Goal: Task Accomplishment & Management: Complete application form

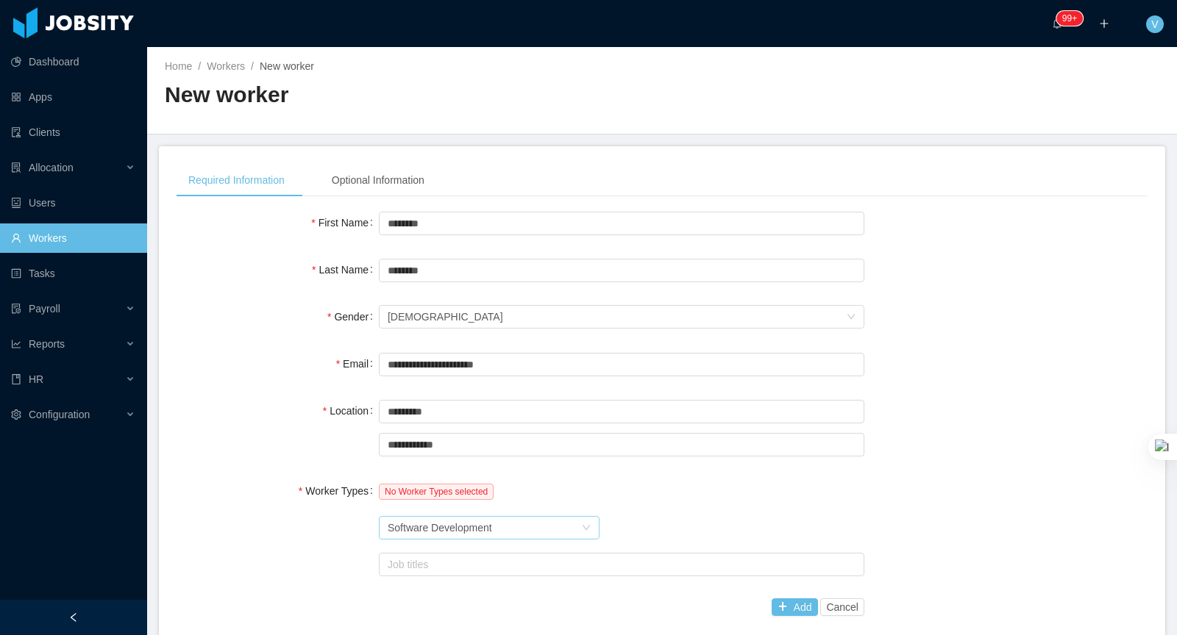
scroll to position [361, 0]
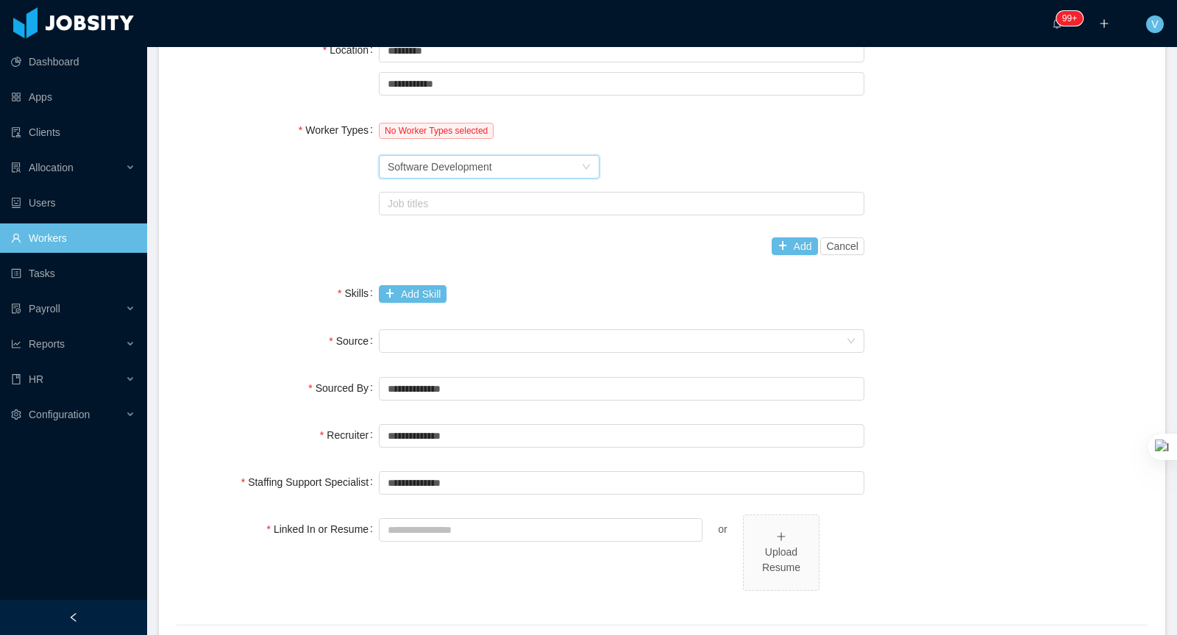
click at [466, 174] on div "Software Development" at bounding box center [440, 167] width 104 height 22
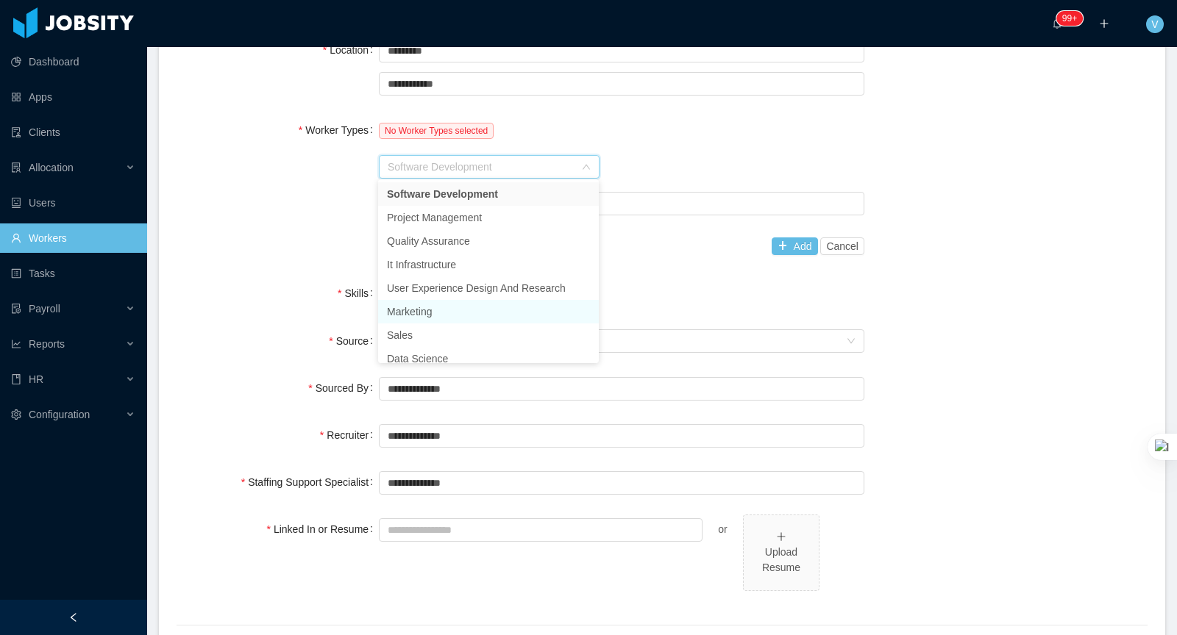
click at [438, 317] on li "Marketing" at bounding box center [488, 312] width 221 height 24
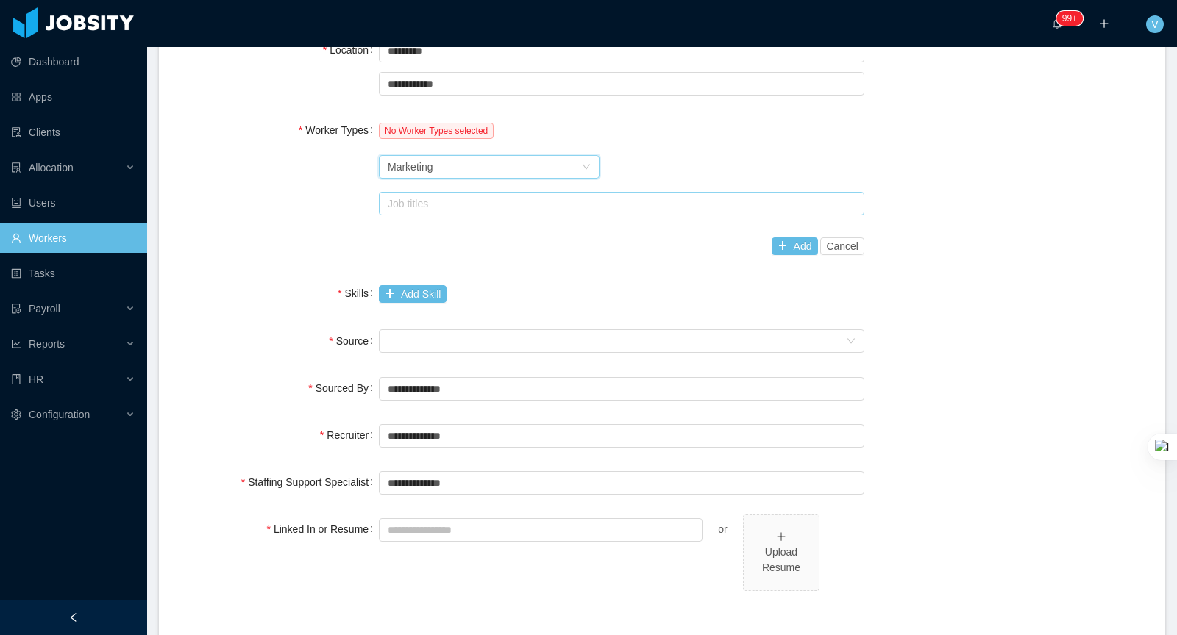
click at [450, 205] on div "Job titles" at bounding box center [618, 203] width 461 height 15
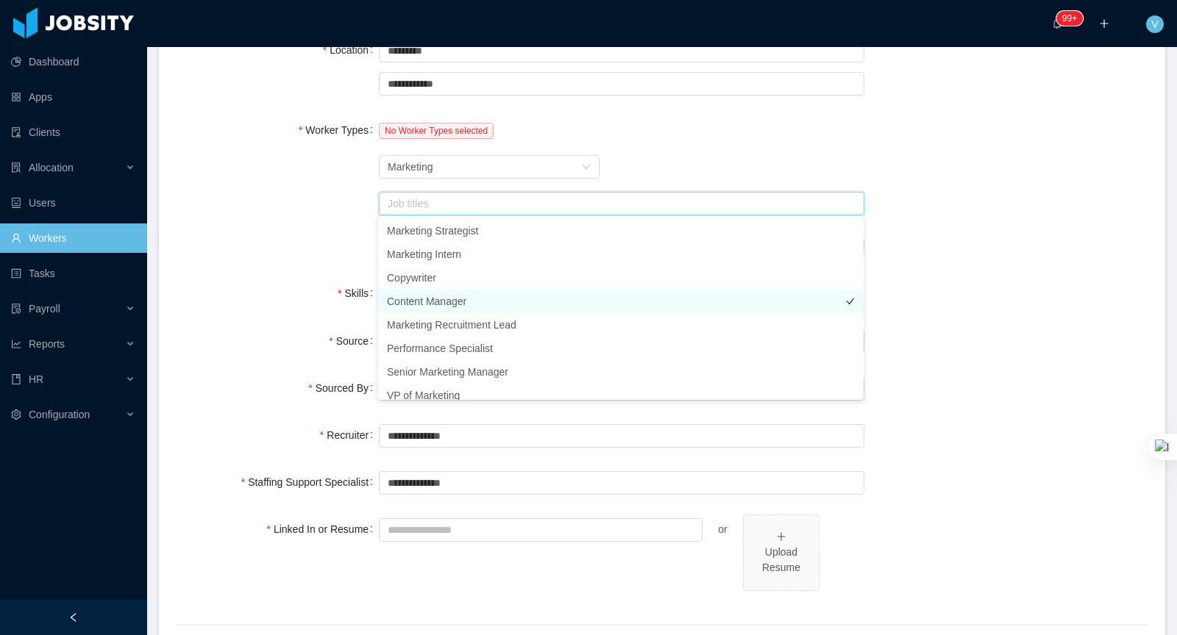
click at [445, 296] on li "Content Manager" at bounding box center [620, 302] width 485 height 24
click at [939, 193] on div "Worker Types No Worker Types selected Worker Type Marketing Job titles Content …" at bounding box center [662, 188] width 971 height 146
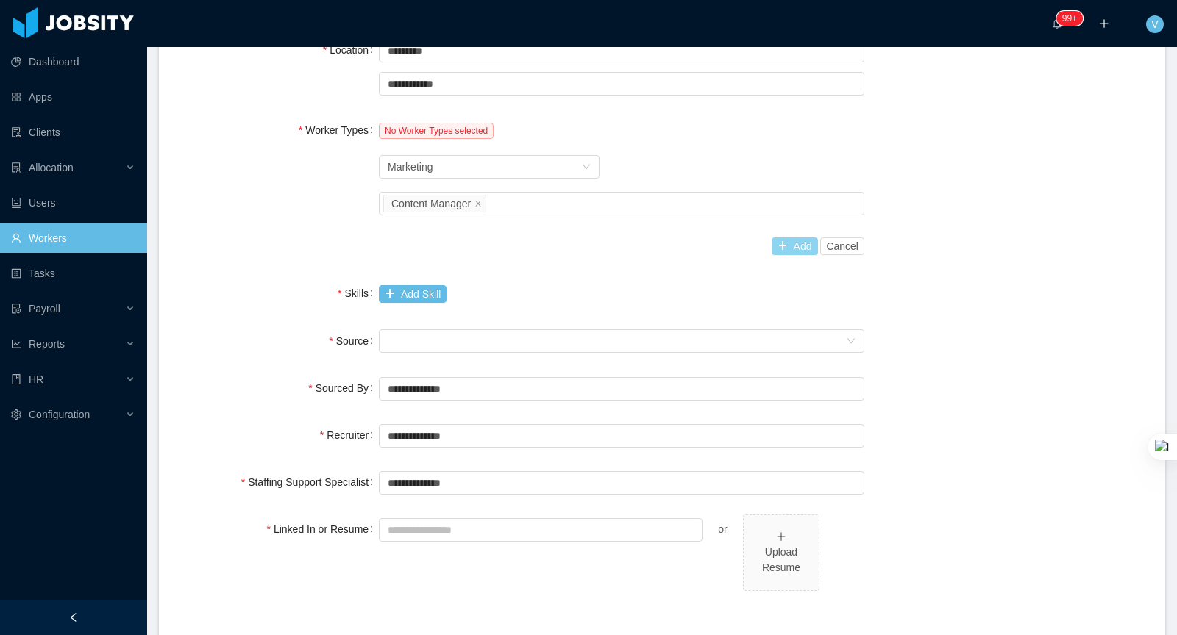
click at [786, 245] on button "Add" at bounding box center [795, 247] width 46 height 18
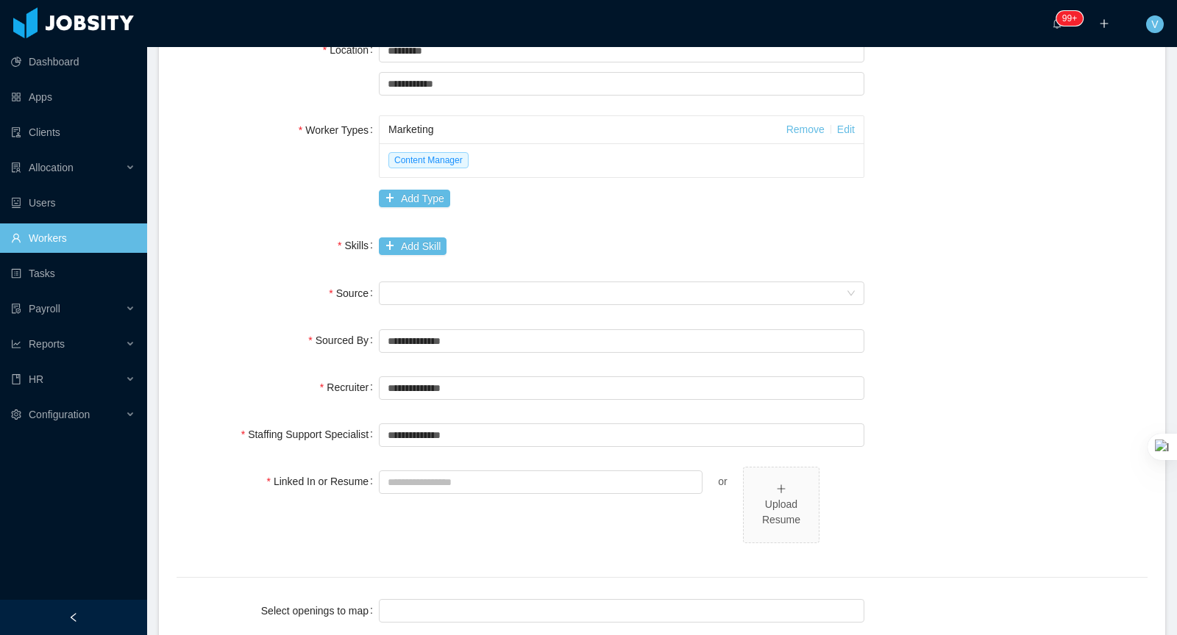
click at [392, 268] on div "**********" at bounding box center [662, 245] width 971 height 797
click at [400, 250] on button "Add Skill" at bounding box center [413, 247] width 68 height 18
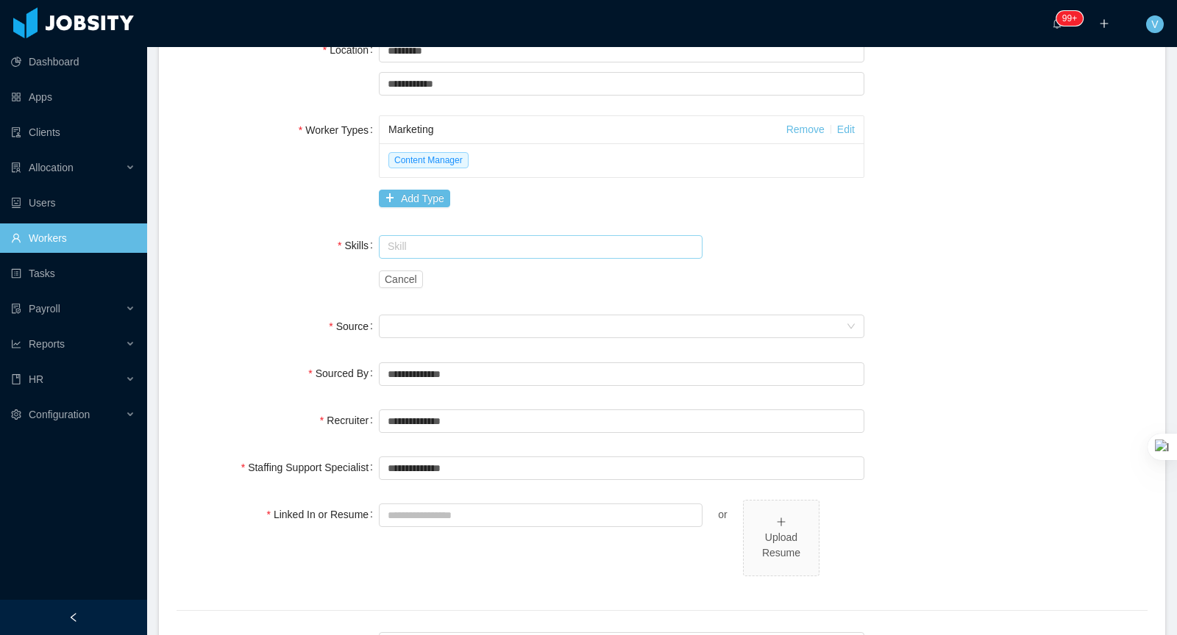
click at [401, 249] on input "text" at bounding box center [541, 247] width 324 height 24
click at [421, 271] on li "Problem Solving" at bounding box center [540, 273] width 324 height 24
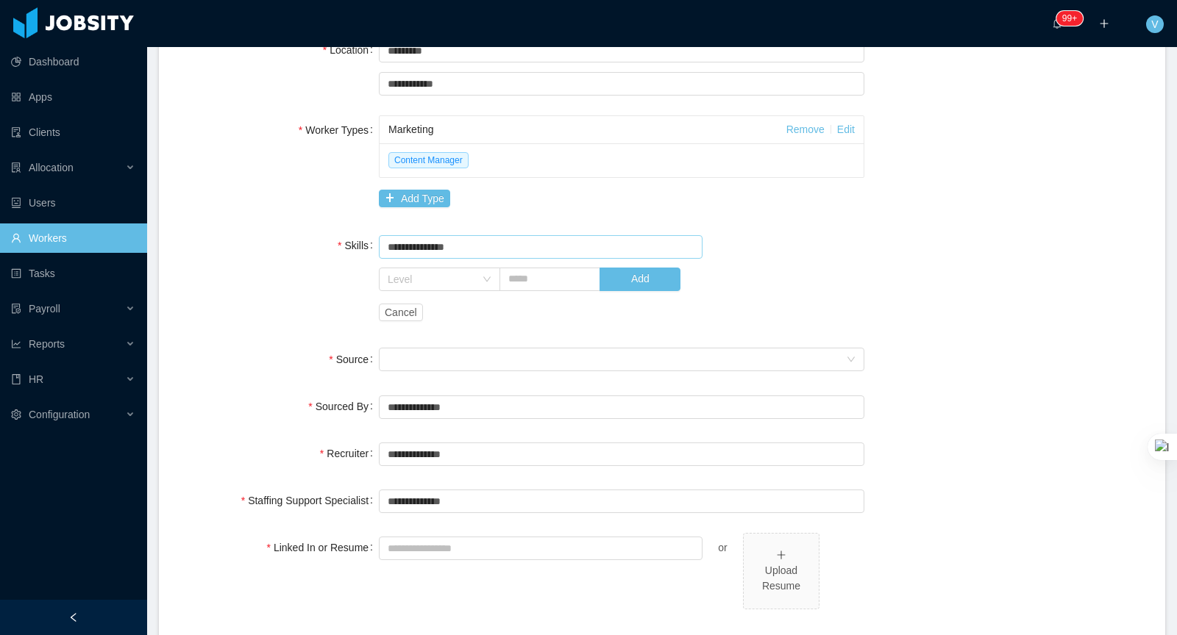
type input "**********"
click at [302, 263] on div "**********" at bounding box center [662, 279] width 971 height 96
click at [640, 285] on button "Add" at bounding box center [639, 280] width 81 height 24
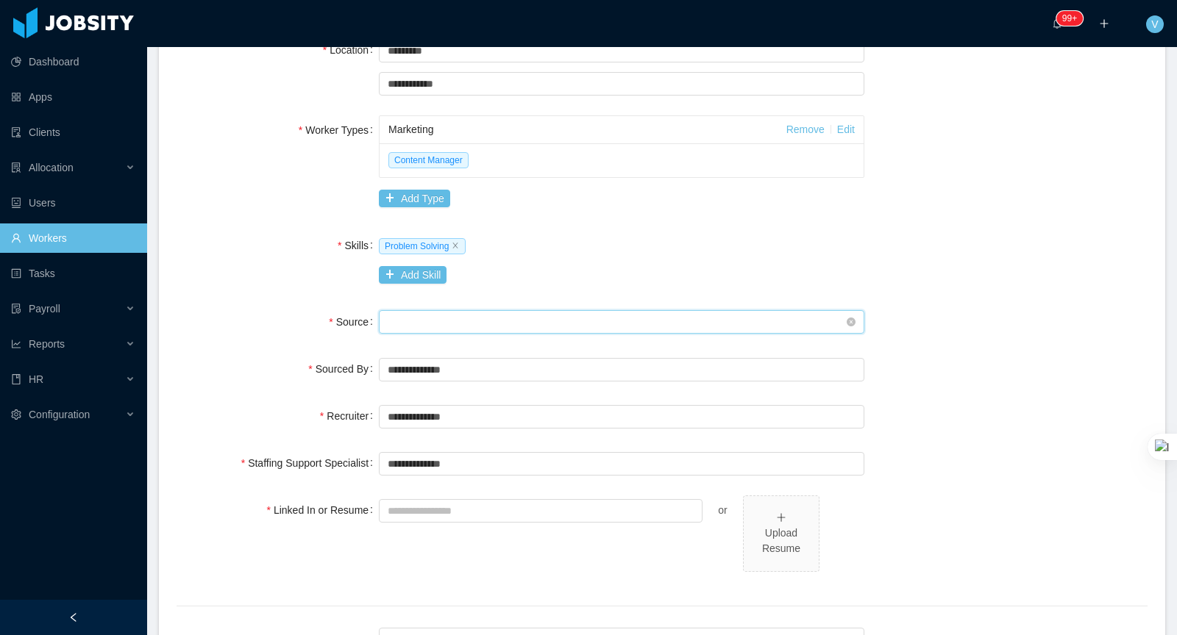
click at [395, 313] on div "Seniority" at bounding box center [617, 322] width 458 height 22
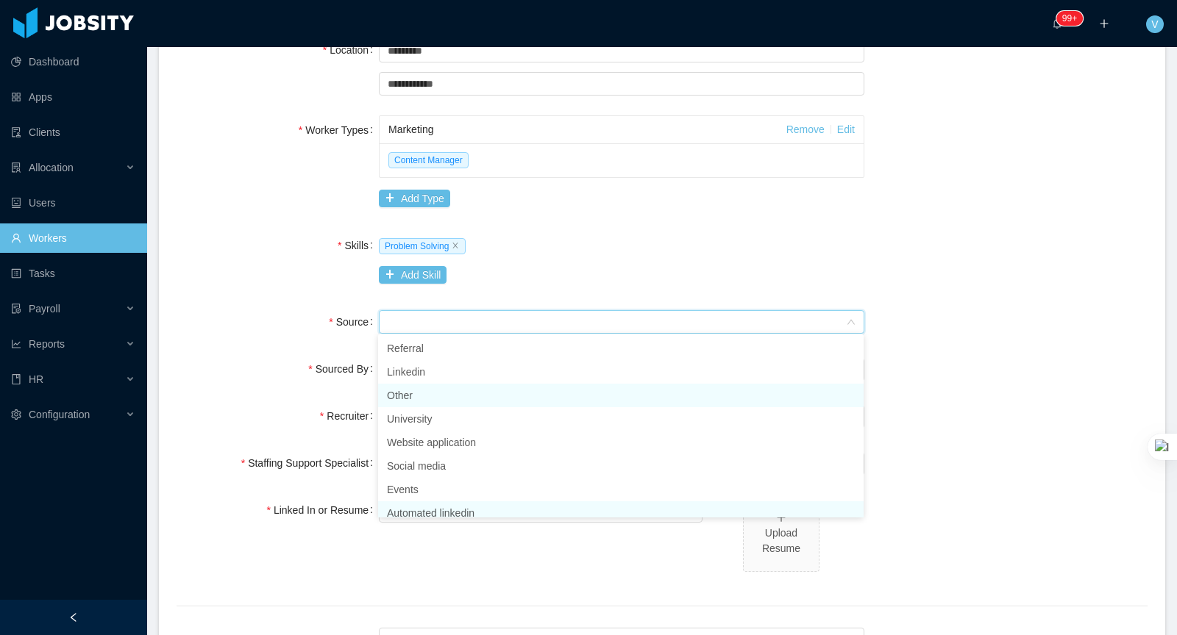
scroll to position [7, 0]
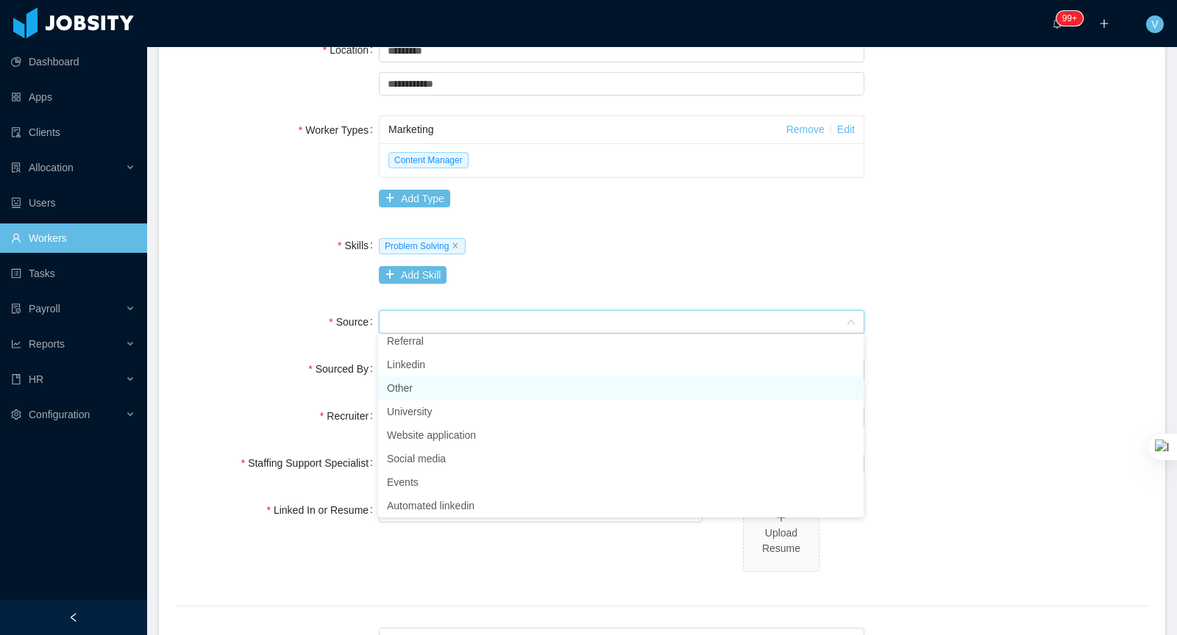
click at [426, 387] on li "Other" at bounding box center [620, 389] width 485 height 24
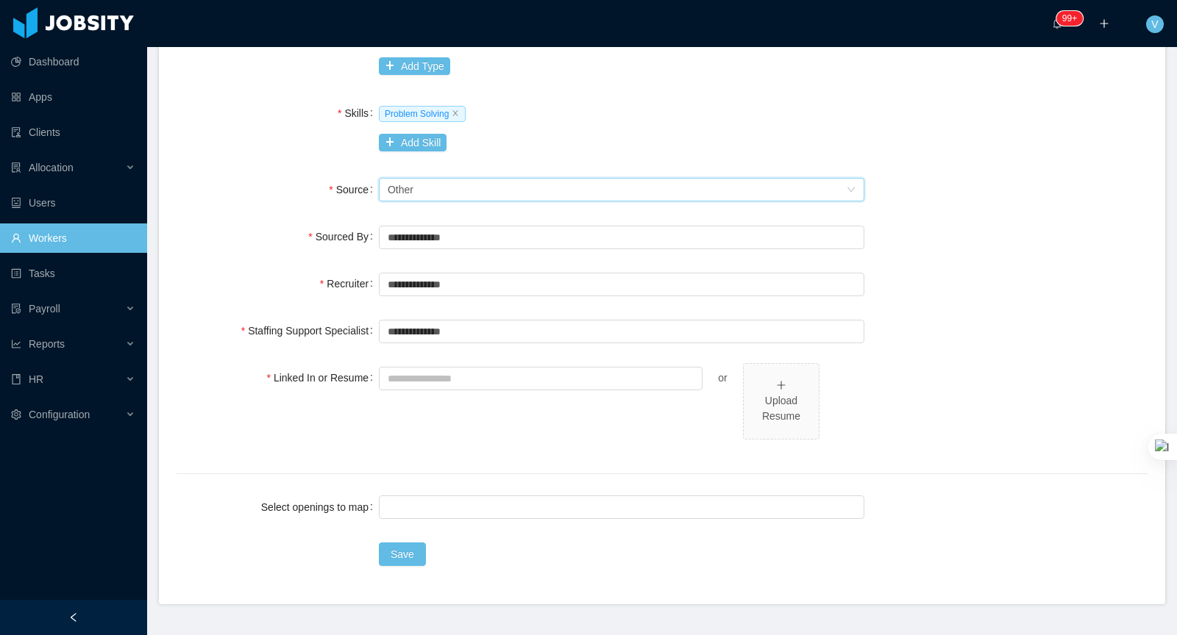
scroll to position [522, 0]
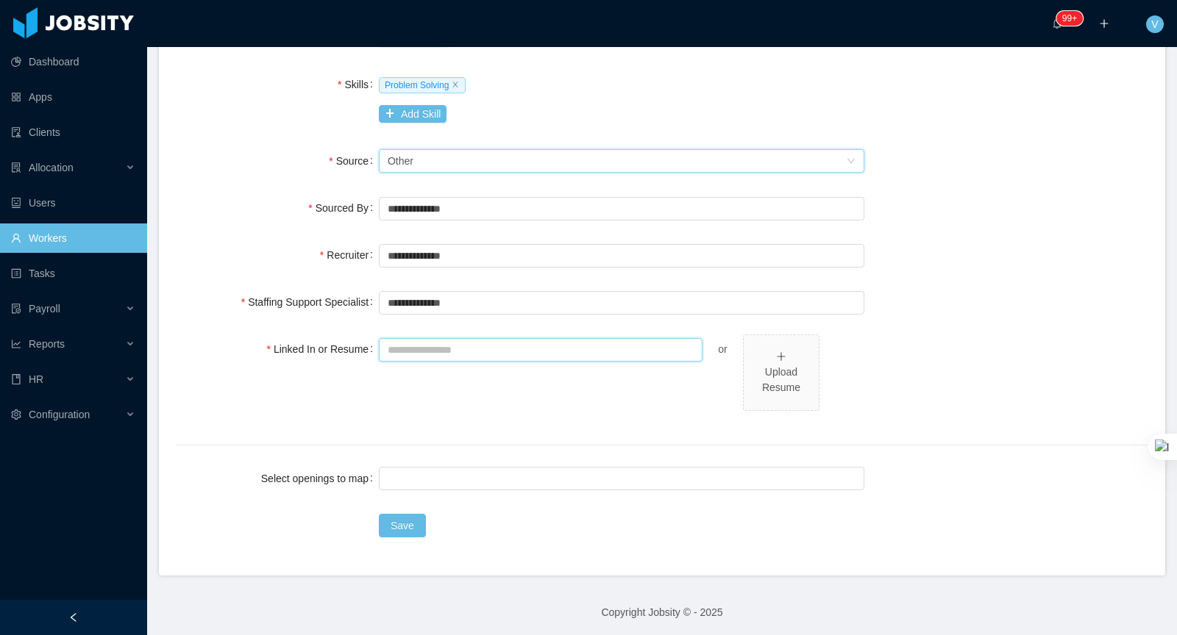
click at [440, 347] on input "Linked In or Resume" at bounding box center [541, 350] width 324 height 24
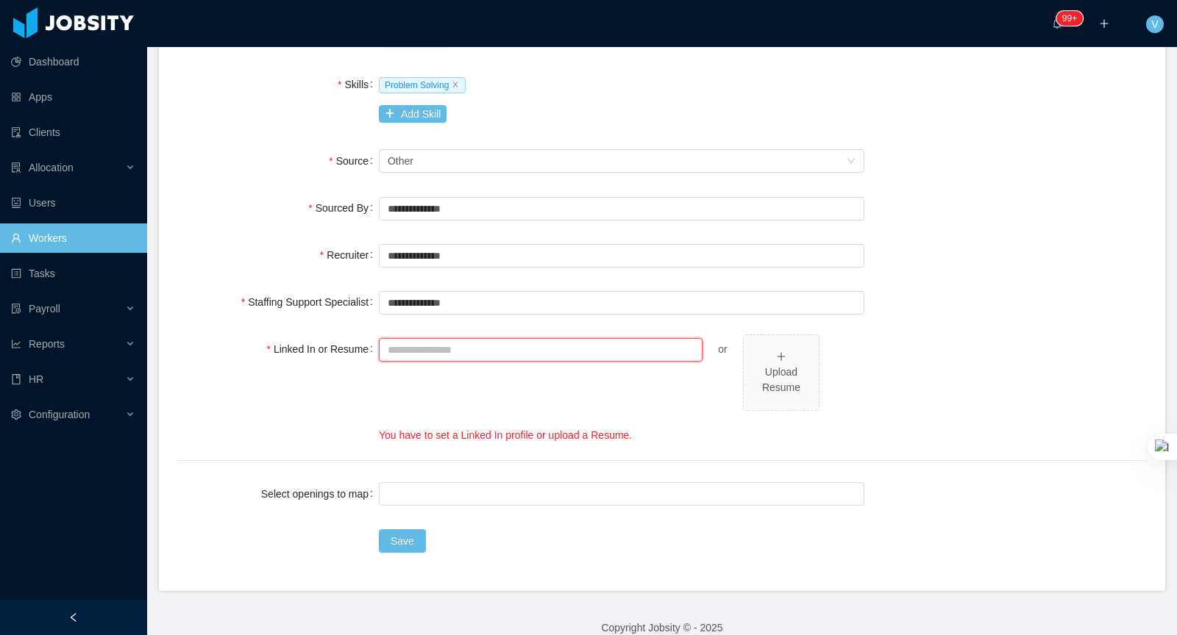
scroll to position [0, 0]
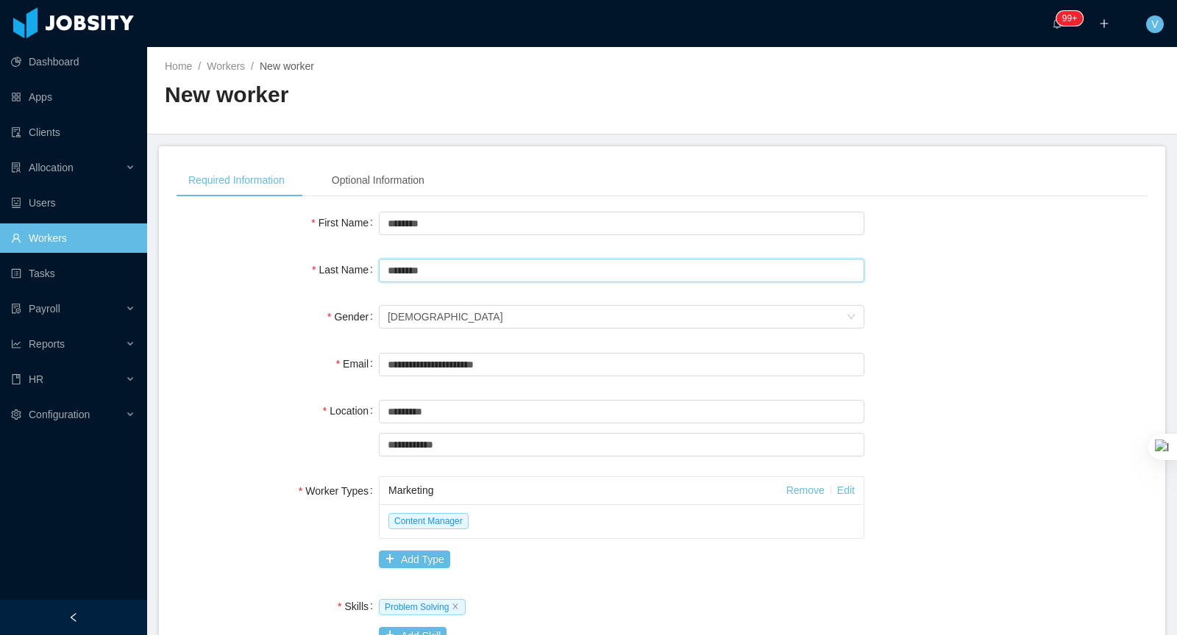
drag, startPoint x: 450, startPoint y: 268, endPoint x: 252, endPoint y: 268, distance: 197.9
click at [252, 268] on div "Last Name ********" at bounding box center [662, 269] width 971 height 29
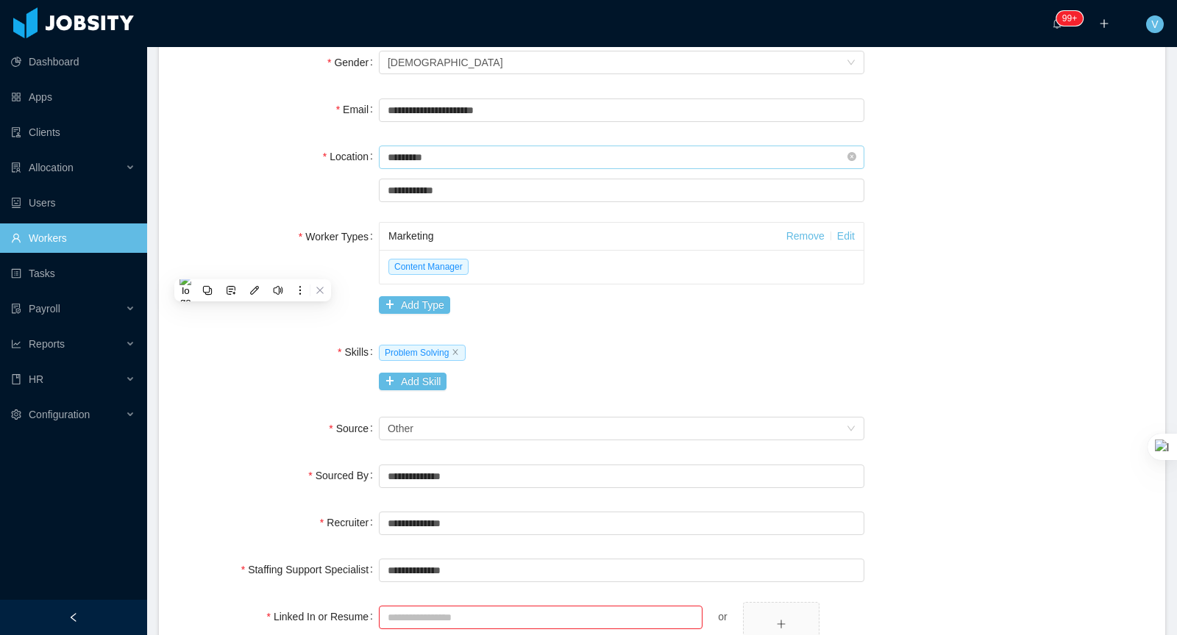
scroll to position [538, 0]
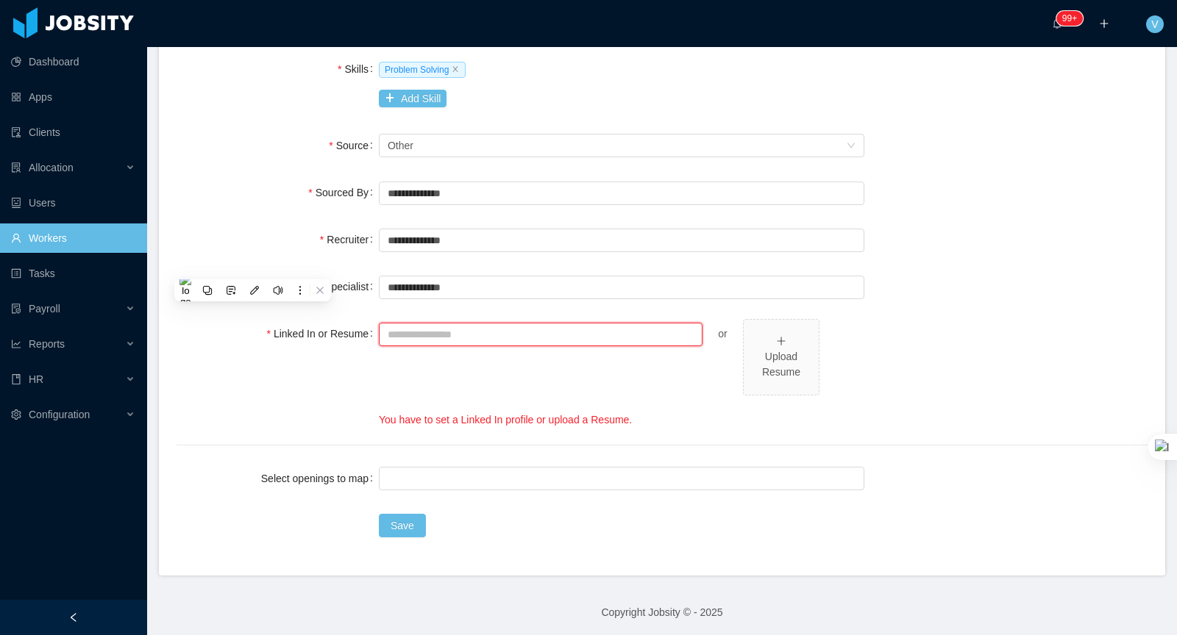
click at [477, 335] on input "Linked In or Resume" at bounding box center [541, 335] width 324 height 24
paste input "**********"
type input "**********"
click at [414, 362] on div "**********" at bounding box center [621, 373] width 485 height 109
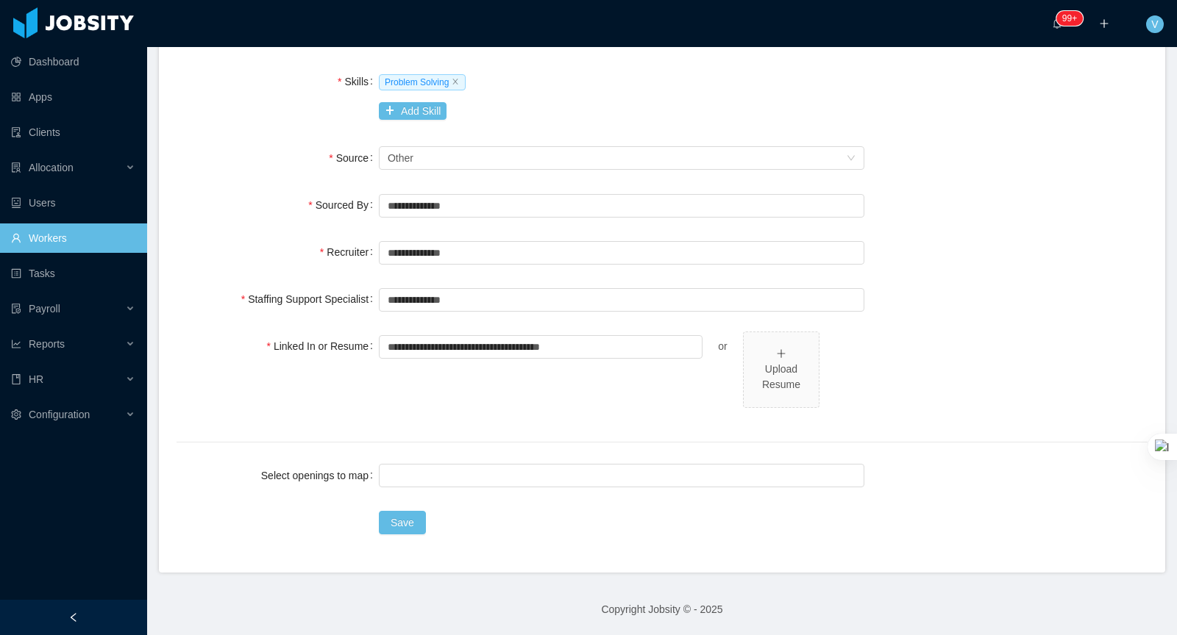
scroll to position [522, 0]
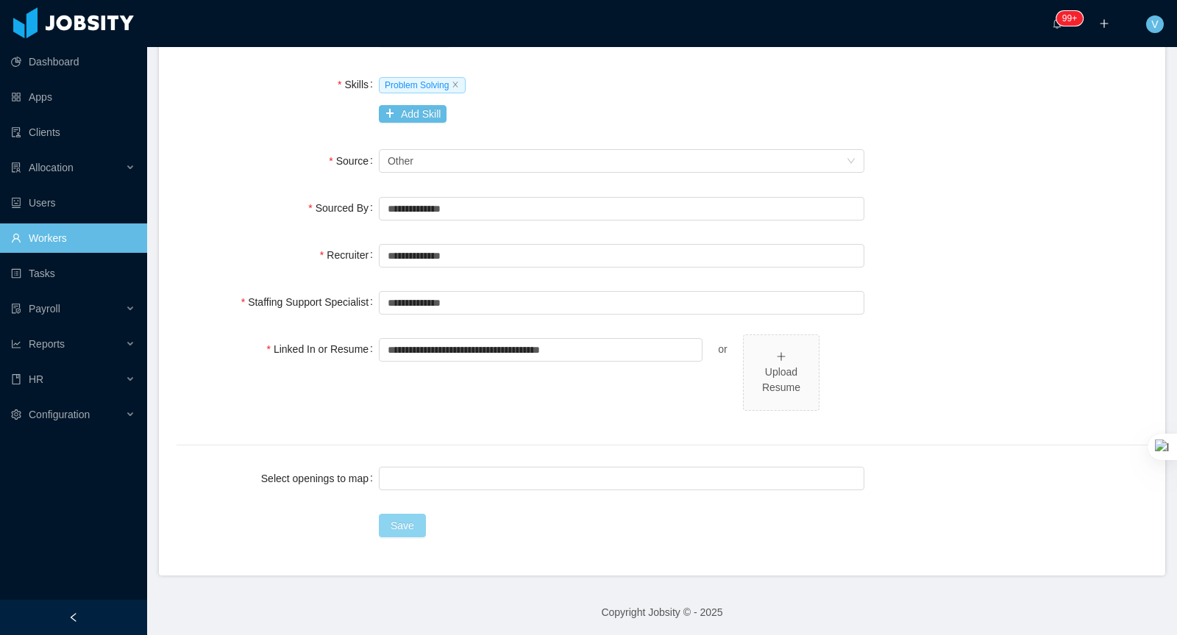
click at [402, 531] on button "Save" at bounding box center [402, 526] width 47 height 24
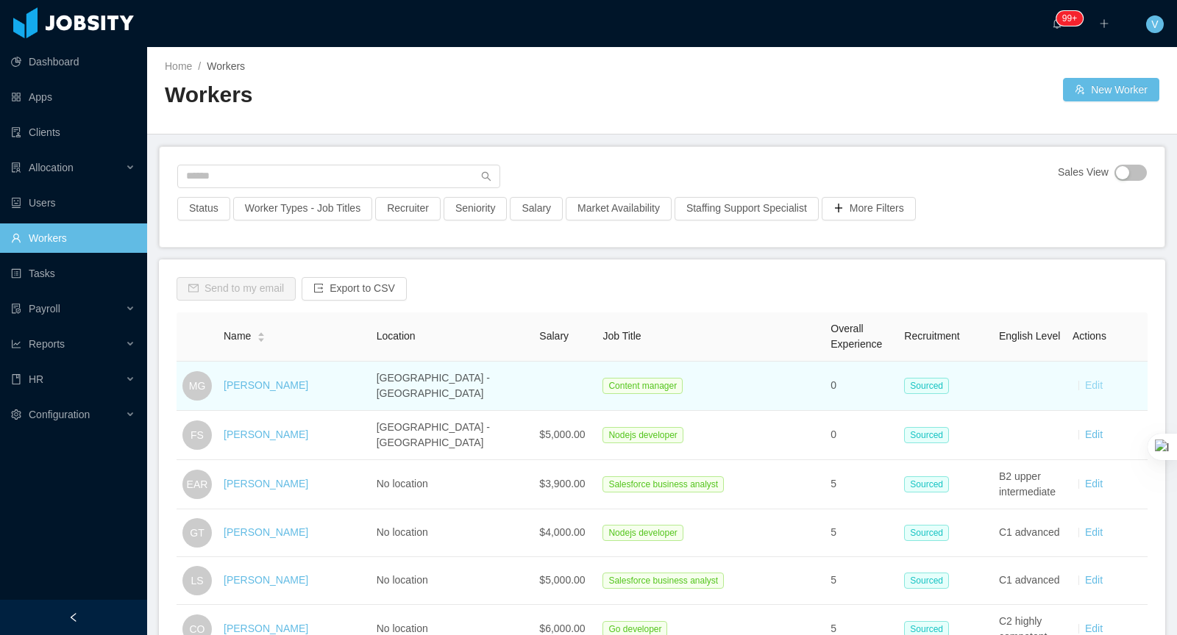
click at [1098, 385] on link "Edit" at bounding box center [1094, 386] width 18 height 12
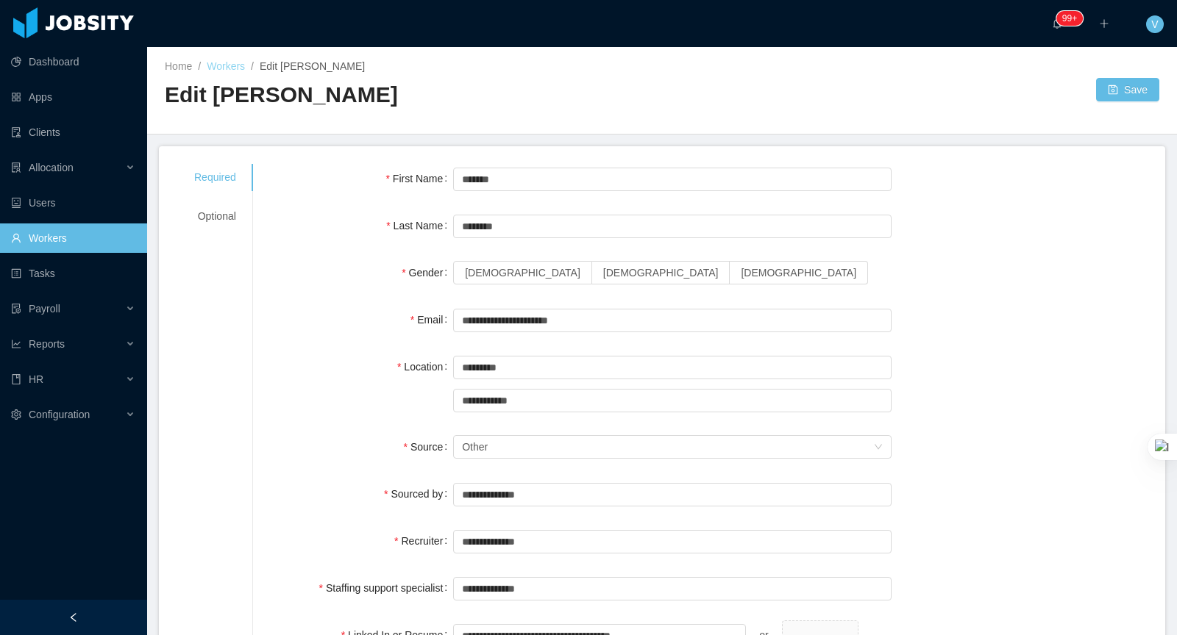
click at [221, 68] on link "Workers" at bounding box center [226, 66] width 38 height 12
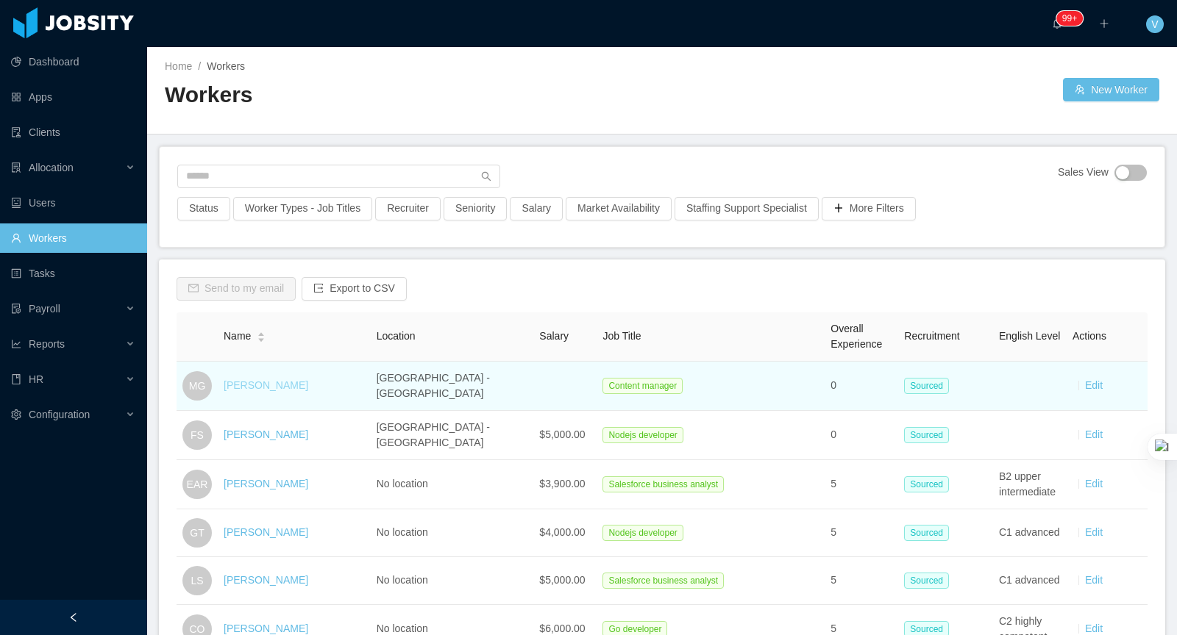
click at [282, 386] on link "[PERSON_NAME]" at bounding box center [266, 386] width 85 height 12
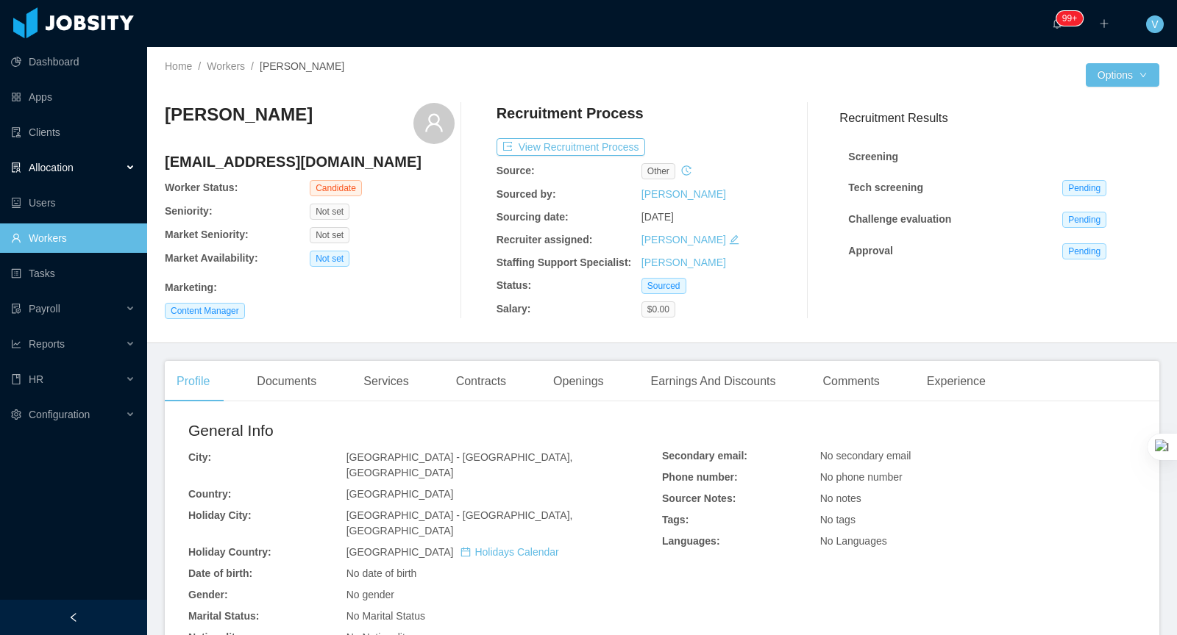
click at [104, 168] on div "Allocation" at bounding box center [73, 167] width 147 height 29
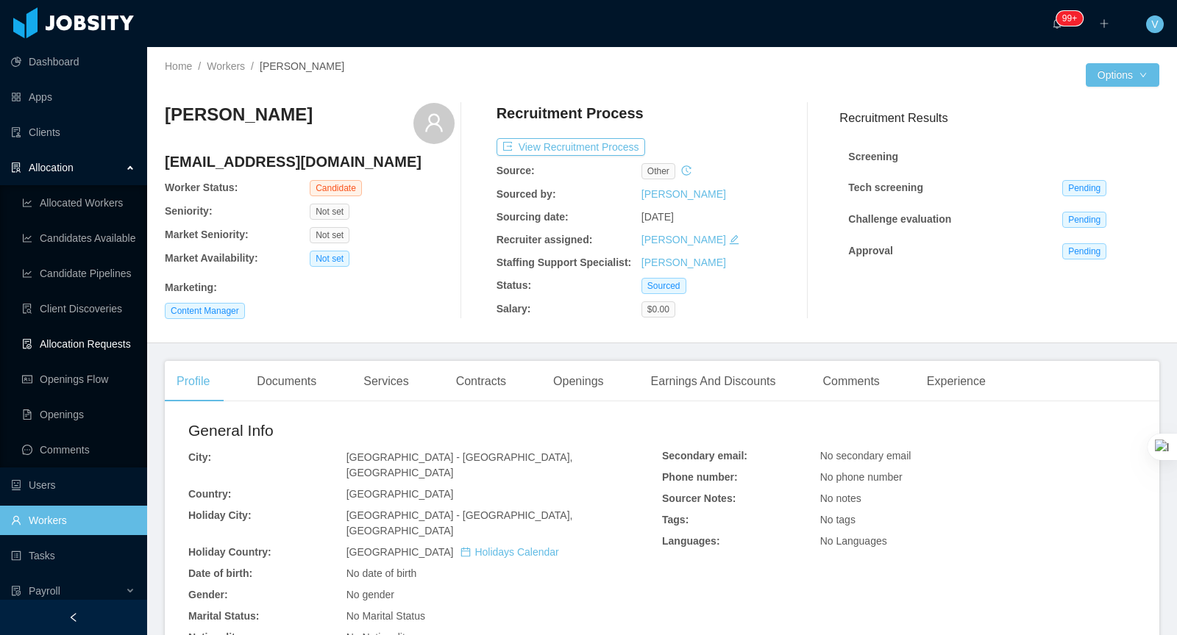
click at [114, 346] on link "Allocation Requests" at bounding box center [78, 344] width 113 height 29
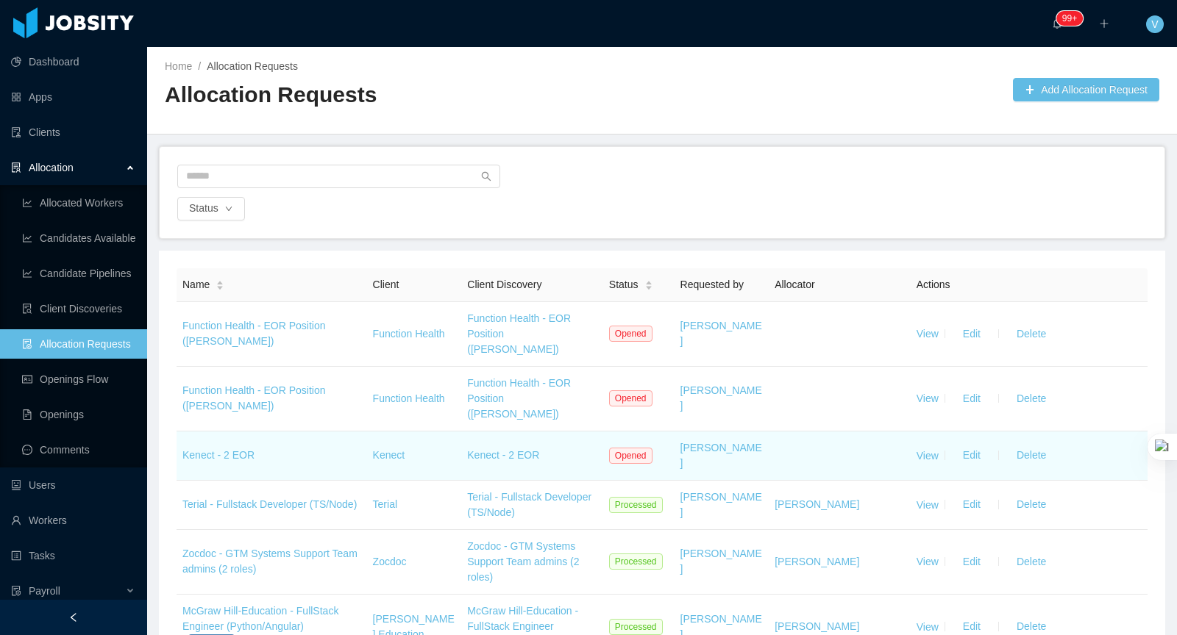
scroll to position [30, 0]
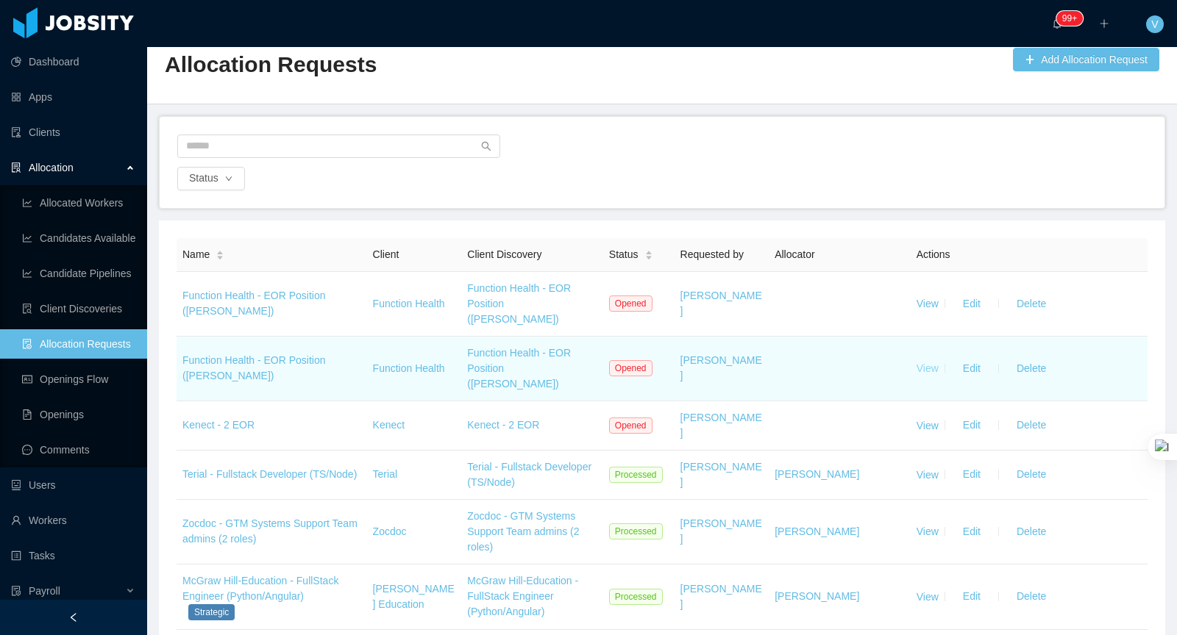
click at [927, 364] on link "View" at bounding box center [927, 369] width 22 height 12
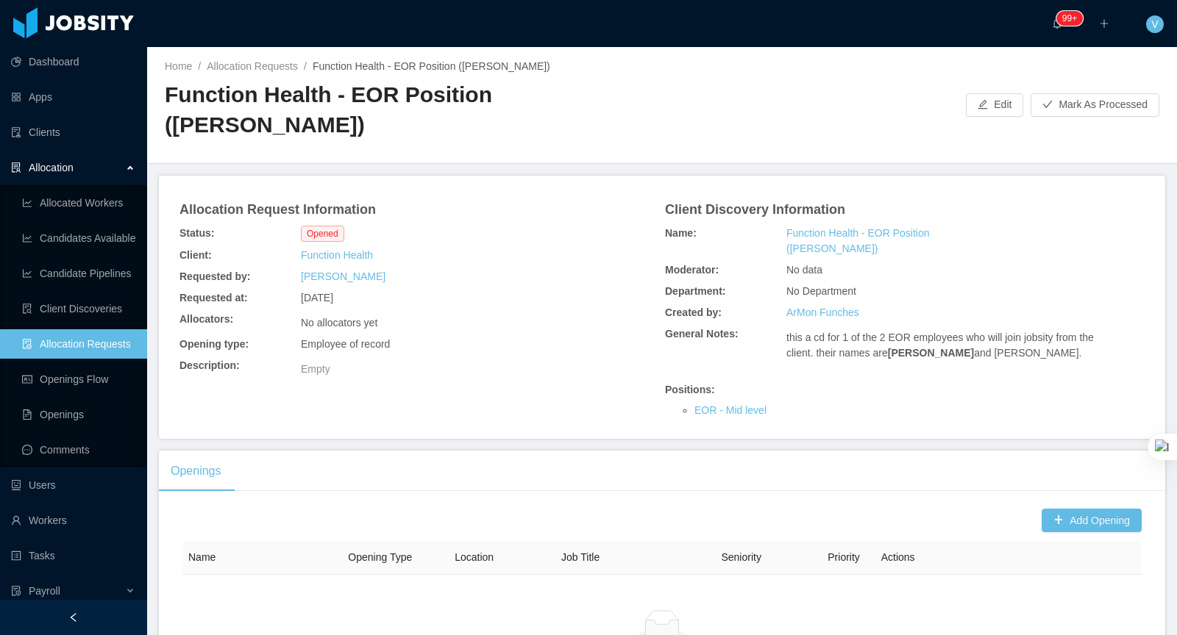
scroll to position [162, 0]
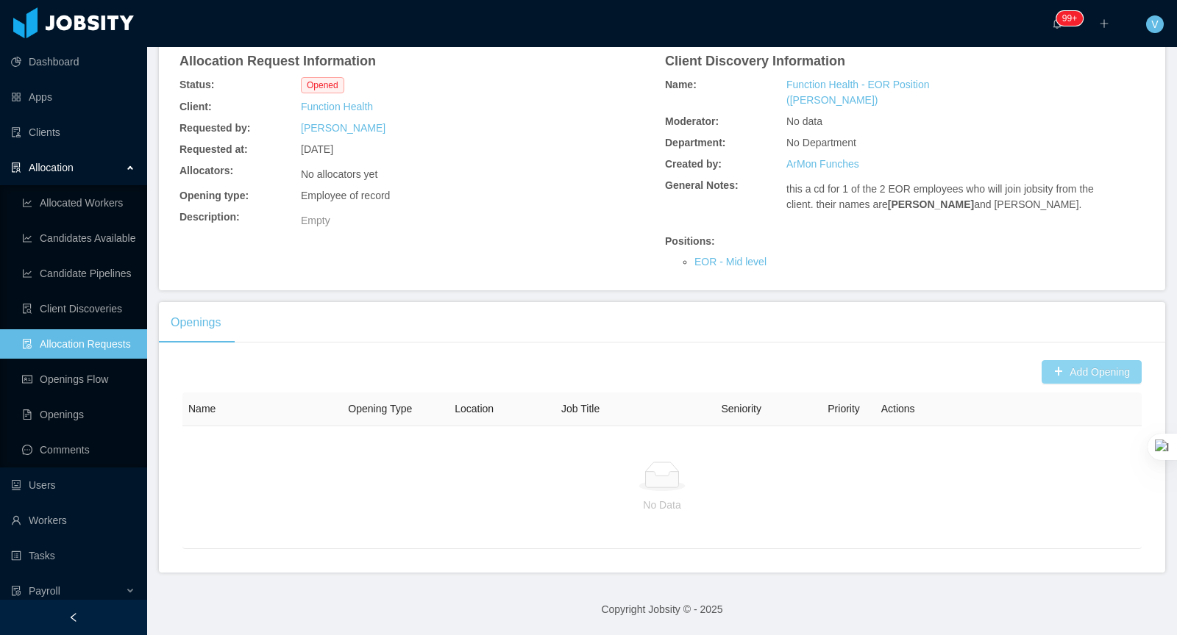
click at [1080, 368] on button "Add Opening" at bounding box center [1091, 372] width 100 height 24
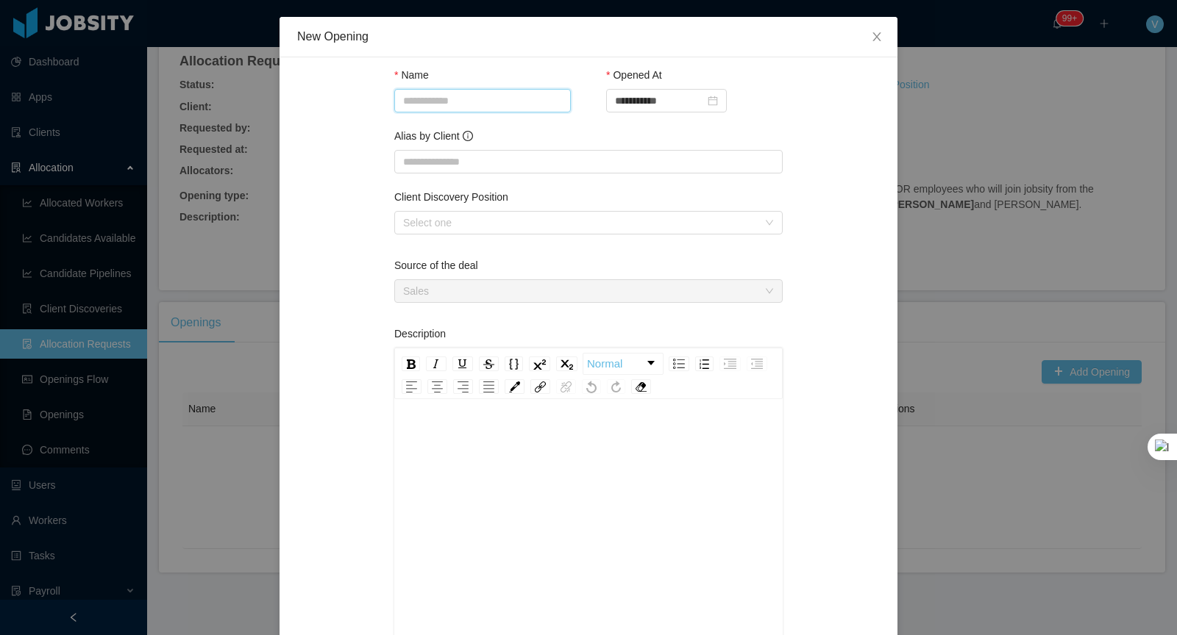
click at [424, 96] on input "Name" at bounding box center [482, 101] width 177 height 24
paste input "**********"
drag, startPoint x: 566, startPoint y: 101, endPoint x: 523, endPoint y: 104, distance: 43.5
click at [523, 104] on input "**********" at bounding box center [482, 101] width 177 height 24
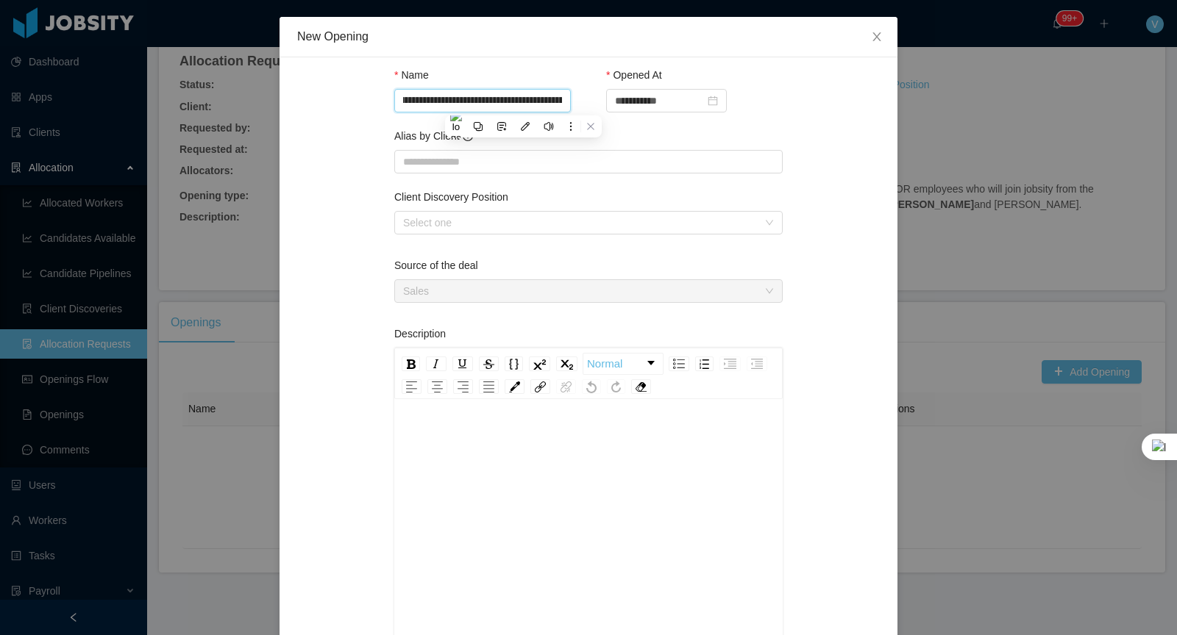
click at [523, 104] on input "**********" at bounding box center [482, 101] width 177 height 24
drag, startPoint x: 496, startPoint y: 101, endPoint x: 1000, endPoint y: 104, distance: 504.6
click at [1000, 104] on div "**********" at bounding box center [588, 317] width 1177 height 635
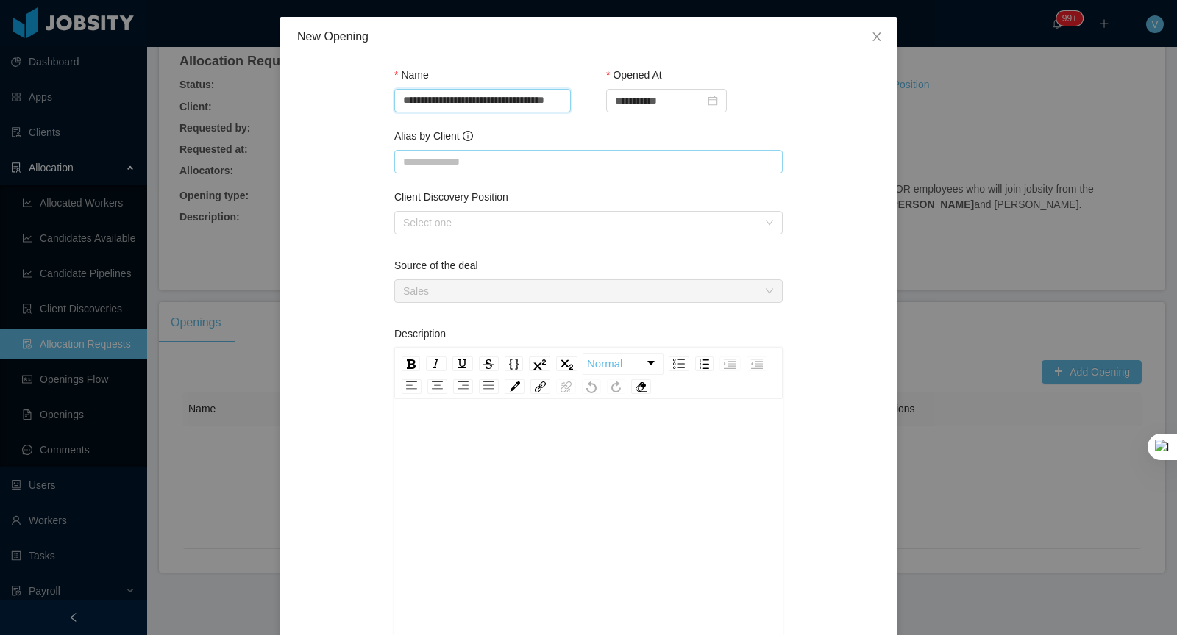
type input "**********"
click at [780, 162] on input "Alias by Client" at bounding box center [588, 162] width 388 height 24
click at [524, 261] on div "Source of the deal" at bounding box center [588, 268] width 388 height 21
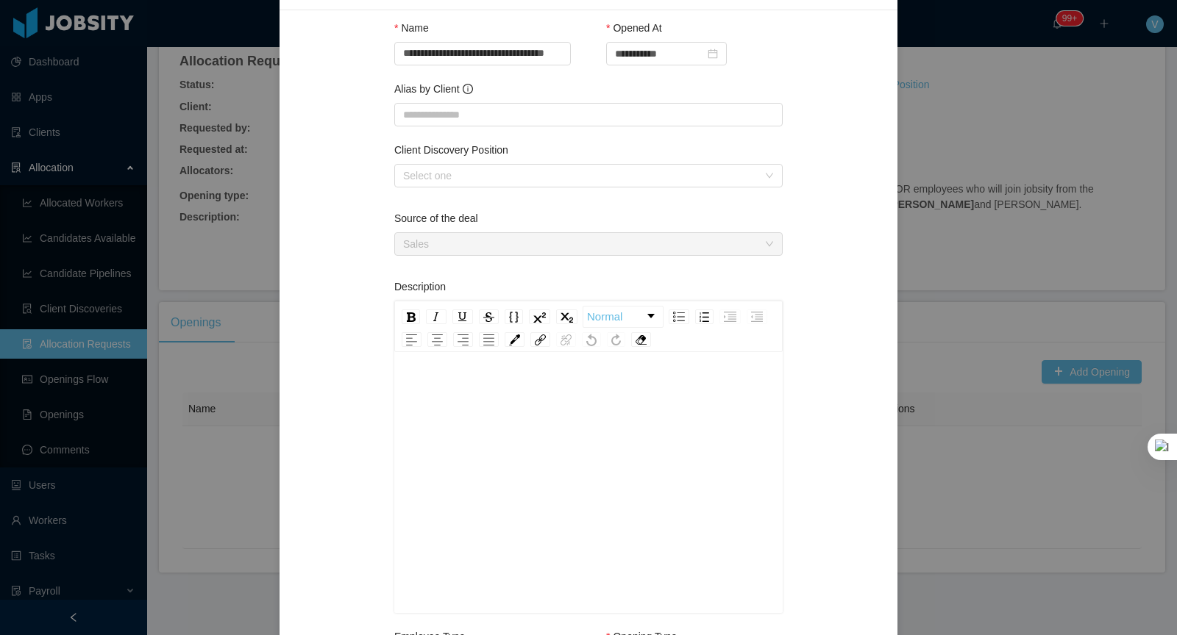
scroll to position [54, 0]
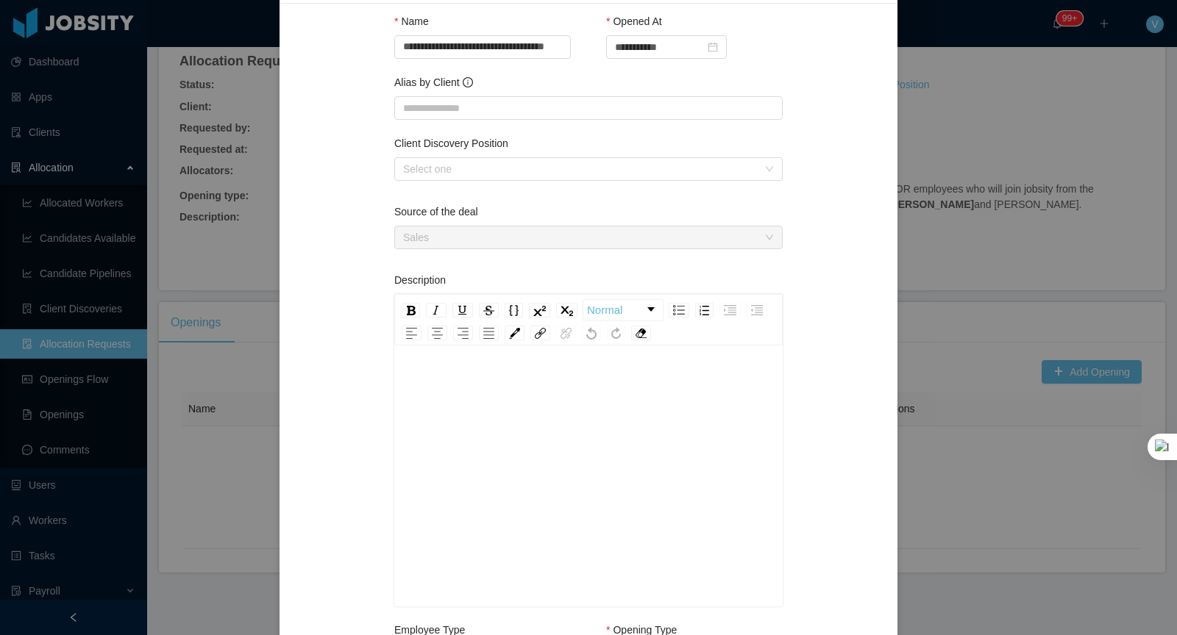
click at [483, 129] on div "**********" at bounding box center [588, 603] width 388 height 1165
click at [487, 177] on div "Select one" at bounding box center [583, 169] width 361 height 22
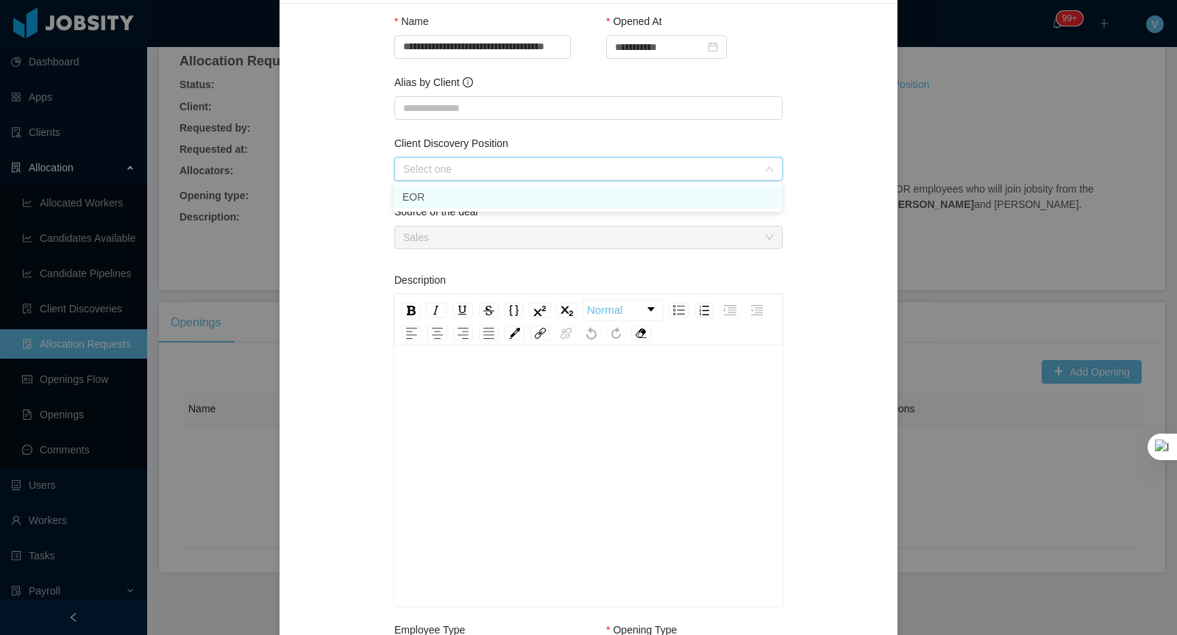
click at [476, 199] on li "EOR" at bounding box center [588, 197] width 388 height 24
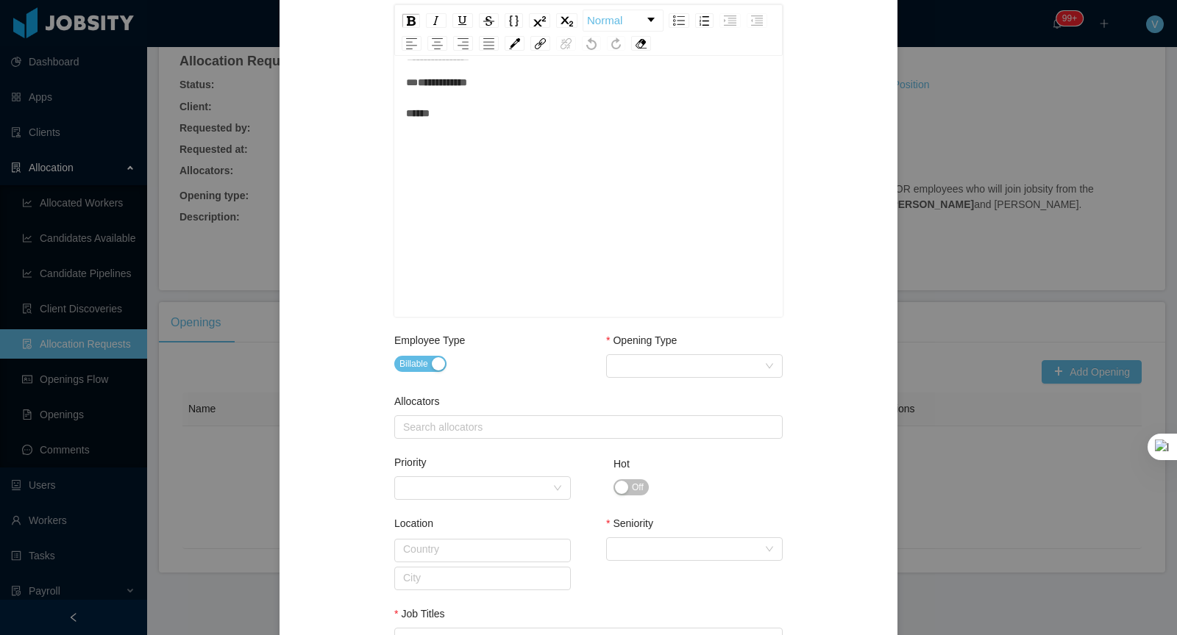
scroll to position [657, 0]
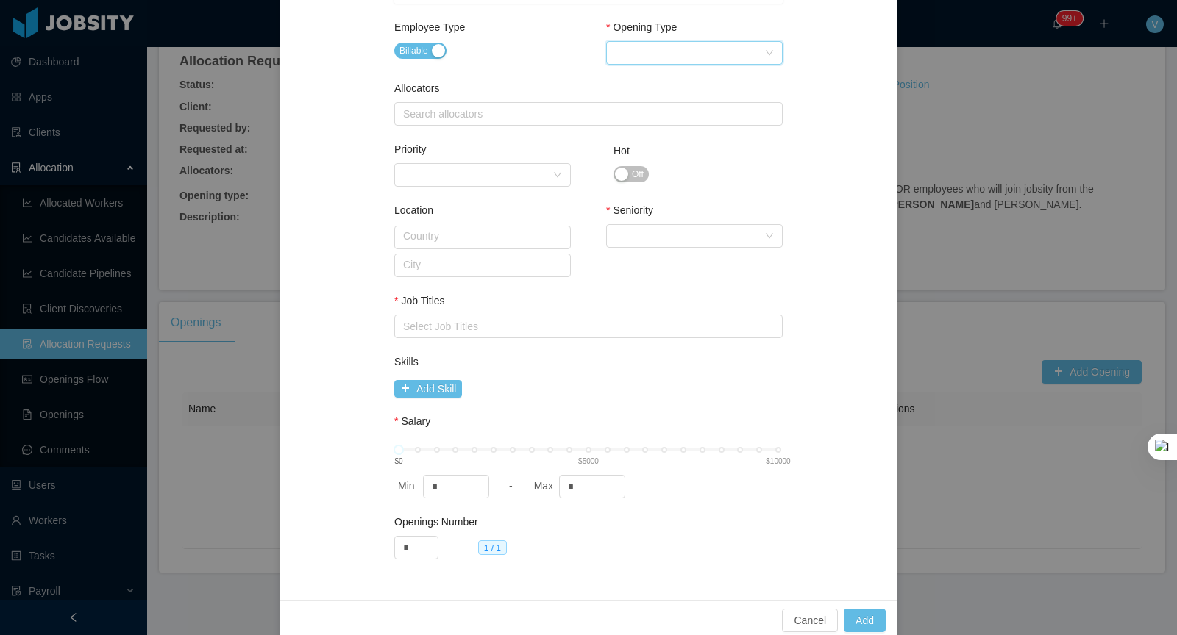
click at [655, 56] on div "Select Opening Type" at bounding box center [689, 53] width 149 height 22
click at [658, 149] on li "Employee of record" at bounding box center [693, 150] width 177 height 24
click at [495, 110] on div "Search allocators" at bounding box center [585, 114] width 364 height 15
type input "*******"
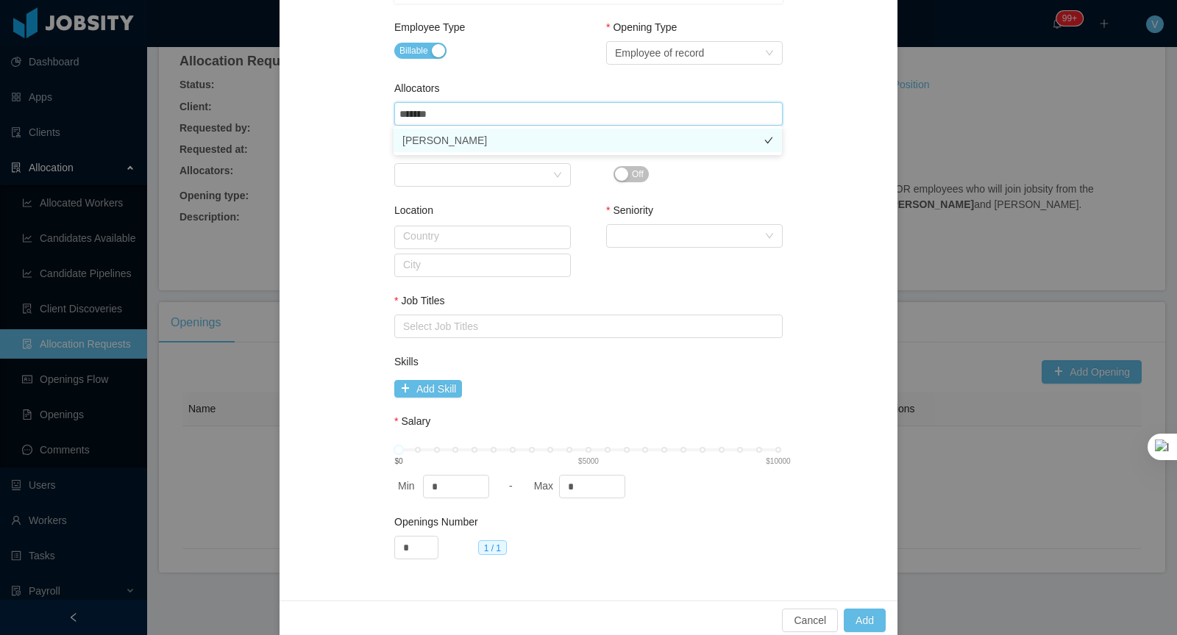
click at [489, 138] on li "[PERSON_NAME]" at bounding box center [588, 141] width 388 height 24
click at [485, 321] on div "Select Job Titles" at bounding box center [585, 326] width 364 height 15
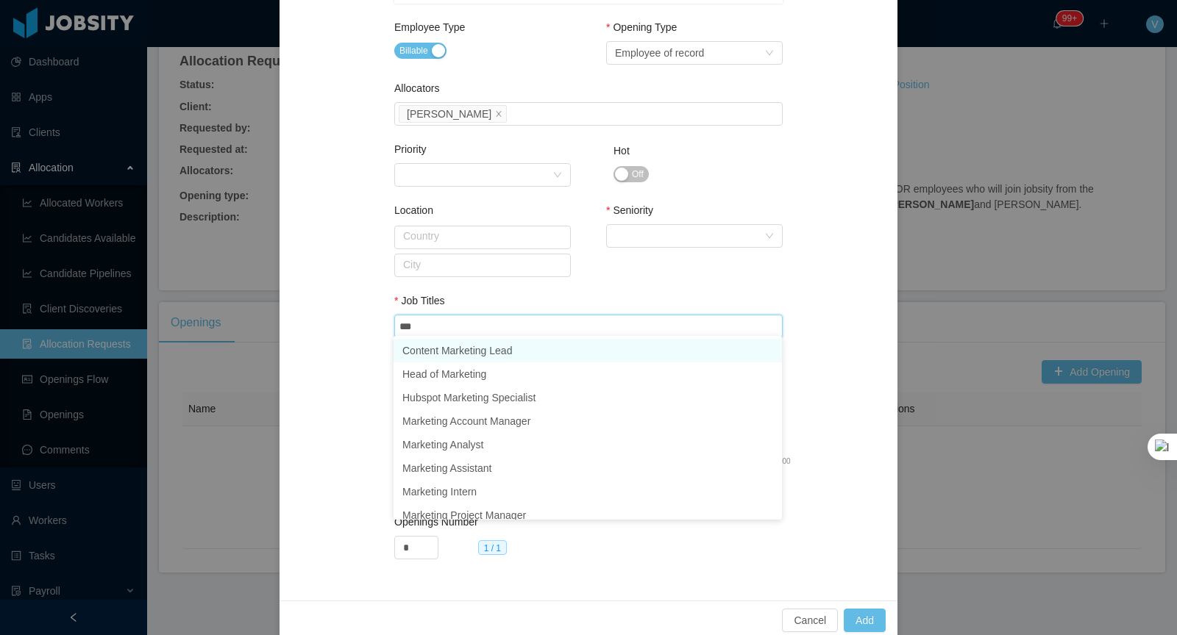
type input "****"
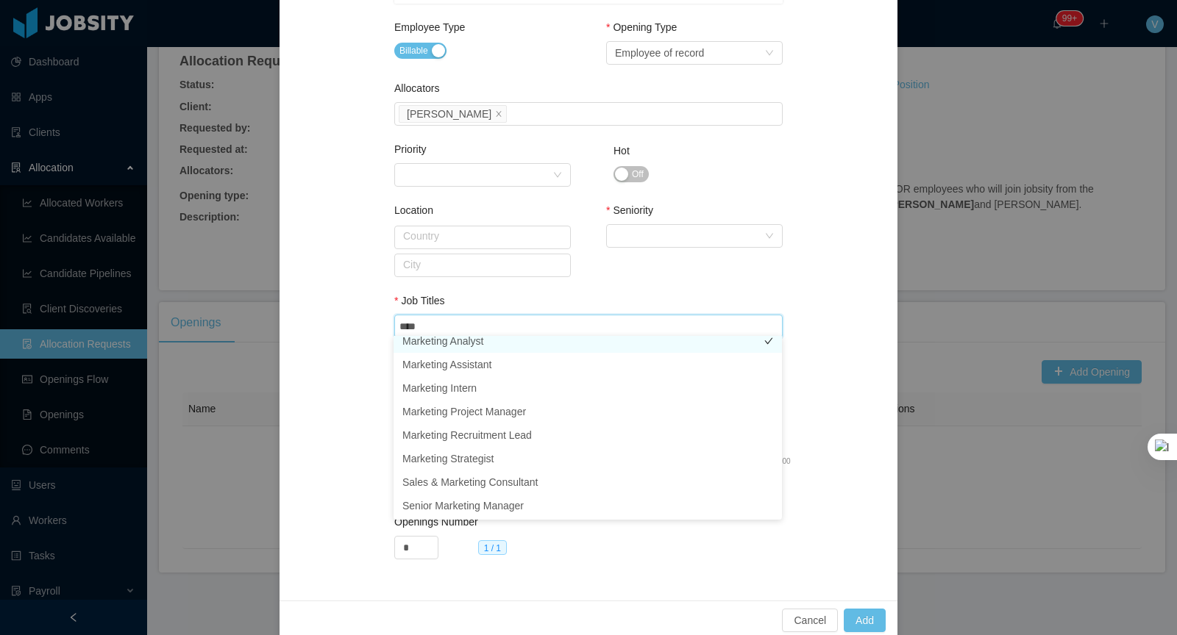
scroll to position [127, 0]
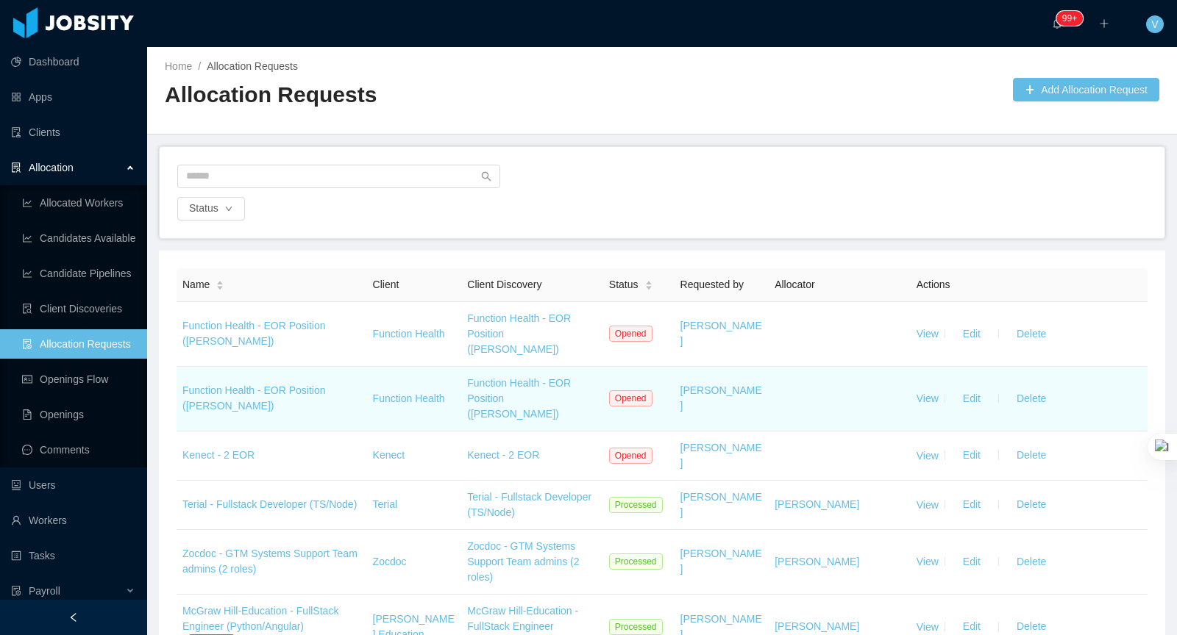
click at [924, 390] on td "View Edit Delete" at bounding box center [1029, 399] width 237 height 65
click at [925, 393] on link "View" at bounding box center [927, 399] width 22 height 12
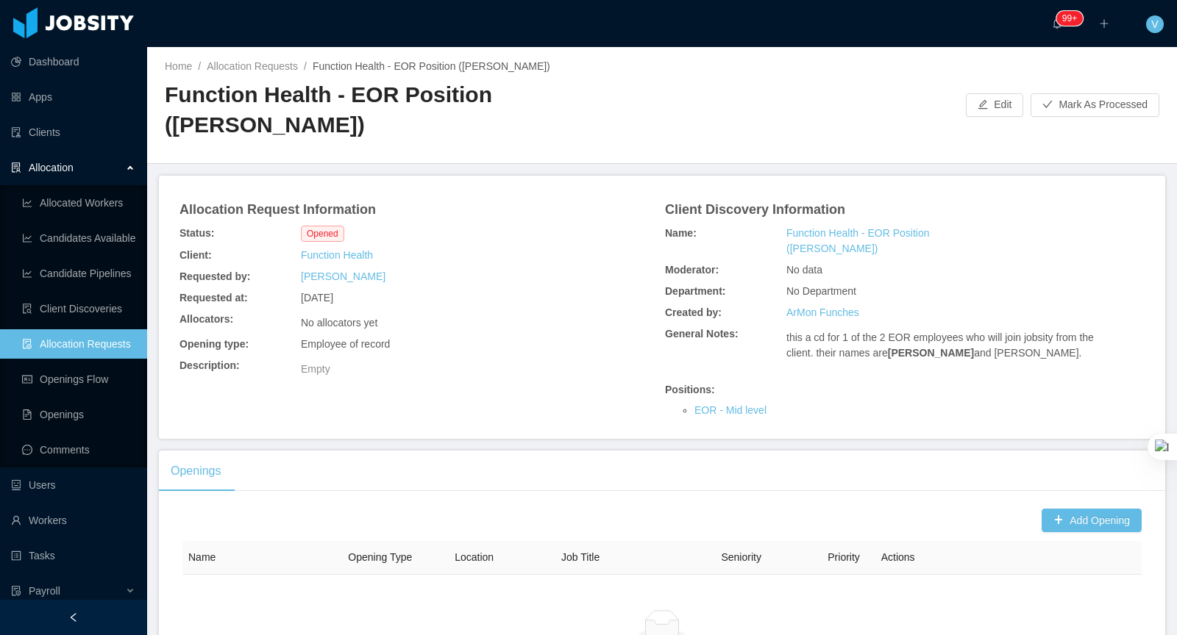
scroll to position [162, 0]
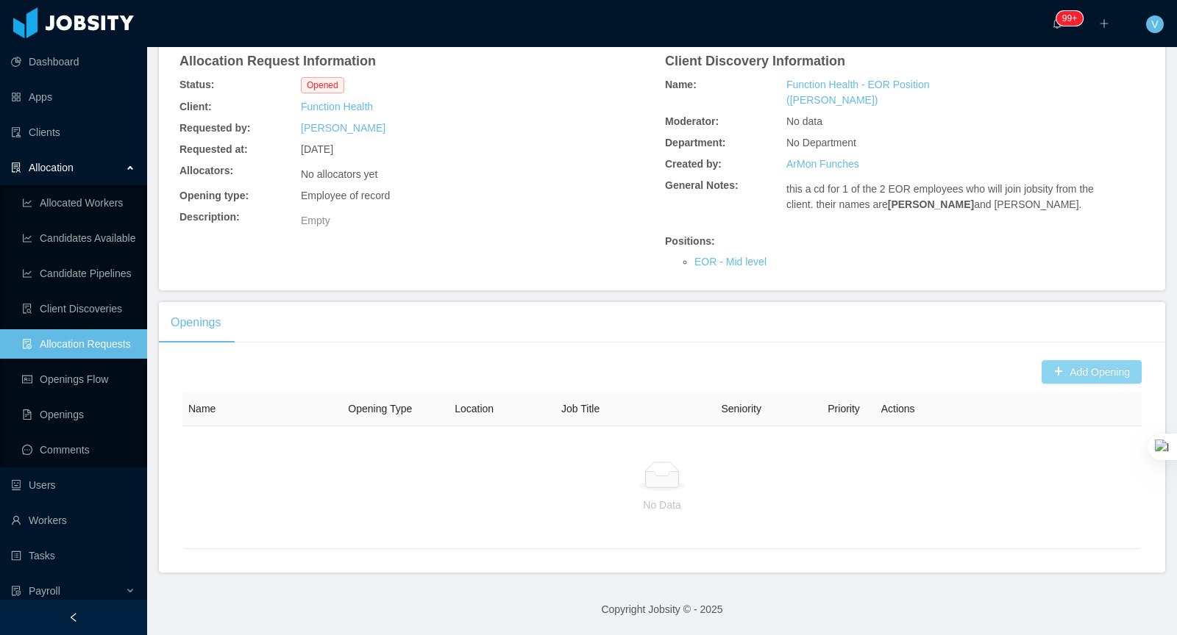
click at [1070, 367] on button "Add Opening" at bounding box center [1091, 372] width 100 height 24
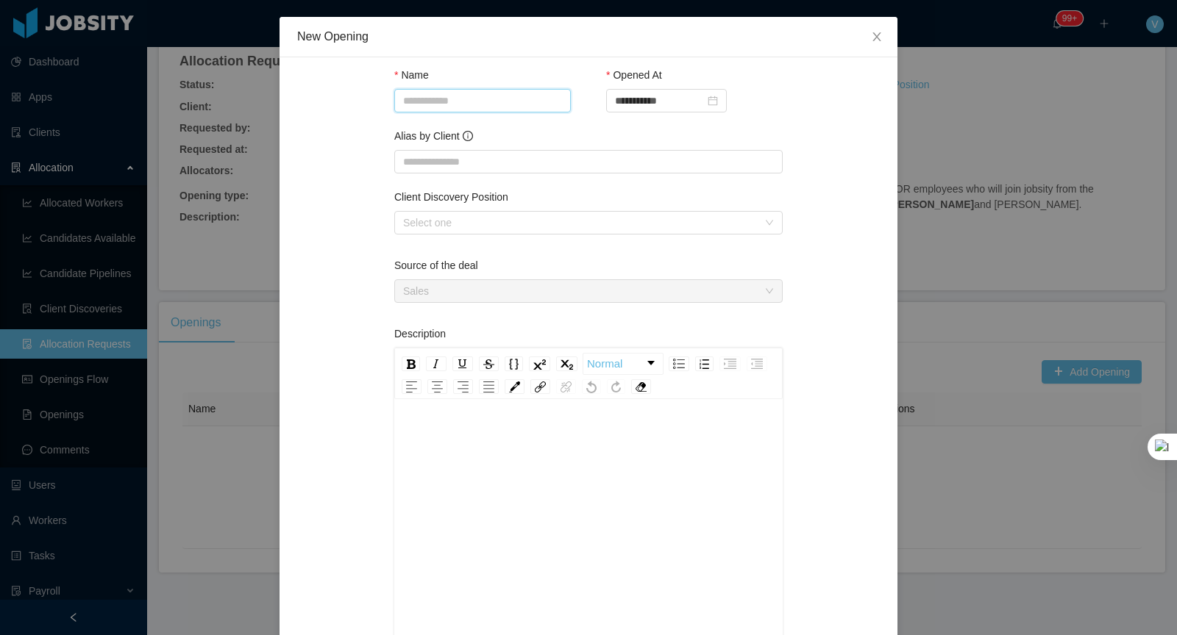
click at [451, 103] on input "Name" at bounding box center [482, 101] width 177 height 24
type input "**********"
click at [469, 154] on input "Alias by Client" at bounding box center [588, 162] width 388 height 24
click at [433, 202] on div "Client Discovery Position" at bounding box center [588, 200] width 388 height 21
click at [438, 218] on div "Select one" at bounding box center [580, 223] width 355 height 15
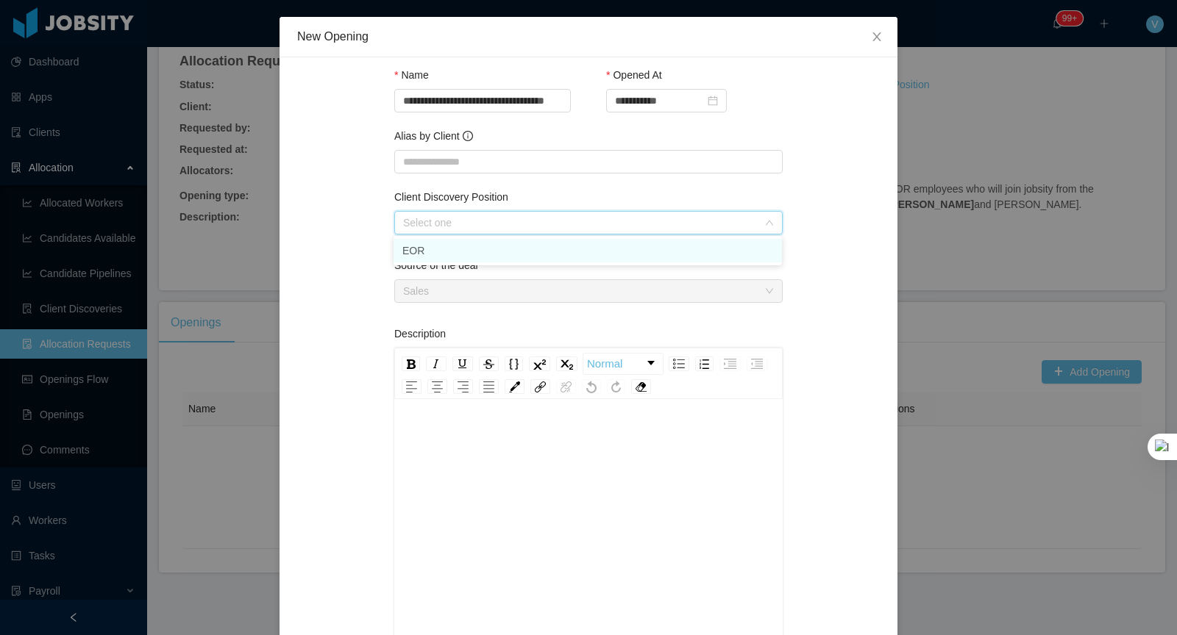
click at [458, 247] on li "EOR" at bounding box center [588, 251] width 388 height 24
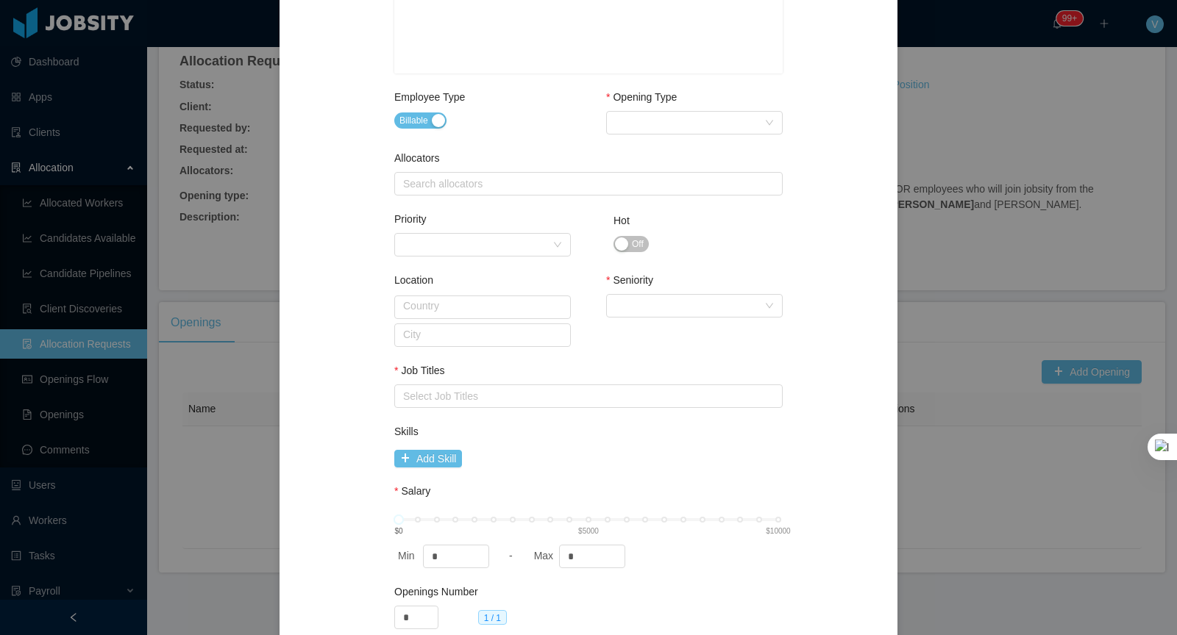
scroll to position [591, 0]
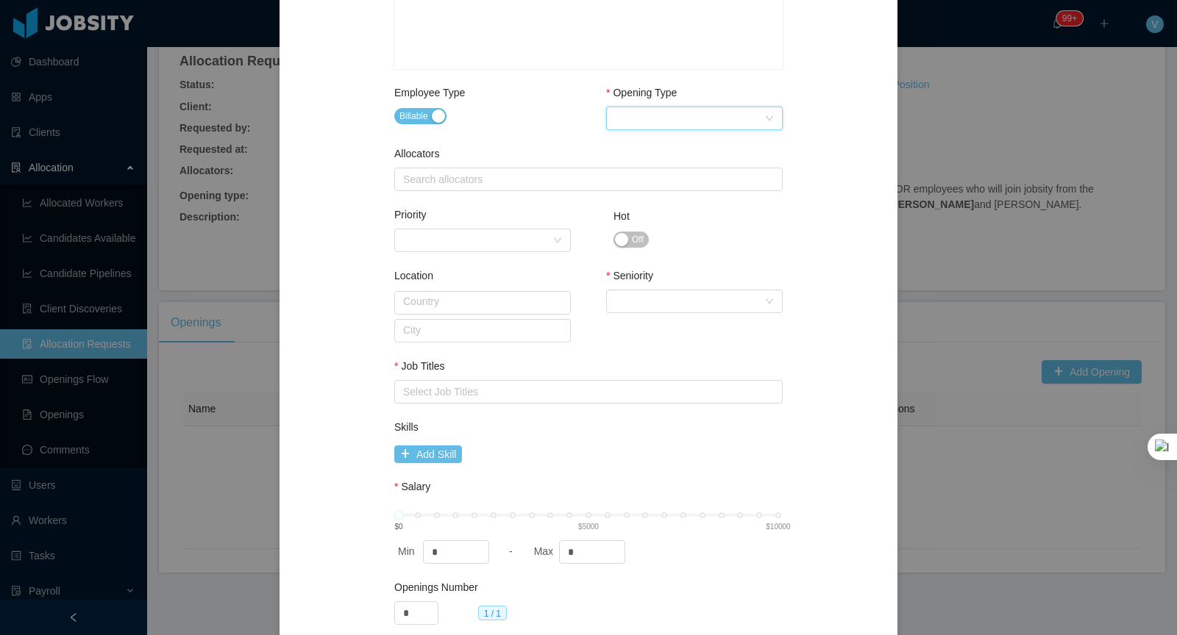
click at [692, 118] on div "Select Opening Type" at bounding box center [689, 118] width 149 height 22
click at [661, 221] on li "Employee of record" at bounding box center [693, 216] width 177 height 24
click at [539, 169] on div "Search allocators" at bounding box center [586, 179] width 375 height 22
type input "*******"
click at [585, 291] on div "Location Country City Seniority Select Seniority" at bounding box center [588, 321] width 388 height 90
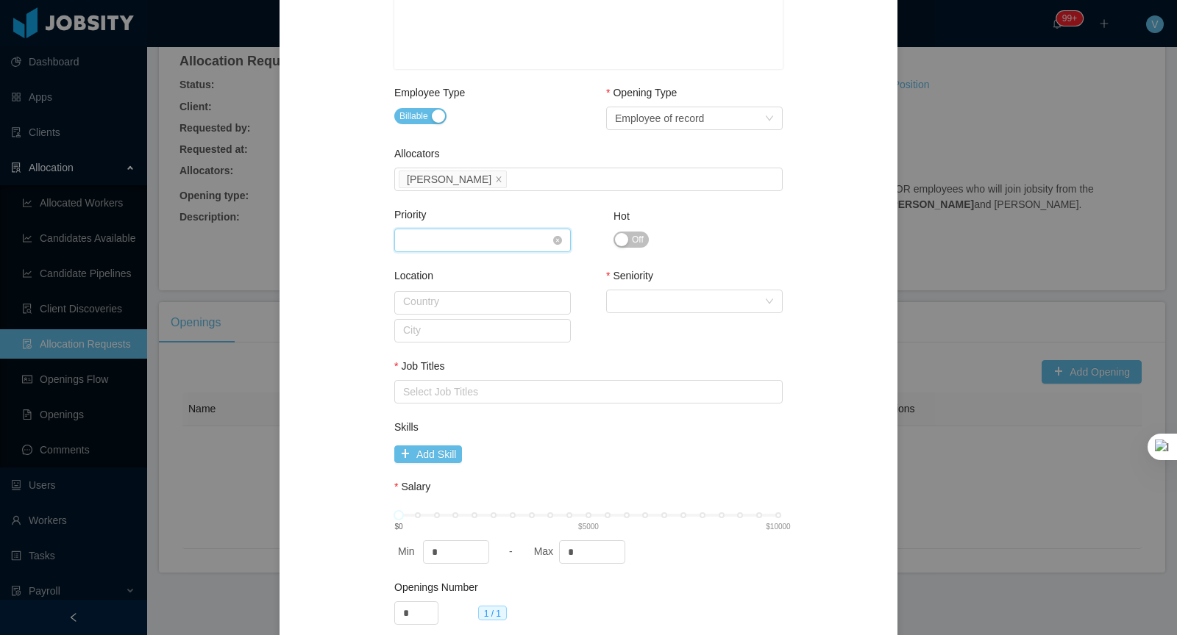
click at [496, 235] on div "Priority" at bounding box center [477, 240] width 149 height 22
click at [721, 231] on div "Priority Priority Hot Off" at bounding box center [588, 245] width 388 height 61
click at [652, 305] on div "Select Seniority" at bounding box center [689, 302] width 149 height 22
click at [634, 399] on li "Mid Level" at bounding box center [693, 400] width 177 height 24
click at [498, 385] on div "Select Job Titles" at bounding box center [585, 392] width 364 height 15
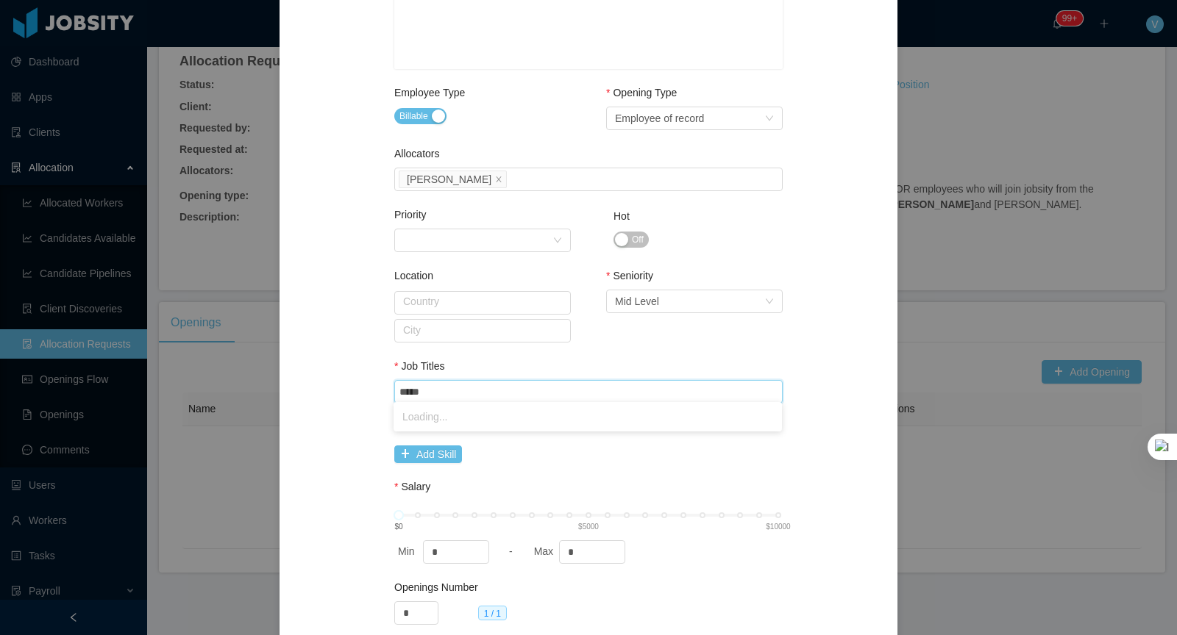
type input "******"
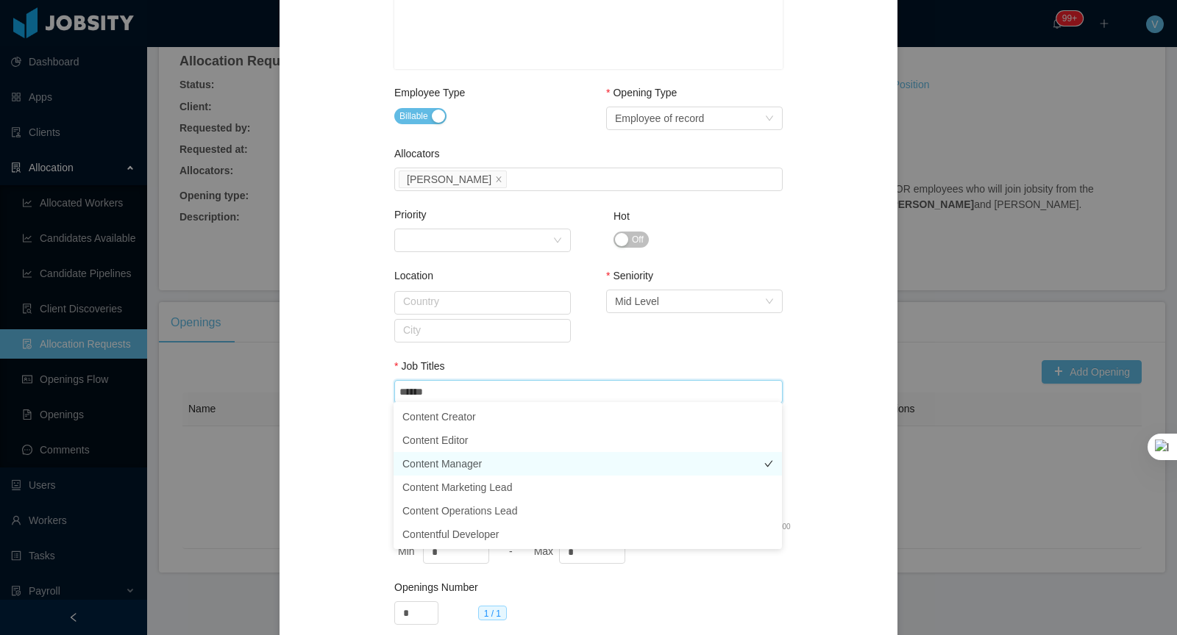
click at [510, 461] on li "Content Manager" at bounding box center [588, 464] width 388 height 24
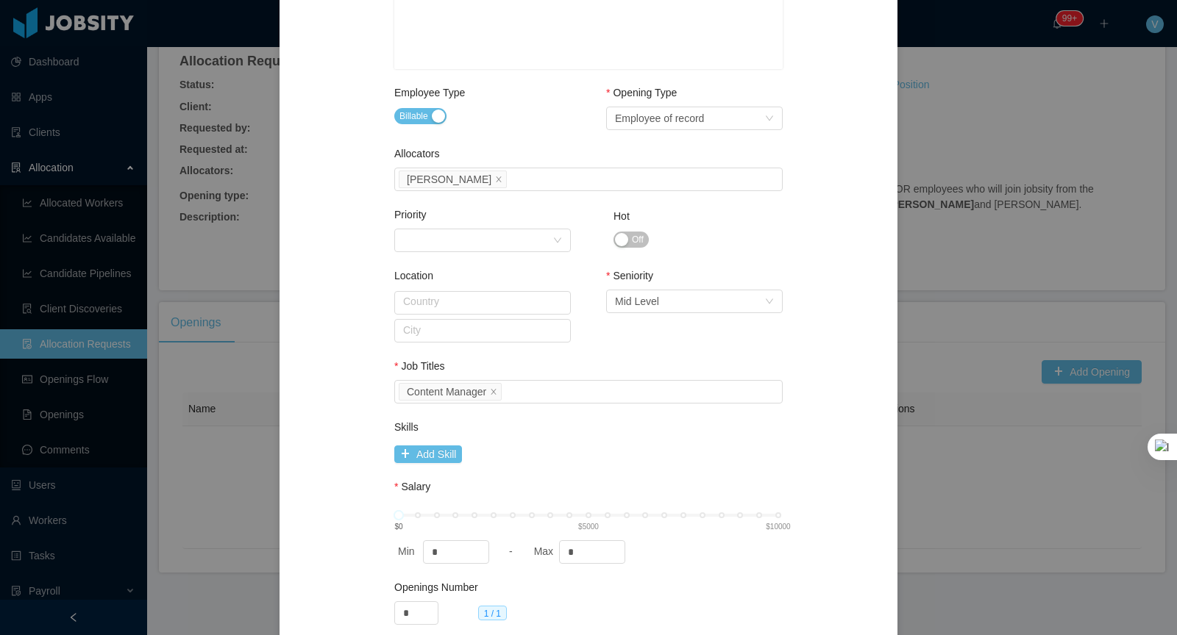
click at [367, 400] on div "**********" at bounding box center [588, 66] width 583 height 1165
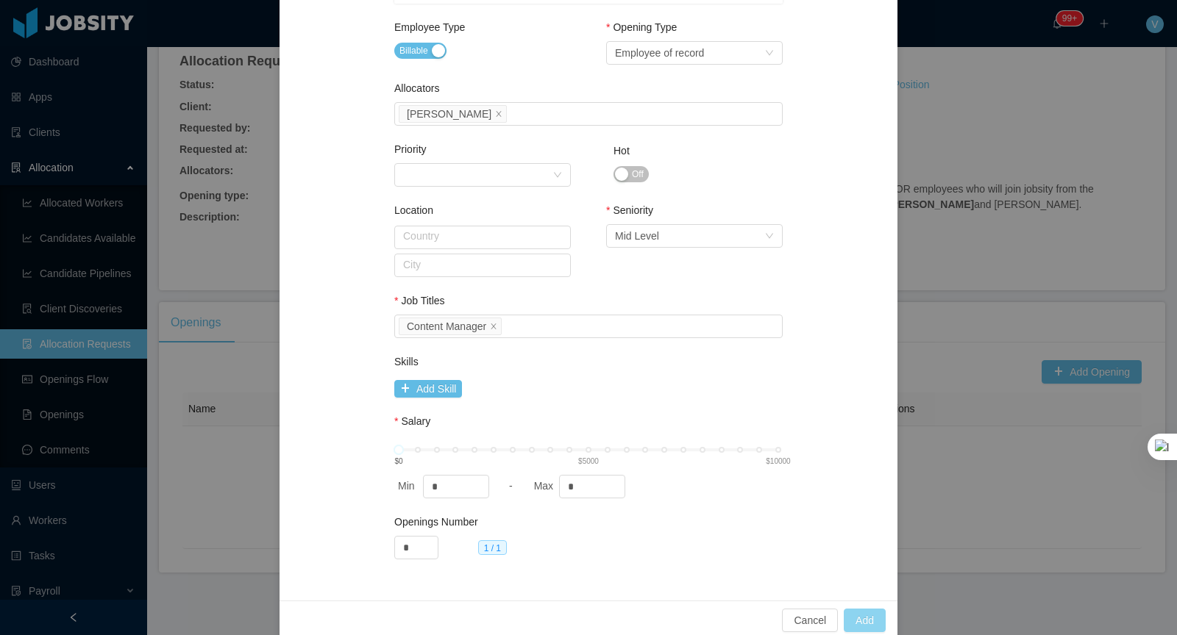
click at [863, 617] on button "Add" at bounding box center [865, 621] width 42 height 24
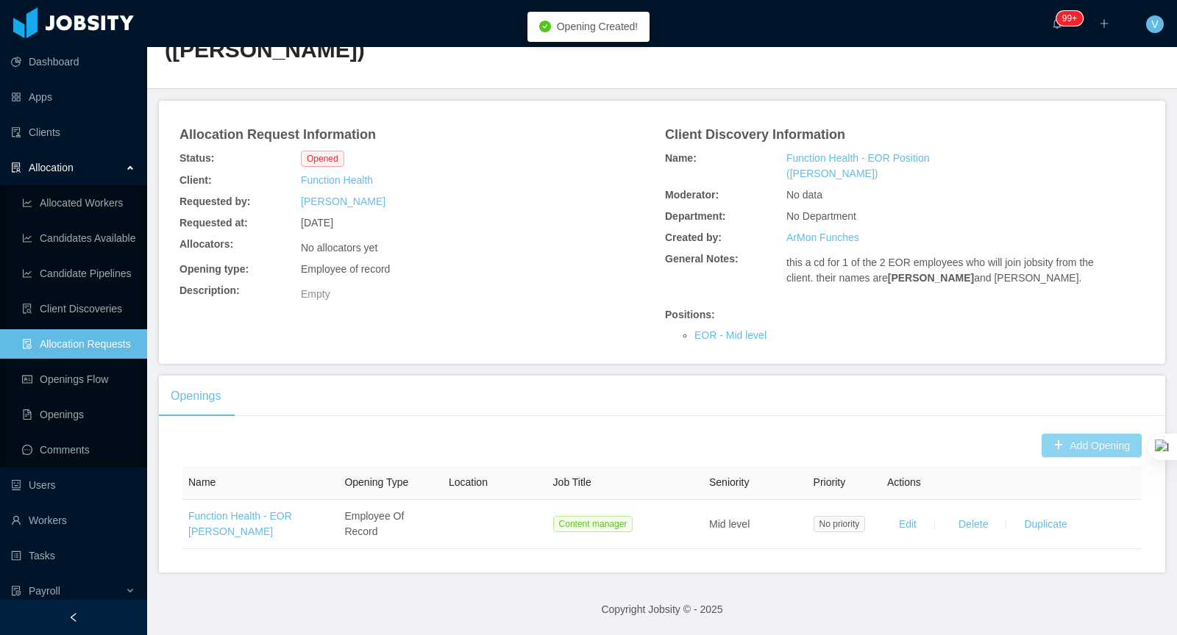
scroll to position [0, 0]
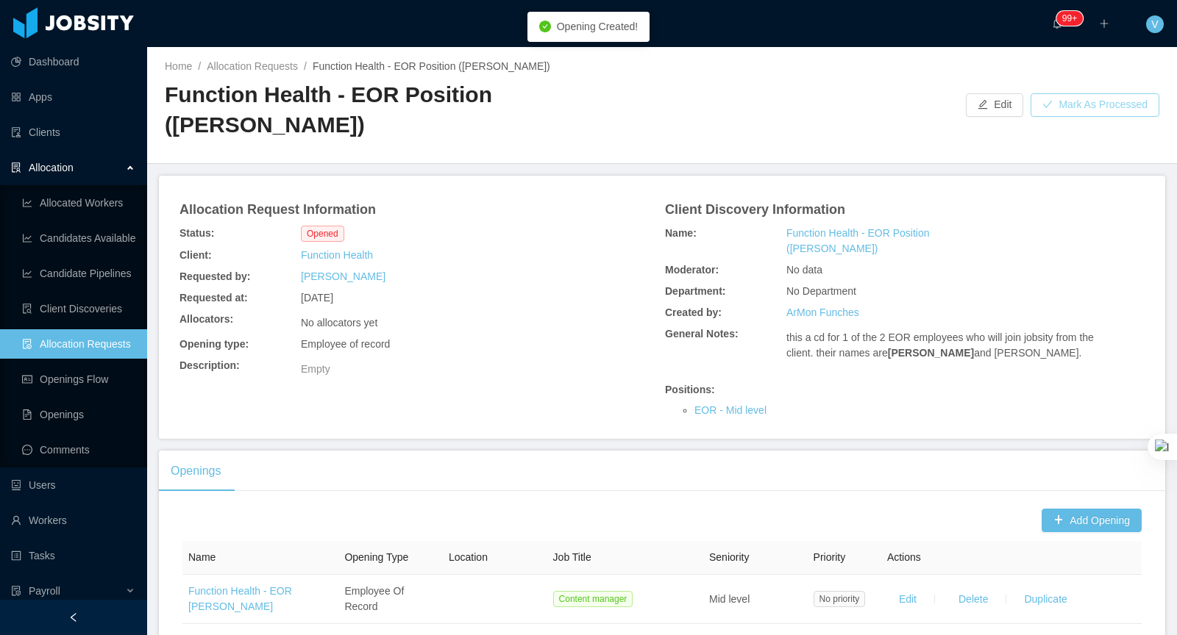
click at [1050, 108] on button "Mark As Processed" at bounding box center [1094, 105] width 129 height 24
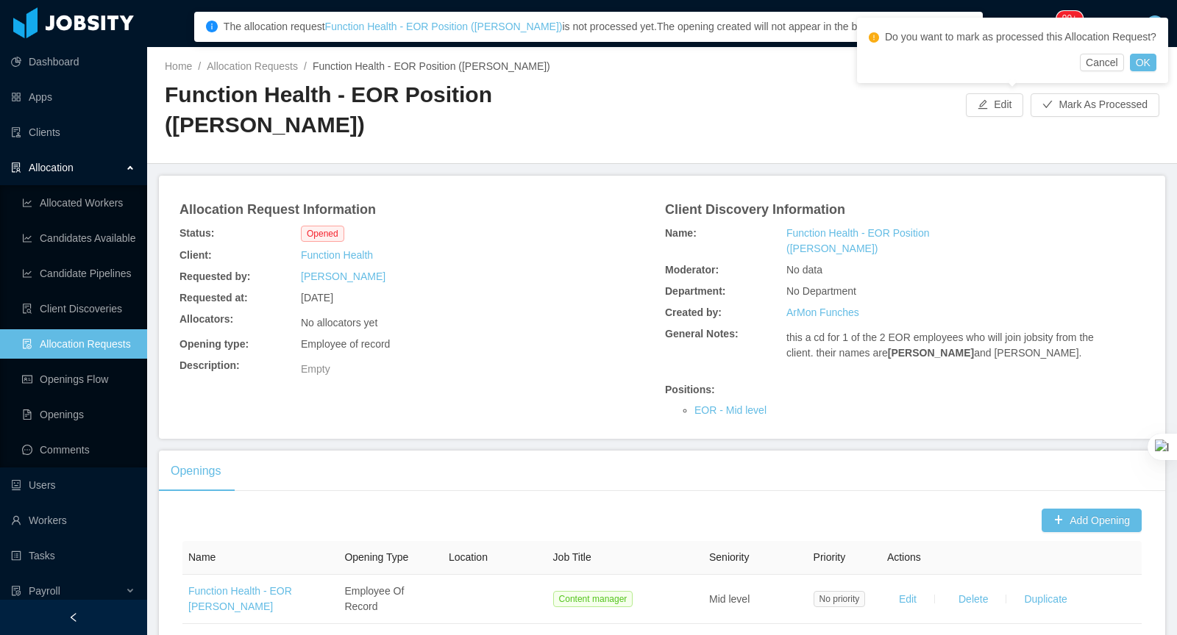
click at [0, 635] on div at bounding box center [0, 635] width 0 height 0
drag, startPoint x: 1167, startPoint y: 99, endPoint x: 1167, endPoint y: 194, distance: 94.9
click at [0, 635] on div at bounding box center [0, 635] width 0 height 0
click at [1156, 71] on button "OK" at bounding box center [1143, 63] width 26 height 18
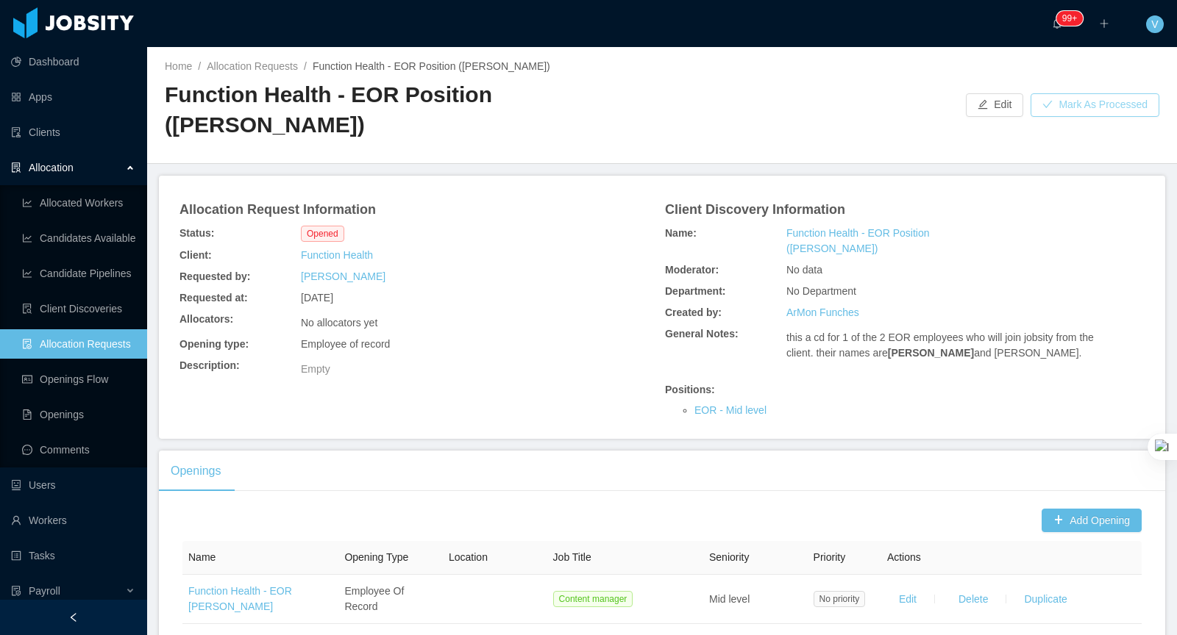
click at [1061, 98] on button "Mark As Processed" at bounding box center [1094, 105] width 129 height 24
click at [402, 297] on div "[DATE]" at bounding box center [379, 298] width 162 height 21
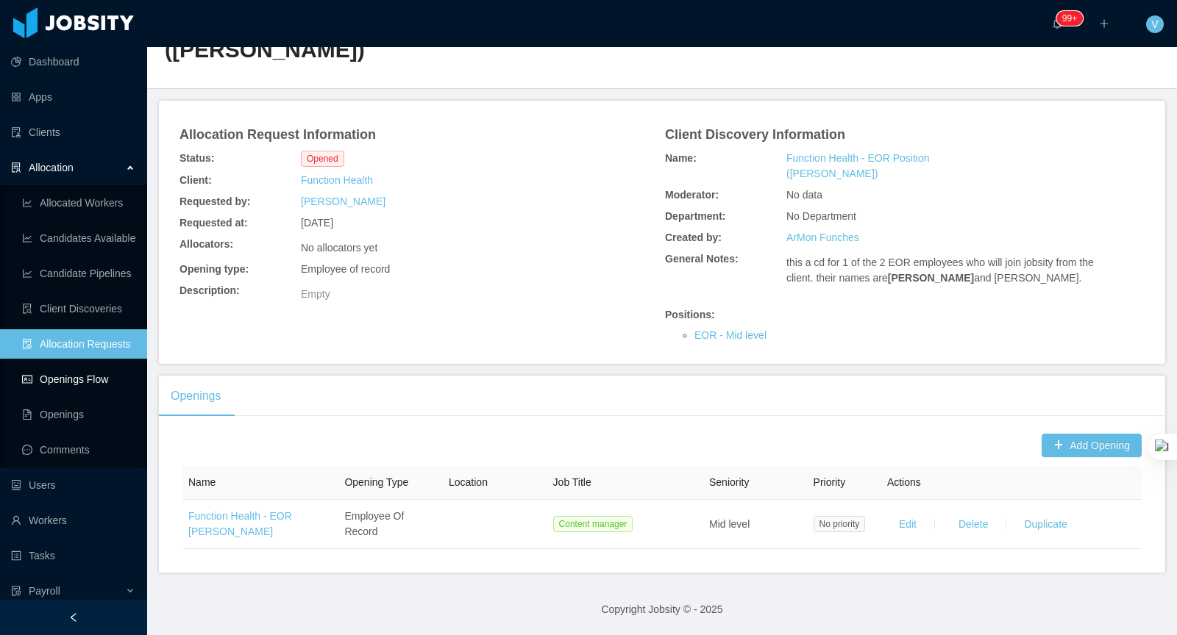
click at [91, 378] on link "Openings Flow" at bounding box center [78, 379] width 113 height 29
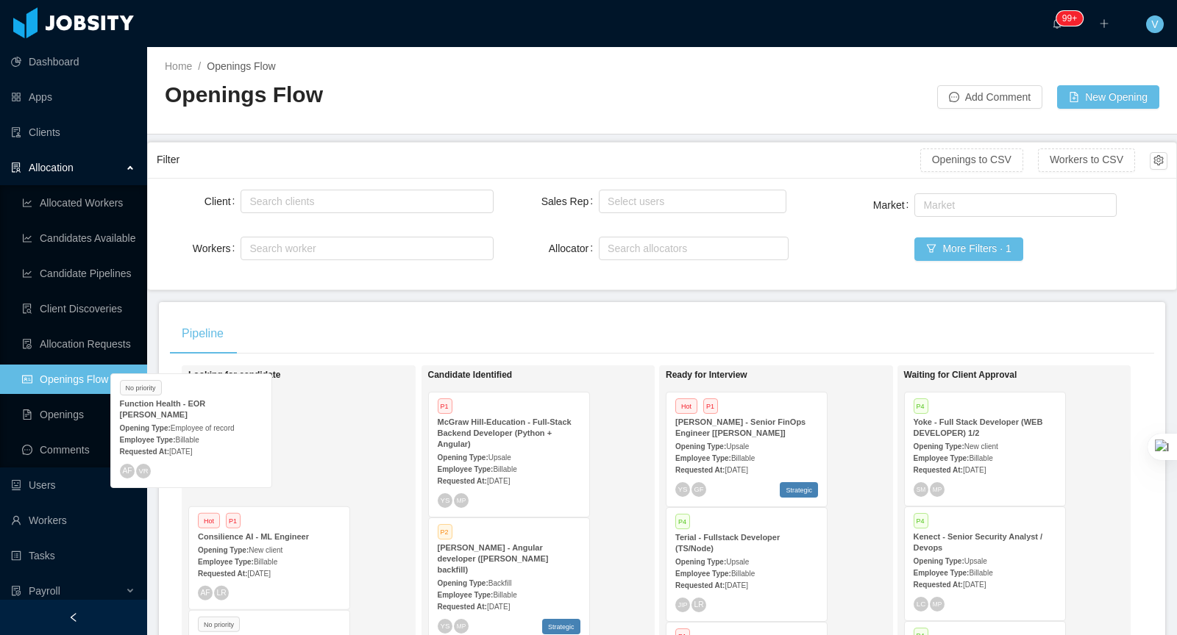
drag, startPoint x: 311, startPoint y: 430, endPoint x: 291, endPoint y: 419, distance: 23.1
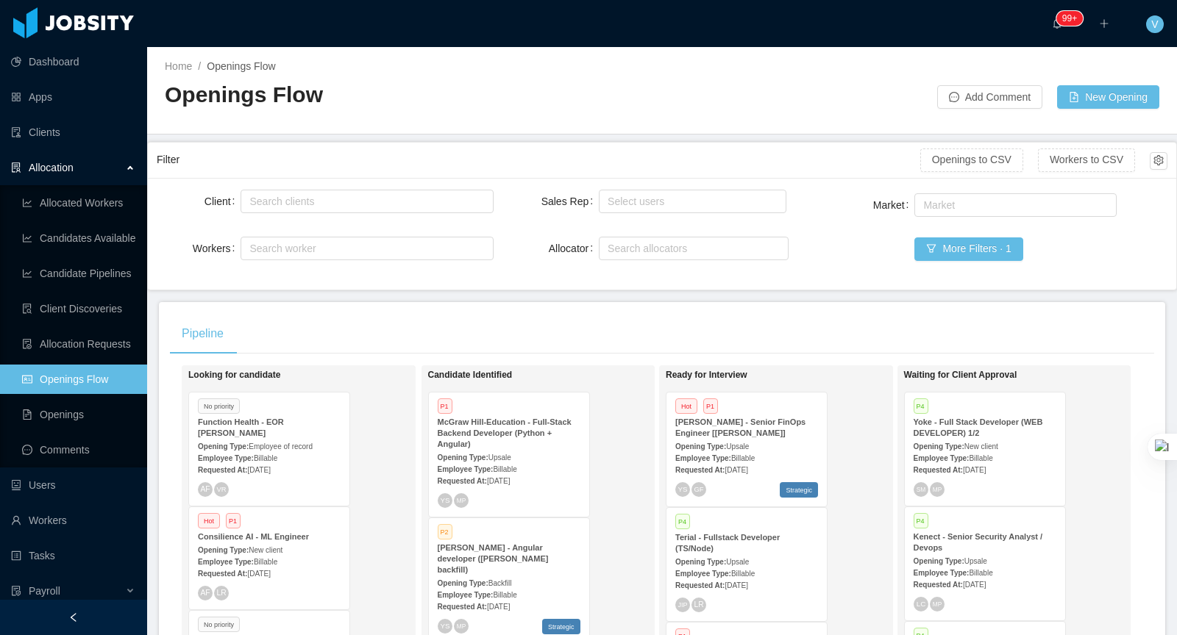
click at [299, 434] on div "Function Health - EOR [PERSON_NAME]" at bounding box center [269, 428] width 143 height 22
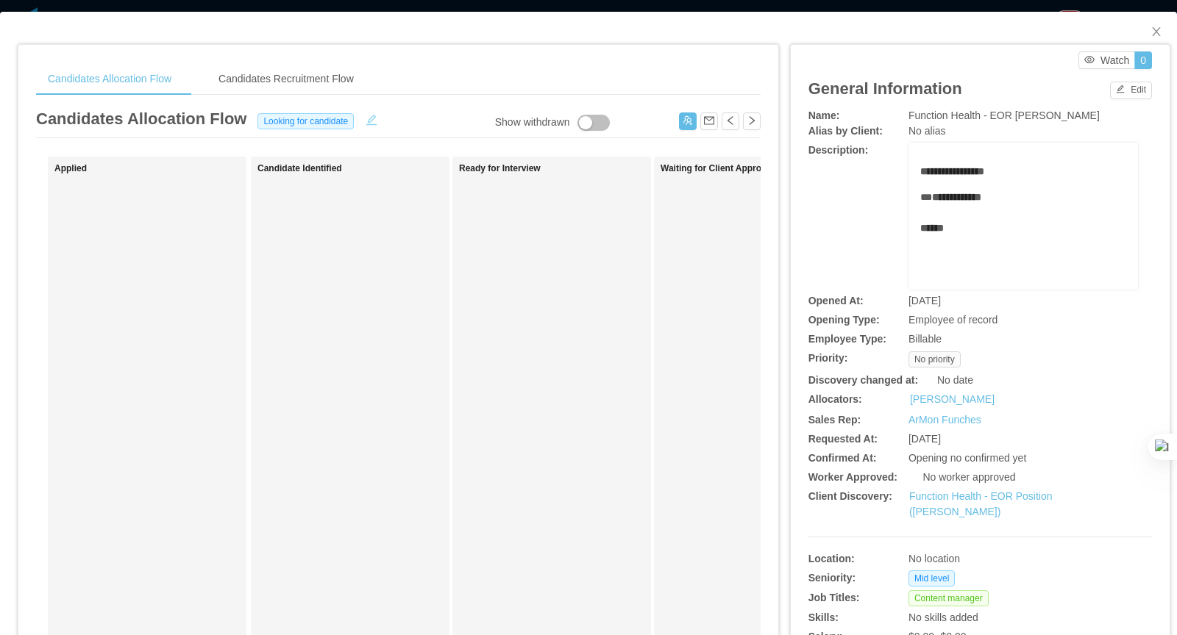
click at [369, 122] on button "button" at bounding box center [372, 118] width 24 height 15
click at [353, 120] on div "Looking for candidate" at bounding box center [312, 121] width 125 height 18
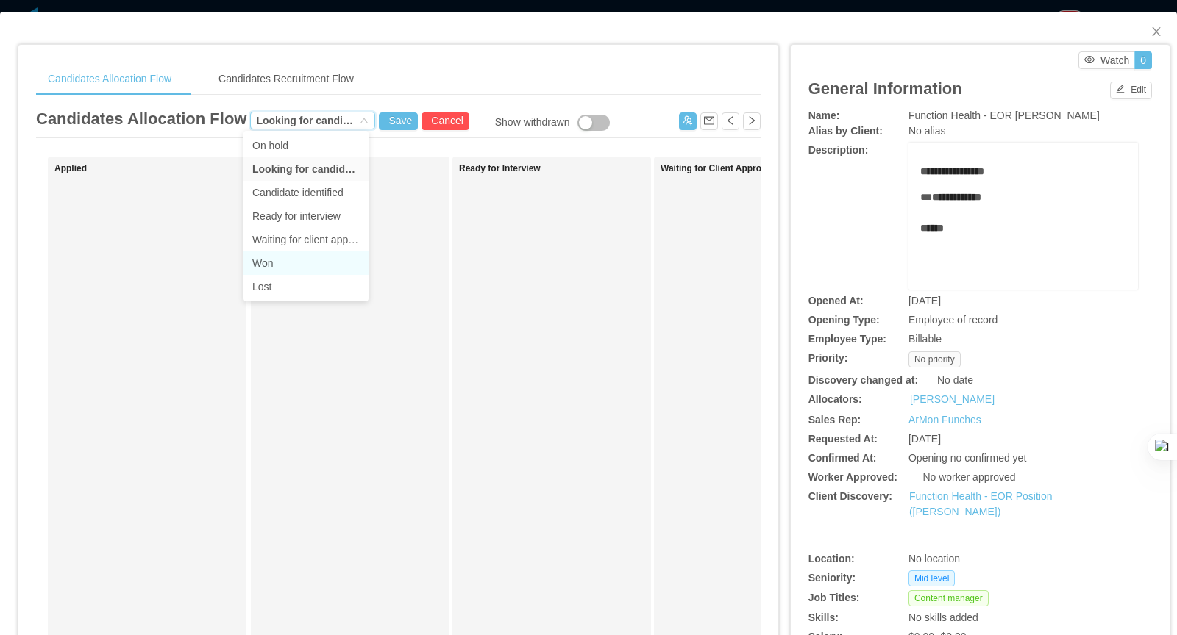
click at [299, 263] on li "Won" at bounding box center [305, 264] width 125 height 24
click at [391, 124] on button "Save" at bounding box center [398, 122] width 39 height 18
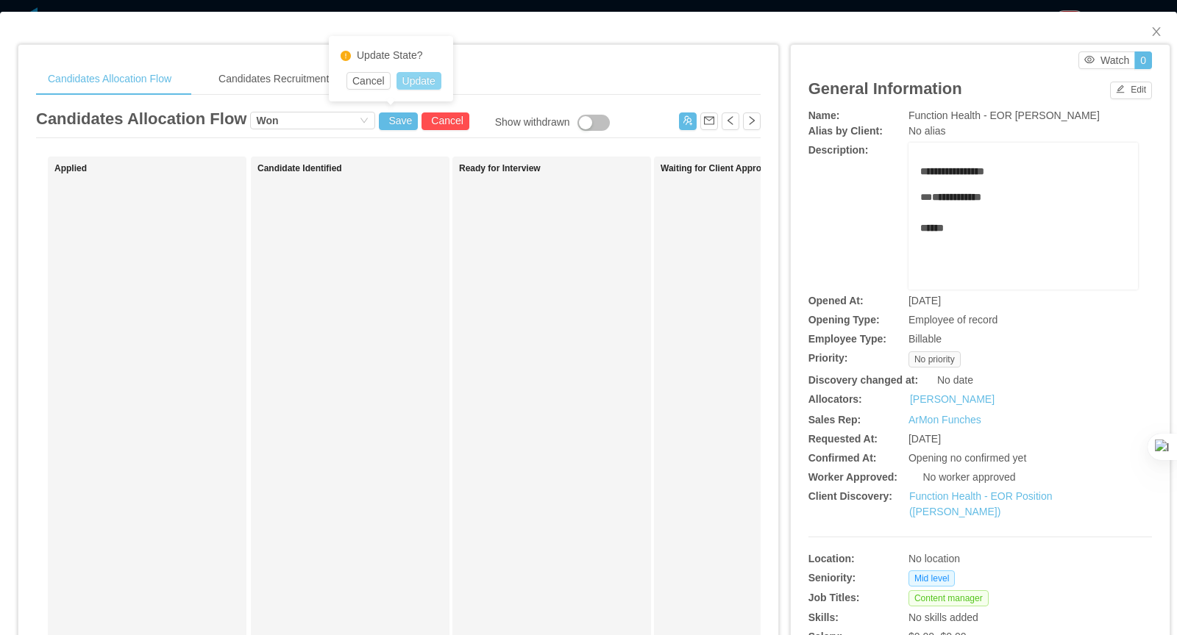
click at [422, 81] on button "Update" at bounding box center [418, 81] width 45 height 18
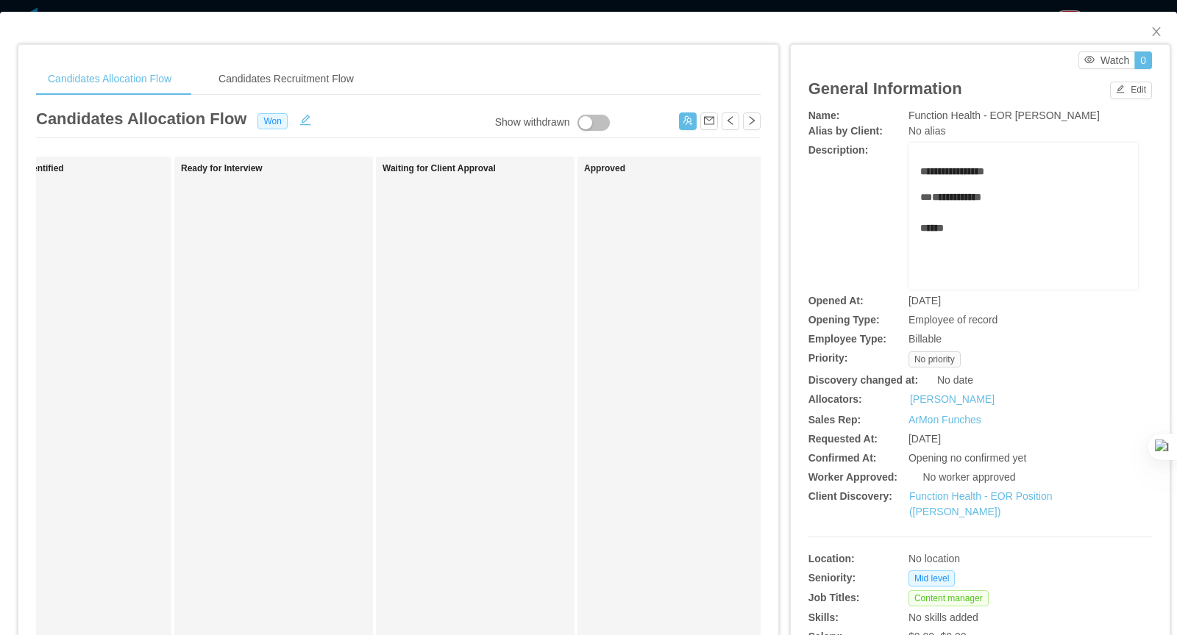
scroll to position [0, 721]
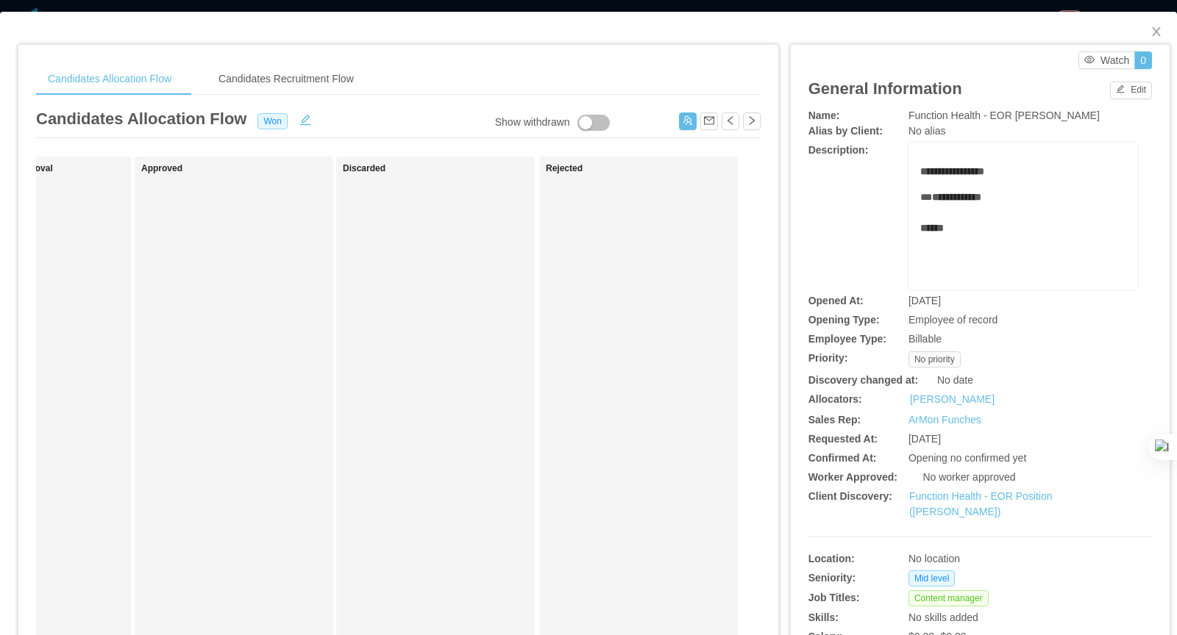
click at [438, 302] on div "Discarded" at bounding box center [446, 524] width 206 height 722
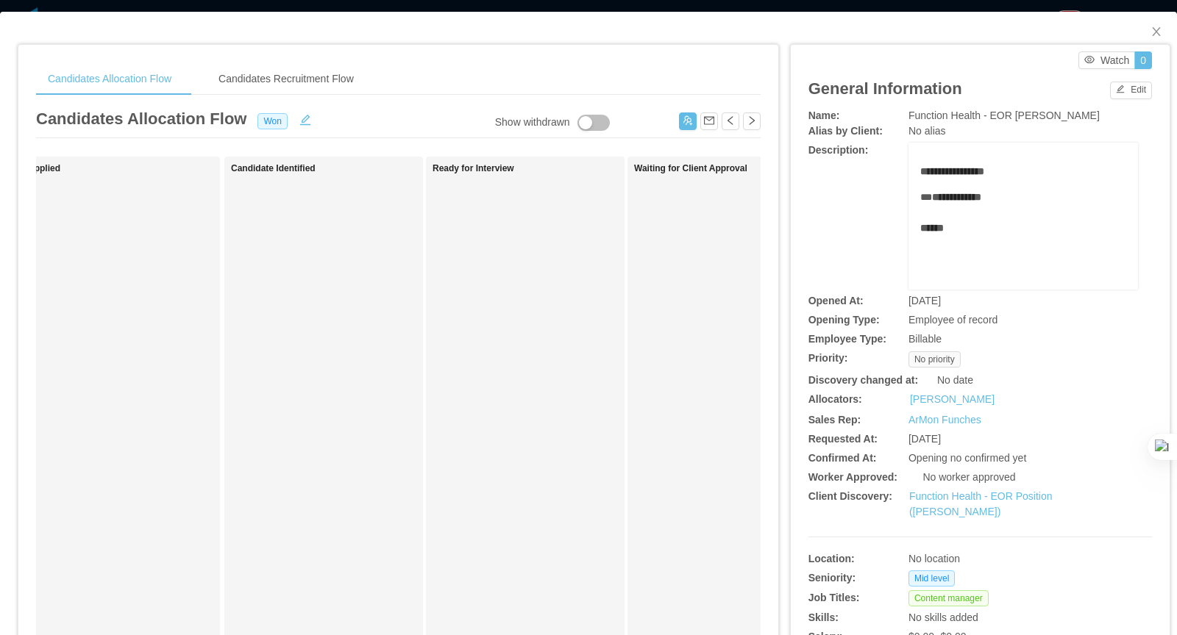
scroll to position [0, 0]
click at [691, 115] on button "button" at bounding box center [688, 122] width 18 height 18
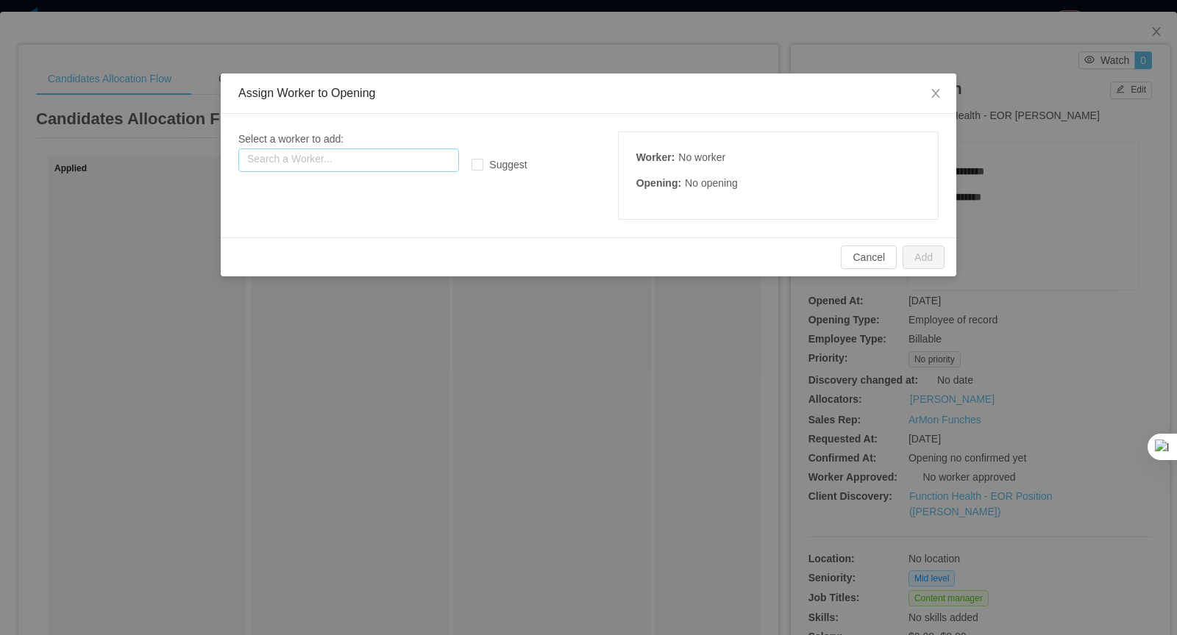
click at [352, 160] on input "text" at bounding box center [348, 161] width 221 height 24
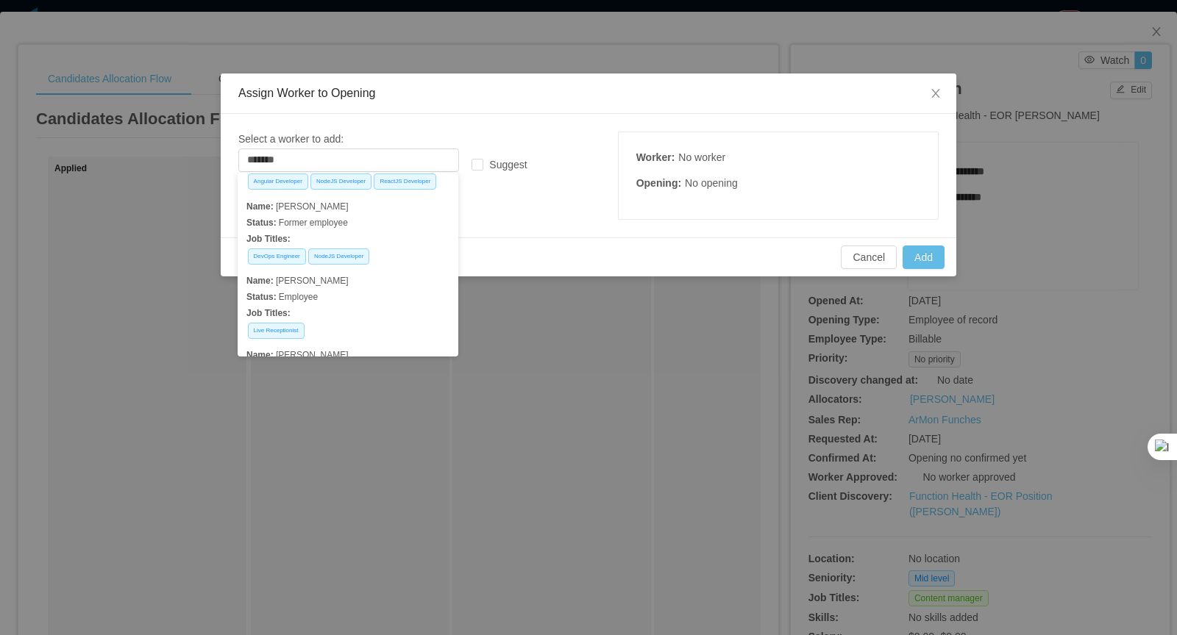
scroll to position [2, 0]
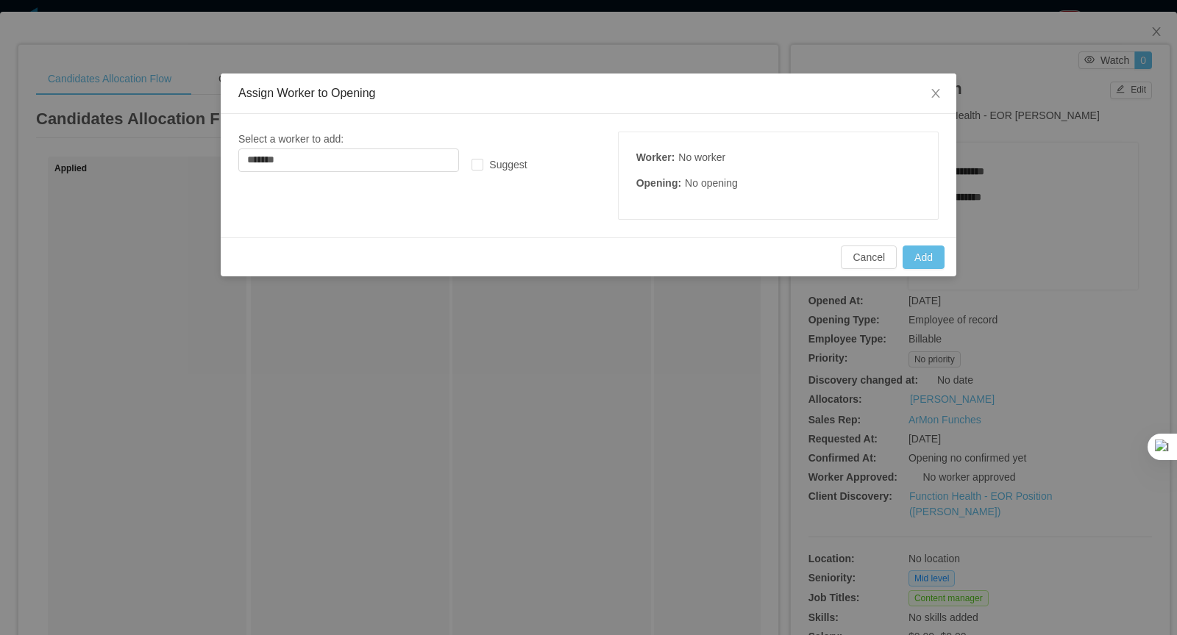
click at [380, 499] on div "Assign Worker to Opening Select a worker to add: Search a Worker... ******* [PE…" at bounding box center [588, 317] width 1177 height 635
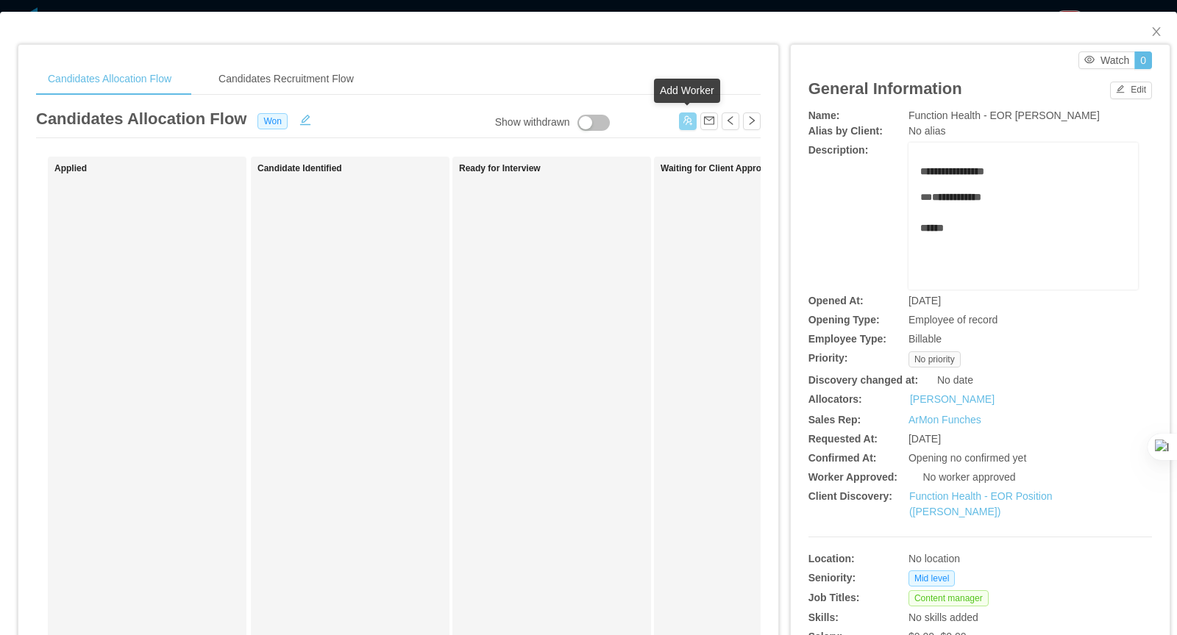
click at [687, 113] on button "button" at bounding box center [688, 122] width 18 height 18
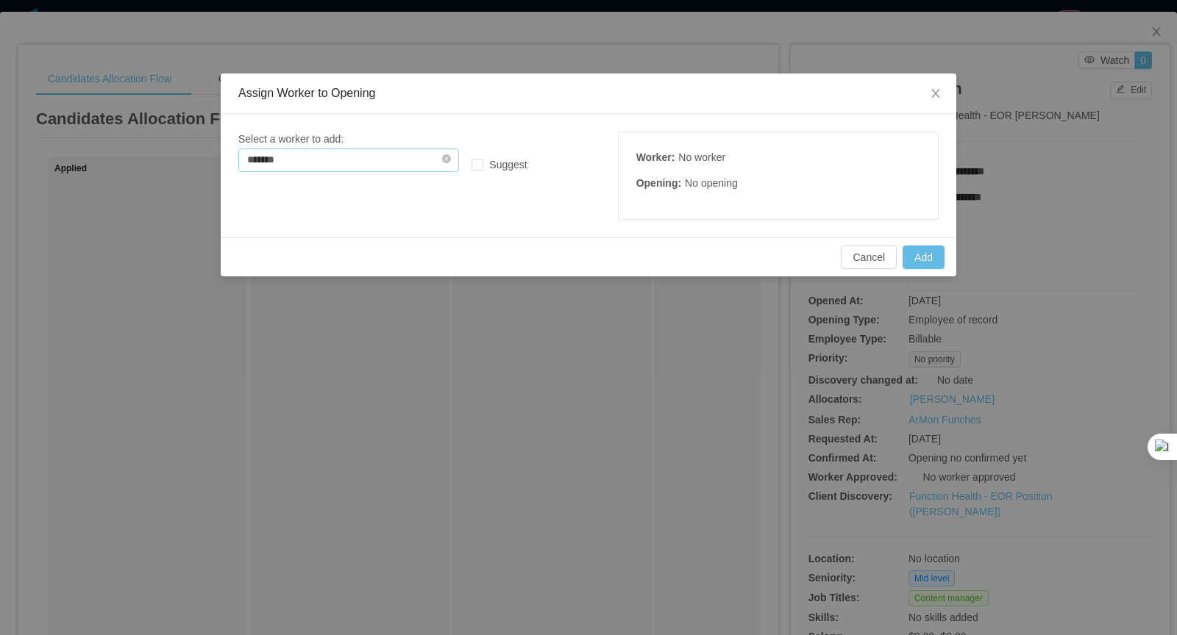
click at [391, 160] on input "*******" at bounding box center [348, 161] width 221 height 24
type input "*"
click at [324, 157] on input "text" at bounding box center [348, 161] width 221 height 24
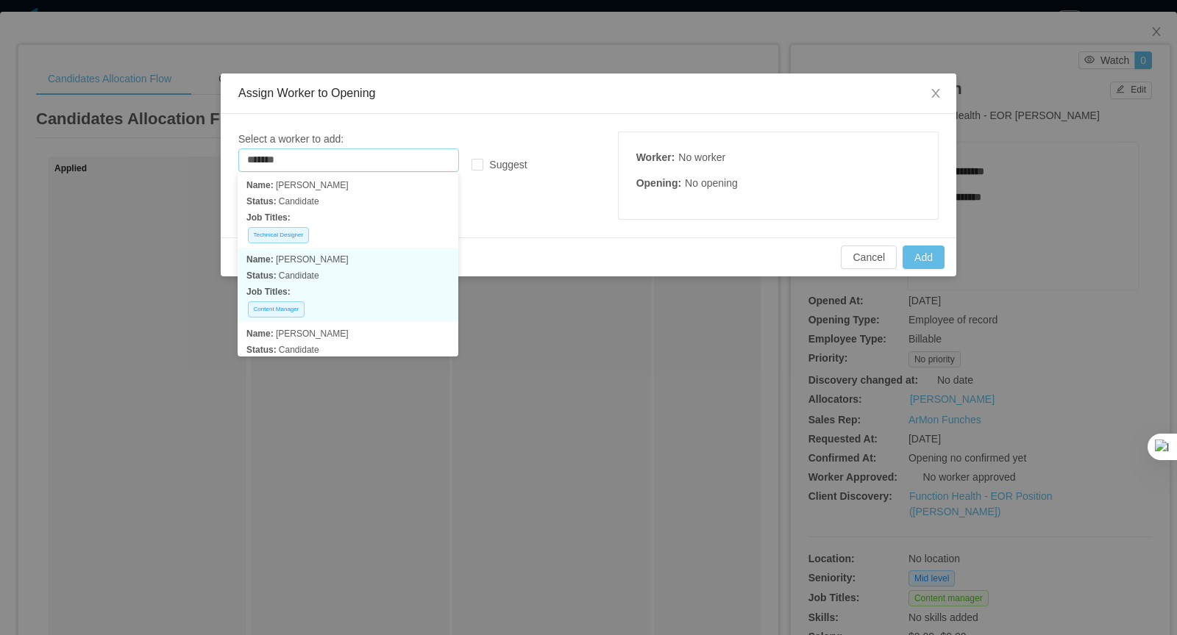
click at [328, 261] on p "Name: [PERSON_NAME]" at bounding box center [347, 260] width 203 height 16
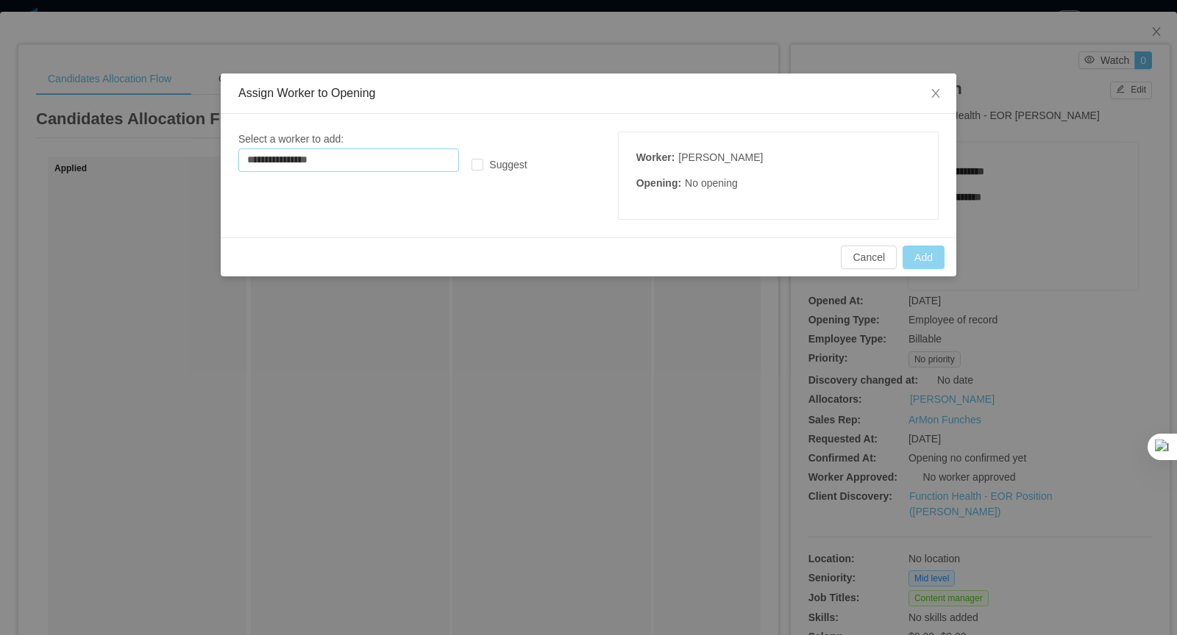
type input "**********"
click at [935, 262] on button "Add" at bounding box center [923, 258] width 42 height 24
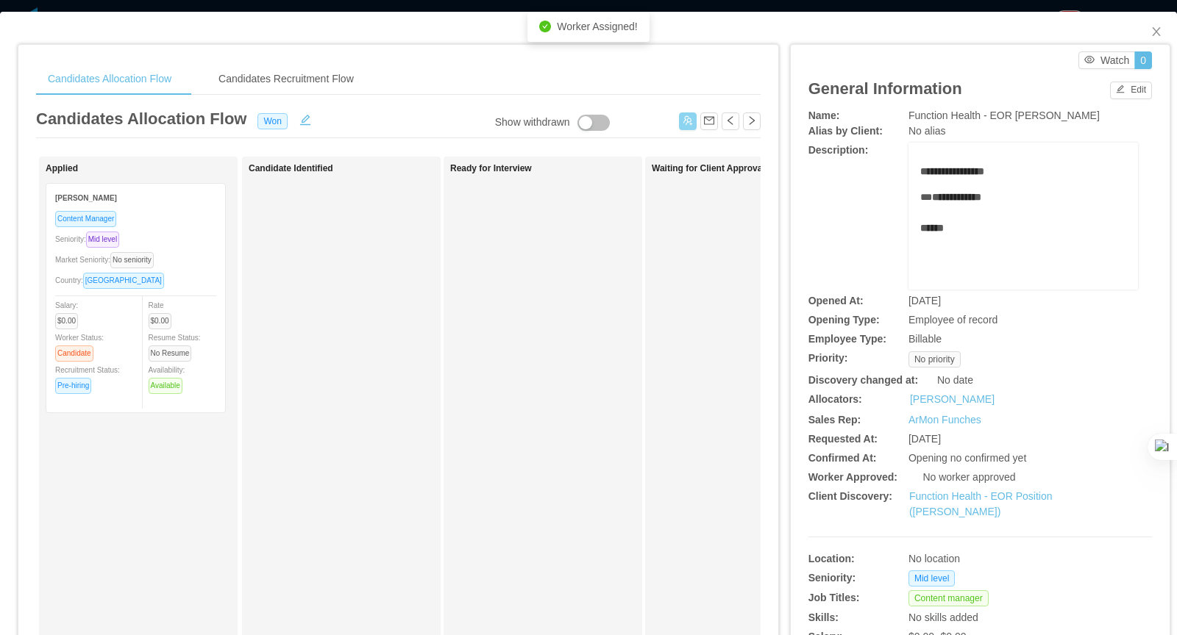
scroll to position [0, 0]
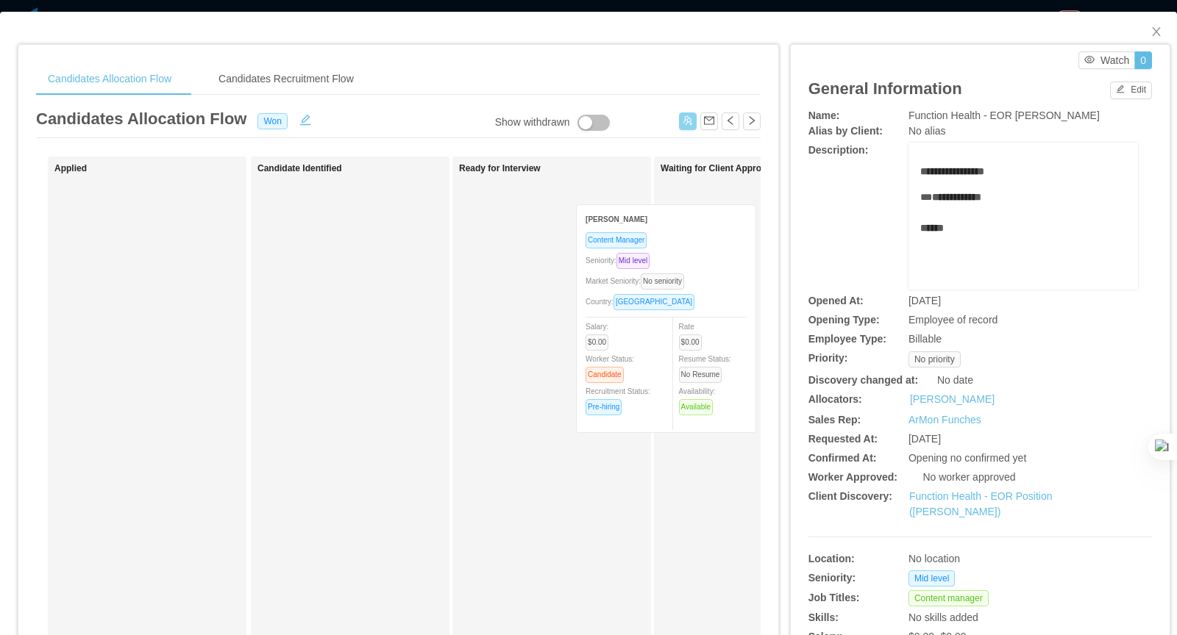
drag, startPoint x: 184, startPoint y: 234, endPoint x: 706, endPoint y: 254, distance: 522.6
click at [706, 254] on div "Applied [PERSON_NAME] Content Manager Seniority: Mid level Market Seniority: No…" at bounding box center [398, 530] width 724 height 747
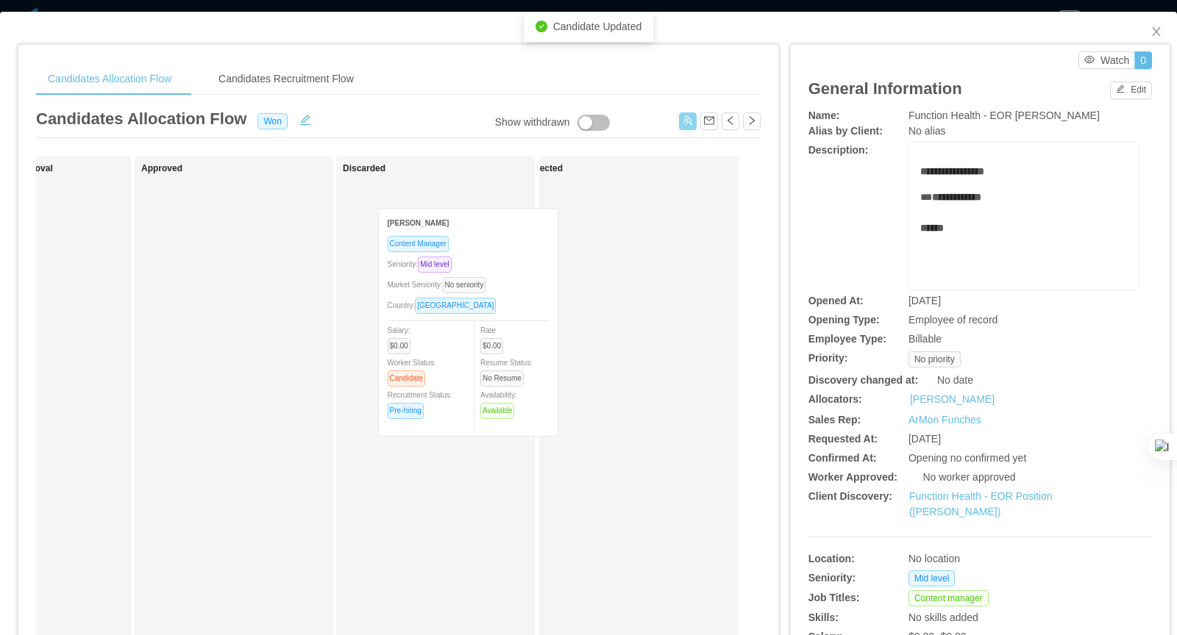
scroll to position [0, 7]
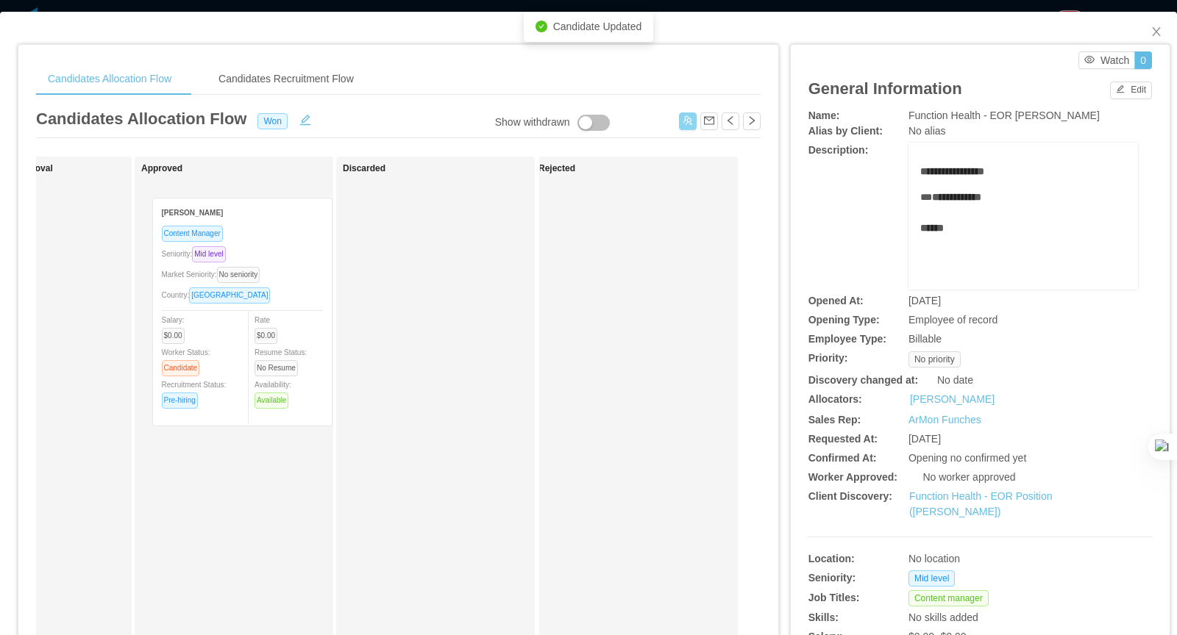
drag, startPoint x: 66, startPoint y: 230, endPoint x: 268, endPoint y: 242, distance: 202.6
click at [268, 242] on div "Applied Candidate Identified Ready for Interview Waiting for Client Approval [P…" at bounding box center [398, 530] width 724 height 747
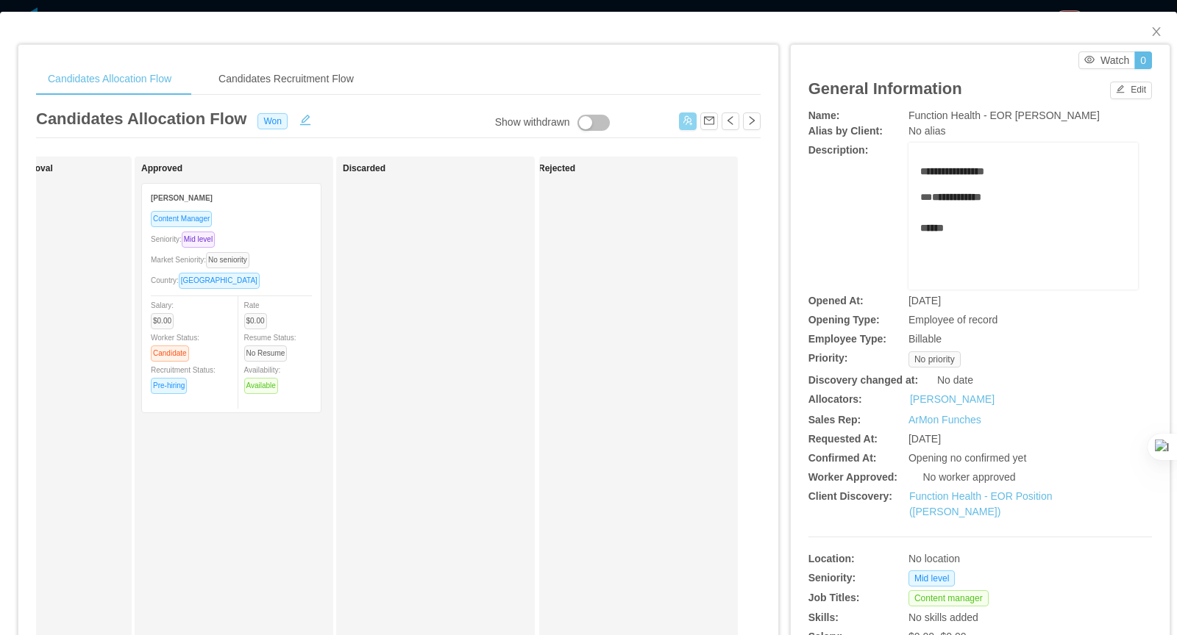
scroll to position [460, 0]
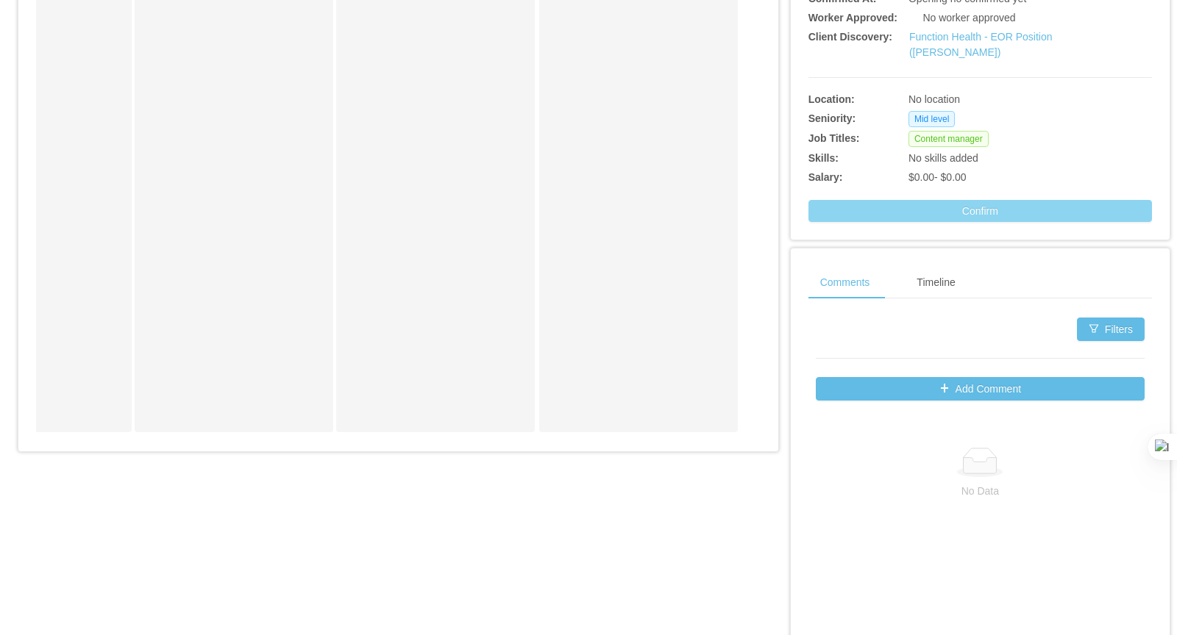
click at [1015, 213] on button "Confirm" at bounding box center [979, 211] width 343 height 22
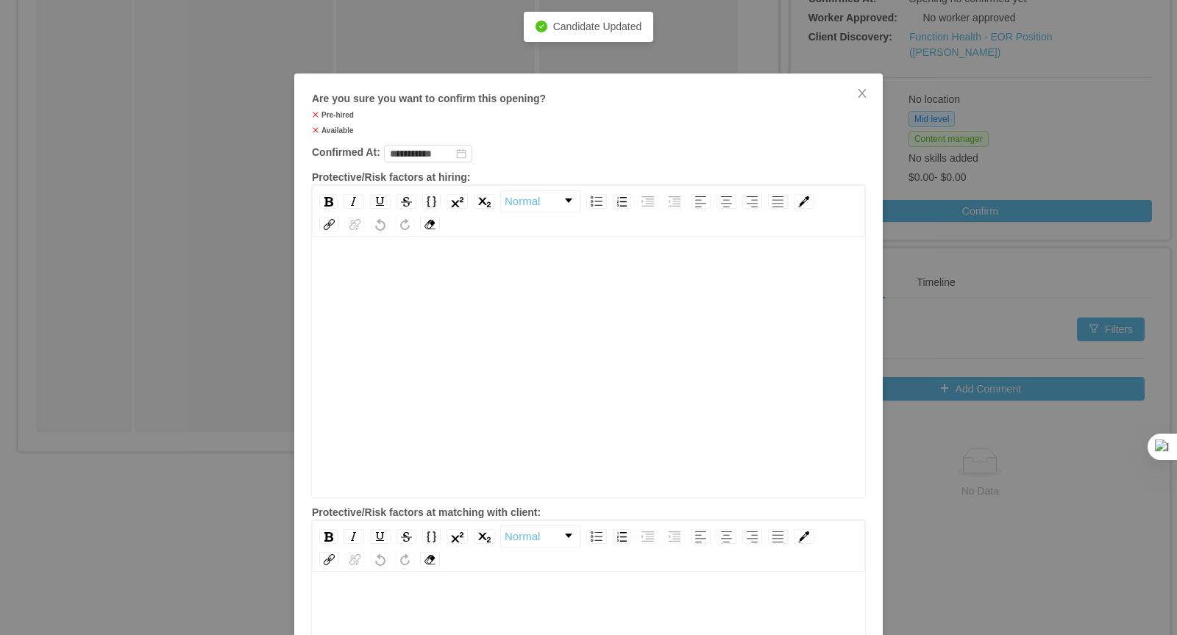
click at [441, 330] on div "rdw-editor" at bounding box center [589, 390] width 530 height 257
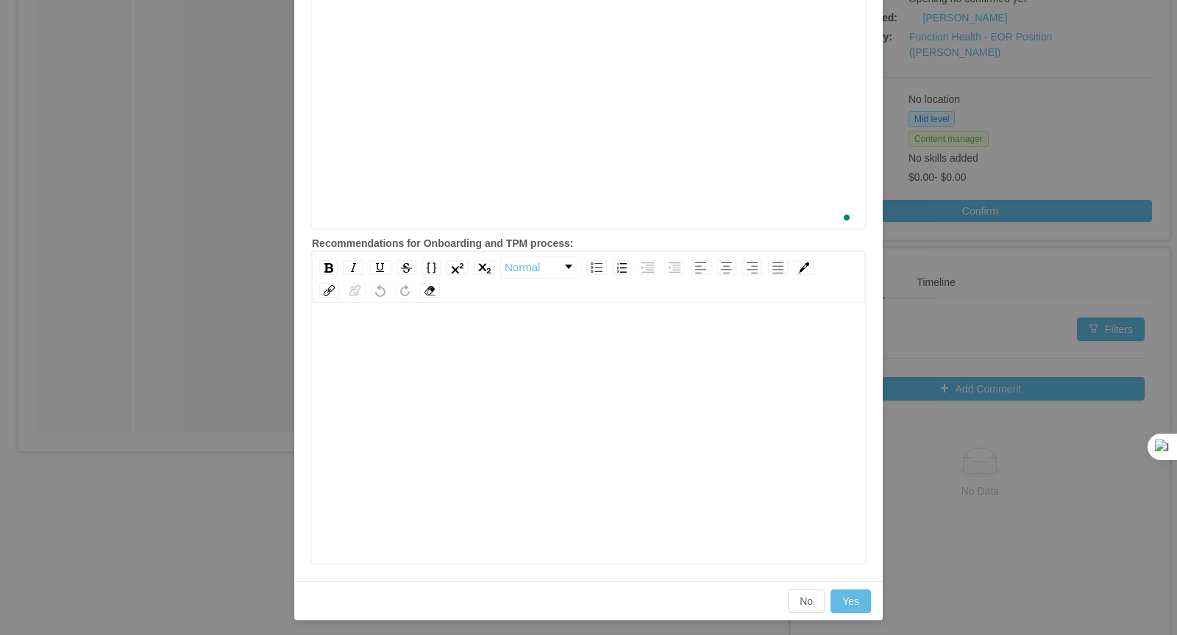
scroll to position [23, 0]
click at [450, 385] on div "To enrich screen reader interactions, please activate Accessibility in Grammarl…" at bounding box center [589, 456] width 530 height 257
click at [855, 599] on button "Yes" at bounding box center [850, 602] width 40 height 24
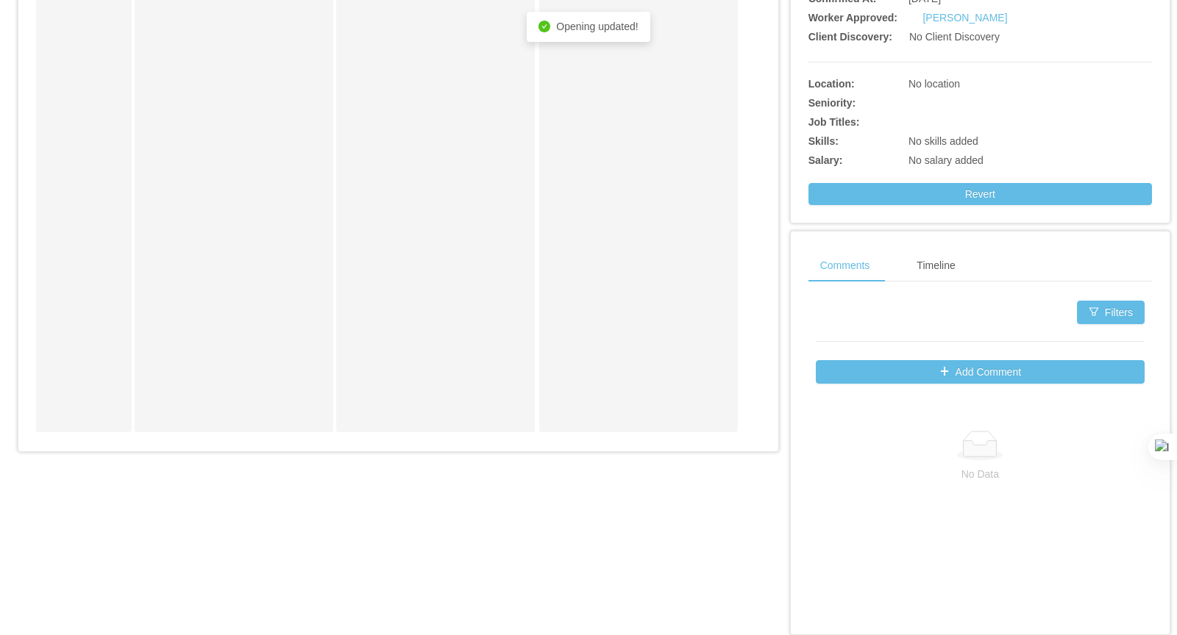
scroll to position [0, 0]
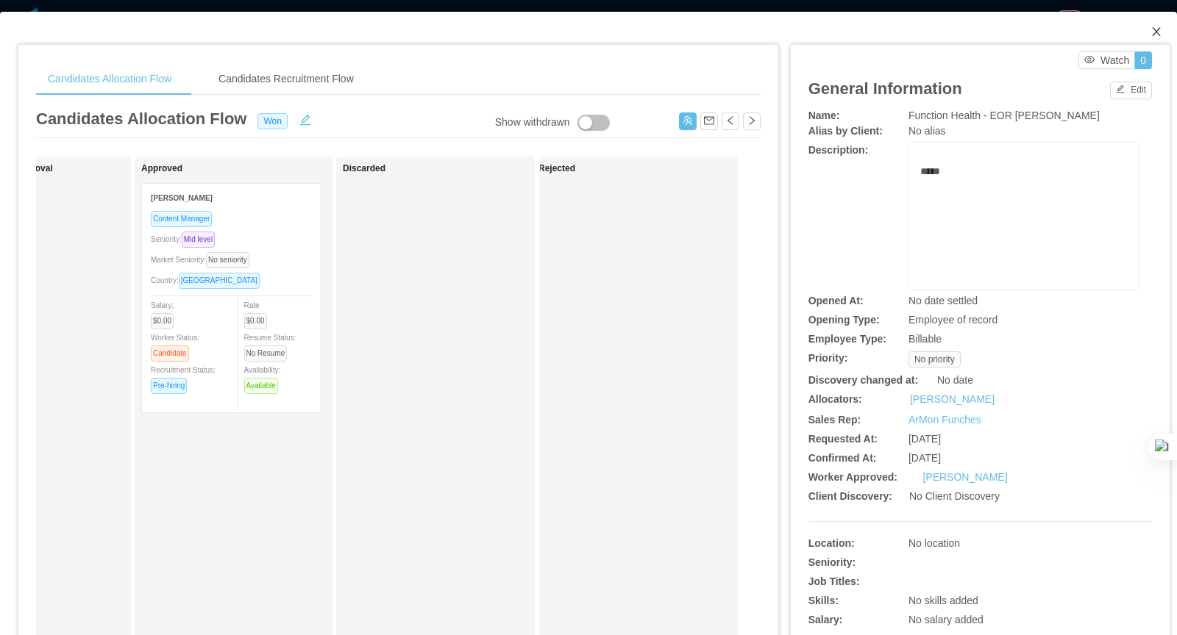
click at [1153, 30] on icon "icon: close" at bounding box center [1156, 32] width 12 height 12
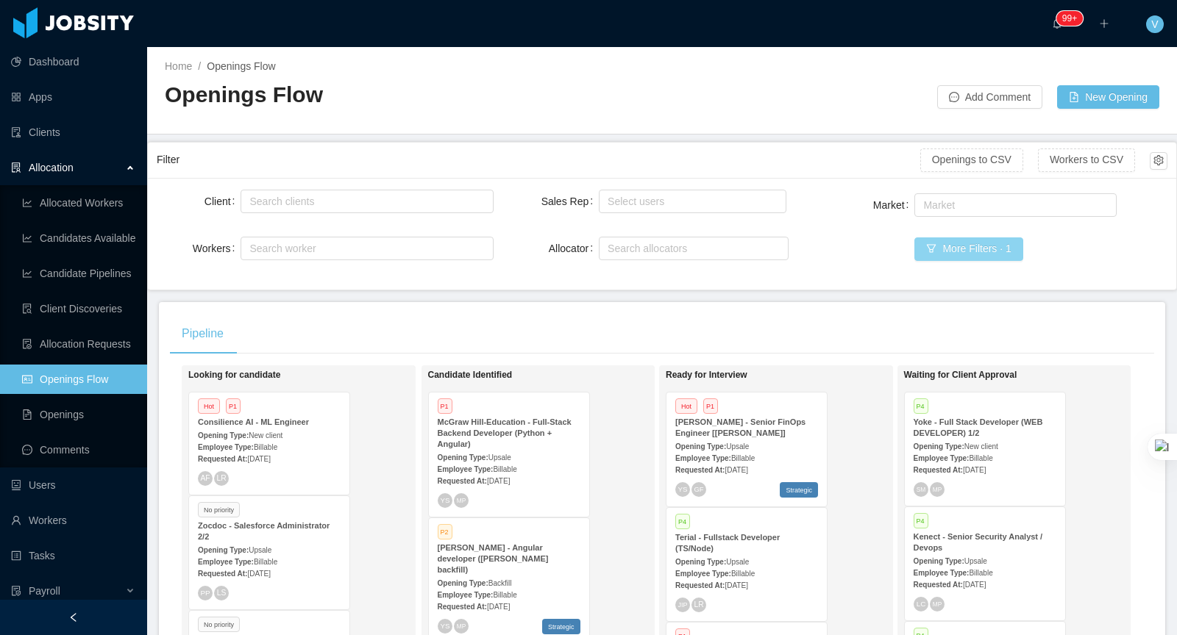
click at [1000, 249] on button "More Filters · 1" at bounding box center [968, 250] width 108 height 24
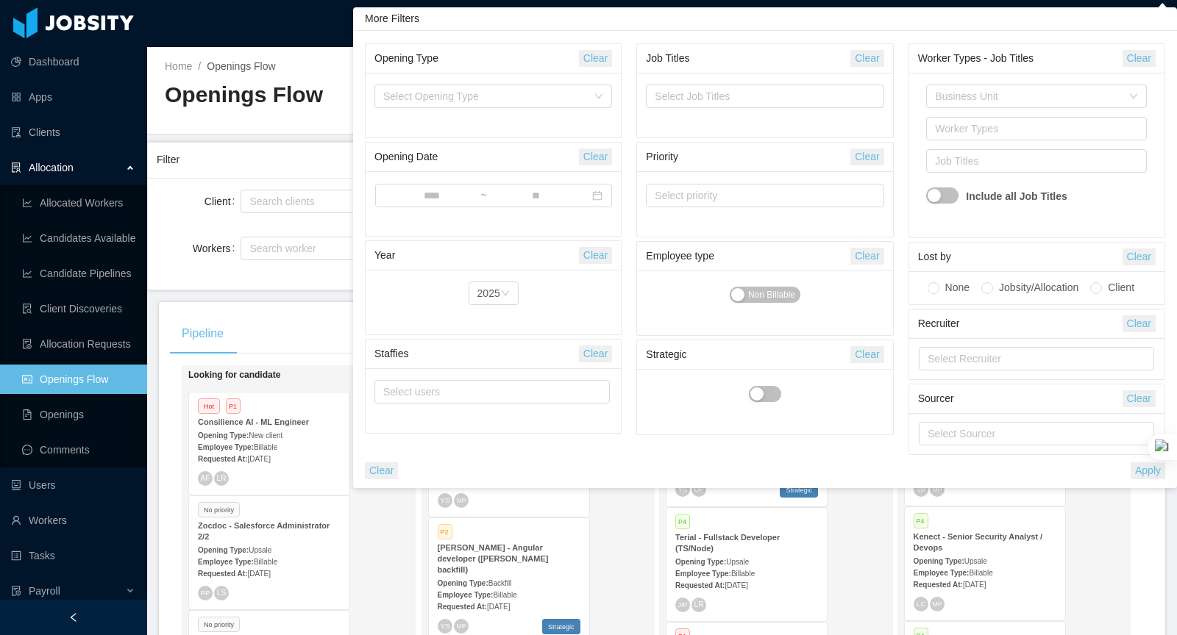
click at [318, 88] on h2 "Openings Flow" at bounding box center [413, 95] width 497 height 30
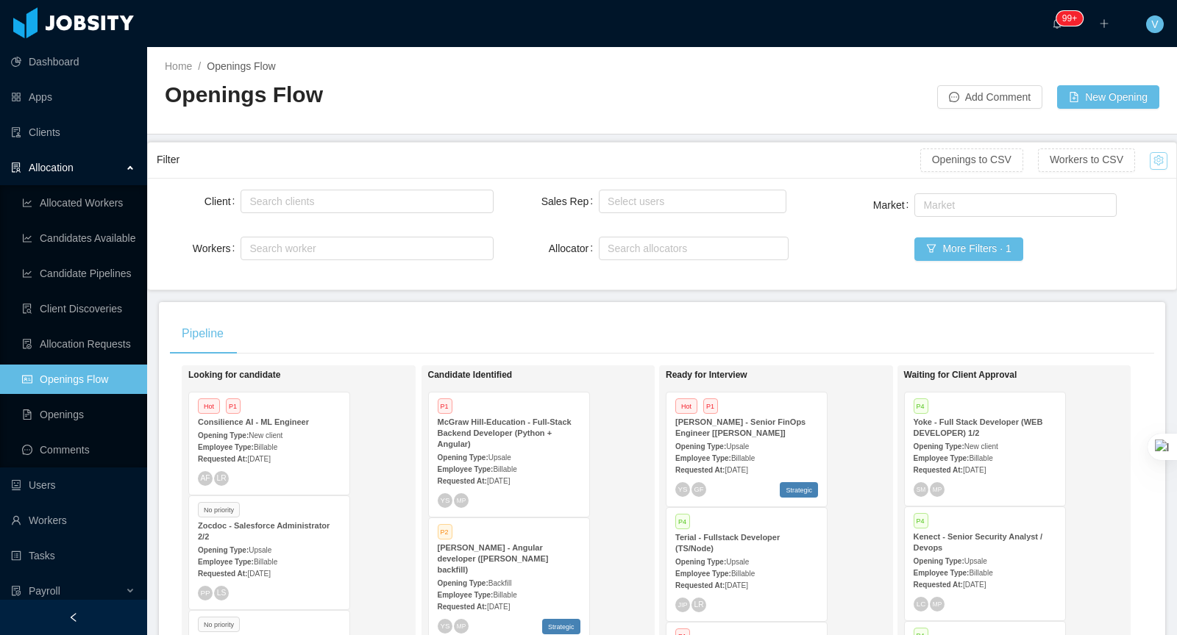
click at [1155, 159] on button "button" at bounding box center [1159, 161] width 18 height 18
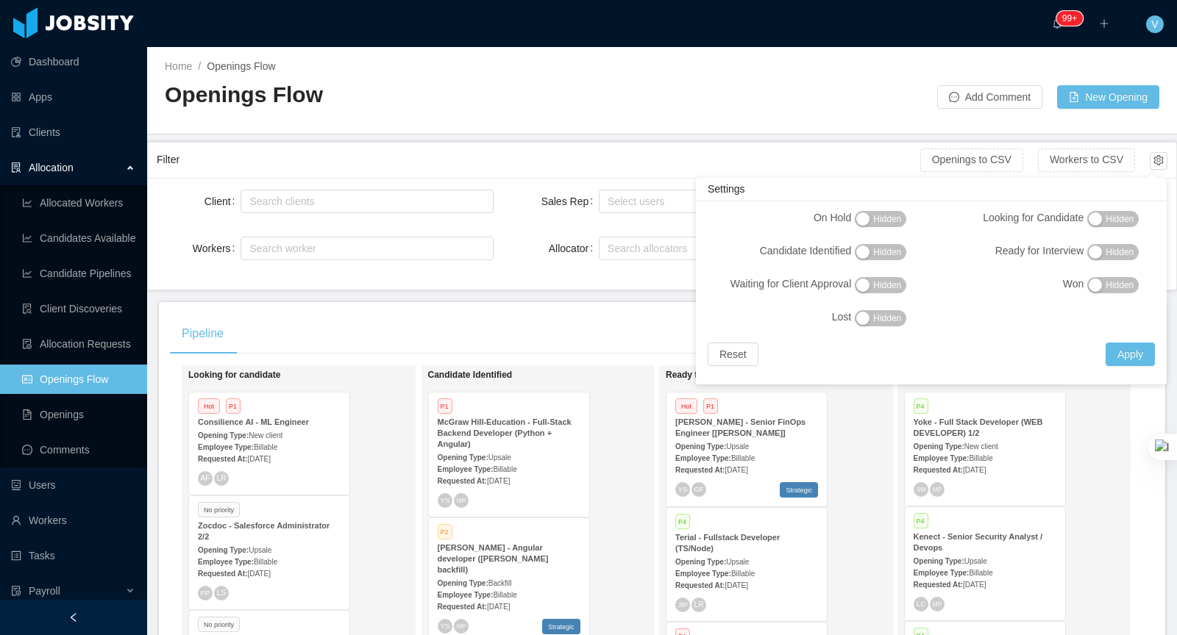
click at [1110, 289] on span "Hidden" at bounding box center [1119, 285] width 28 height 15
click at [1128, 363] on button "Apply" at bounding box center [1129, 355] width 49 height 24
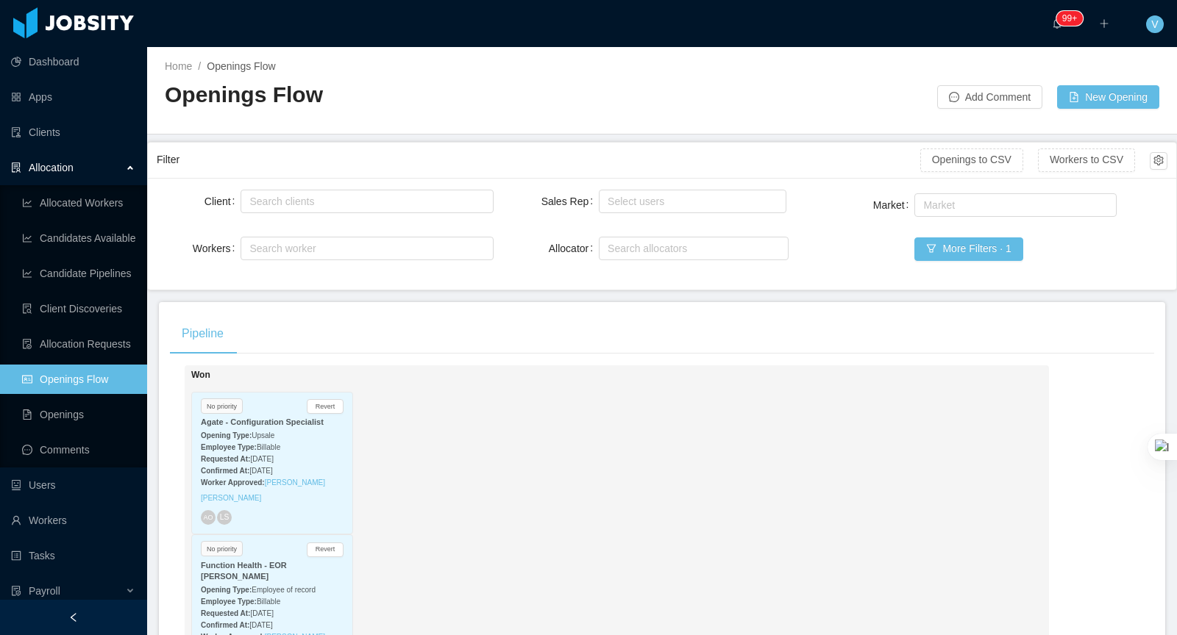
scroll to position [3, 0]
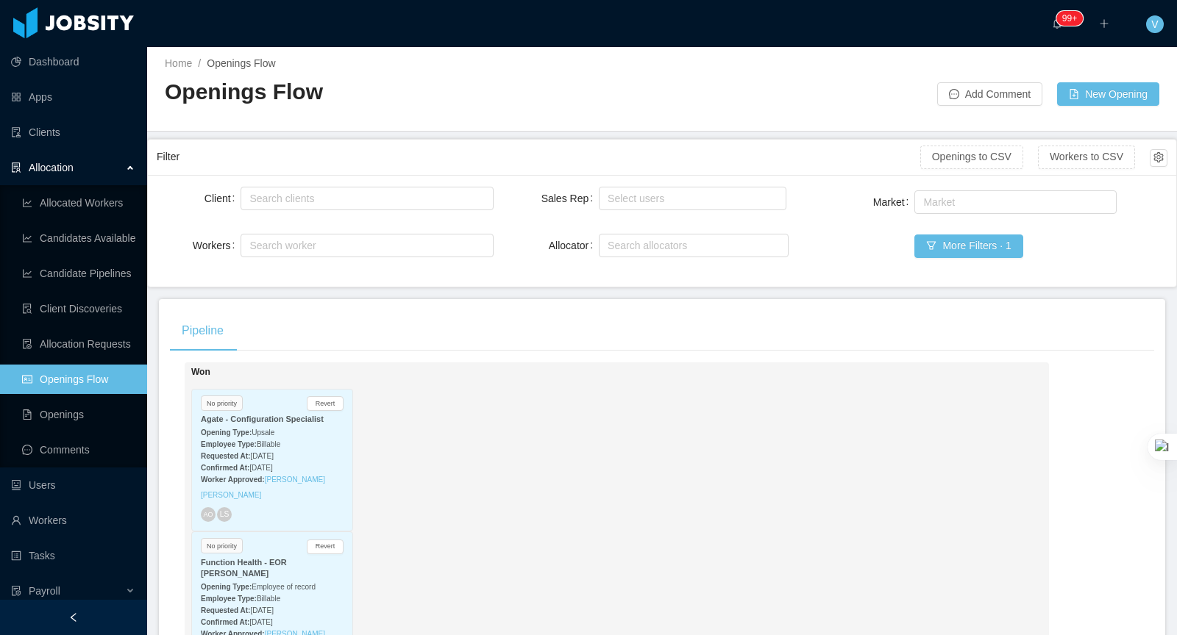
click at [285, 572] on div "Function Health - EOR [PERSON_NAME]" at bounding box center [272, 569] width 143 height 22
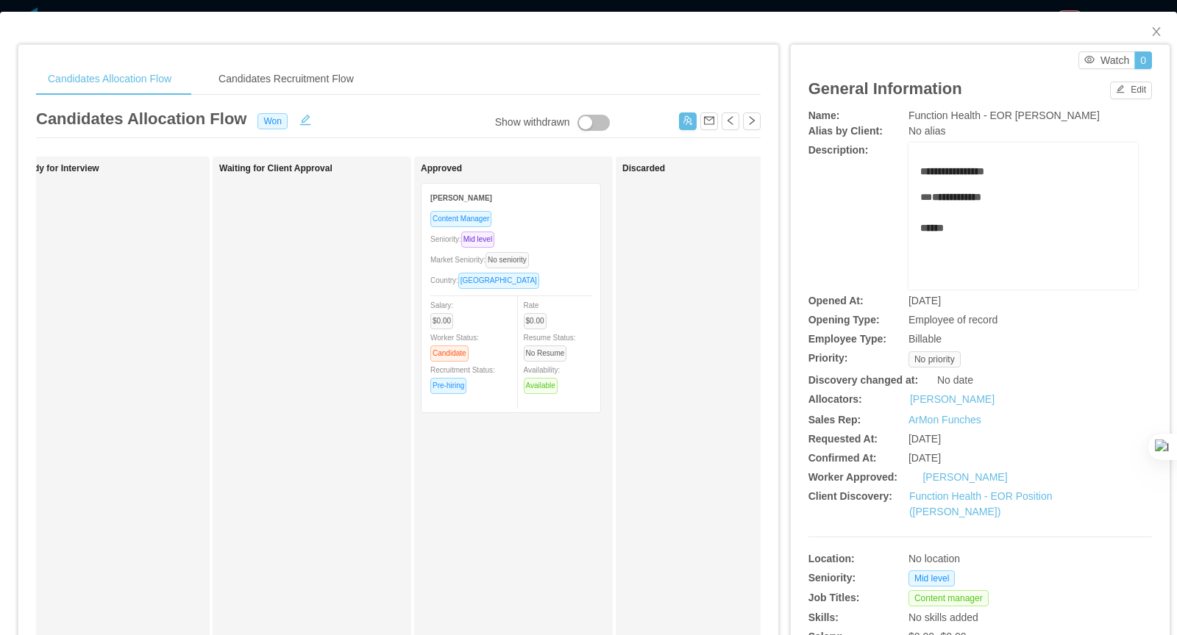
scroll to position [0, 721]
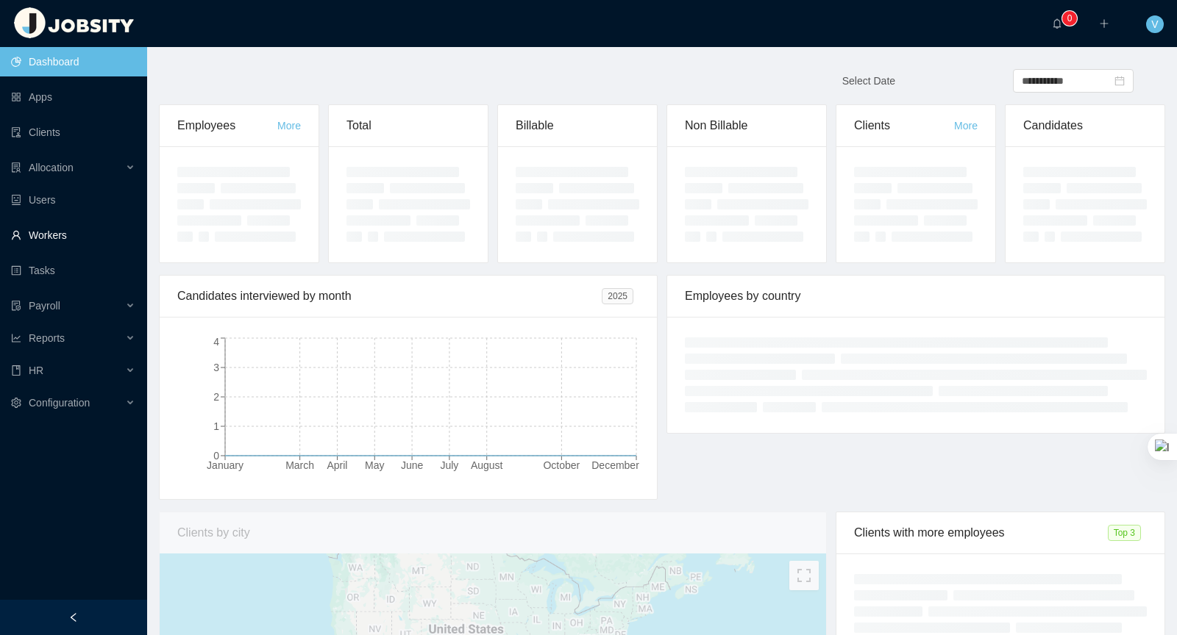
click at [79, 234] on link "Workers" at bounding box center [73, 235] width 124 height 29
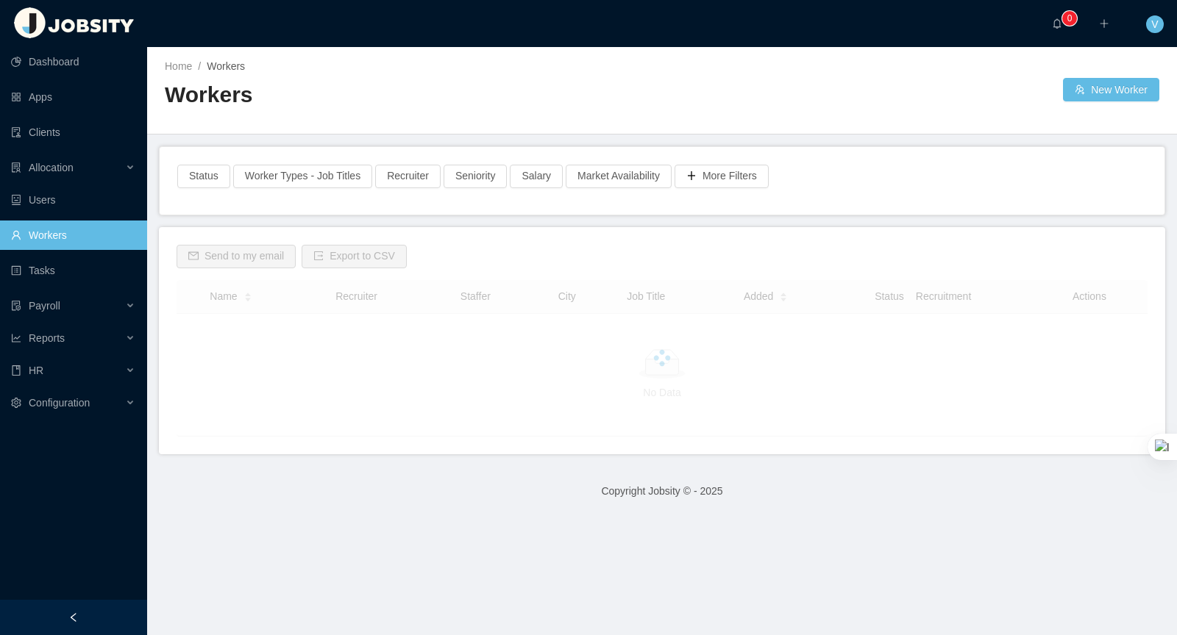
click at [66, 234] on link "Workers" at bounding box center [73, 235] width 124 height 29
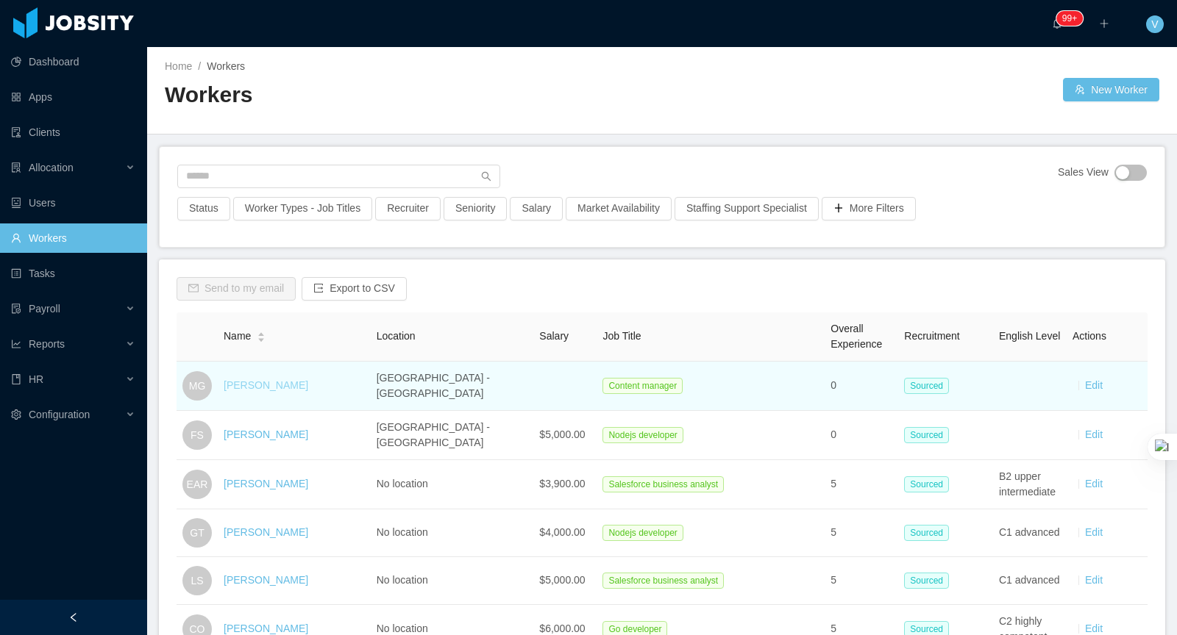
click at [279, 380] on link "[PERSON_NAME]" at bounding box center [266, 386] width 85 height 12
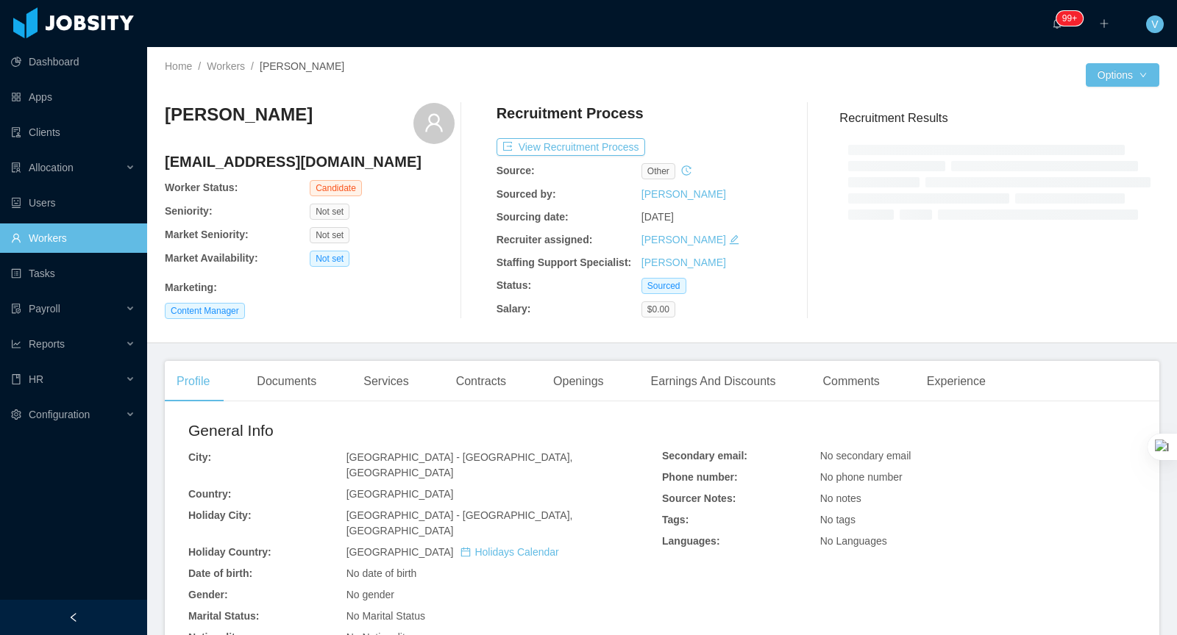
click at [611, 129] on div "Recruitment Process" at bounding box center [641, 117] width 290 height 28
click at [613, 145] on button "View Recruitment Process" at bounding box center [570, 147] width 149 height 18
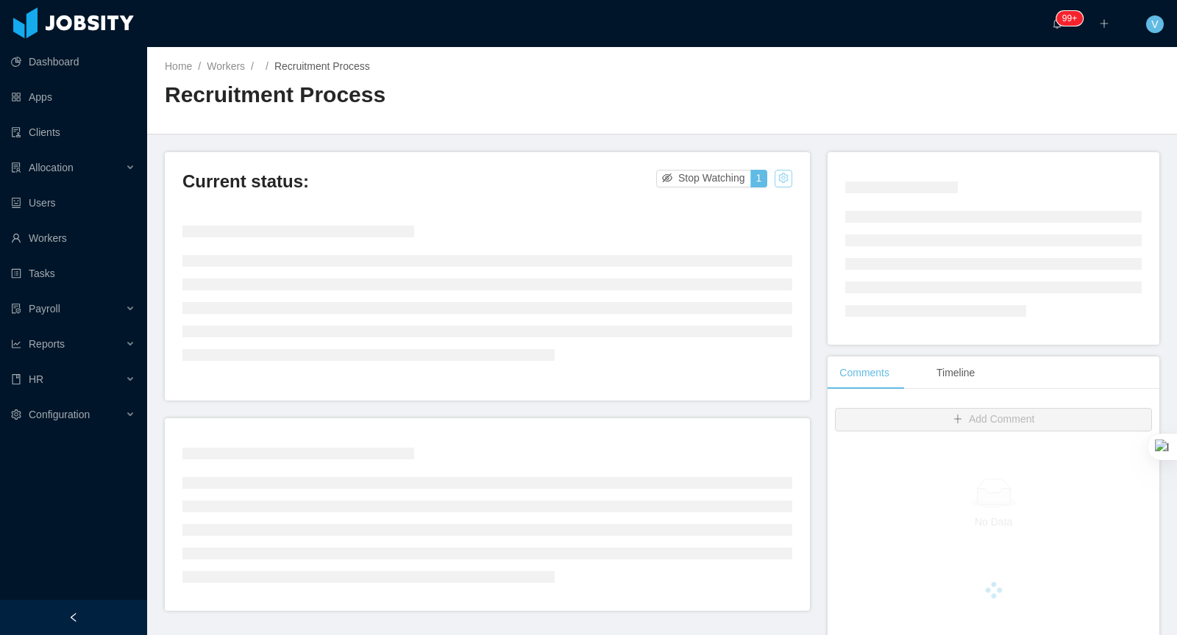
click at [783, 179] on button "button" at bounding box center [784, 179] width 18 height 18
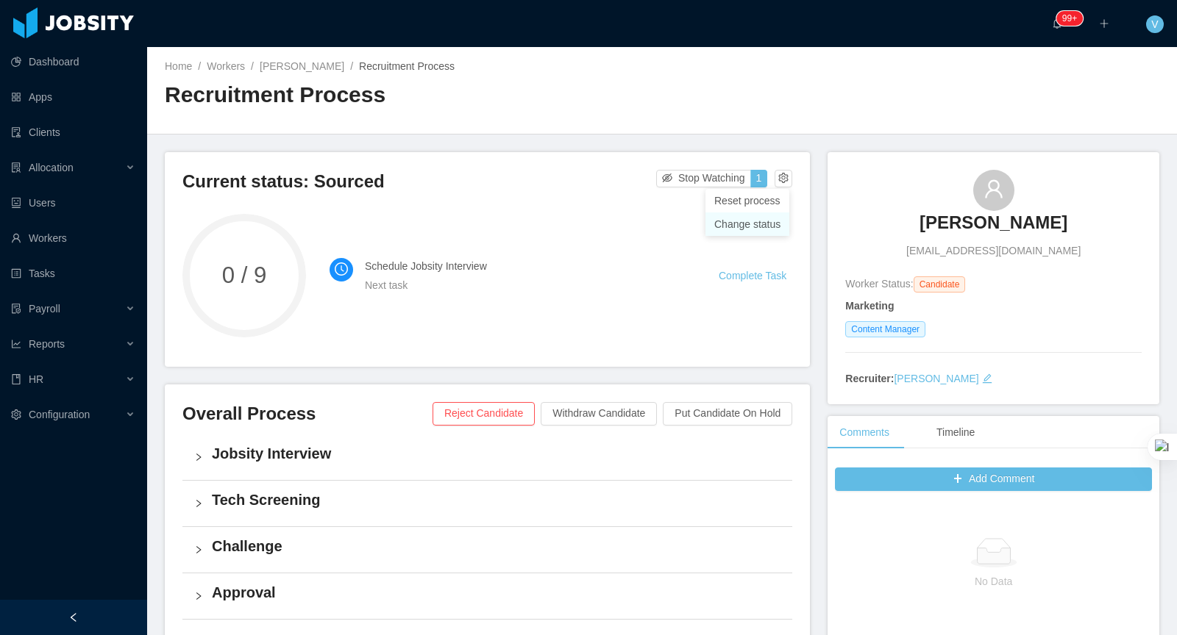
click at [738, 219] on div "Change status" at bounding box center [747, 224] width 66 height 16
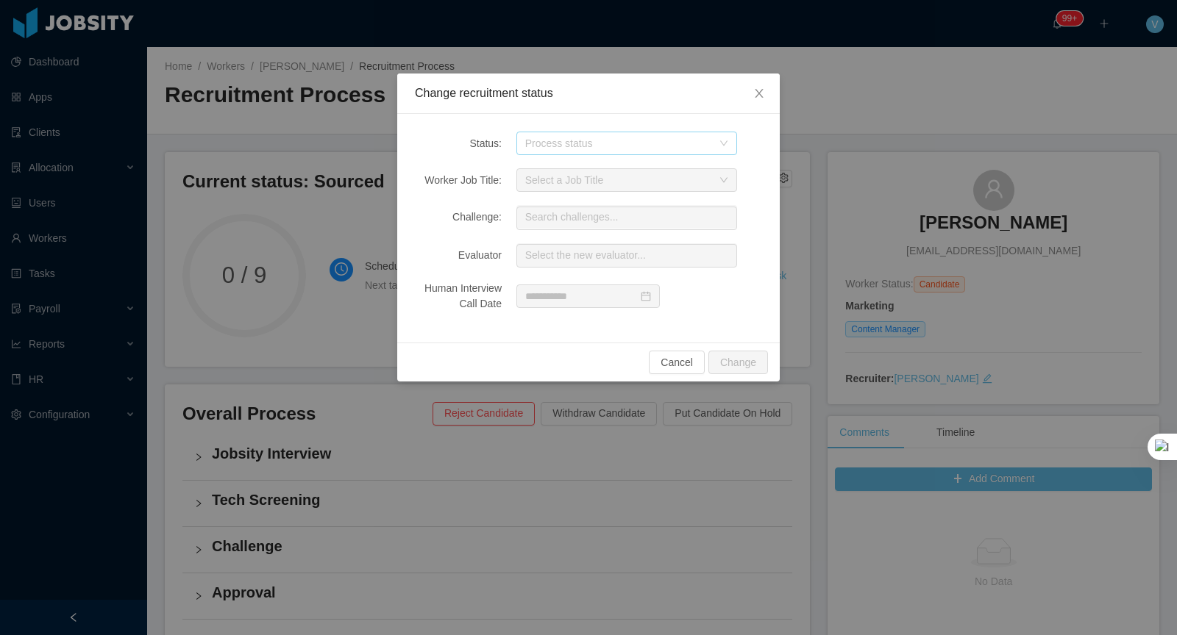
click at [560, 147] on div "Process status" at bounding box center [618, 143] width 187 height 15
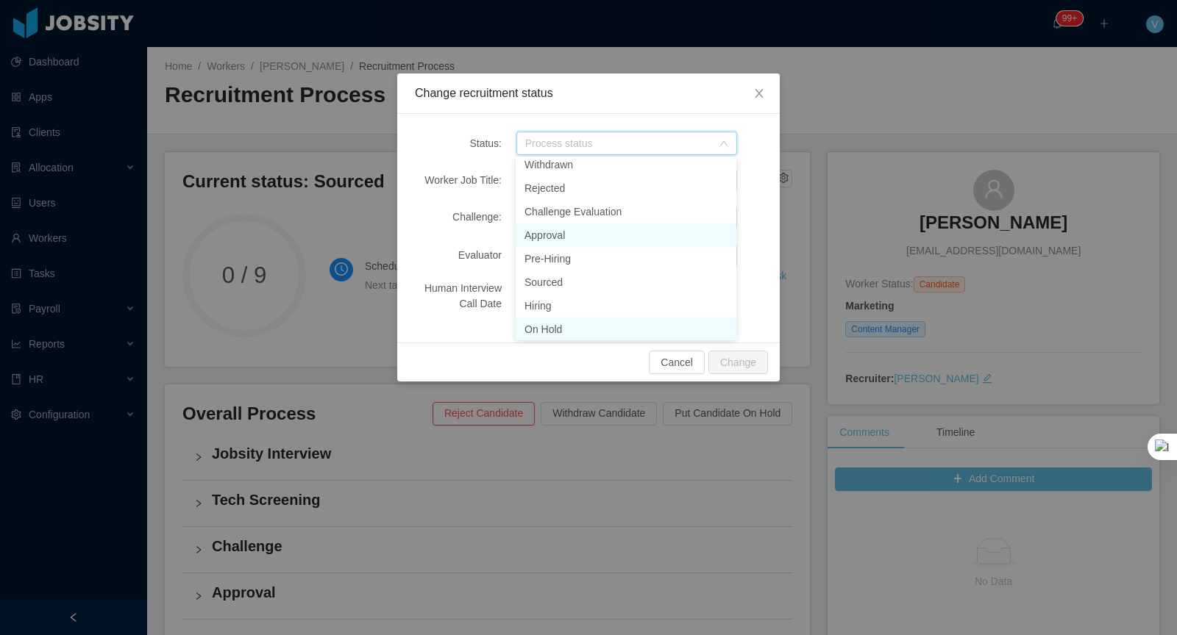
scroll to position [111, 0]
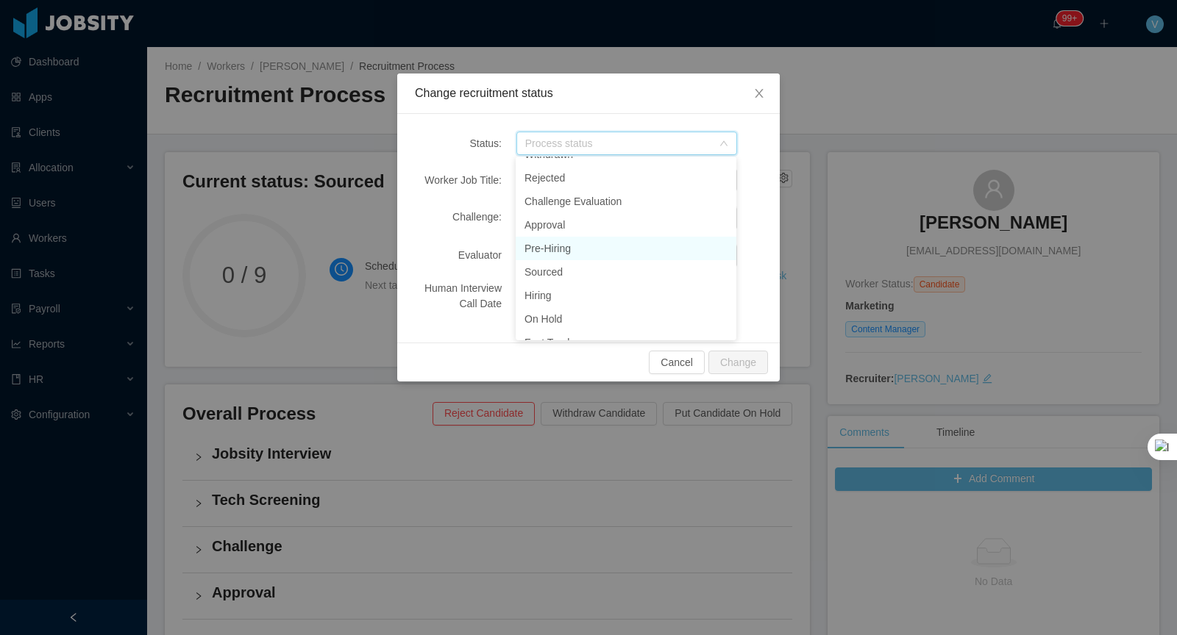
click at [567, 243] on li "Pre-Hiring" at bounding box center [626, 249] width 221 height 24
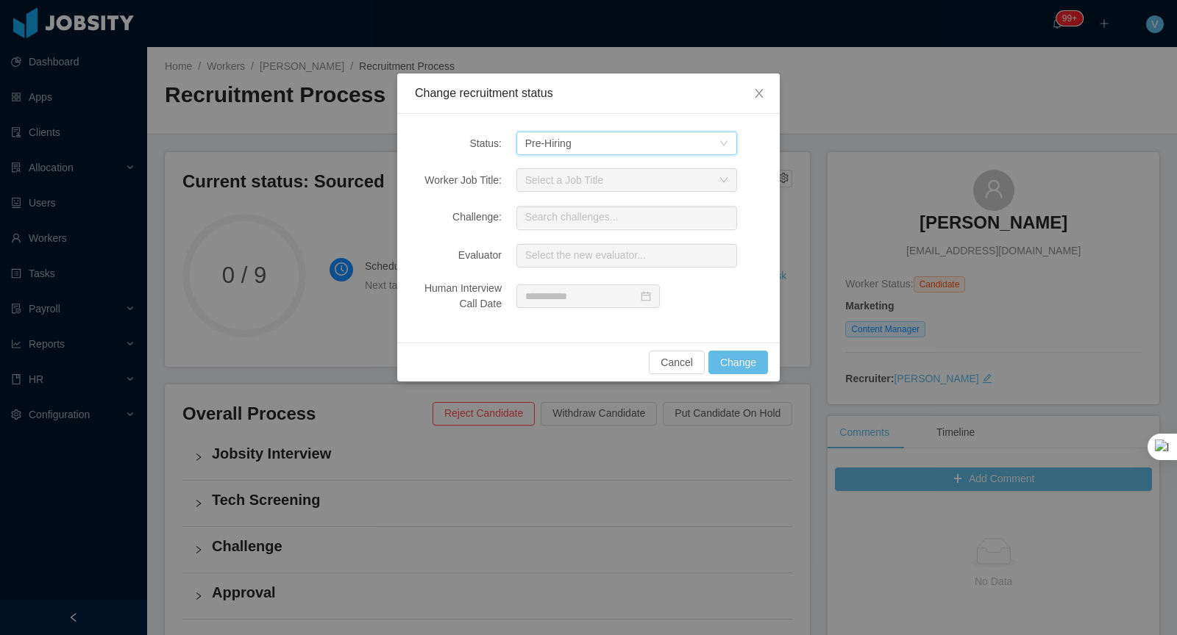
click at [709, 132] on div "Process status Pre-Hiring" at bounding box center [621, 143] width 193 height 22
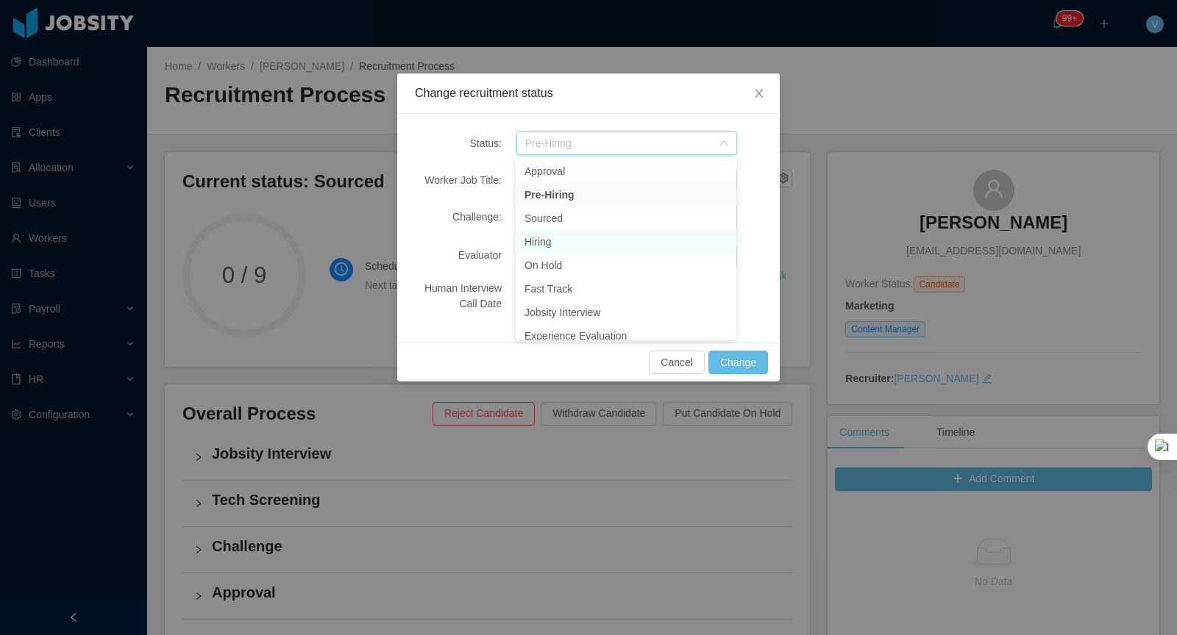
scroll to position [174, 0]
click at [562, 235] on li "Hiring" at bounding box center [626, 233] width 221 height 24
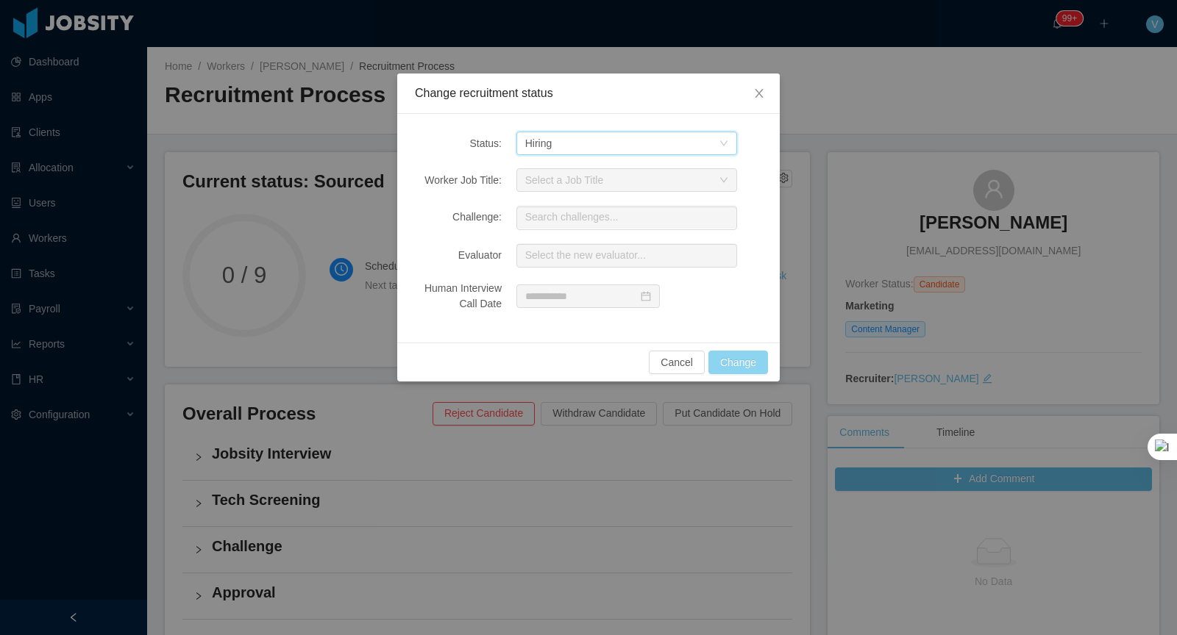
click at [738, 361] on button "Change" at bounding box center [738, 363] width 60 height 24
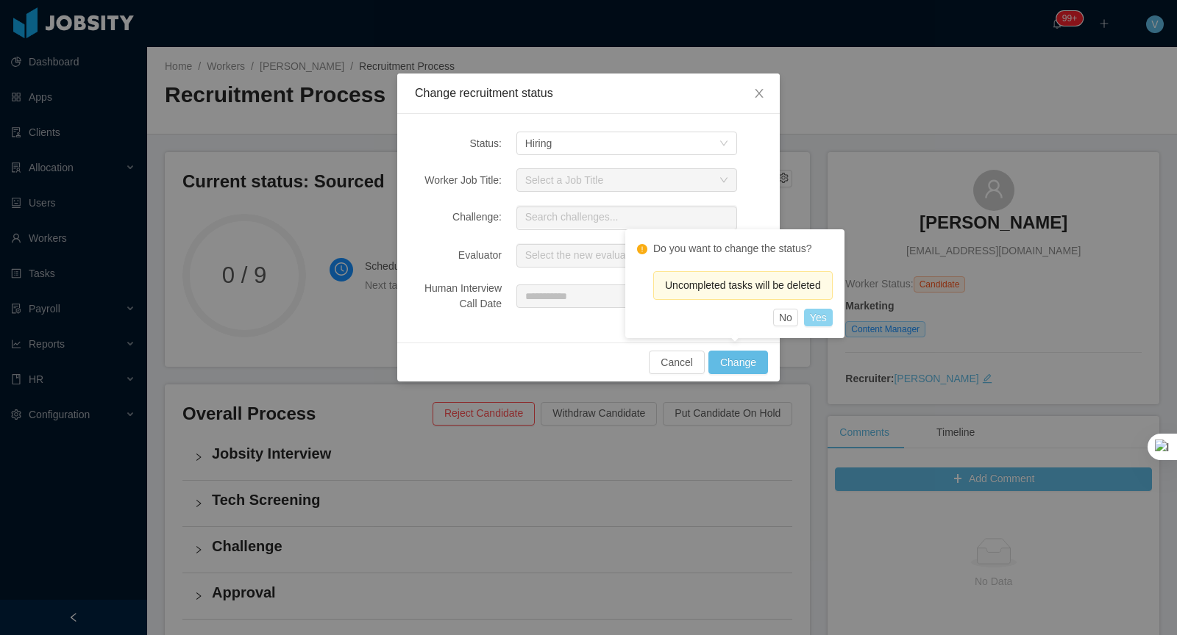
click at [823, 323] on button "Yes" at bounding box center [818, 318] width 29 height 18
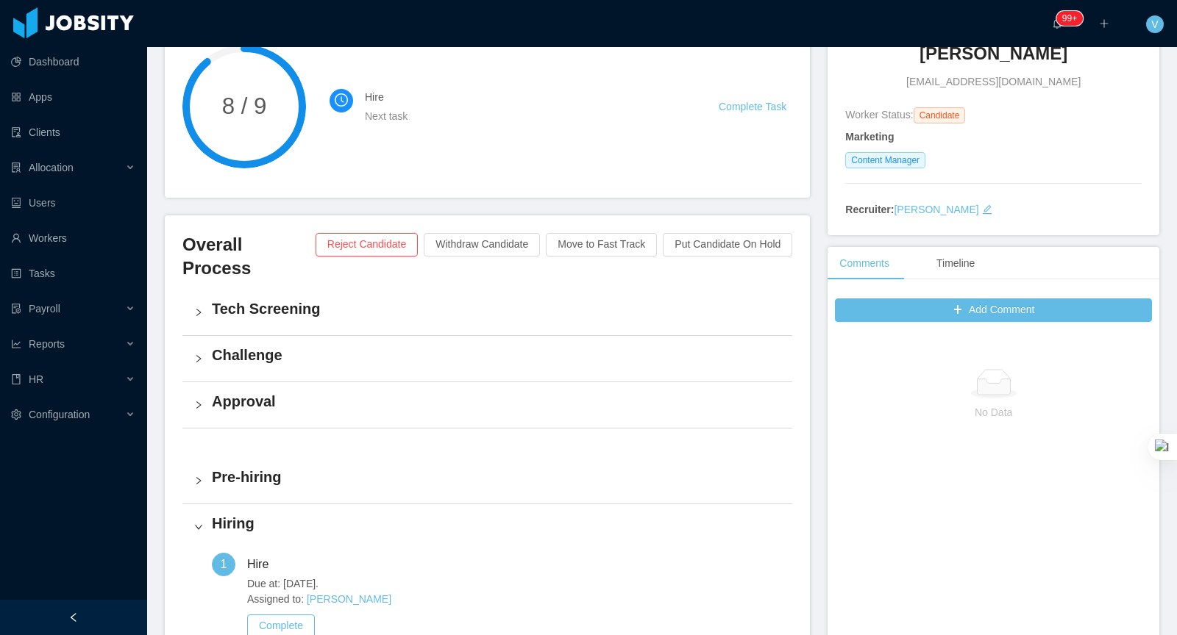
scroll to position [0, 0]
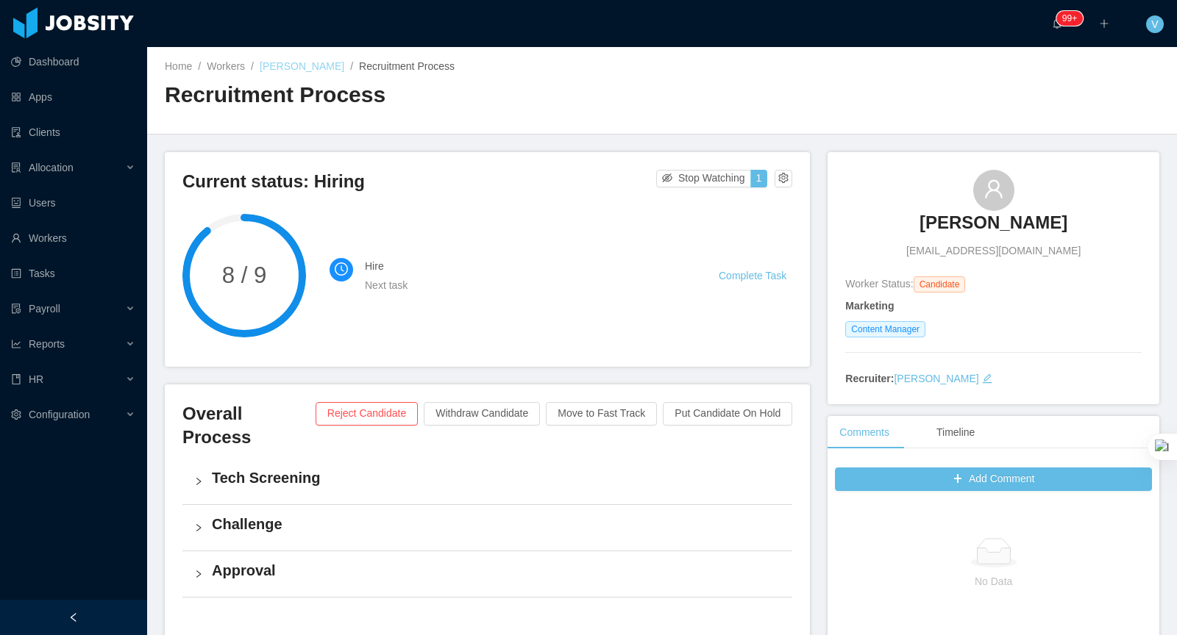
click at [285, 66] on link "[PERSON_NAME]" at bounding box center [302, 66] width 85 height 12
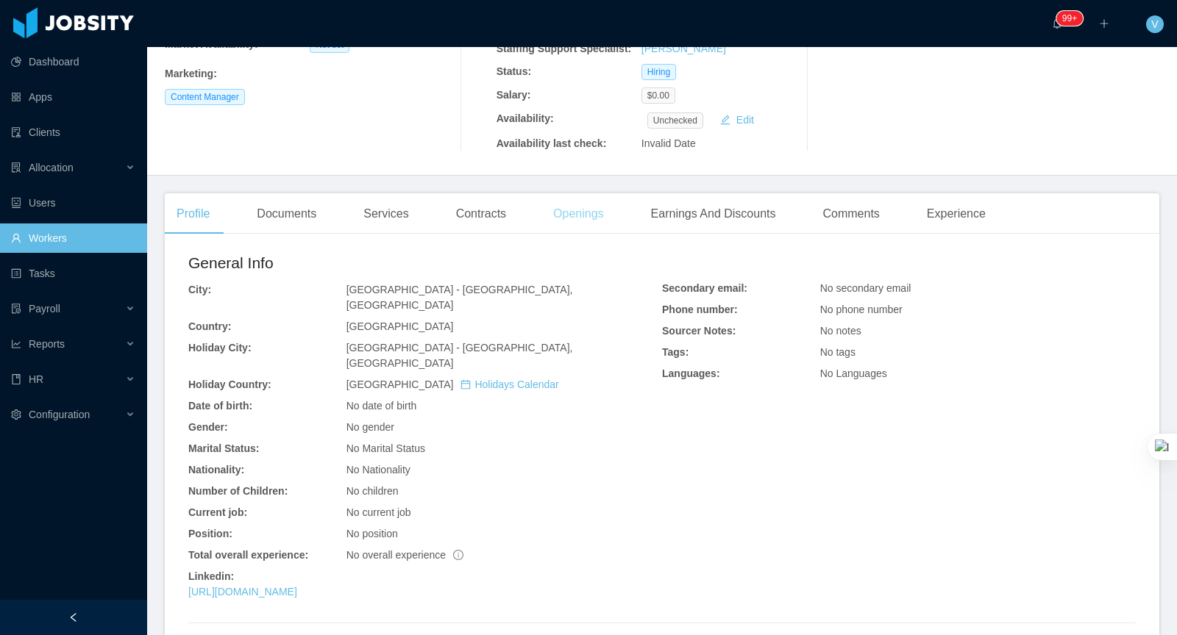
scroll to position [259, 0]
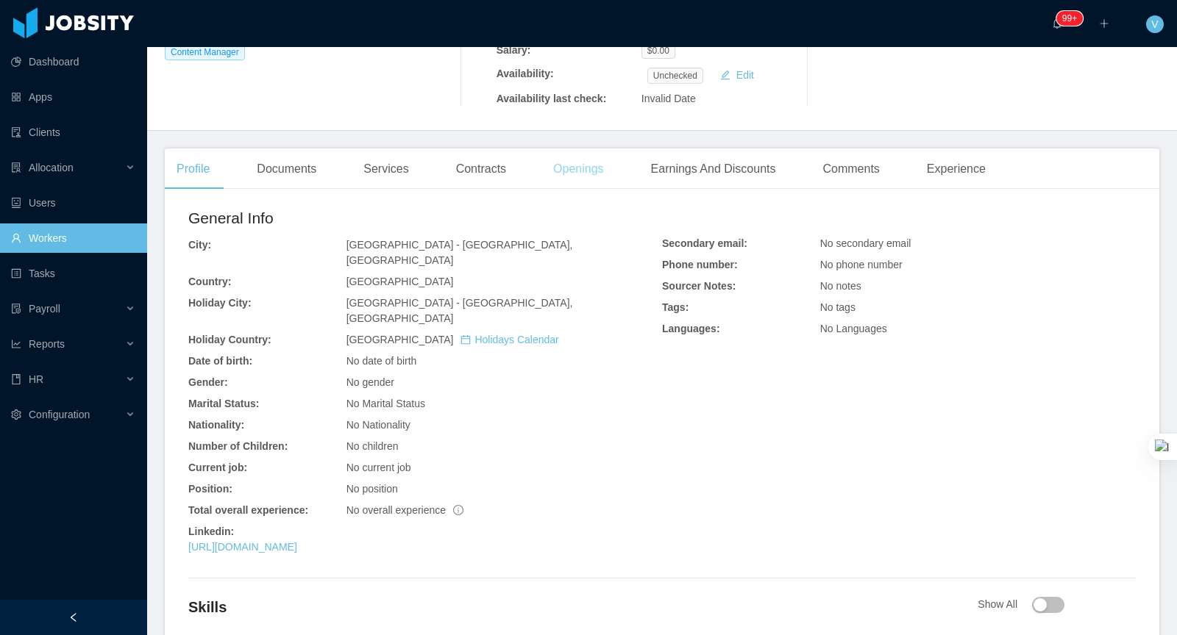
click at [592, 176] on div "Openings" at bounding box center [578, 169] width 74 height 41
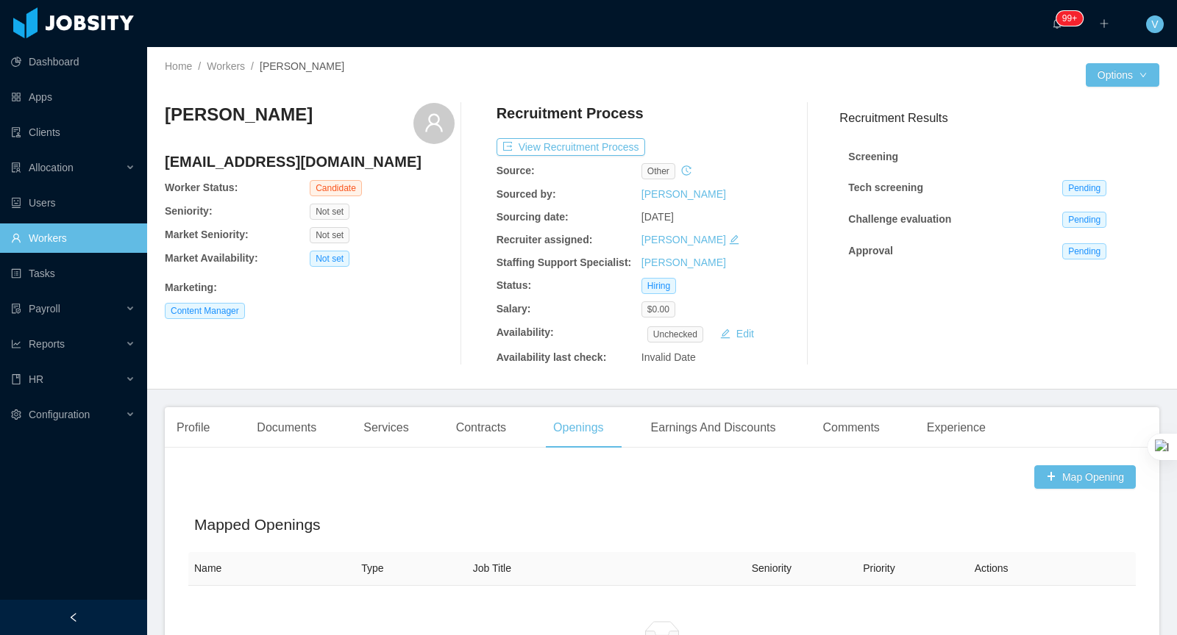
scroll to position [163, 0]
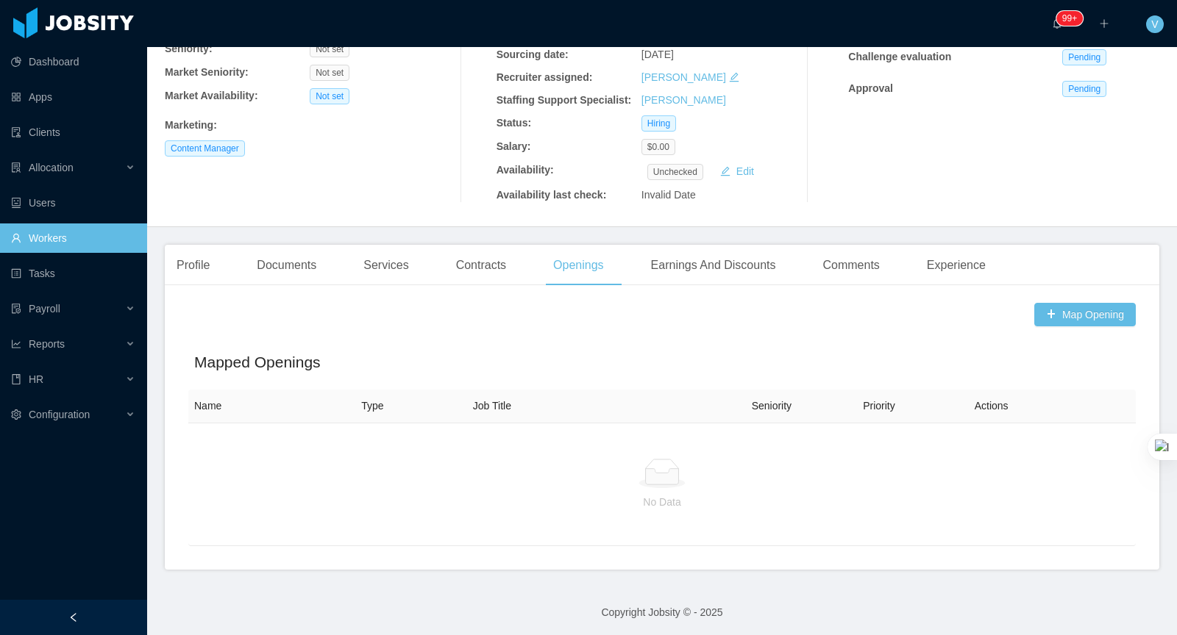
click at [1067, 327] on div "Map Opening Mapped Openings Name Type Job Title Seniority Priority Actions No D…" at bounding box center [662, 433] width 994 height 273
click at [1069, 316] on button "Map Opening" at bounding box center [1085, 315] width 102 height 24
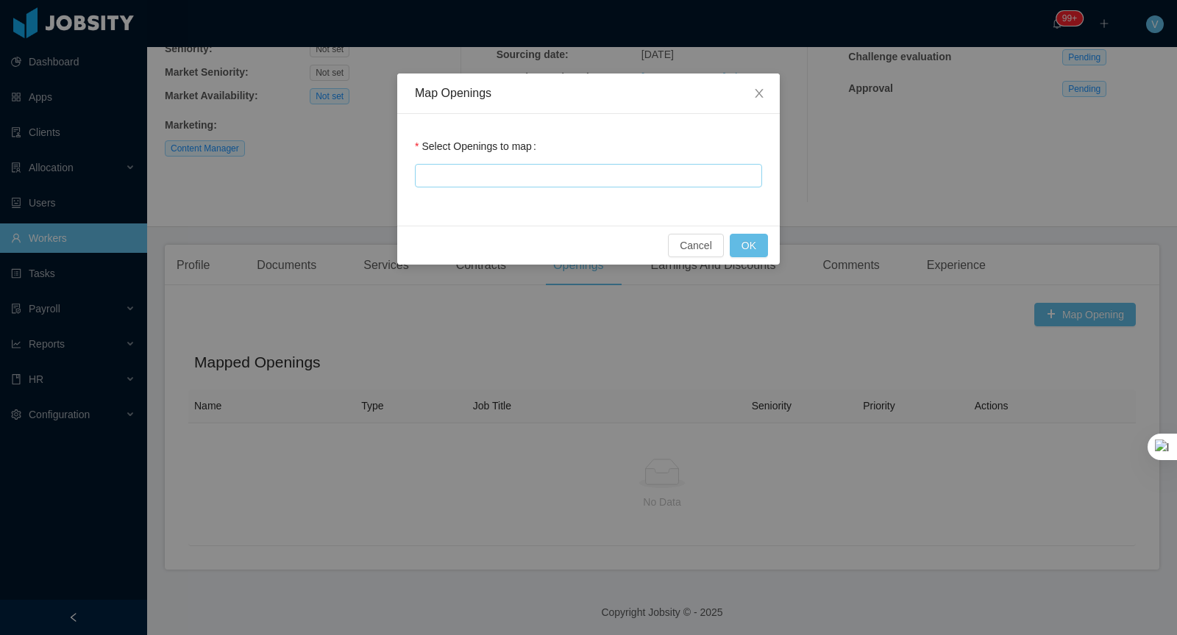
click at [581, 170] on div at bounding box center [586, 176] width 334 height 22
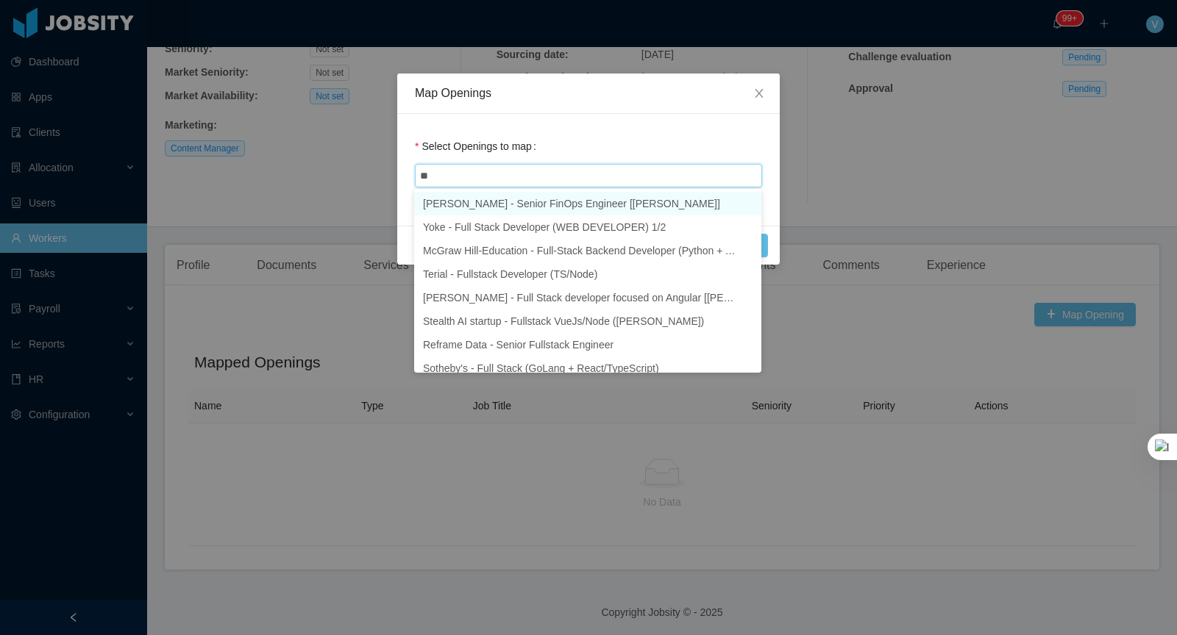
type input "*"
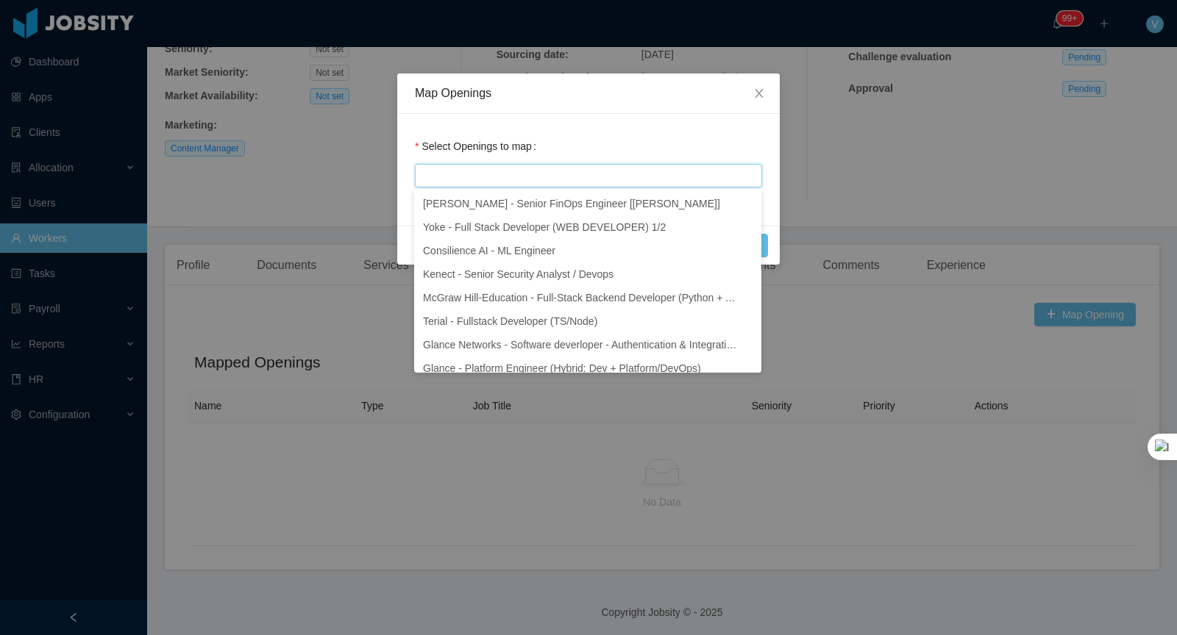
click at [936, 146] on div "Map Openings Select Openings to map Cancel OK" at bounding box center [588, 317] width 1177 height 635
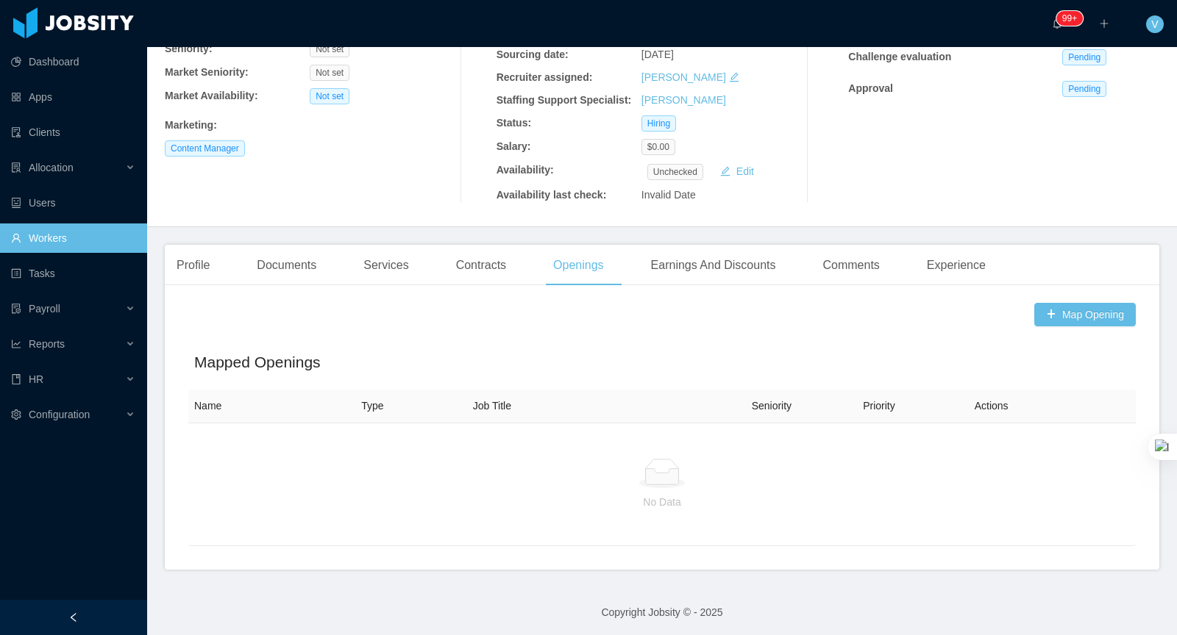
click at [605, 441] on div "No Data" at bounding box center [661, 485] width 947 height 124
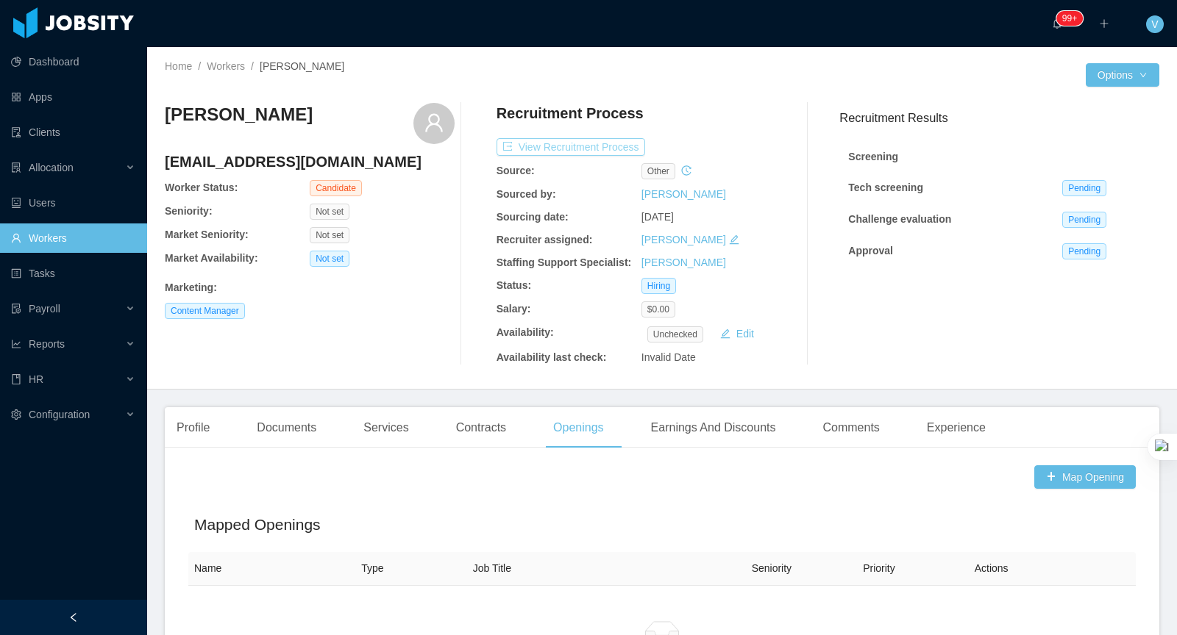
click at [583, 154] on button "View Recruitment Process" at bounding box center [570, 147] width 149 height 18
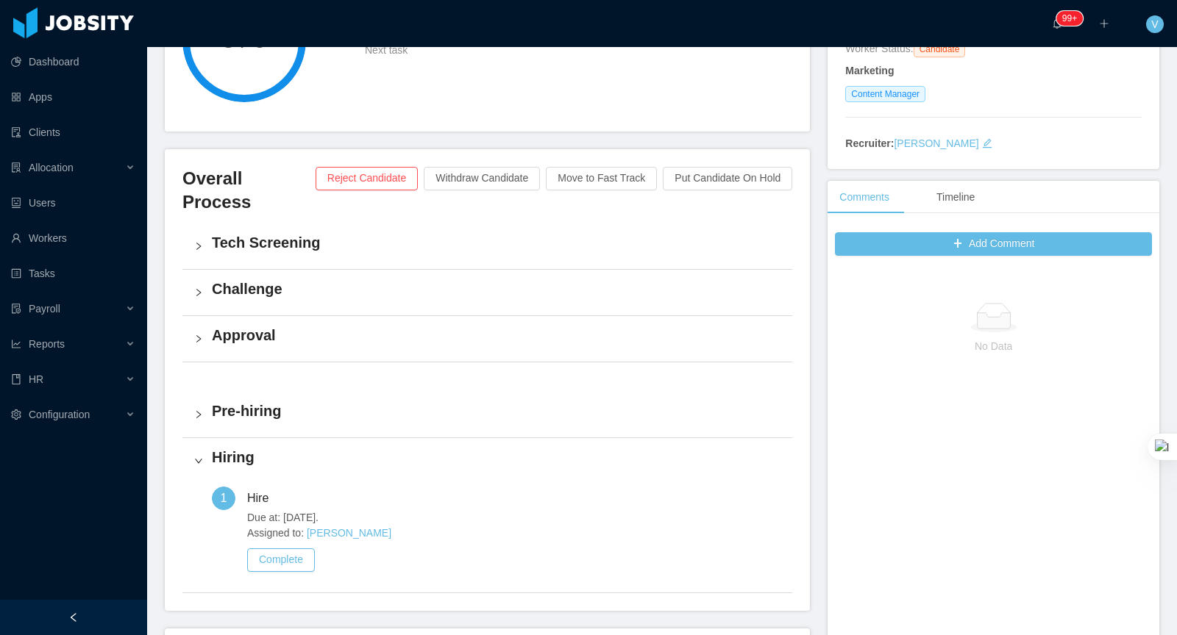
scroll to position [382, 0]
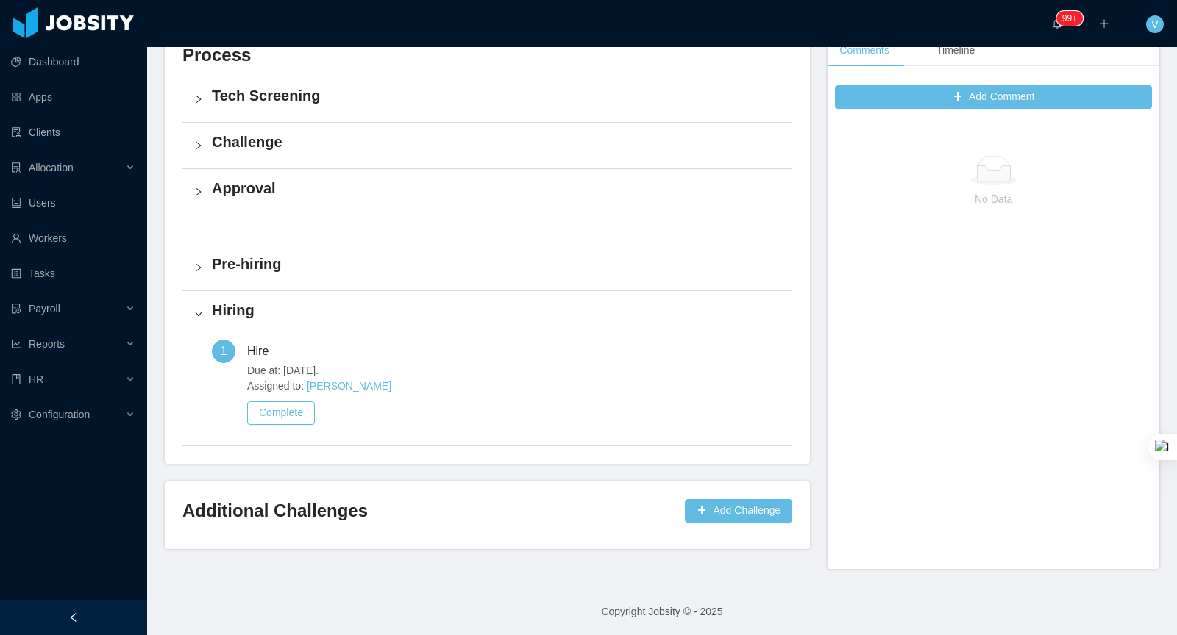
click at [300, 177] on div "Approval" at bounding box center [487, 192] width 610 height 46
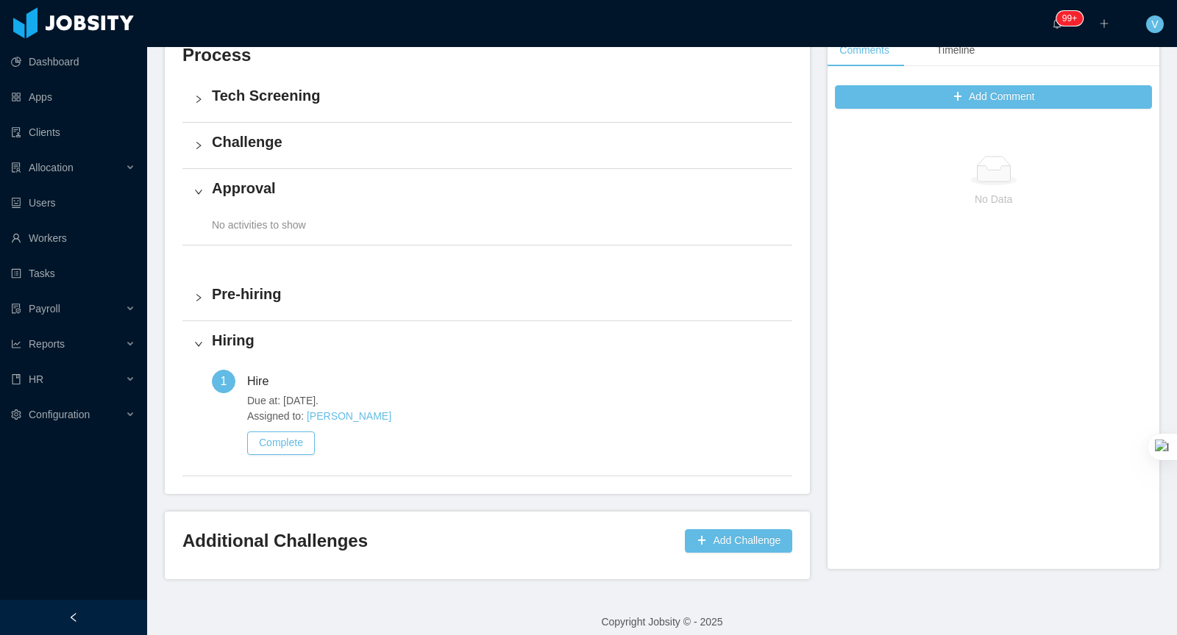
scroll to position [0, 0]
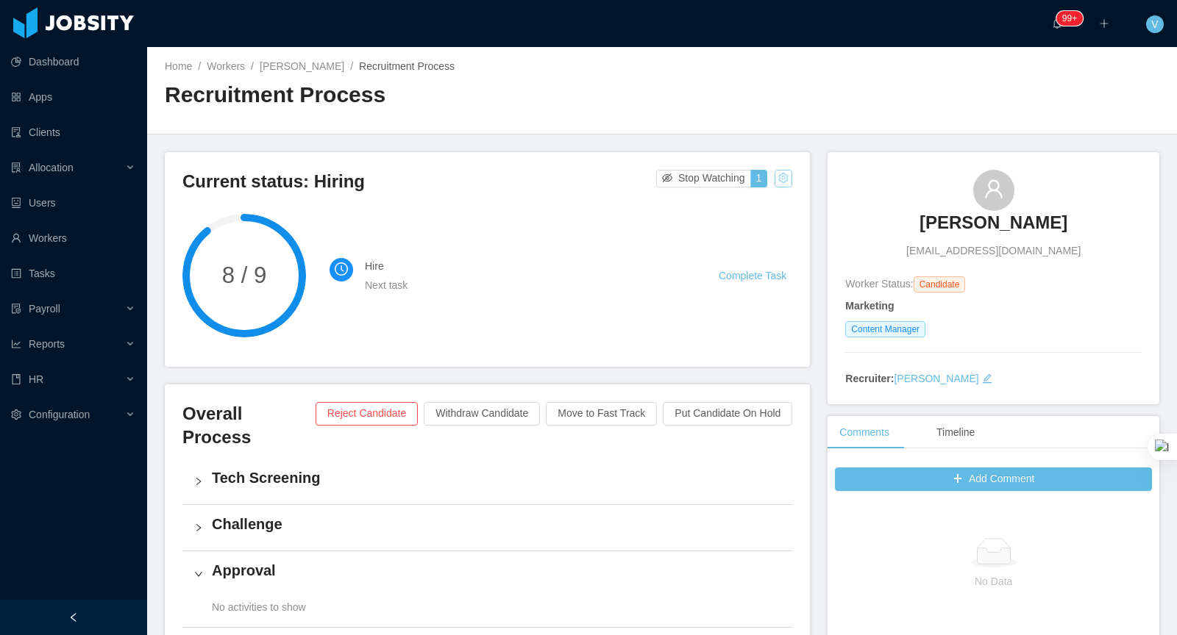
click at [783, 178] on button "button" at bounding box center [784, 179] width 18 height 18
click at [758, 232] on li "Change status" at bounding box center [747, 225] width 84 height 24
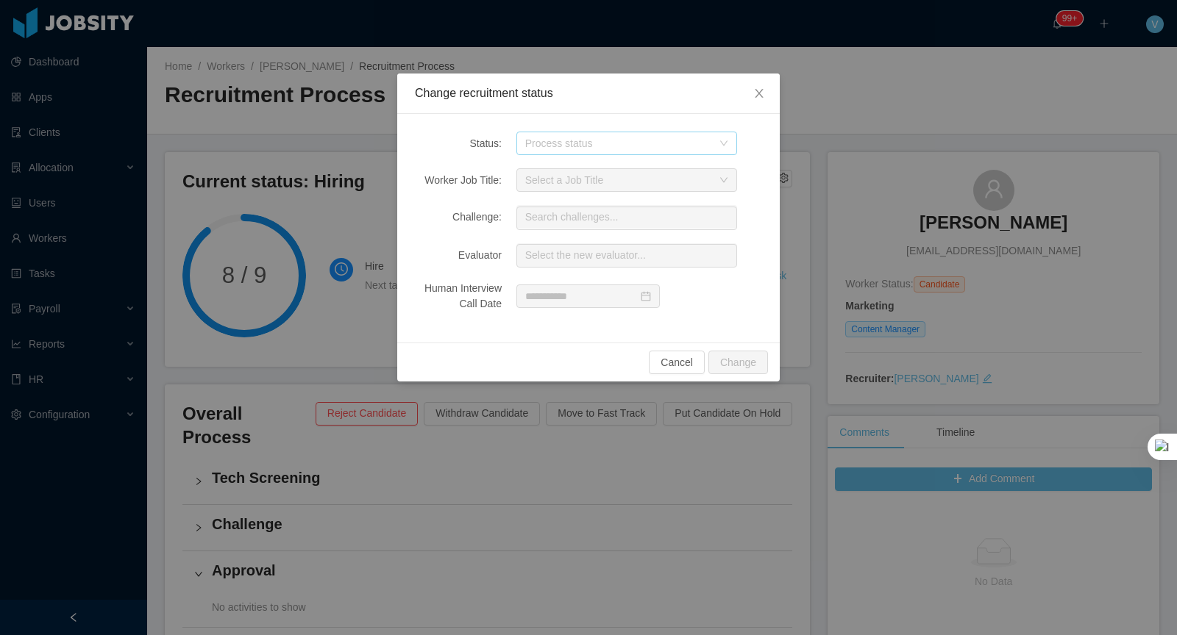
click at [588, 147] on div "Process status" at bounding box center [618, 143] width 187 height 15
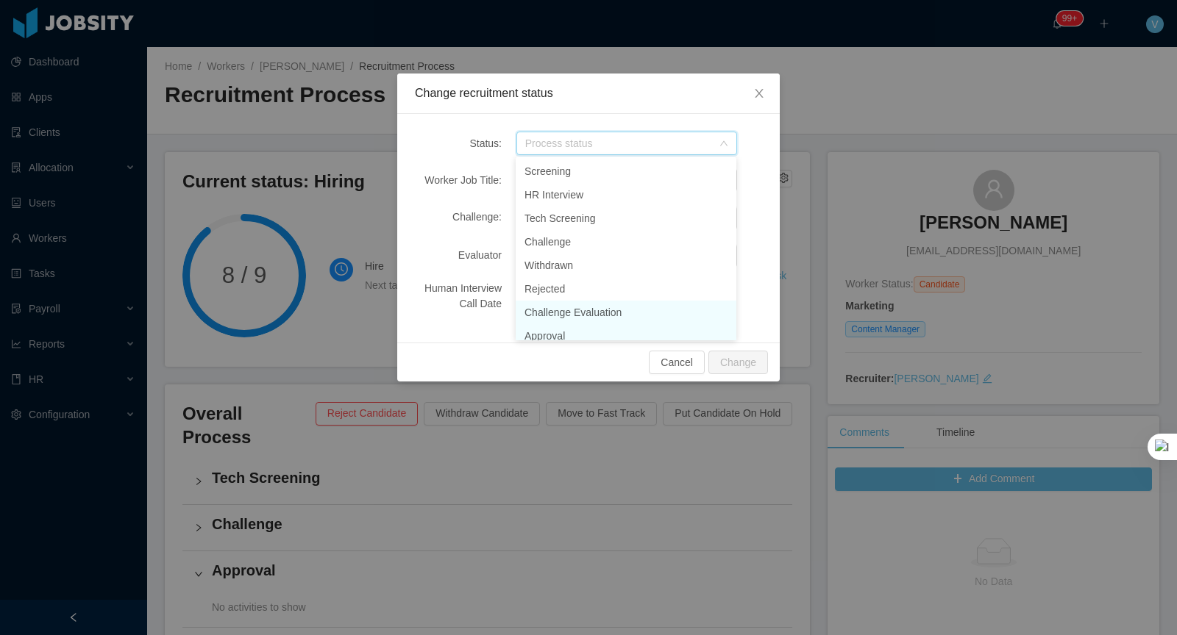
scroll to position [7, 0]
click at [543, 336] on li "Approval" at bounding box center [626, 329] width 221 height 24
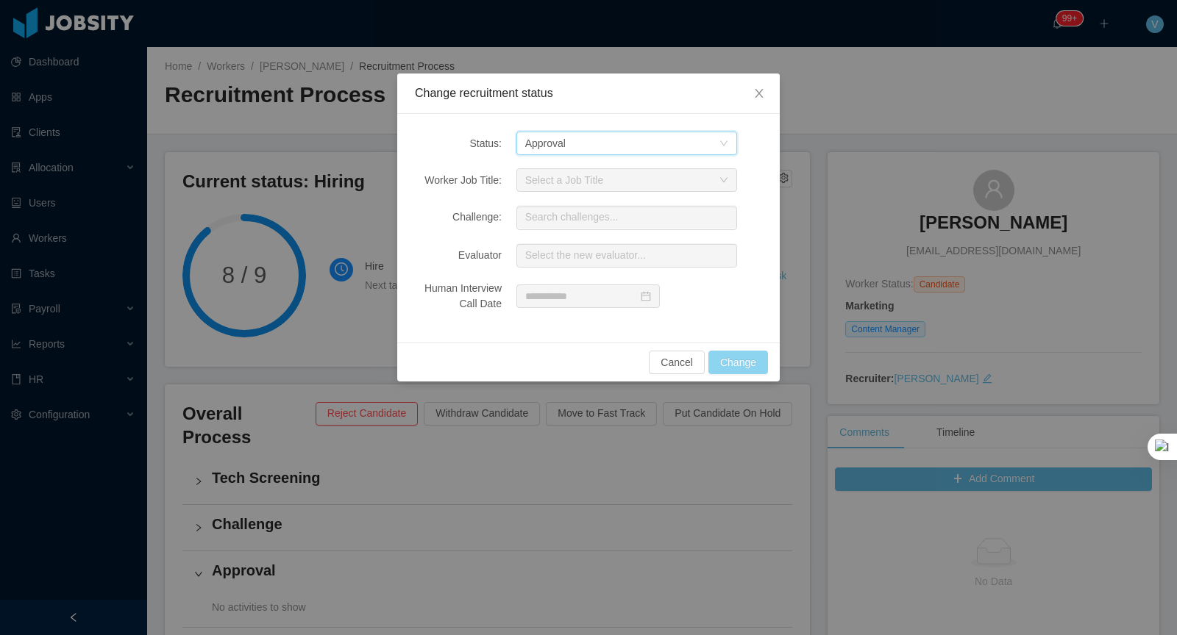
click at [750, 367] on button "Change" at bounding box center [738, 363] width 60 height 24
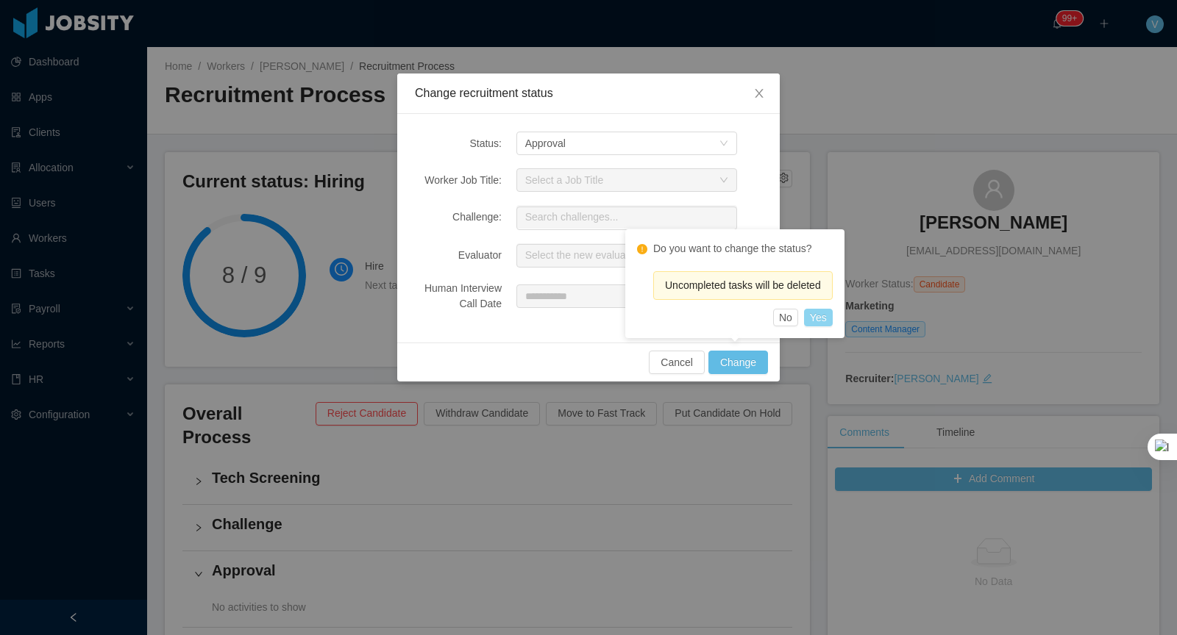
click at [830, 319] on button "Yes" at bounding box center [818, 318] width 29 height 18
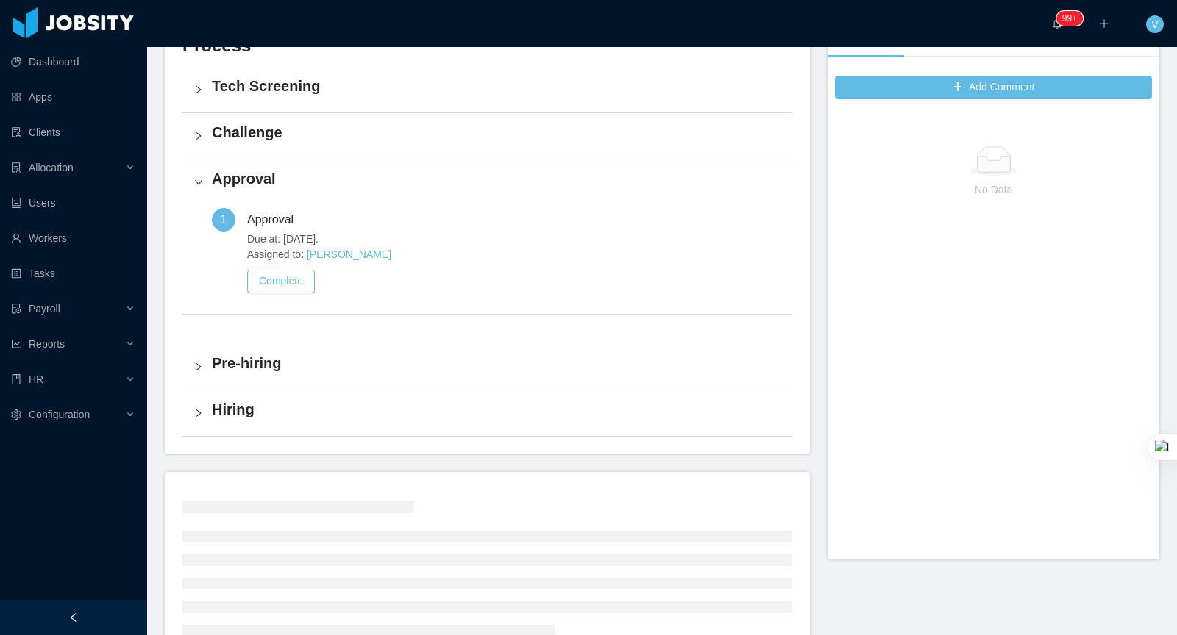
scroll to position [382, 0]
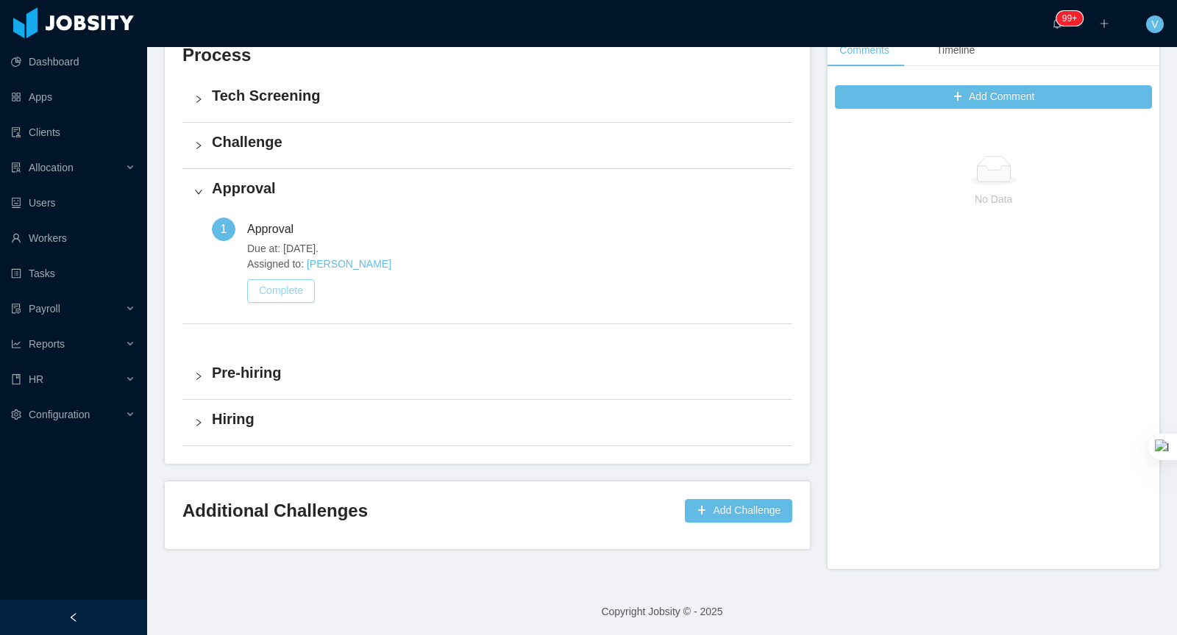
click at [285, 279] on button "Complete" at bounding box center [281, 291] width 68 height 24
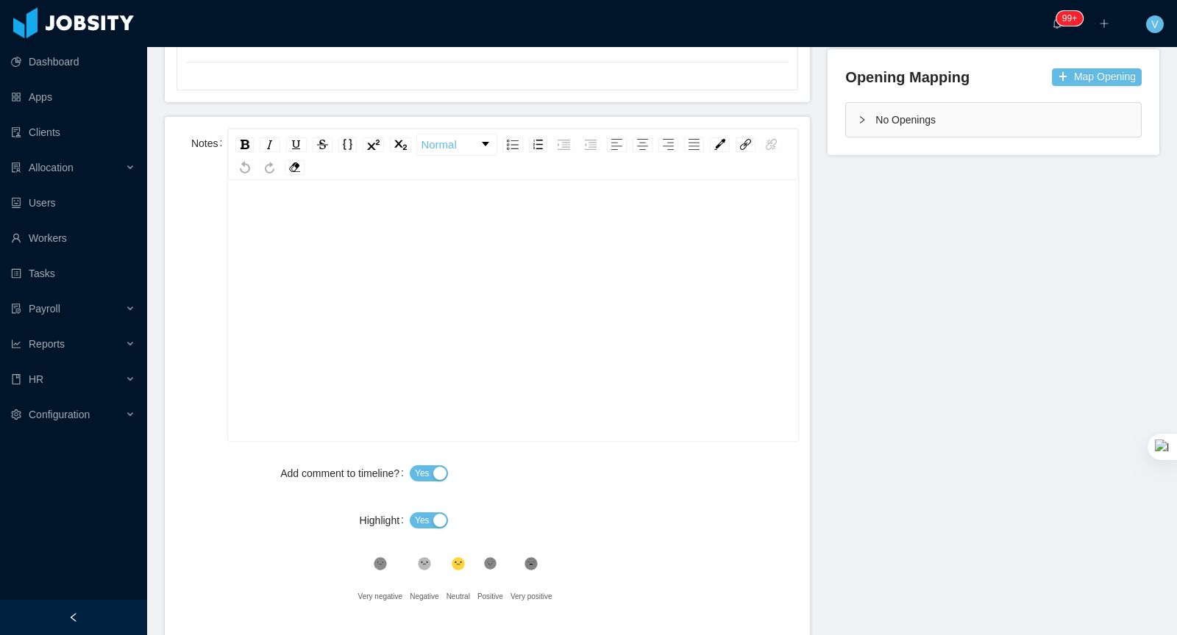
scroll to position [410, 0]
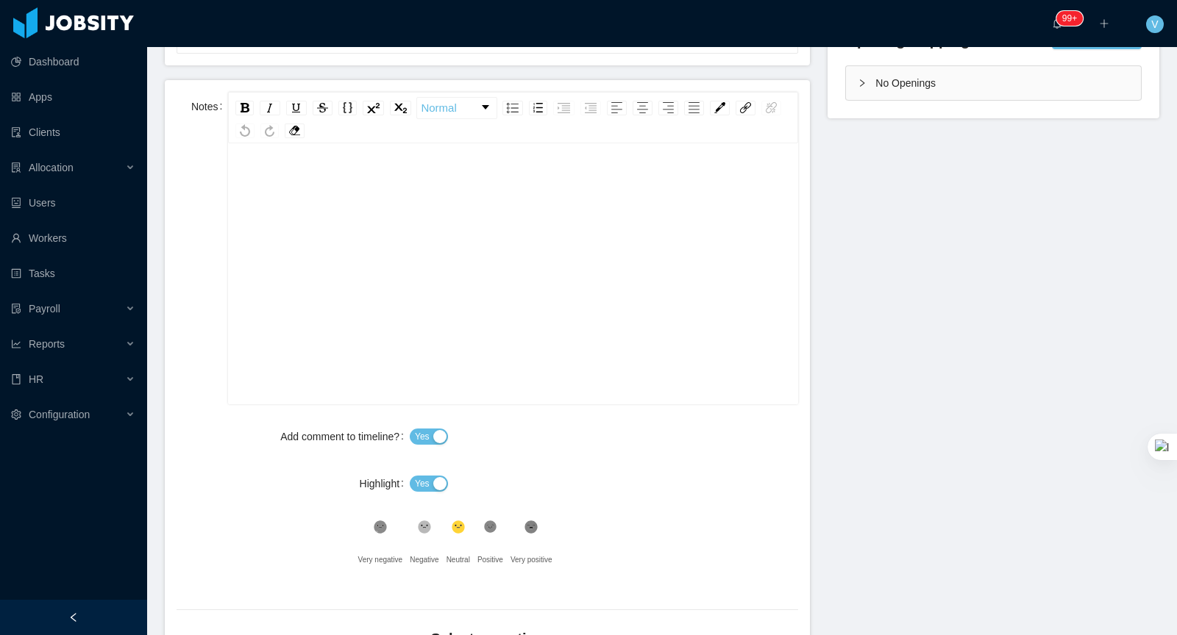
click at [444, 285] on div "rdw-editor" at bounding box center [513, 296] width 547 height 257
click at [274, 488] on div "Highlight" at bounding box center [293, 483] width 233 height 29
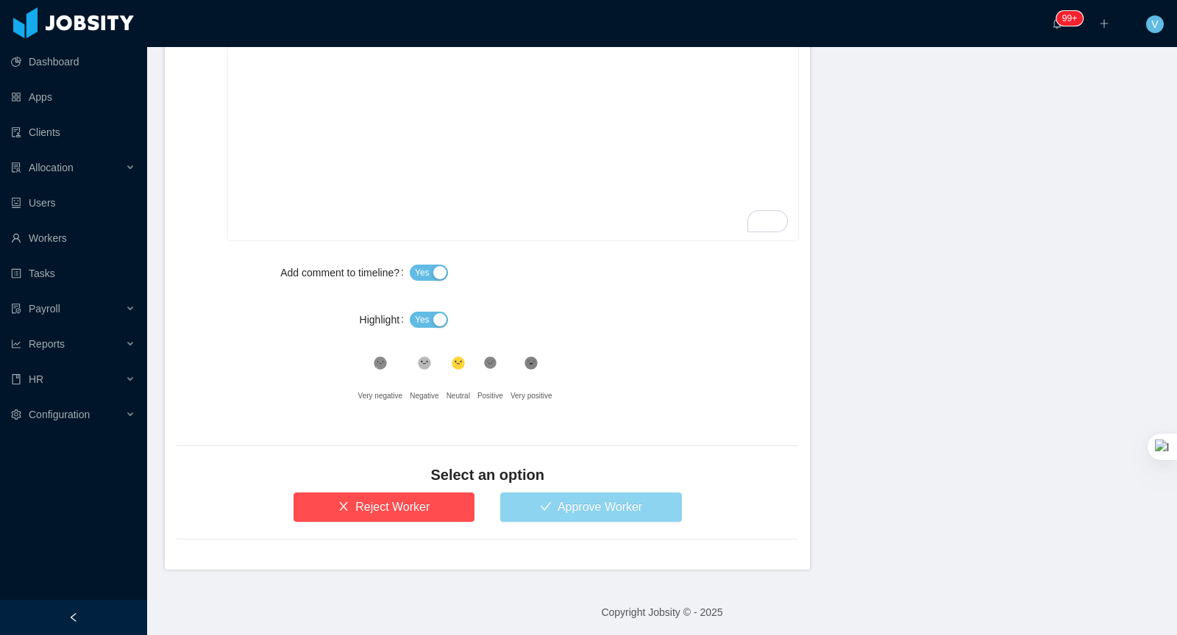
click at [588, 515] on button "Approve Worker" at bounding box center [591, 507] width 182 height 29
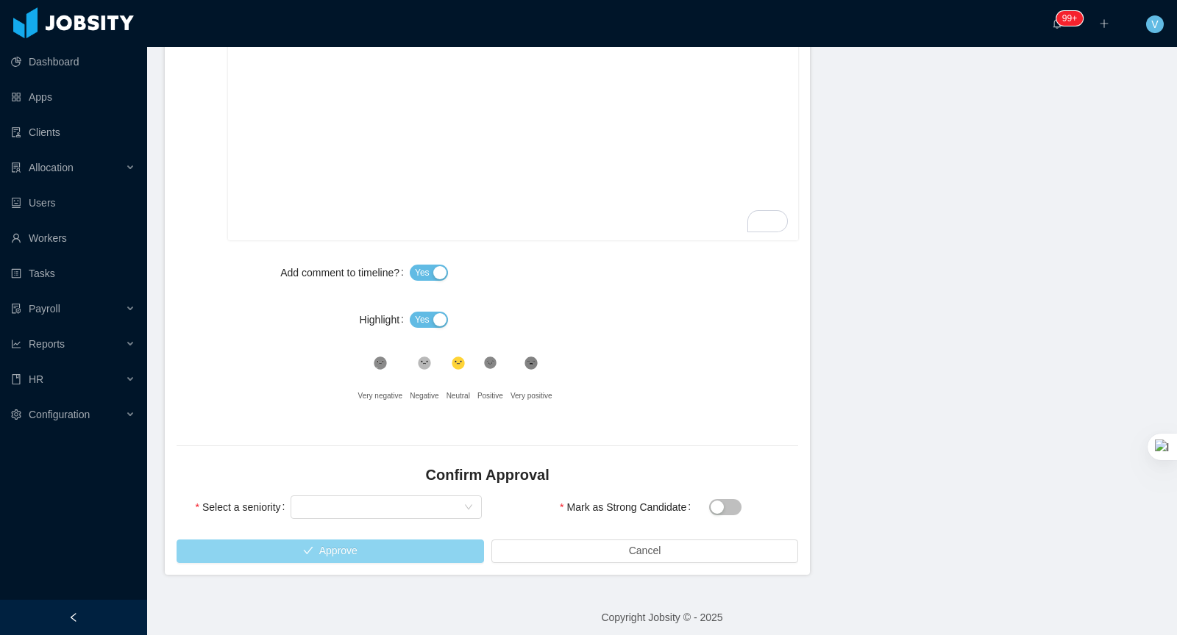
click at [328, 551] on button "Approve" at bounding box center [330, 552] width 307 height 24
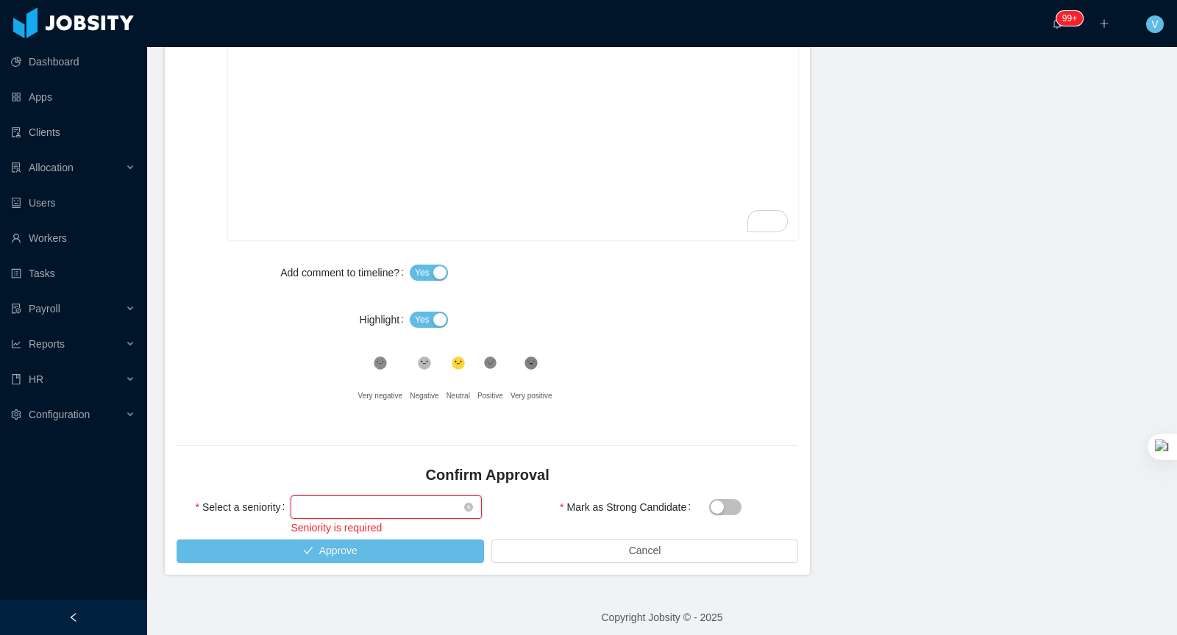
click at [357, 511] on div "Select seniority" at bounding box center [380, 507] width 163 height 22
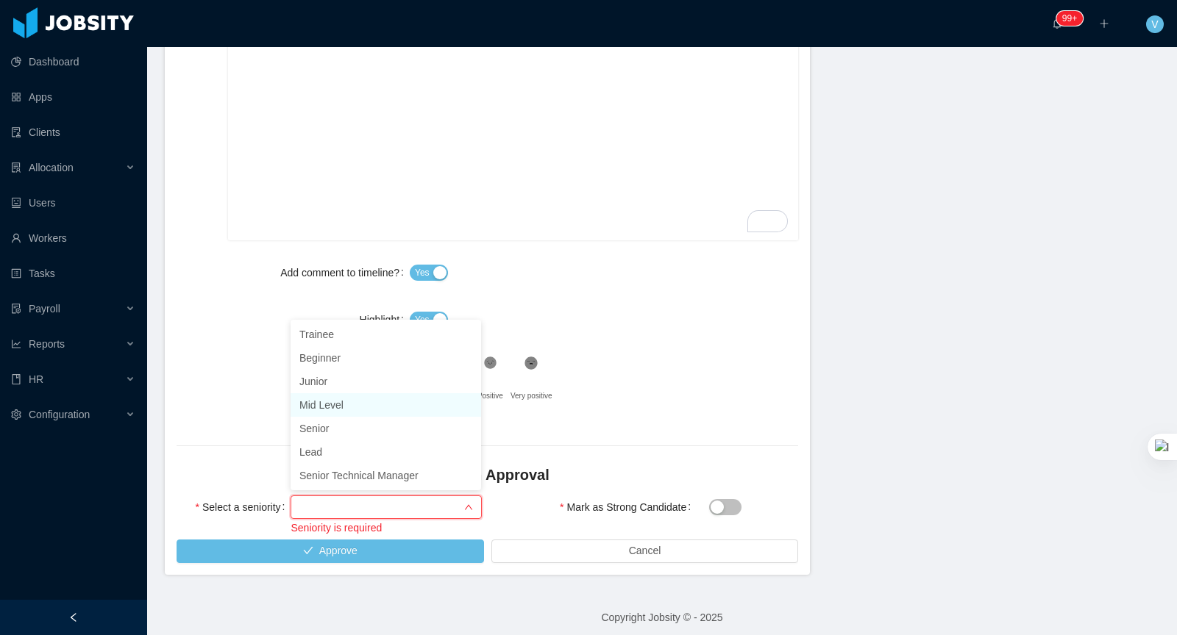
click at [335, 404] on li "Mid Level" at bounding box center [386, 406] width 190 height 24
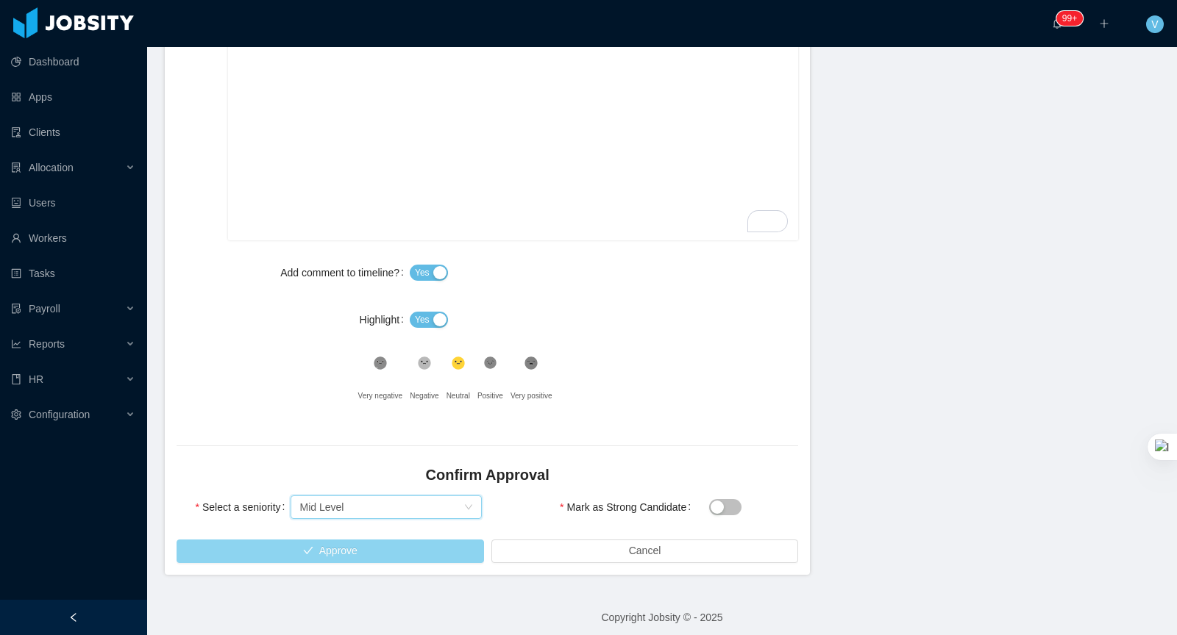
click at [348, 540] on button "Approve" at bounding box center [330, 552] width 307 height 24
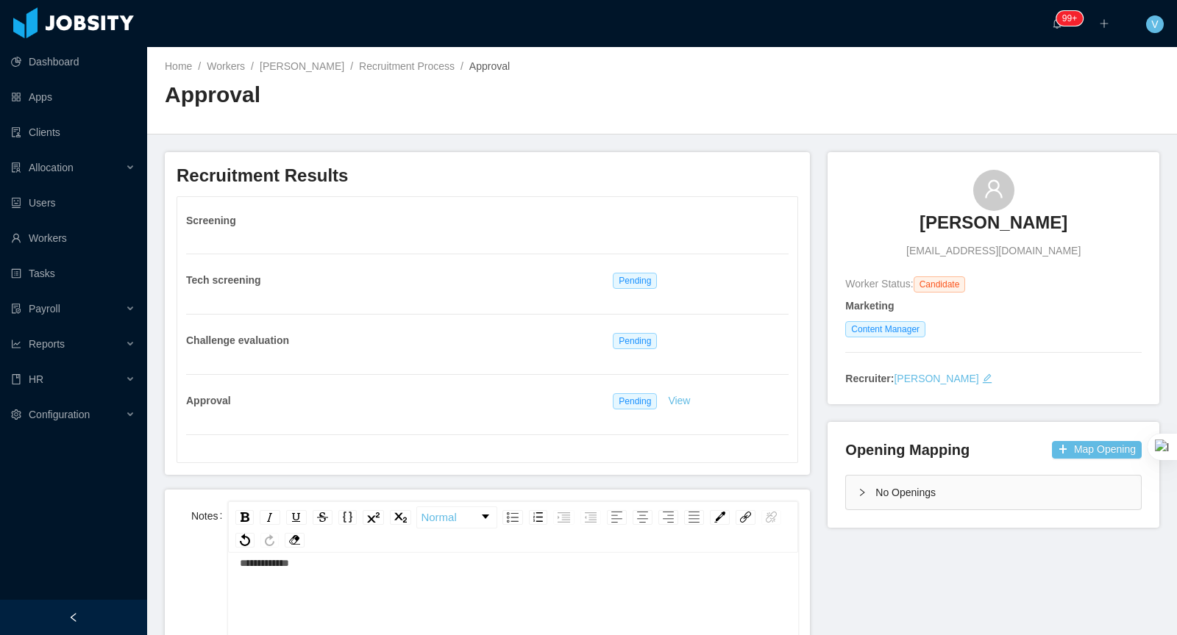
scroll to position [579, 0]
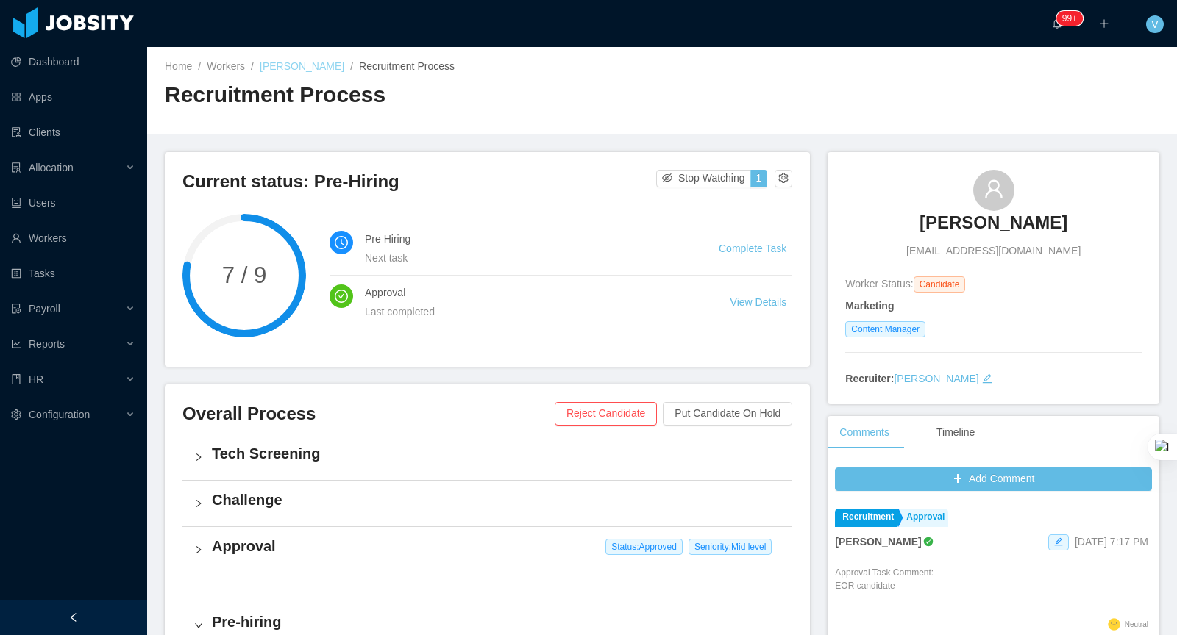
drag, startPoint x: 346, startPoint y: 67, endPoint x: 305, endPoint y: 71, distance: 40.6
click at [305, 71] on span "Manuela Gargiulo /" at bounding box center [309, 66] width 99 height 12
copy link "Gargiulo"
click at [293, 63] on link "[PERSON_NAME]" at bounding box center [302, 66] width 85 height 12
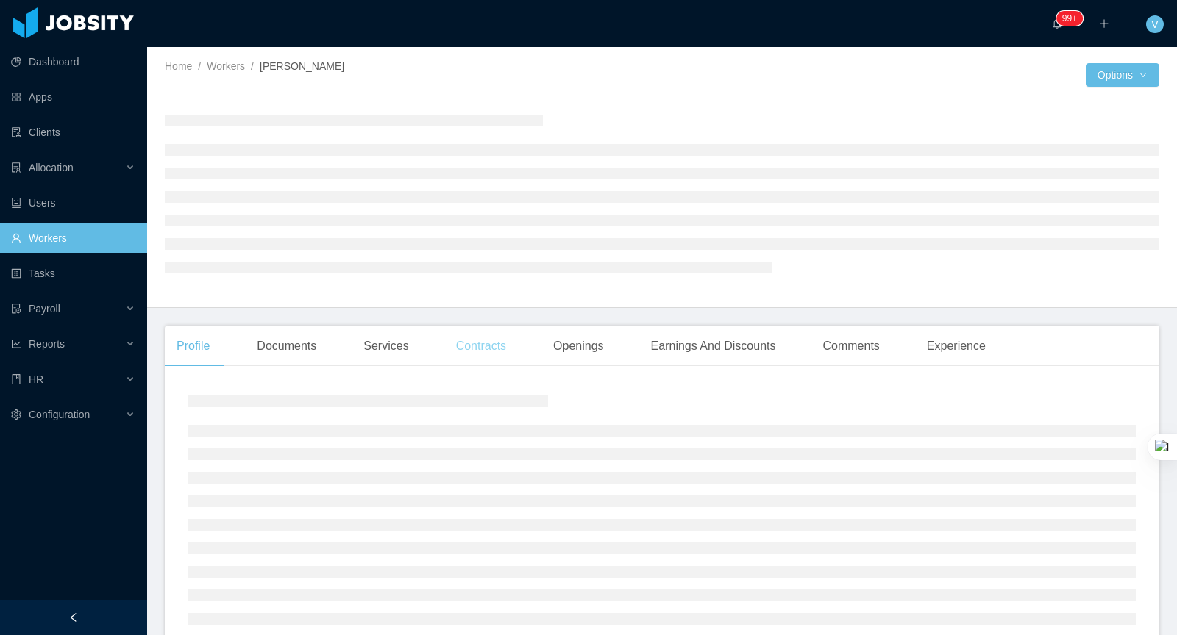
click at [495, 359] on div "Contracts" at bounding box center [481, 346] width 74 height 41
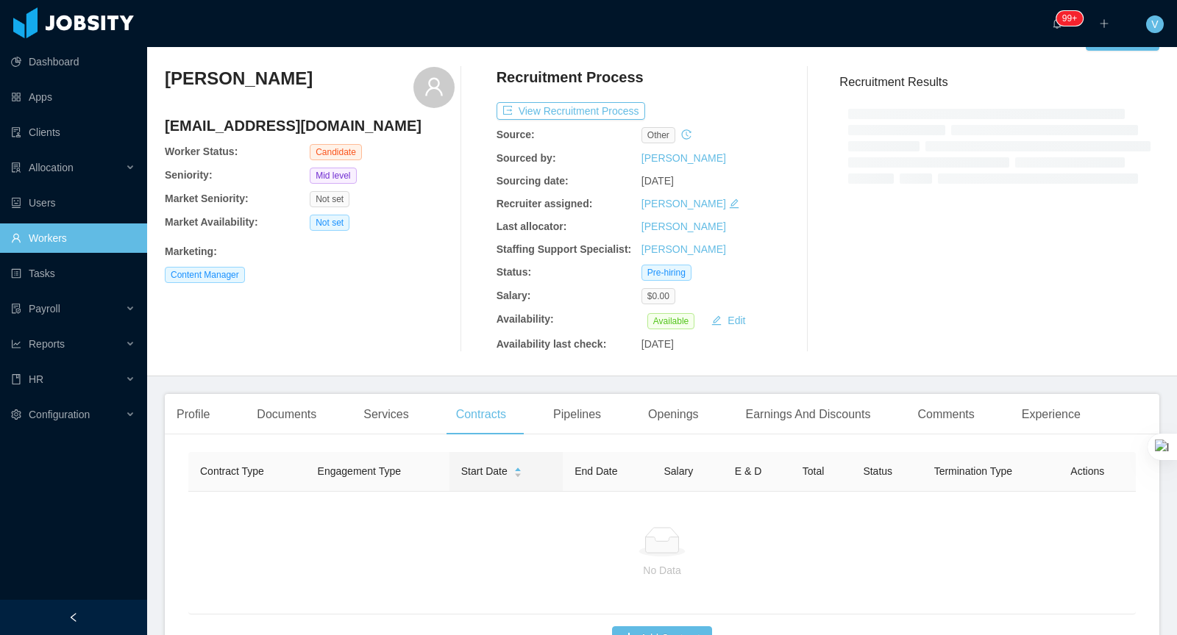
scroll to position [86, 0]
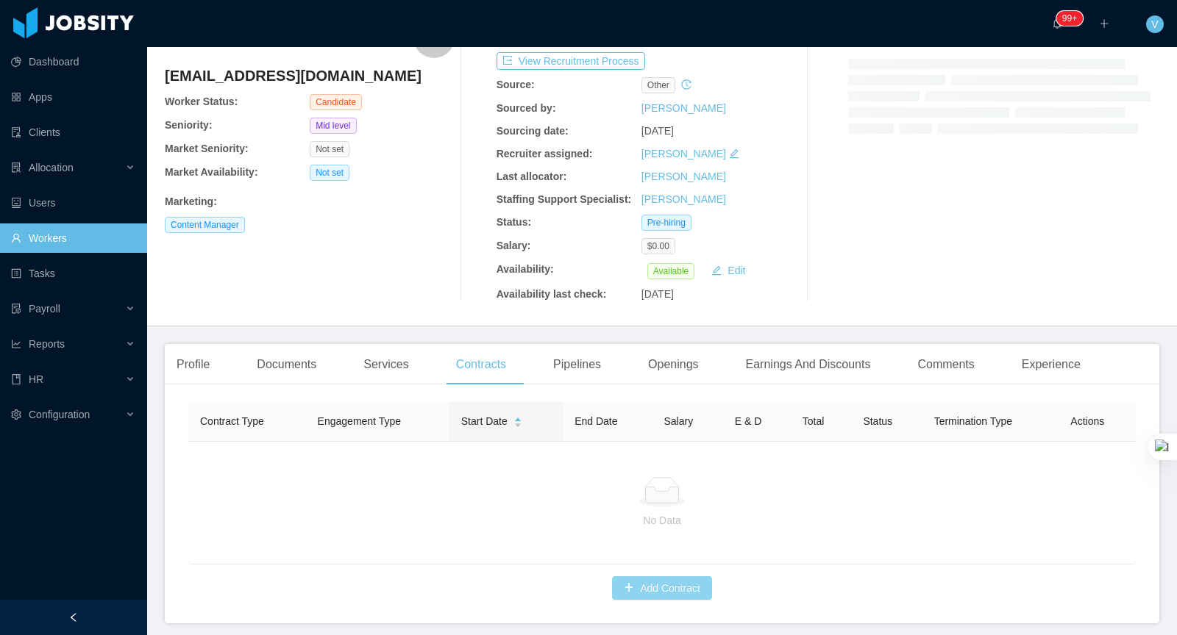
click at [688, 577] on button "Add Contract" at bounding box center [662, 589] width 100 height 24
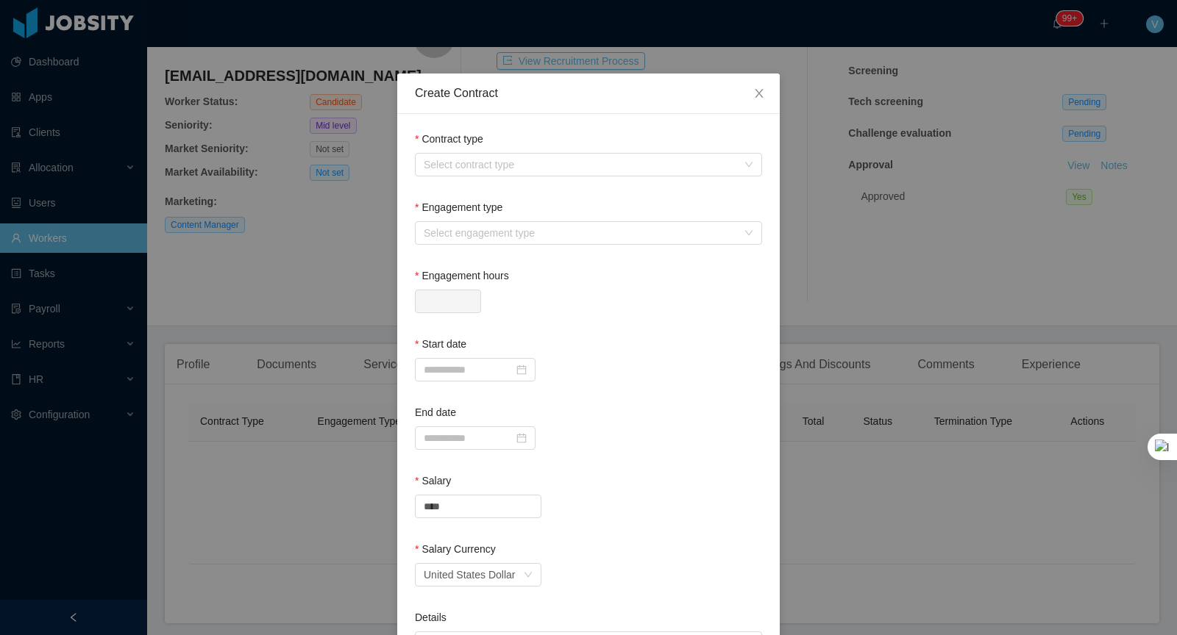
click at [478, 191] on form "Contract type Select contract type Engagement type Select engagement type Engag…" at bounding box center [588, 491] width 347 height 718
click at [478, 173] on div "Select contract type" at bounding box center [584, 165] width 320 height 22
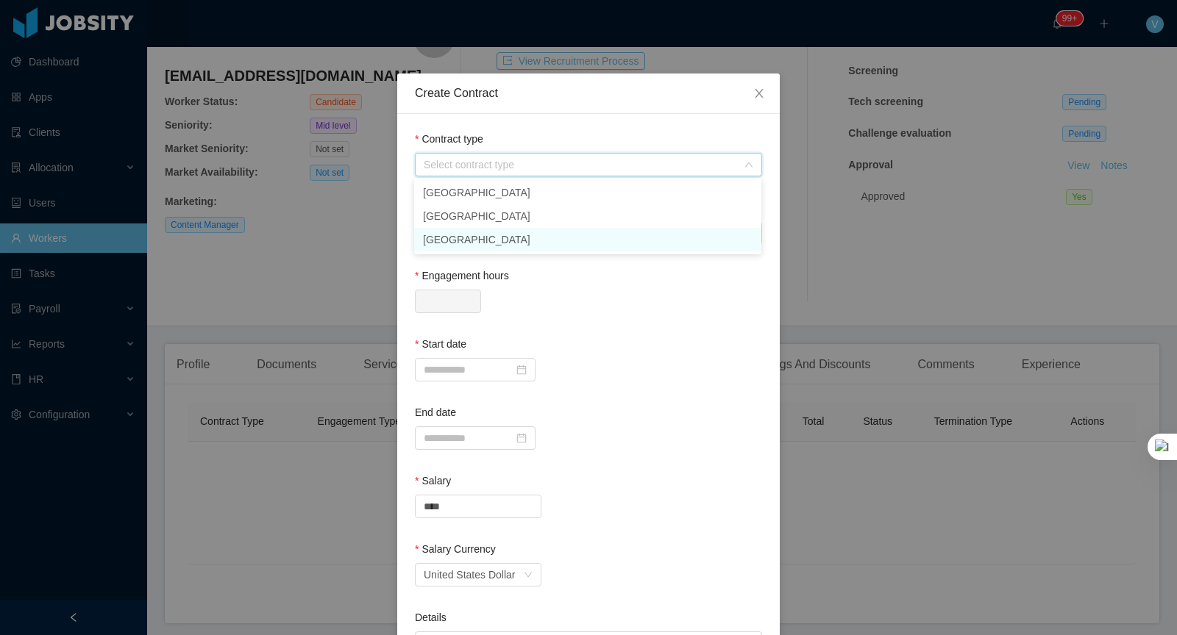
click at [456, 237] on li "USA" at bounding box center [587, 240] width 347 height 24
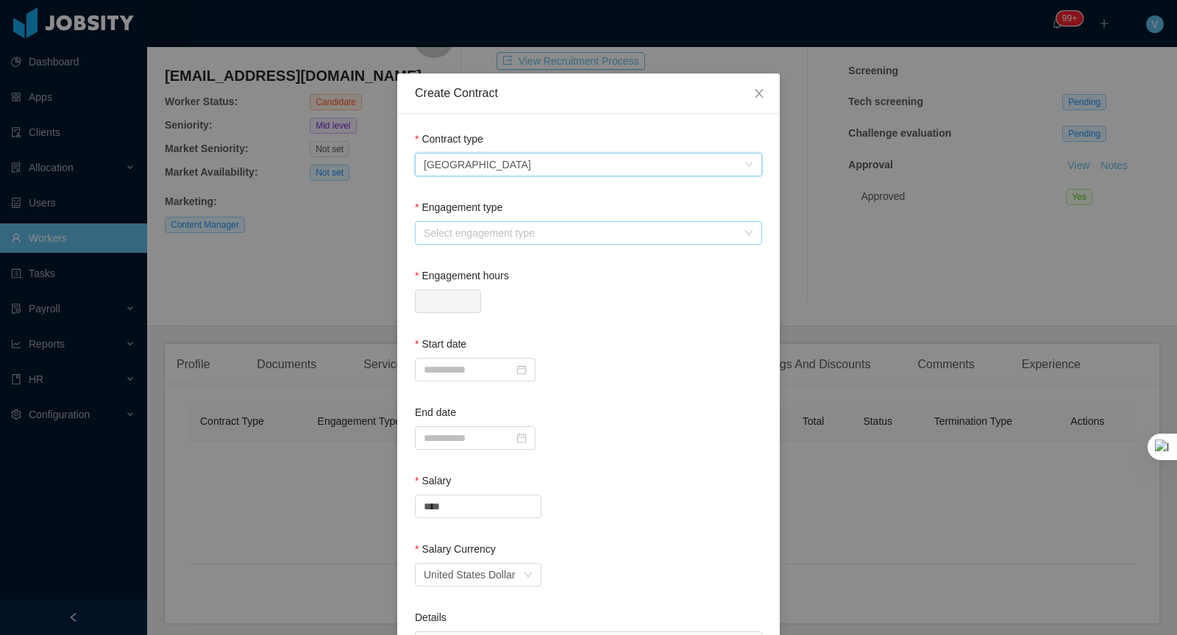
click at [455, 227] on div "Select engagement type" at bounding box center [580, 233] width 313 height 15
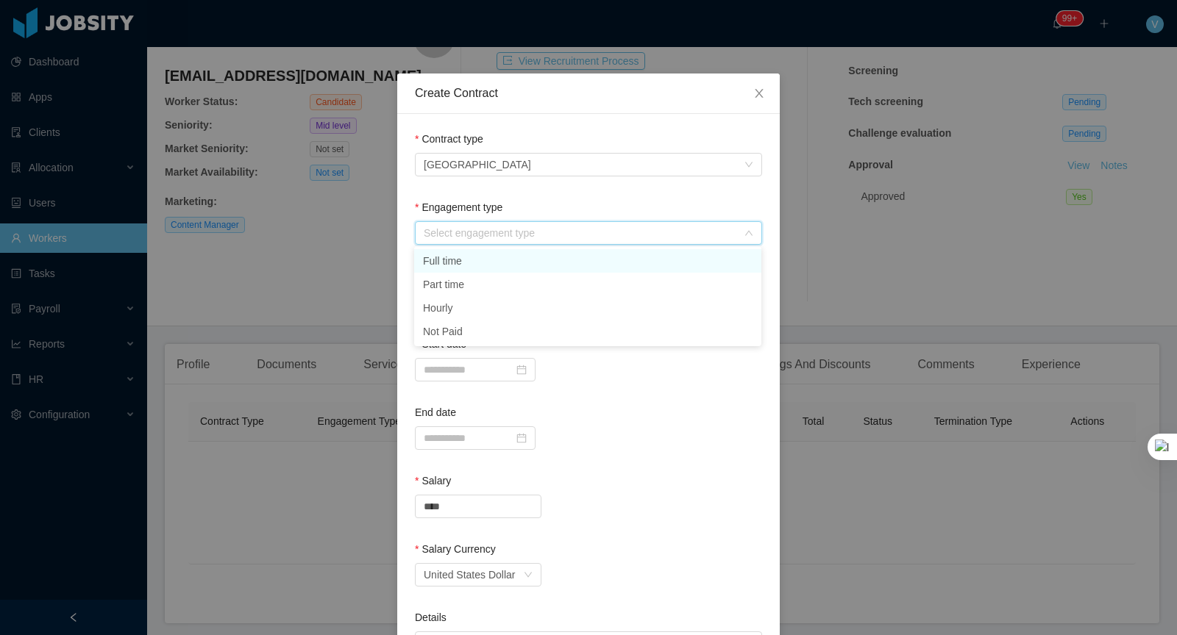
click at [463, 261] on li "Full time" at bounding box center [587, 261] width 347 height 24
type input "*"
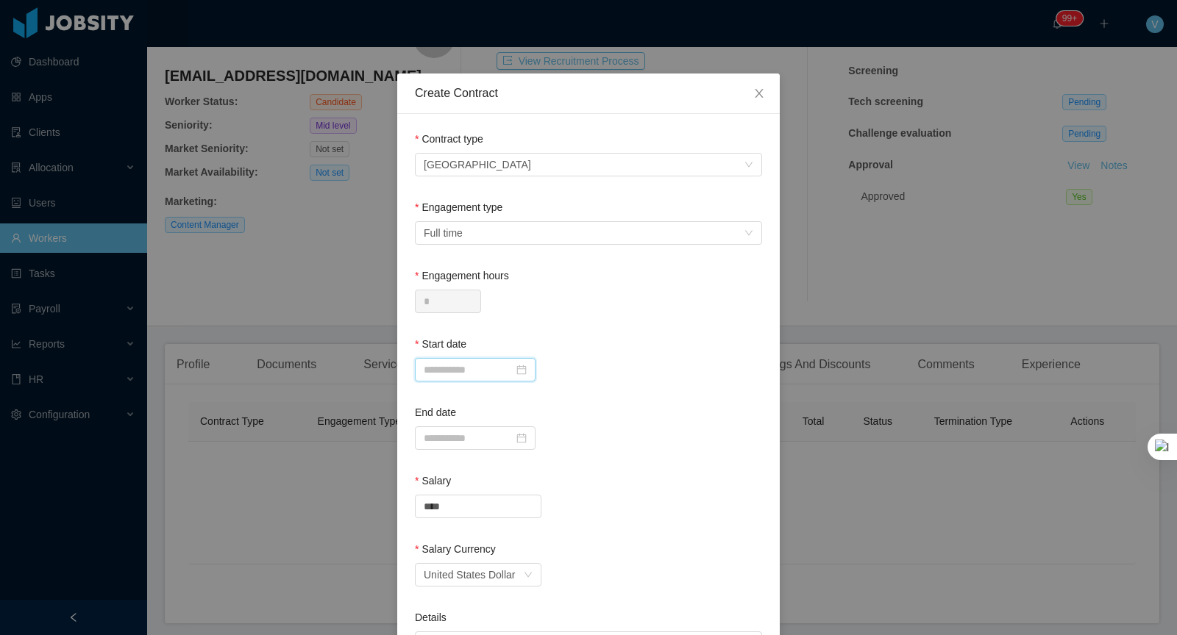
click at [457, 358] on input at bounding box center [475, 370] width 121 height 24
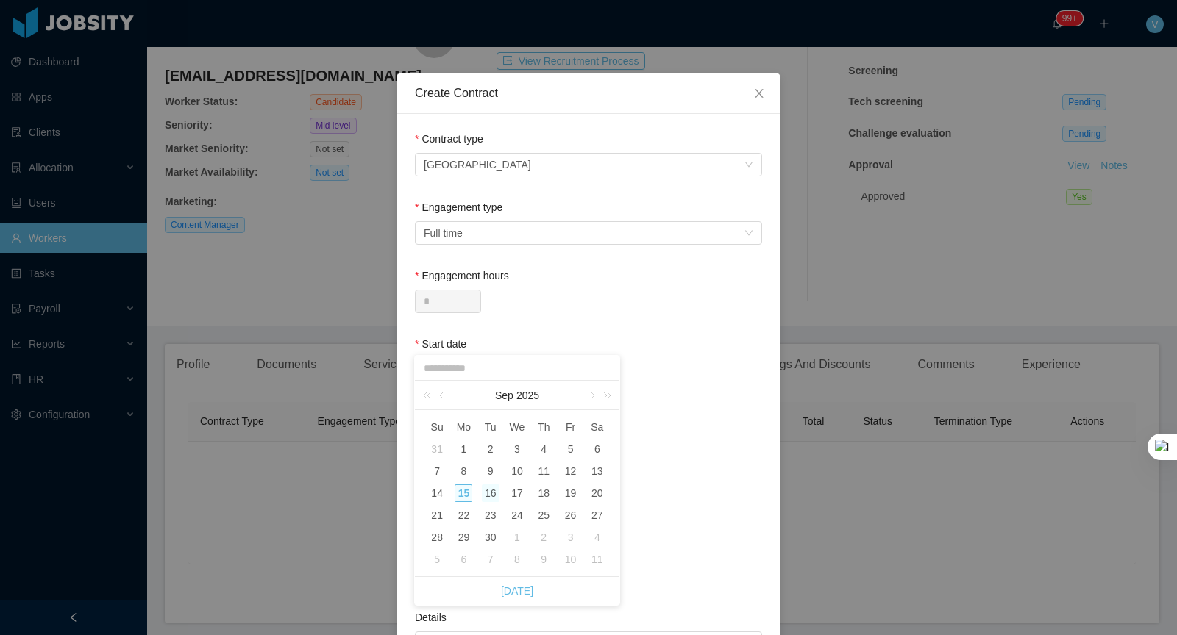
click at [491, 490] on div "16" at bounding box center [491, 494] width 18 height 18
type input "**********"
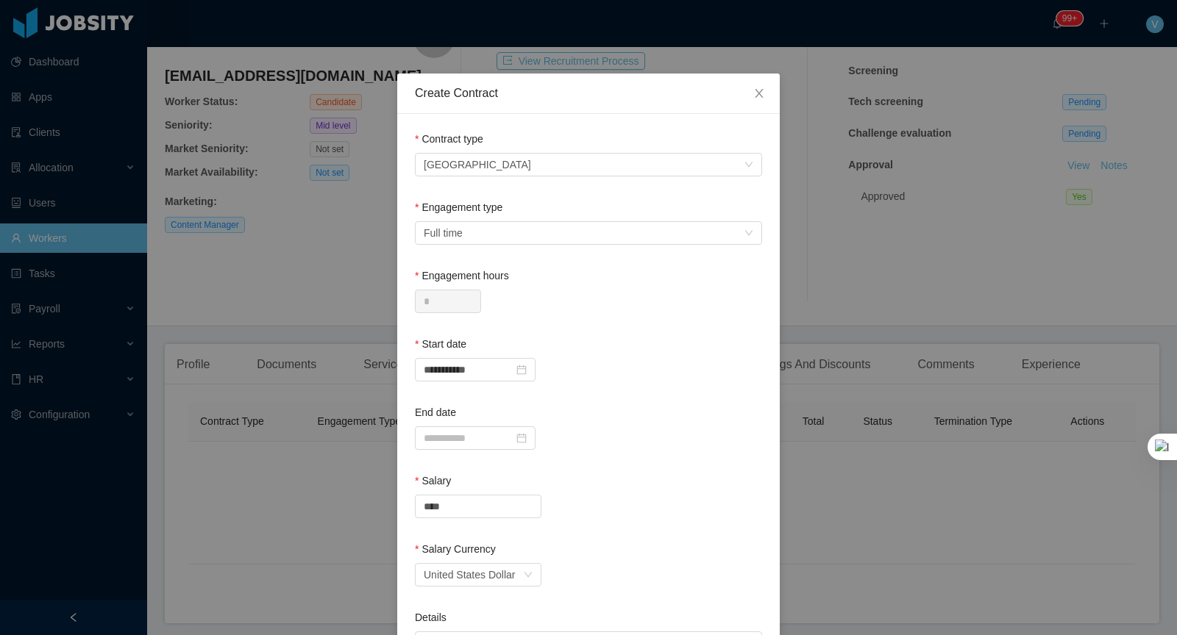
click at [612, 340] on div "Start date" at bounding box center [588, 347] width 347 height 21
click at [481, 437] on input at bounding box center [475, 439] width 121 height 24
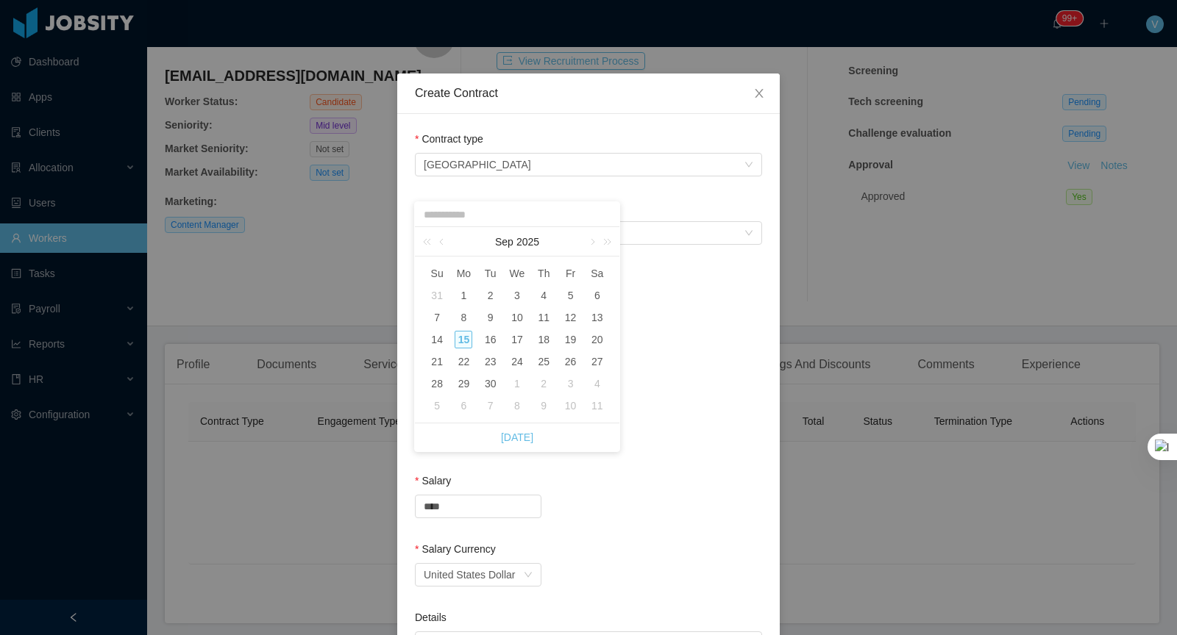
click at [713, 493] on div "Salary" at bounding box center [588, 484] width 347 height 21
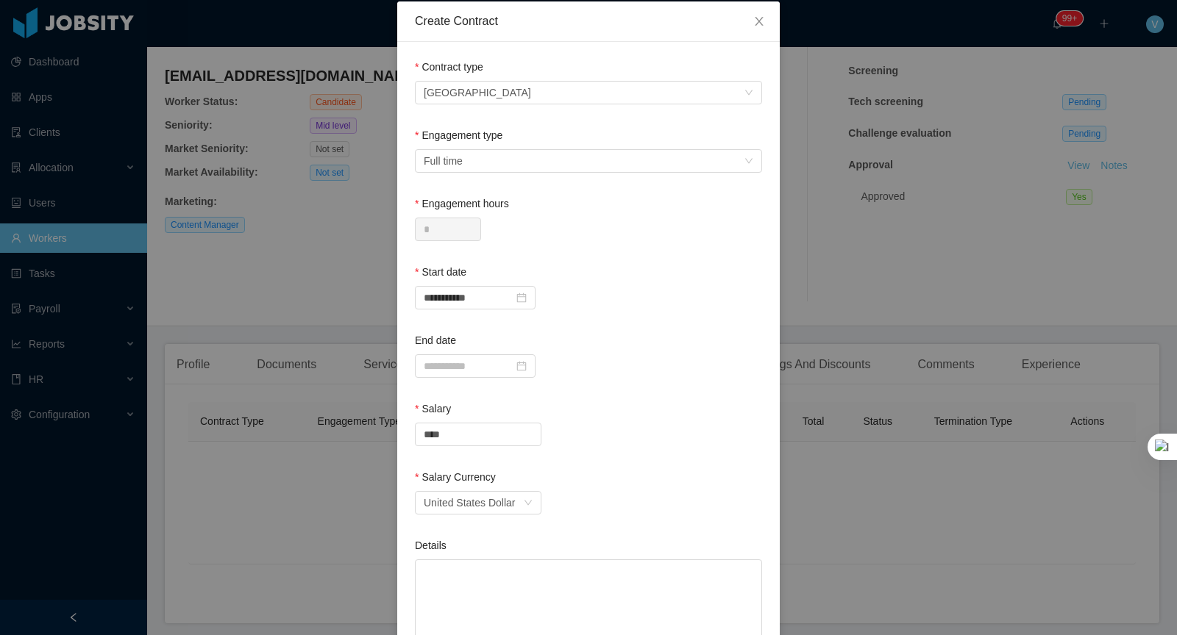
scroll to position [170, 0]
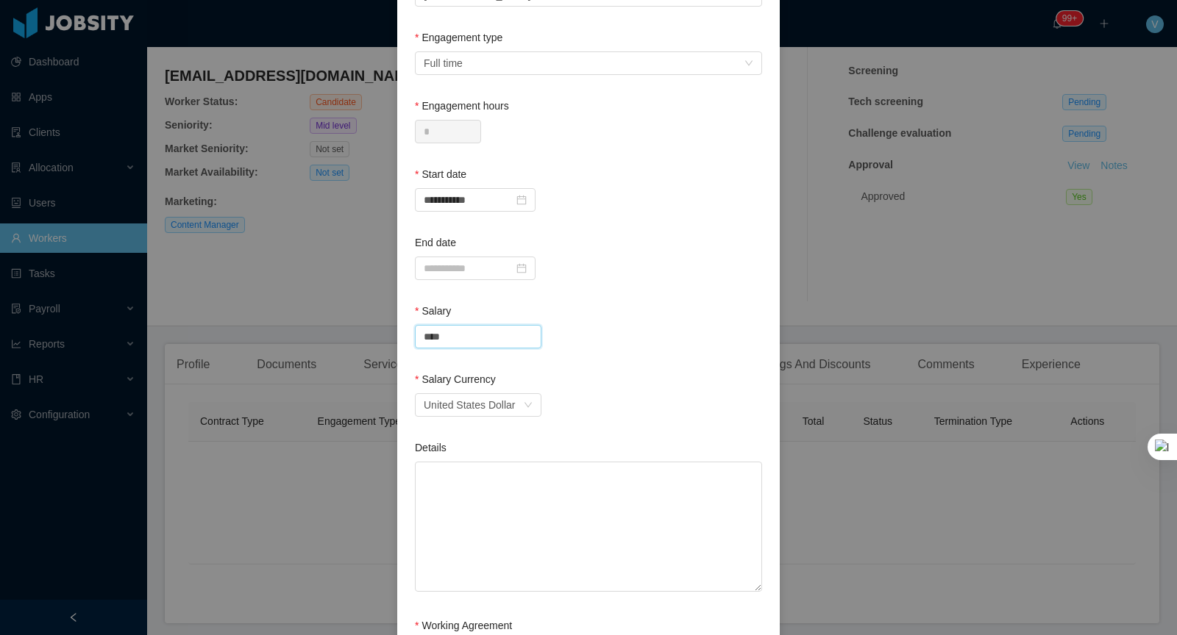
drag, startPoint x: 457, startPoint y: 335, endPoint x: 131, endPoint y: 335, distance: 325.8
click at [131, 335] on div "**********" at bounding box center [588, 317] width 1177 height 635
type input "****"
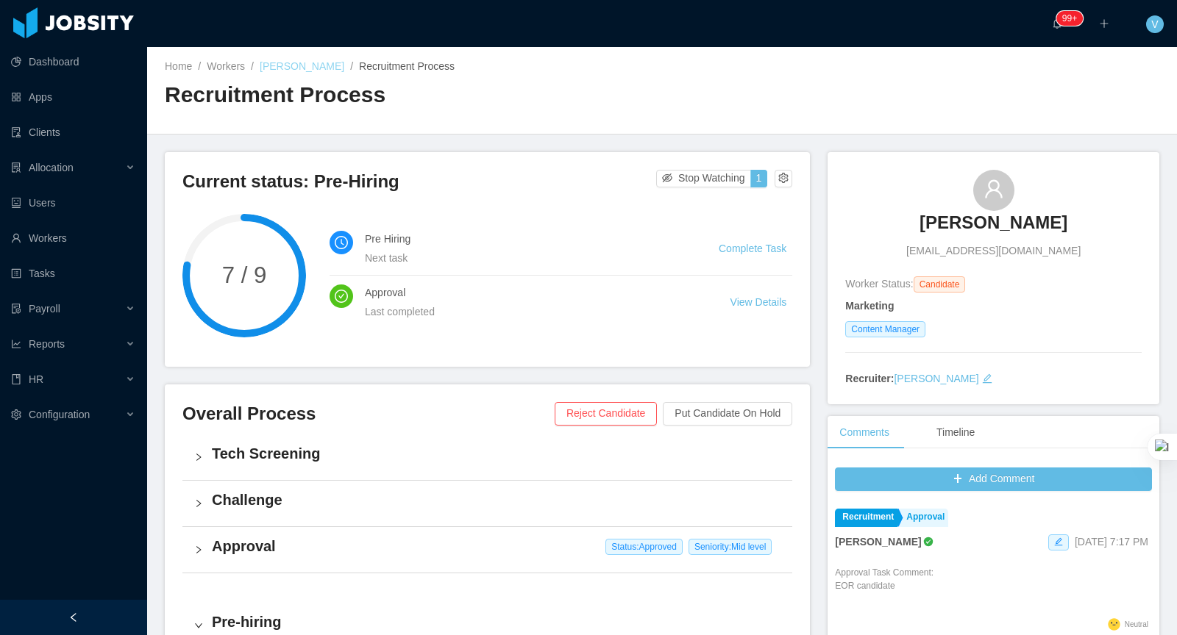
click at [318, 65] on link "[PERSON_NAME]" at bounding box center [302, 66] width 85 height 12
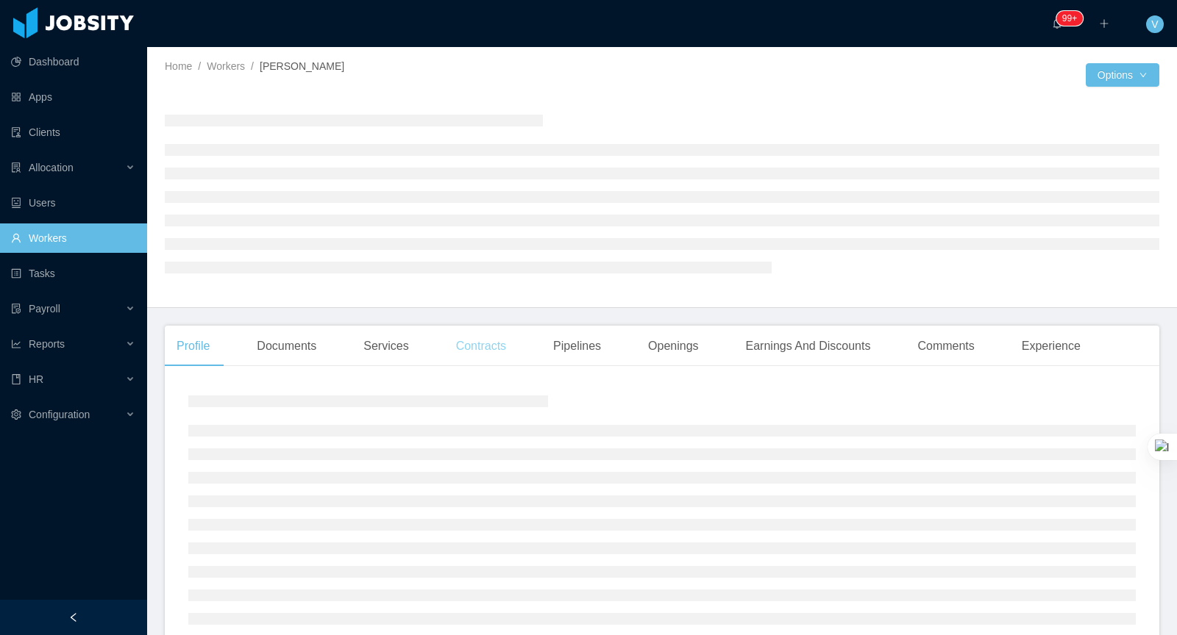
click at [491, 345] on div "Contracts" at bounding box center [481, 346] width 74 height 41
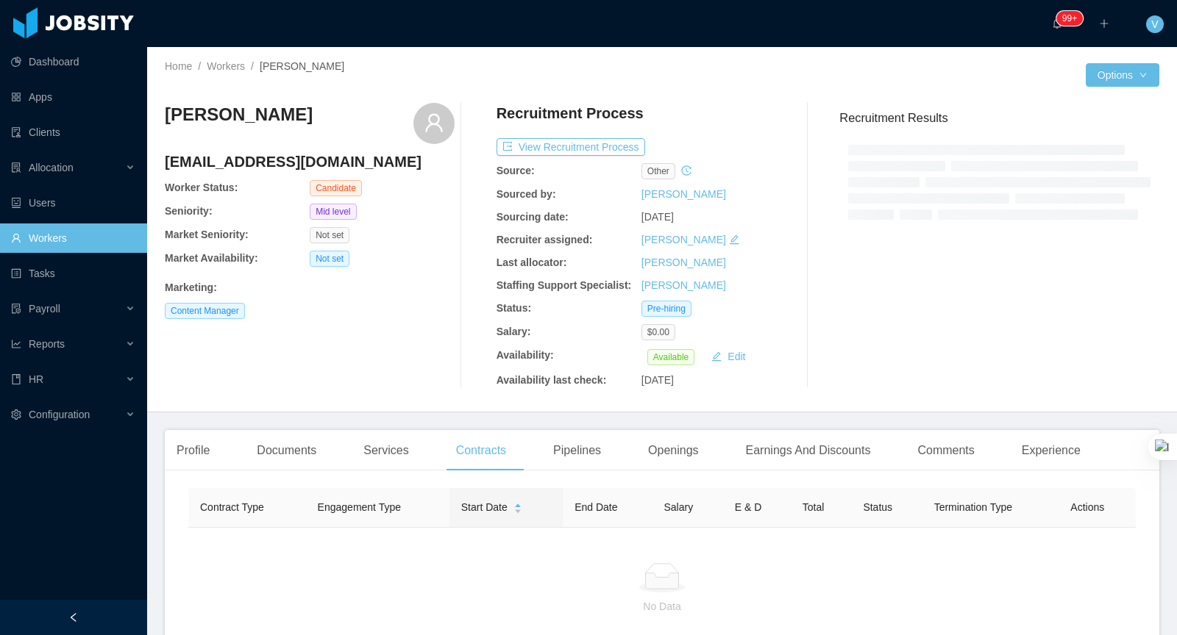
click at [654, 593] on div "No Data" at bounding box center [662, 588] width 924 height 51
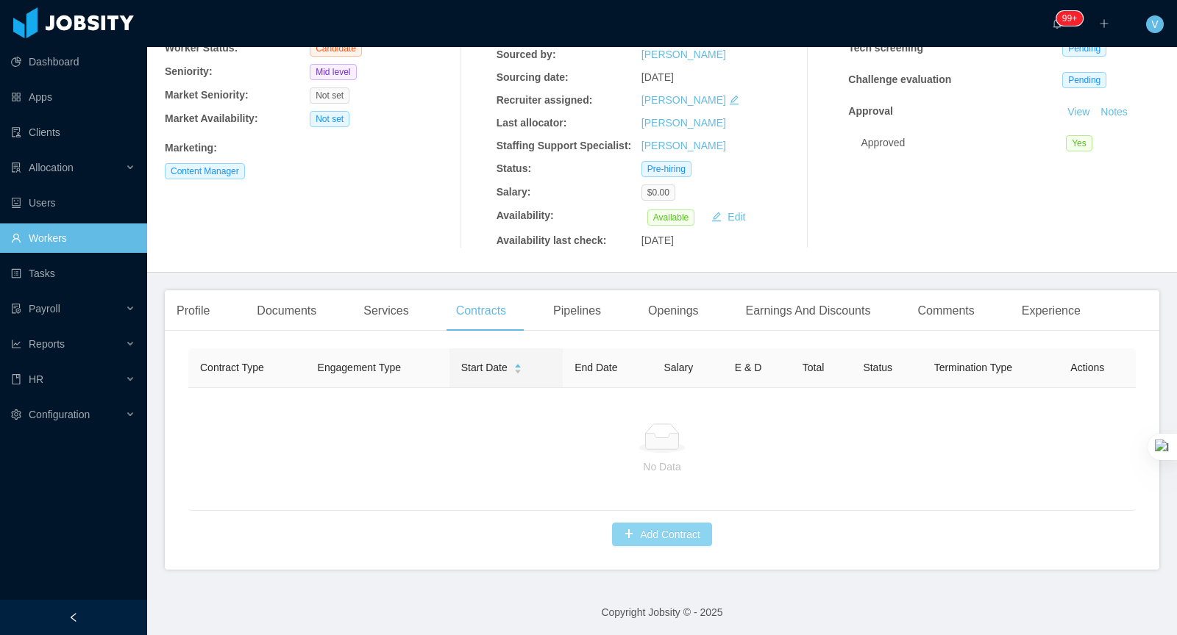
click at [663, 538] on button "Add Contract" at bounding box center [662, 535] width 100 height 24
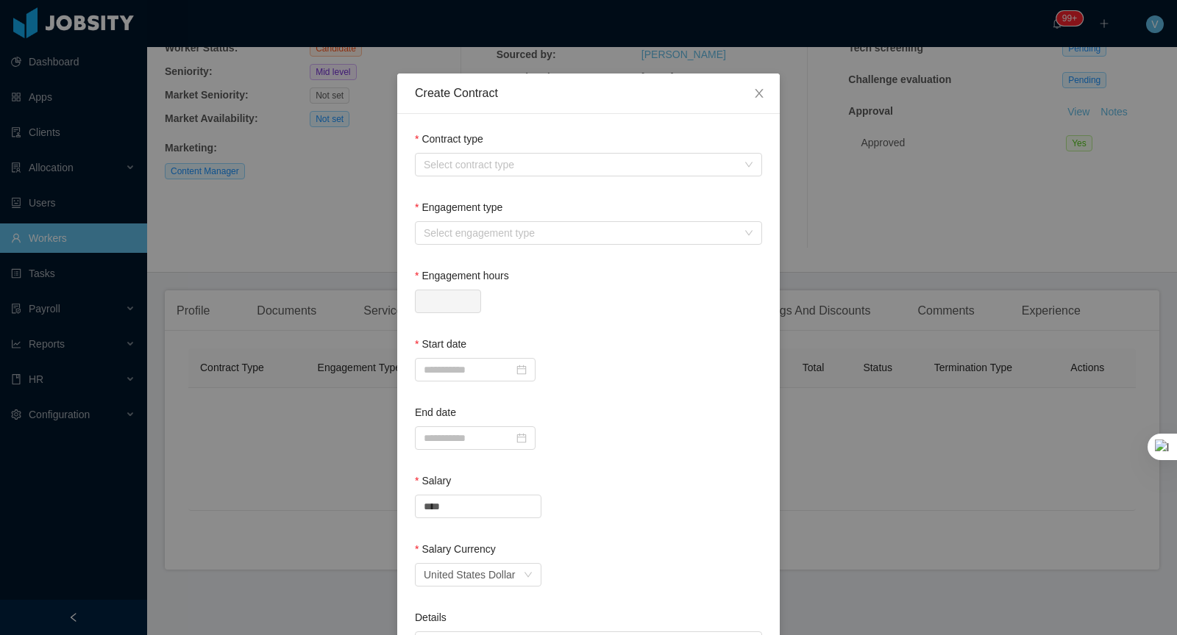
click at [918, 455] on div "Create Contract Contract type Select contract type Engagement type Select engag…" at bounding box center [588, 317] width 1177 height 635
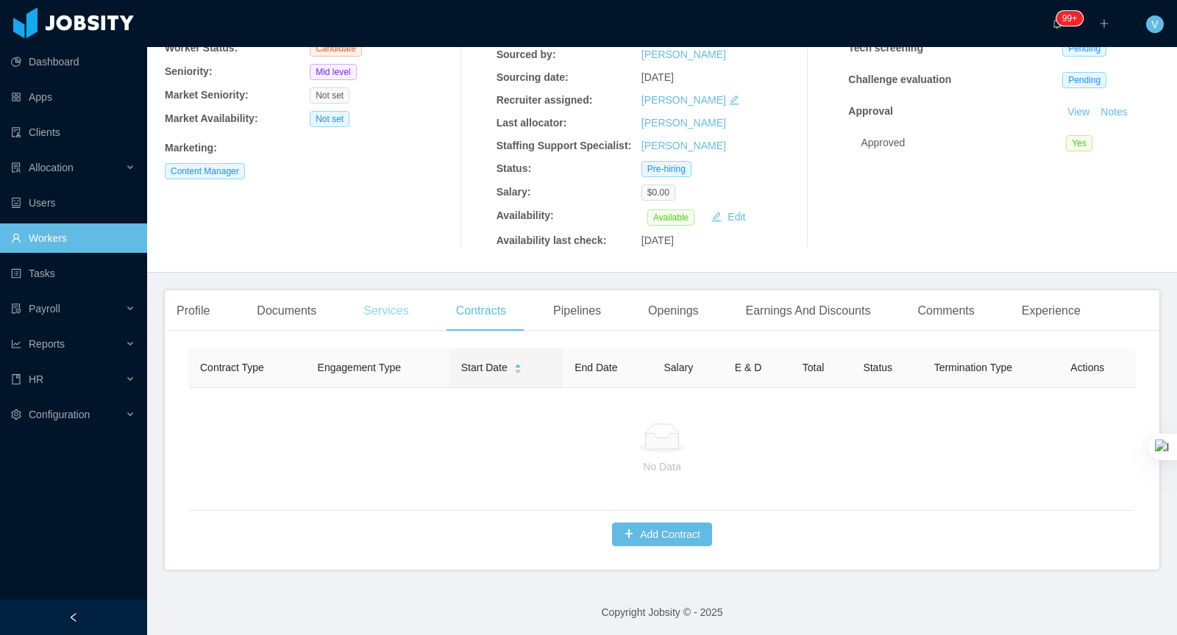
click at [388, 308] on div "Services" at bounding box center [386, 311] width 68 height 41
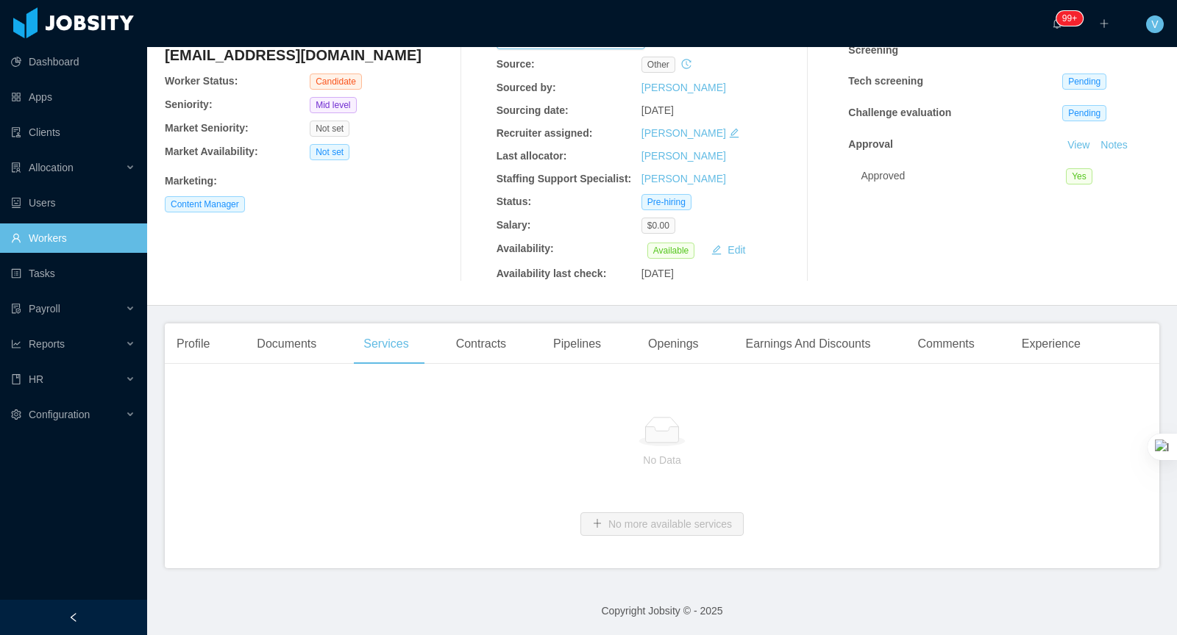
click at [281, 389] on div "No Data" at bounding box center [661, 443] width 947 height 122
click at [283, 344] on div "Documents" at bounding box center [286, 344] width 83 height 41
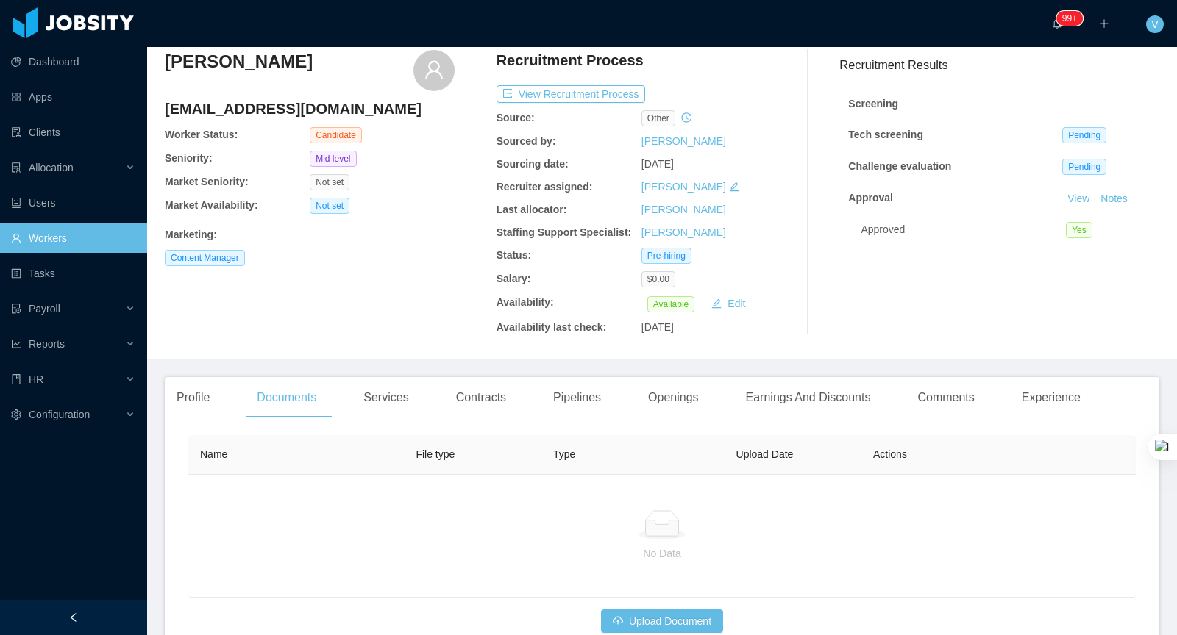
scroll to position [107, 0]
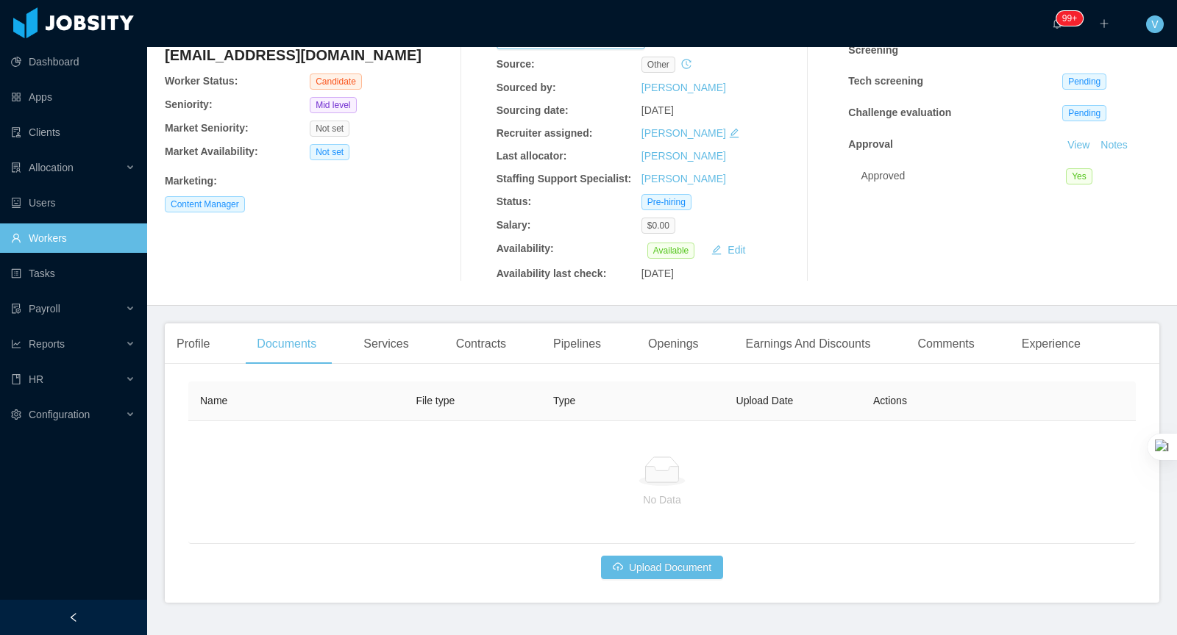
click at [655, 550] on div "Name File type Type Upload Date Actions No Data Upload Document" at bounding box center [661, 481] width 947 height 198
click at [655, 563] on button "Upload Document" at bounding box center [662, 568] width 122 height 24
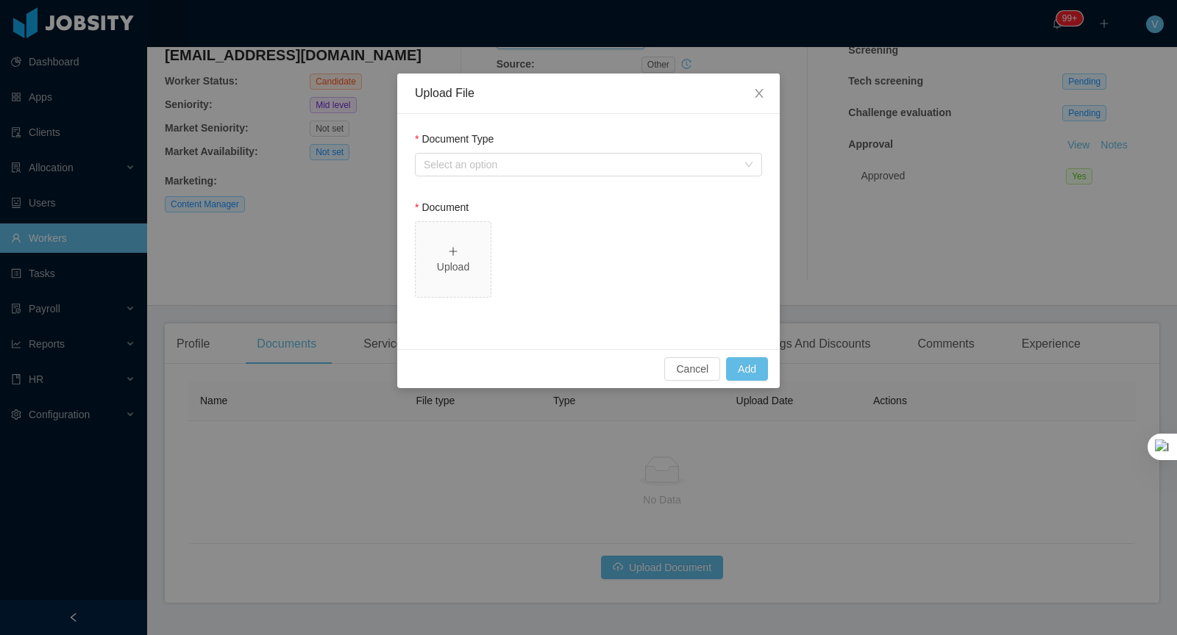
click at [507, 179] on div "Document Type Select an option" at bounding box center [588, 157] width 347 height 51
click at [500, 170] on div "Select an option" at bounding box center [580, 164] width 313 height 15
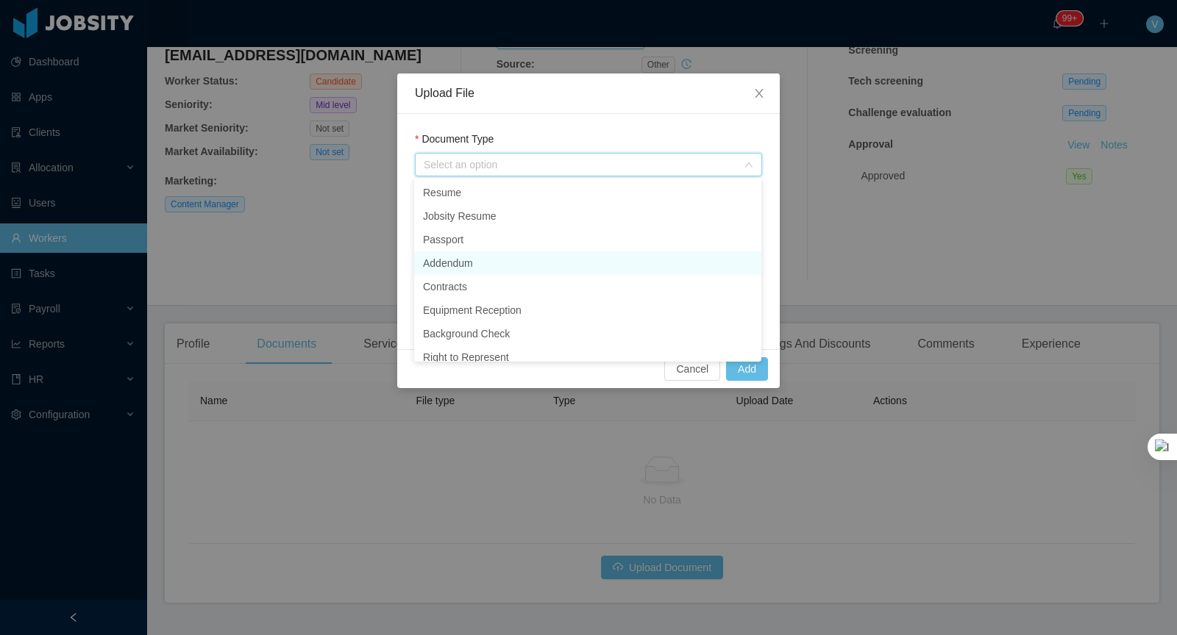
click at [456, 261] on li "Addendum" at bounding box center [587, 264] width 347 height 24
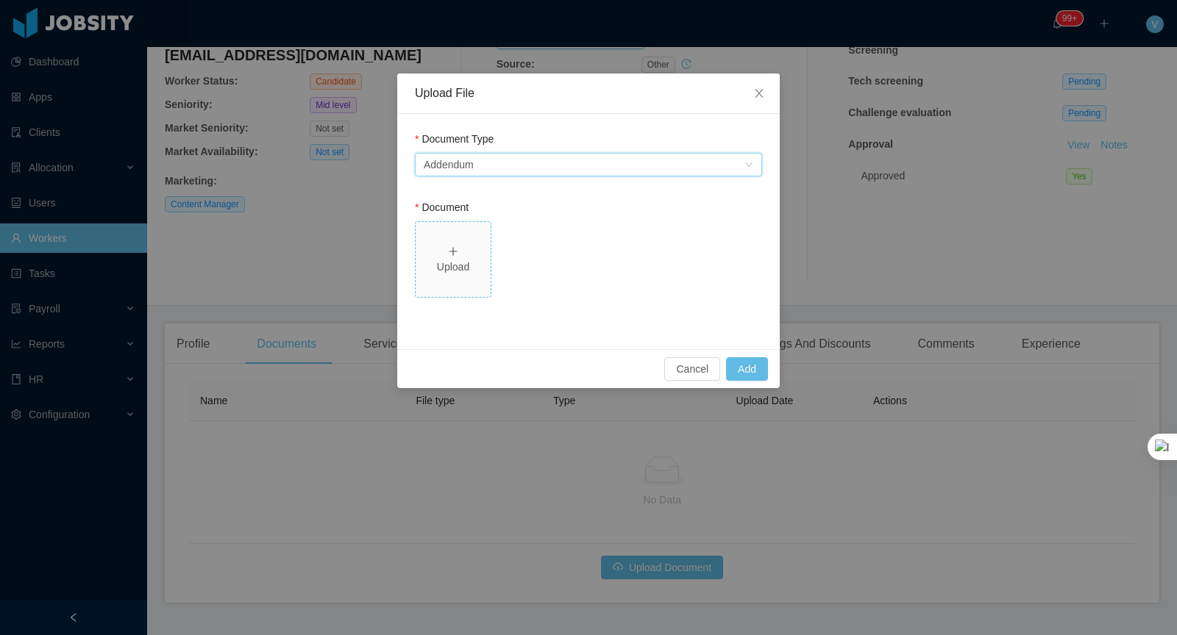
click at [466, 277] on span "Upload" at bounding box center [453, 259] width 75 height 75
click at [726, 366] on button "Add" at bounding box center [747, 369] width 42 height 24
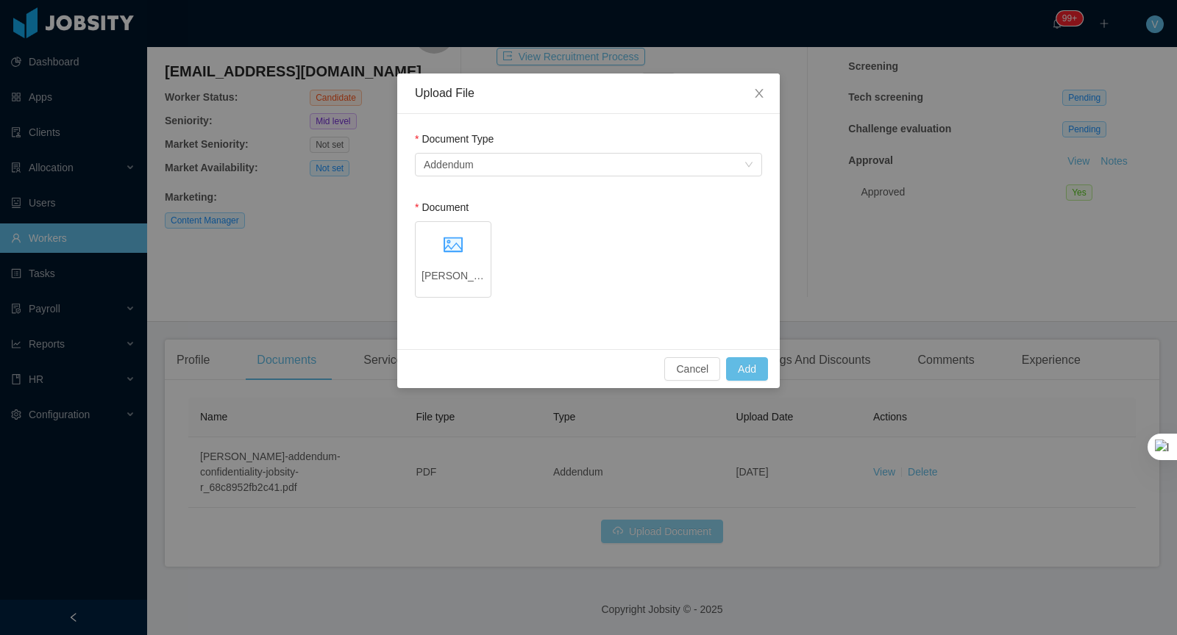
scroll to position [88, 0]
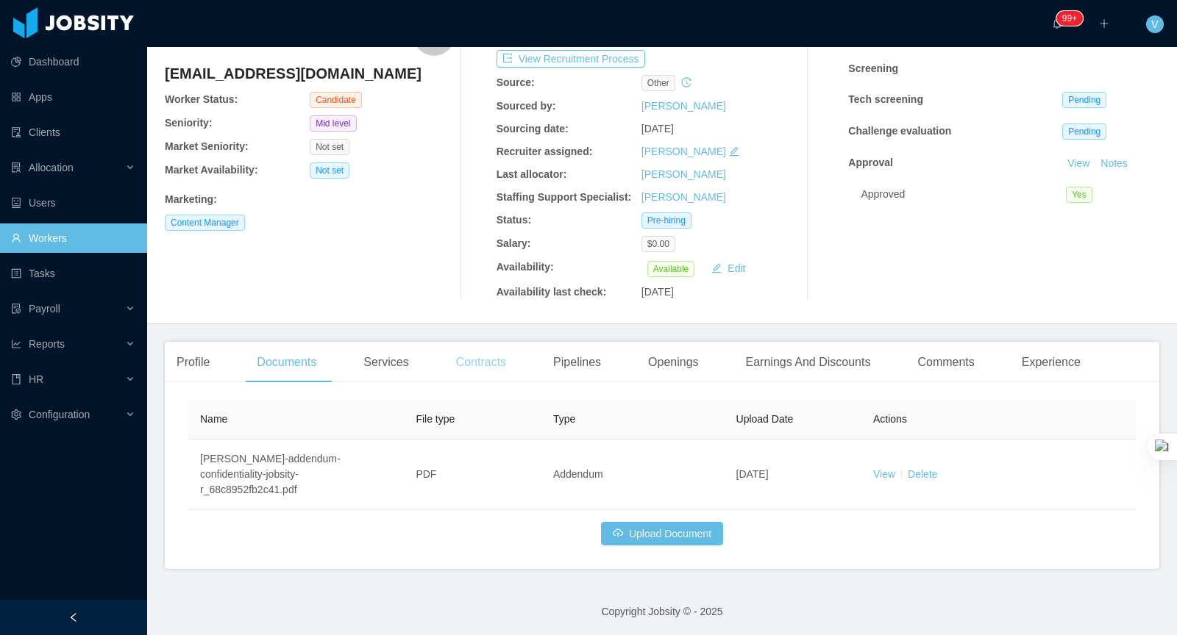
click at [480, 360] on div "Contracts" at bounding box center [481, 362] width 74 height 41
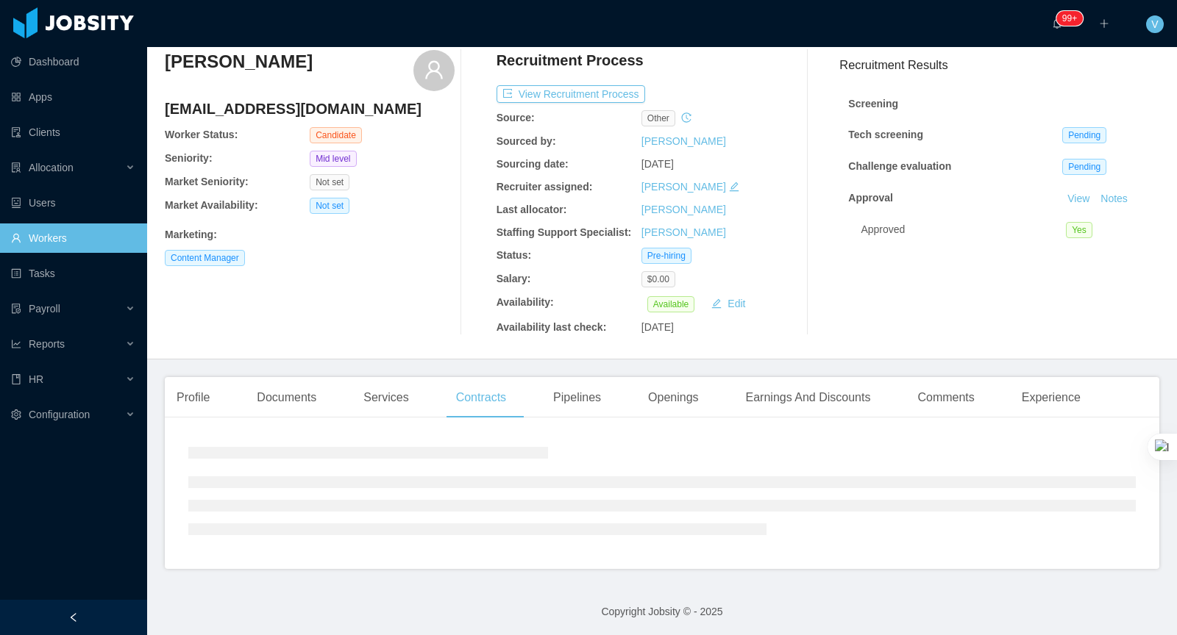
scroll to position [88, 0]
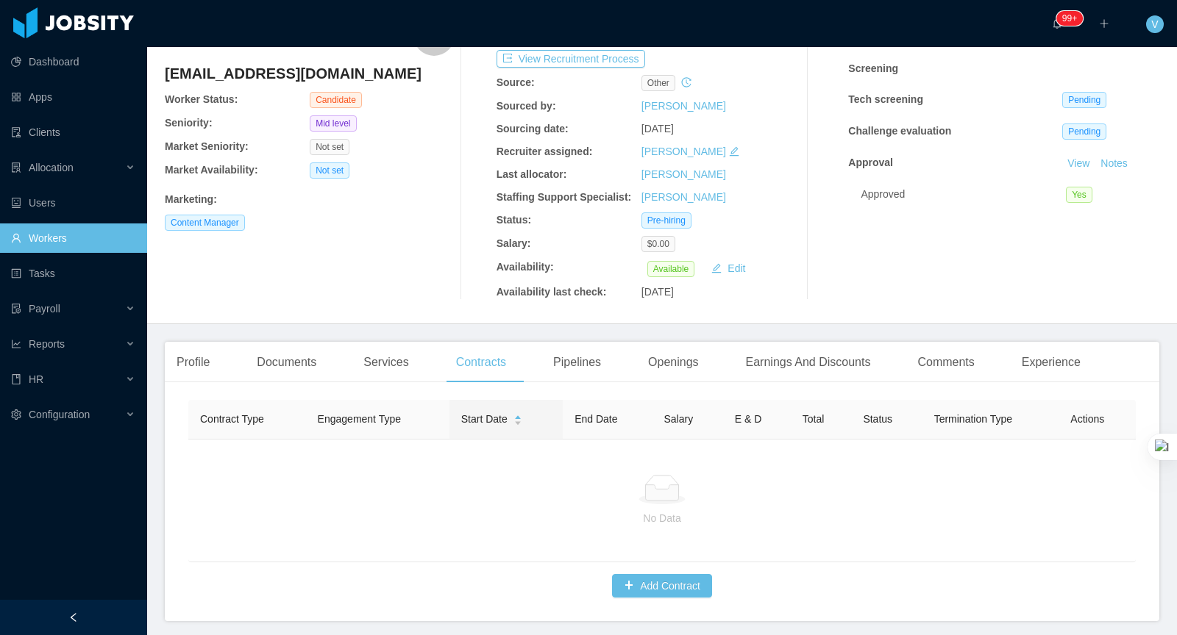
click at [647, 597] on div "Contract Type Engagement Type Start Date End Date Salary E & D Total Status Ter…" at bounding box center [662, 507] width 994 height 227
click at [640, 576] on button "Add Contract" at bounding box center [662, 586] width 100 height 24
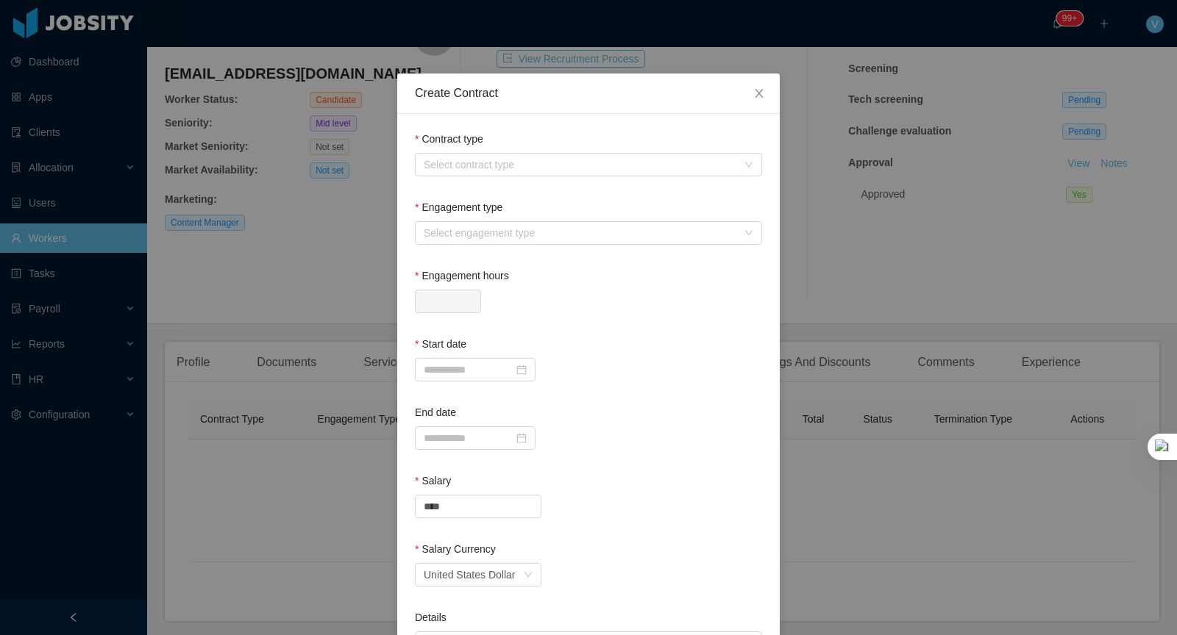
click at [480, 179] on div "Contract type Select contract type" at bounding box center [588, 157] width 347 height 51
click at [471, 165] on div "Select contract type" at bounding box center [580, 164] width 313 height 15
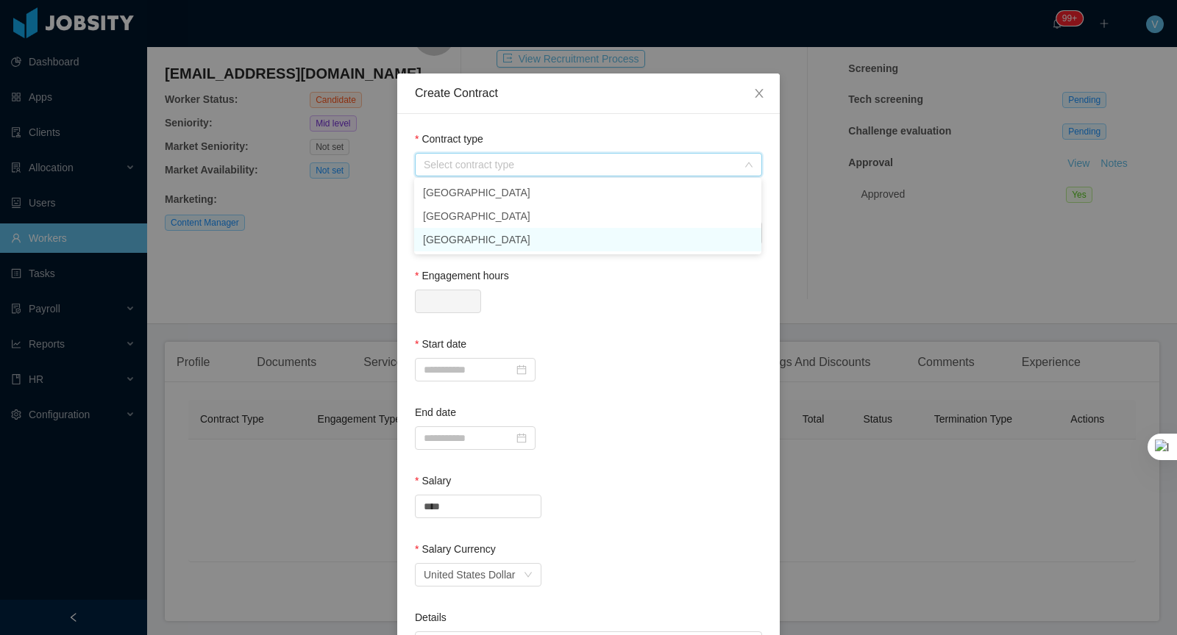
click at [444, 241] on li "USA" at bounding box center [587, 240] width 347 height 24
click at [501, 224] on div "Select engagement type" at bounding box center [584, 233] width 320 height 22
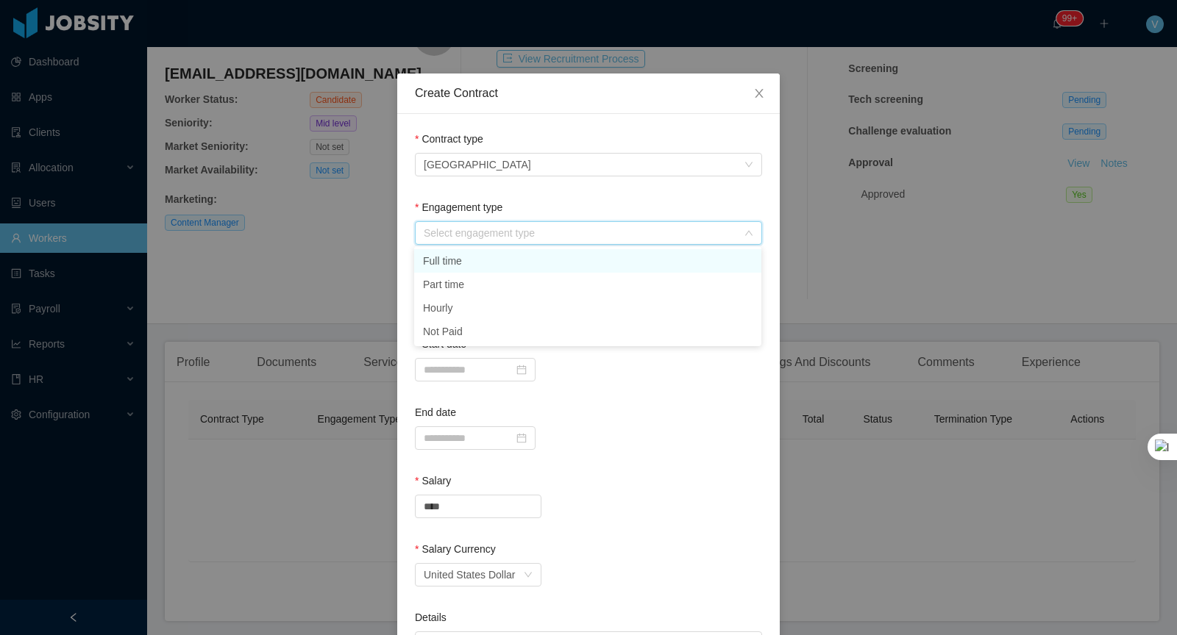
click at [463, 260] on li "Full time" at bounding box center [587, 261] width 347 height 24
type input "*"
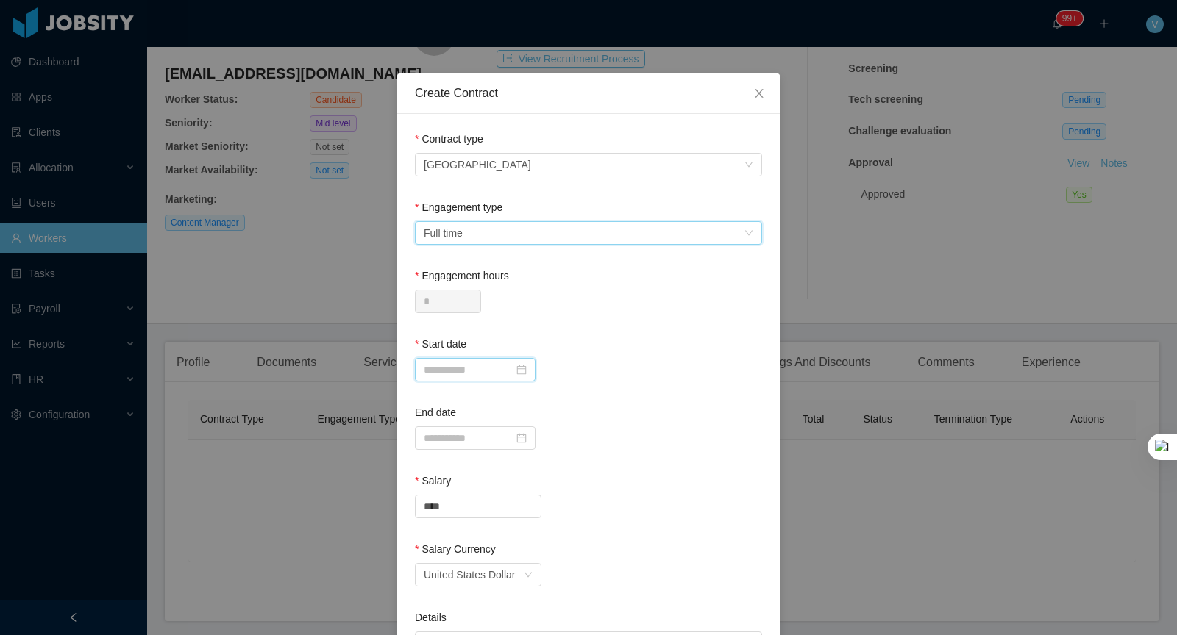
click at [455, 368] on input at bounding box center [475, 370] width 121 height 24
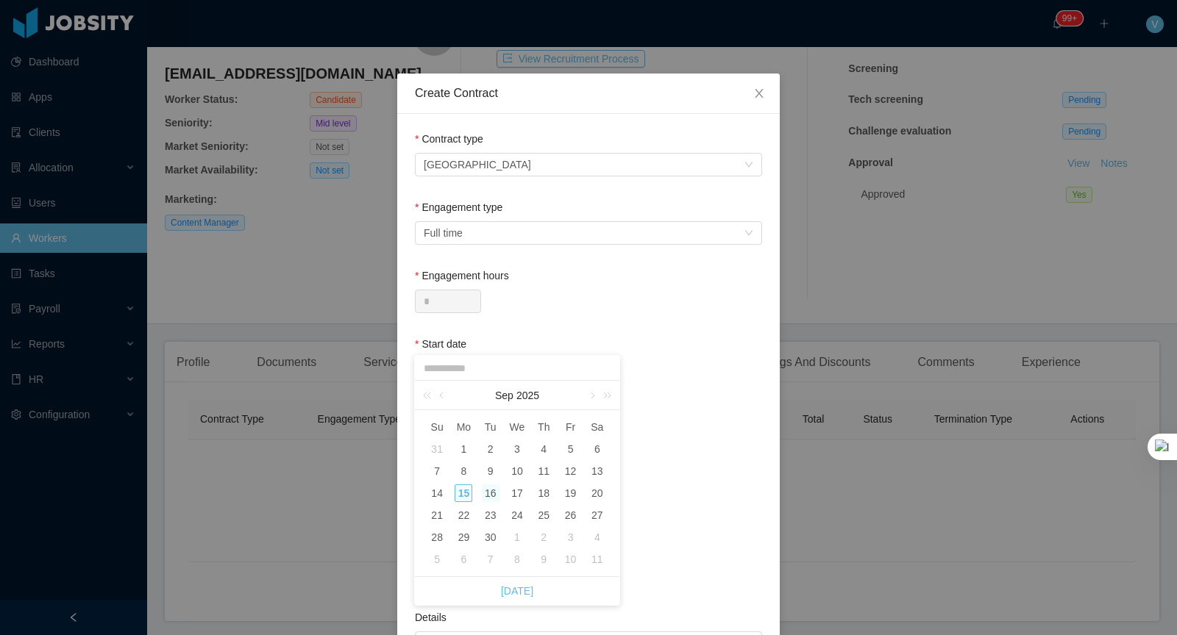
click at [487, 495] on div "16" at bounding box center [491, 494] width 18 height 18
type input "**********"
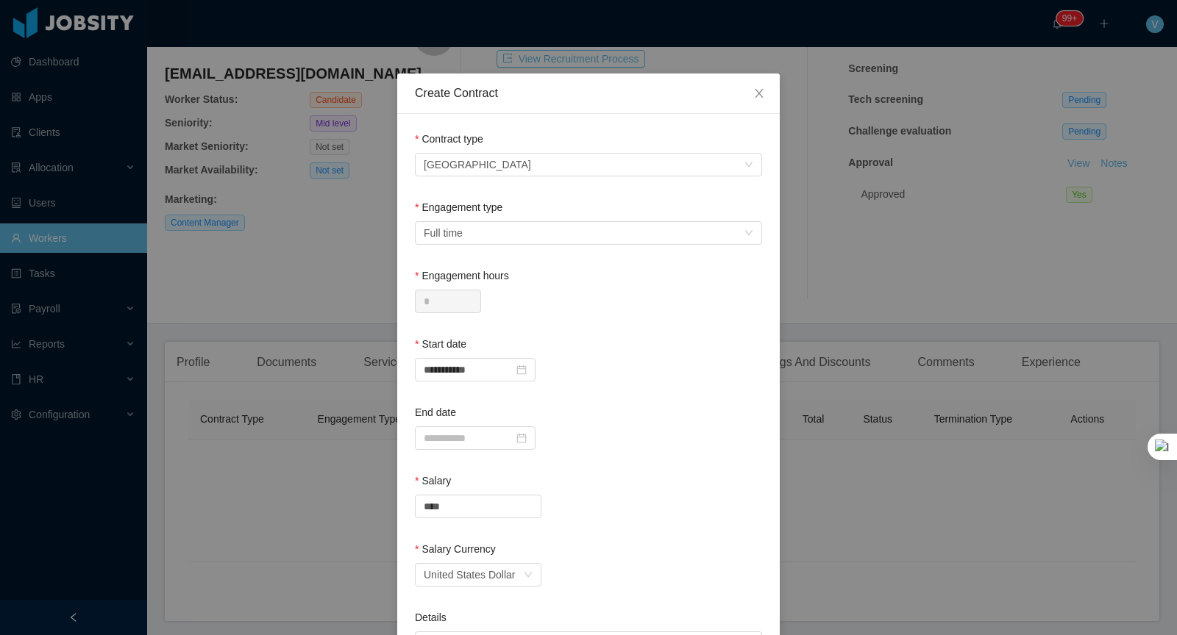
click at [612, 446] on div at bounding box center [588, 439] width 347 height 24
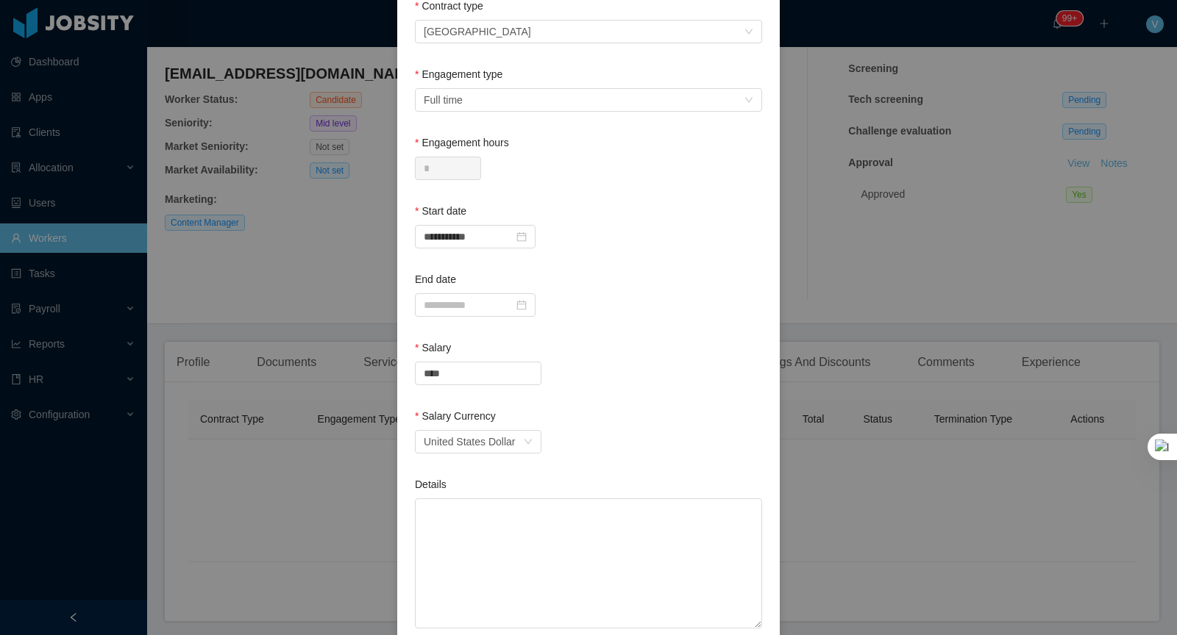
scroll to position [163, 0]
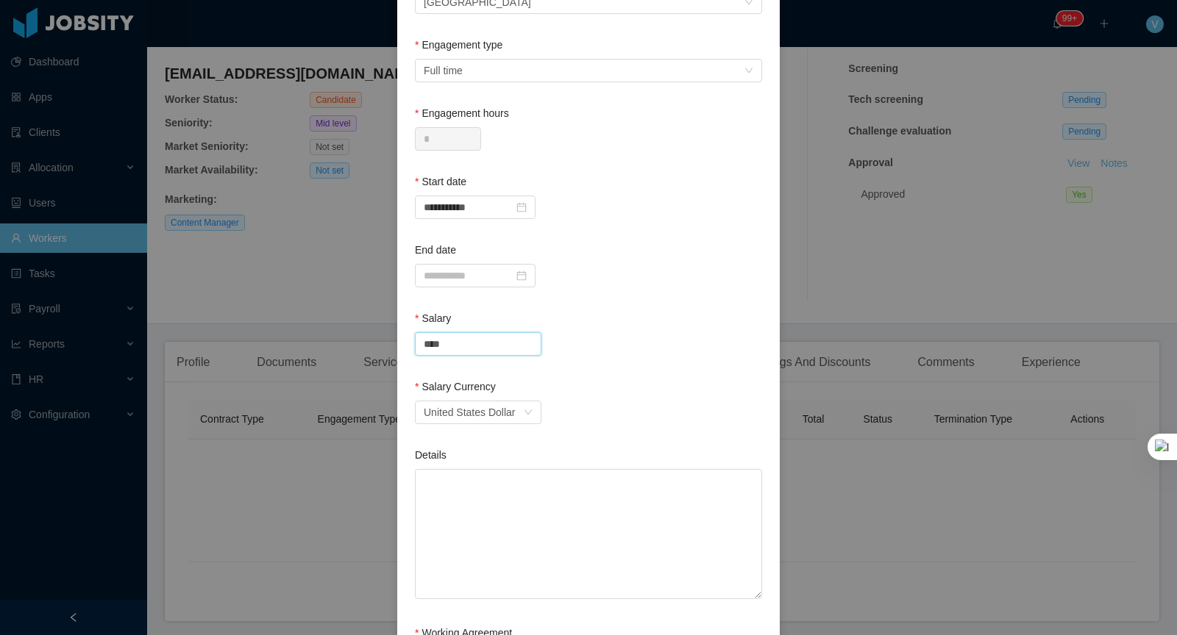
drag, startPoint x: 474, startPoint y: 340, endPoint x: 193, endPoint y: 339, distance: 281.7
click at [193, 339] on div "**********" at bounding box center [588, 317] width 1177 height 635
type input "*******"
click at [589, 407] on div "Currency United States Dollar" at bounding box center [588, 413] width 347 height 24
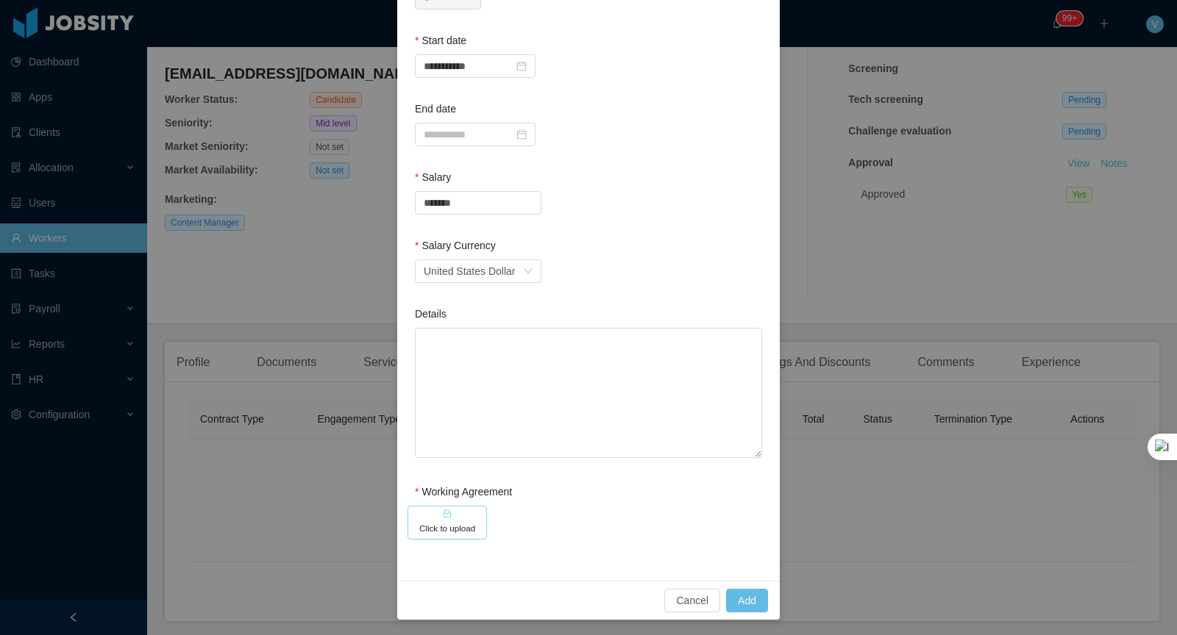
click at [425, 505] on div "Working Agreement Click to upload" at bounding box center [588, 515] width 347 height 61
click at [438, 522] on h5 "Click to upload" at bounding box center [447, 528] width 56 height 13
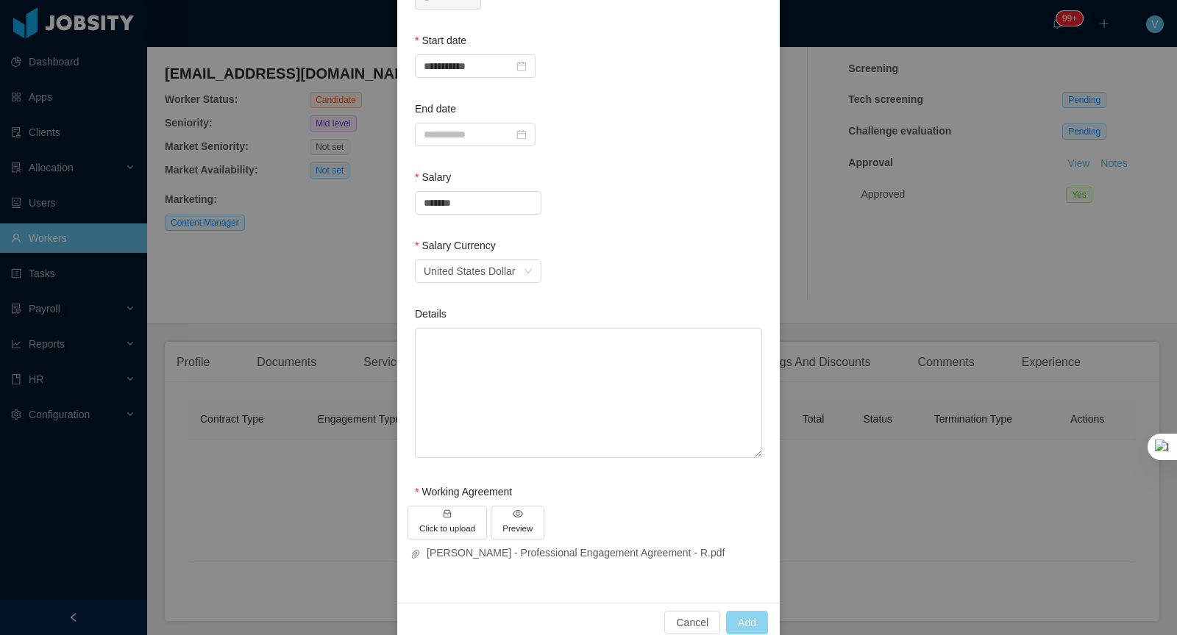
click at [758, 620] on button "Add" at bounding box center [747, 623] width 42 height 24
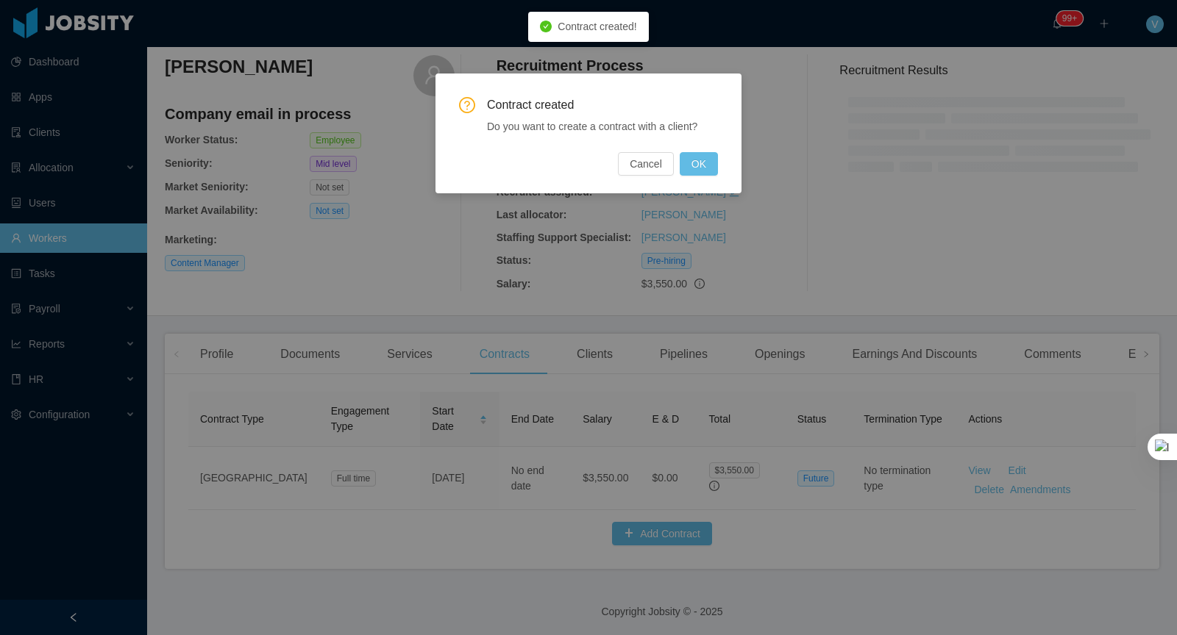
scroll to position [236, 0]
click at [694, 164] on button "OK" at bounding box center [699, 164] width 38 height 24
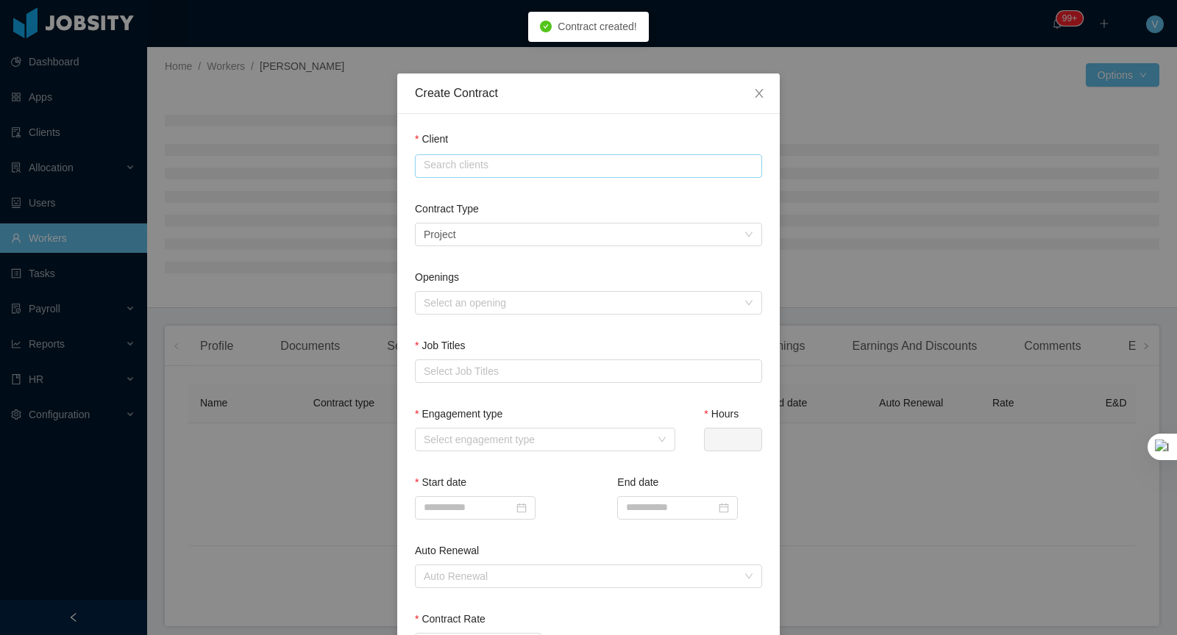
click at [458, 174] on input "text" at bounding box center [588, 166] width 347 height 24
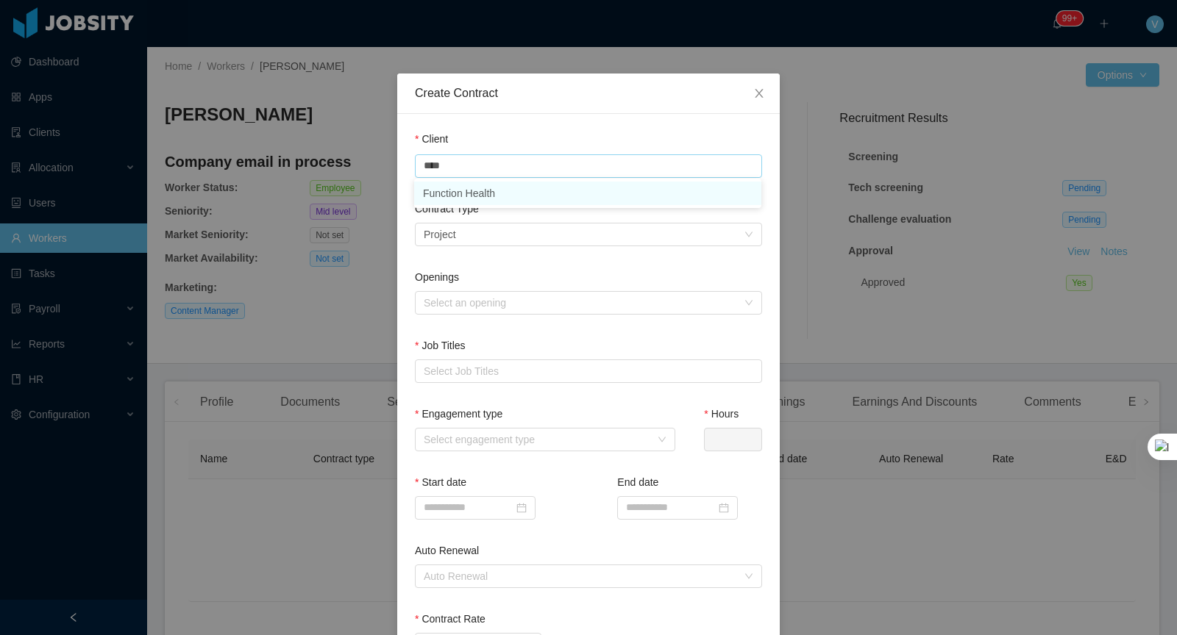
click at [496, 201] on li "Function Health" at bounding box center [587, 194] width 347 height 24
type input "**********"
click at [496, 234] on div "Select a contract type Project" at bounding box center [584, 235] width 320 height 22
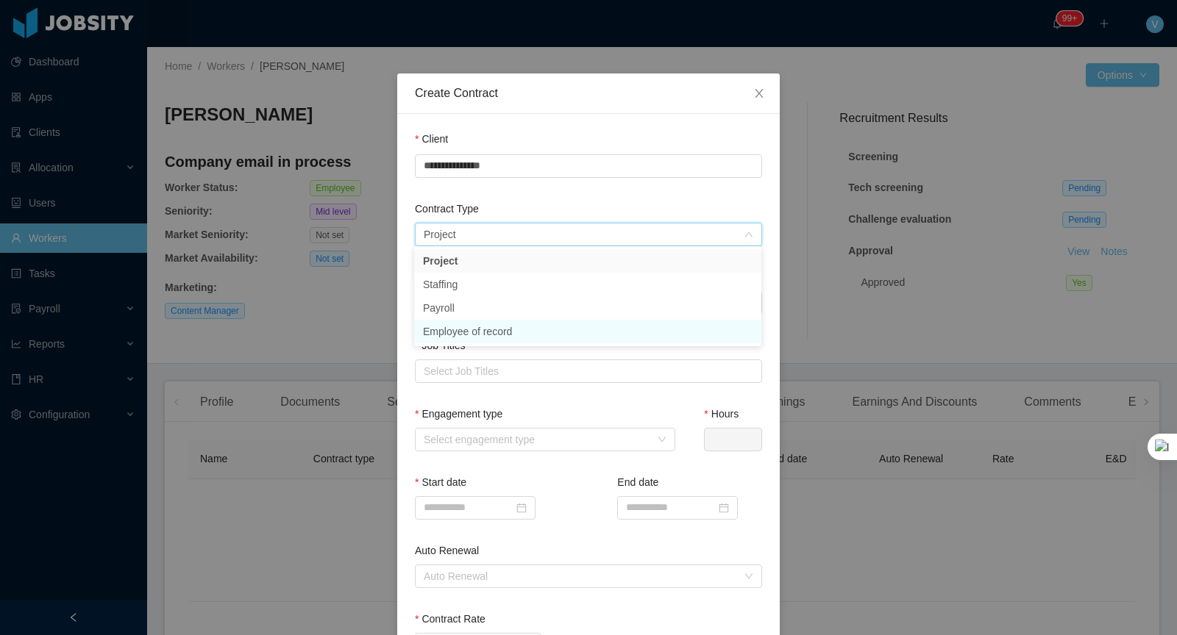
click at [505, 332] on li "Employee of record" at bounding box center [587, 332] width 347 height 24
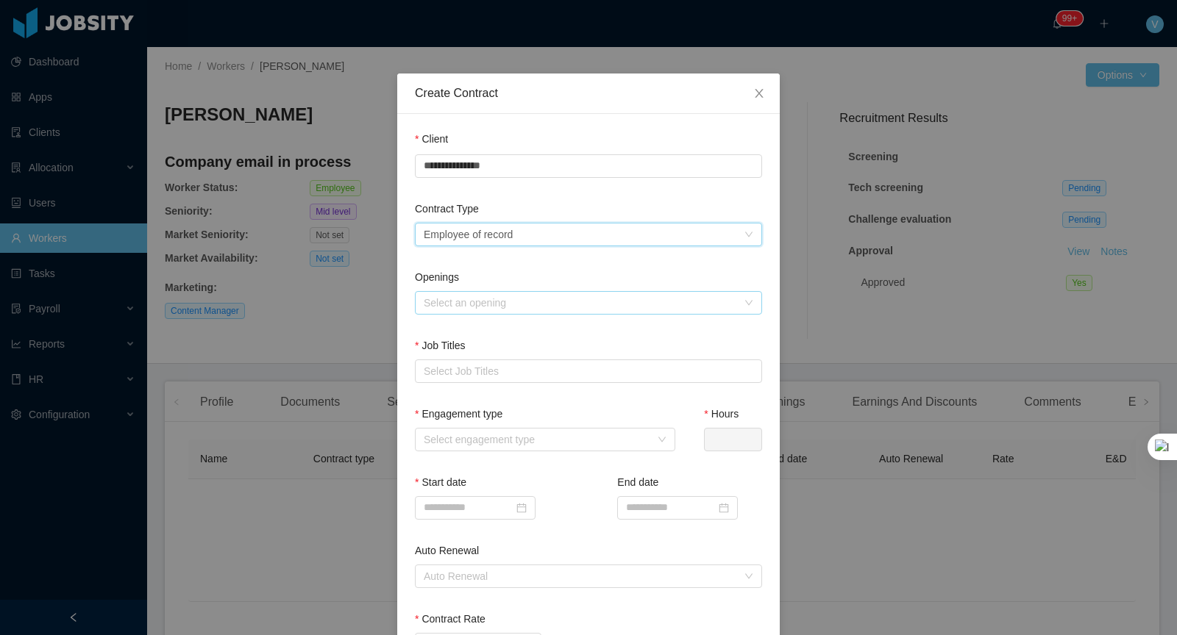
click at [475, 297] on div "Select an opening" at bounding box center [580, 303] width 313 height 15
click at [486, 327] on li "Function Health - EOR [PERSON_NAME]" at bounding box center [587, 330] width 347 height 24
click at [491, 376] on div "Select Job Titles" at bounding box center [585, 371] width 323 height 15
type input "******"
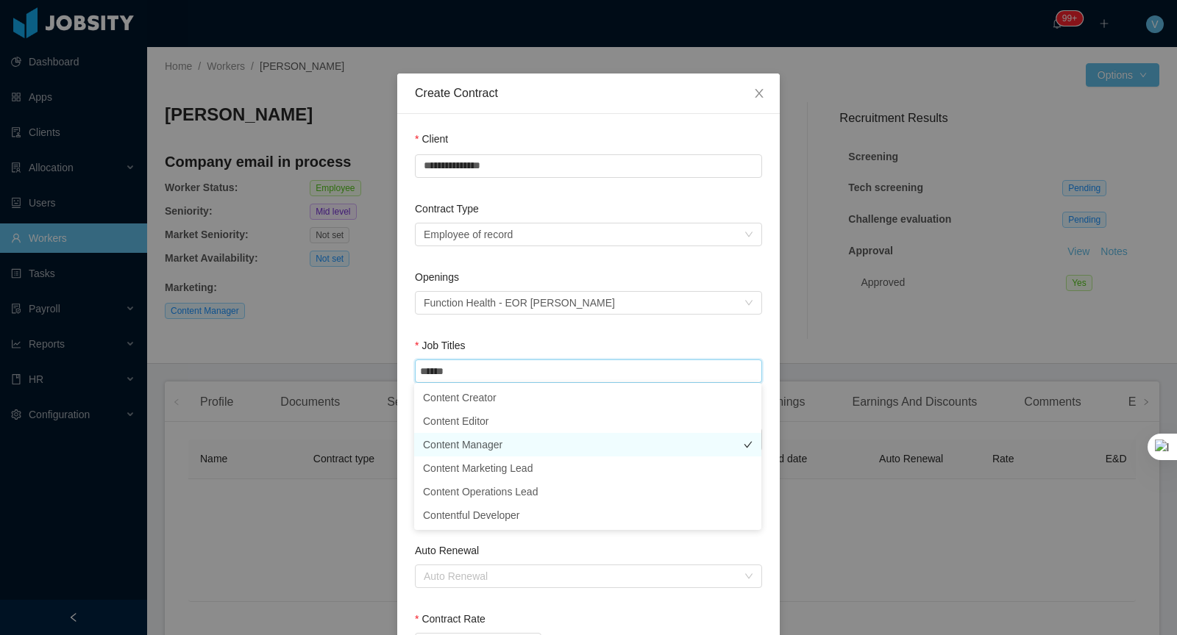
click at [504, 442] on li "Content Manager" at bounding box center [587, 445] width 347 height 24
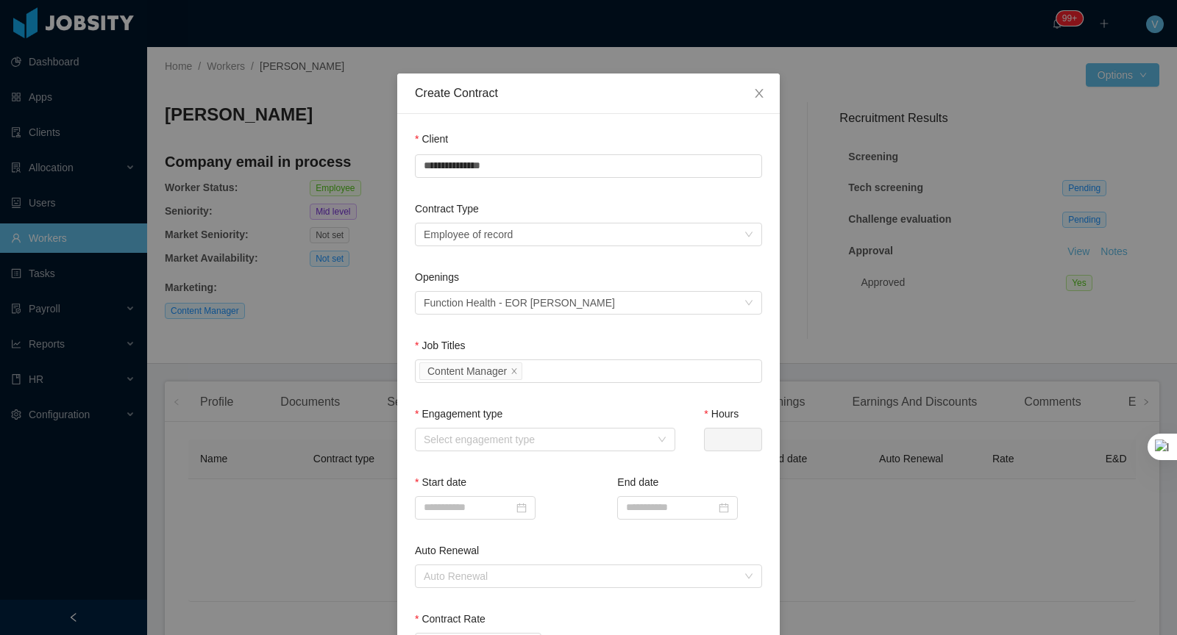
click at [566, 539] on div "Start date End date" at bounding box center [588, 509] width 347 height 68
click at [530, 444] on div "Select engagement type" at bounding box center [537, 439] width 227 height 15
click at [472, 471] on li "Full time" at bounding box center [544, 467] width 260 height 24
type input "*"
click at [455, 498] on input at bounding box center [475, 508] width 121 height 24
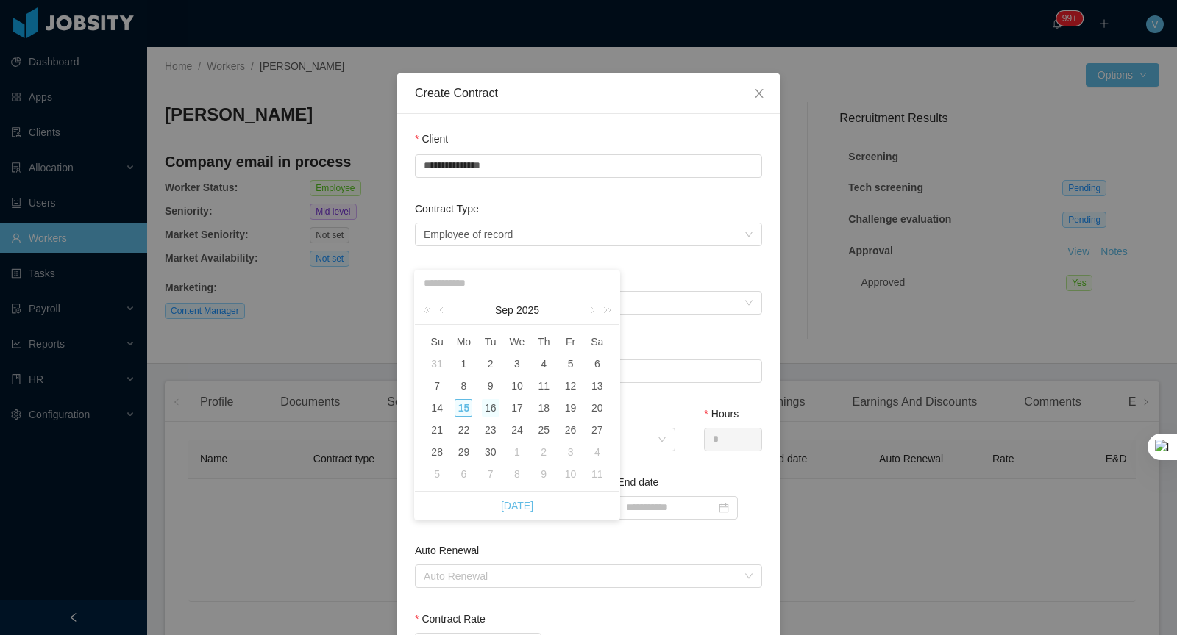
click at [485, 407] on div "16" at bounding box center [491, 408] width 18 height 18
type input "**********"
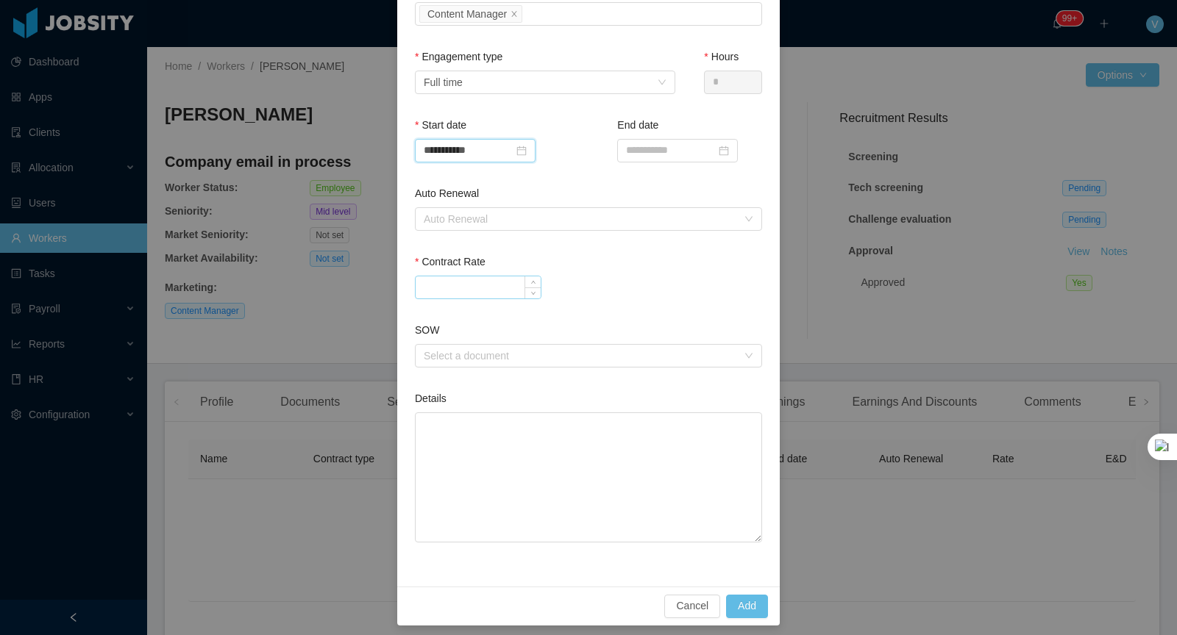
scroll to position [363, 0]
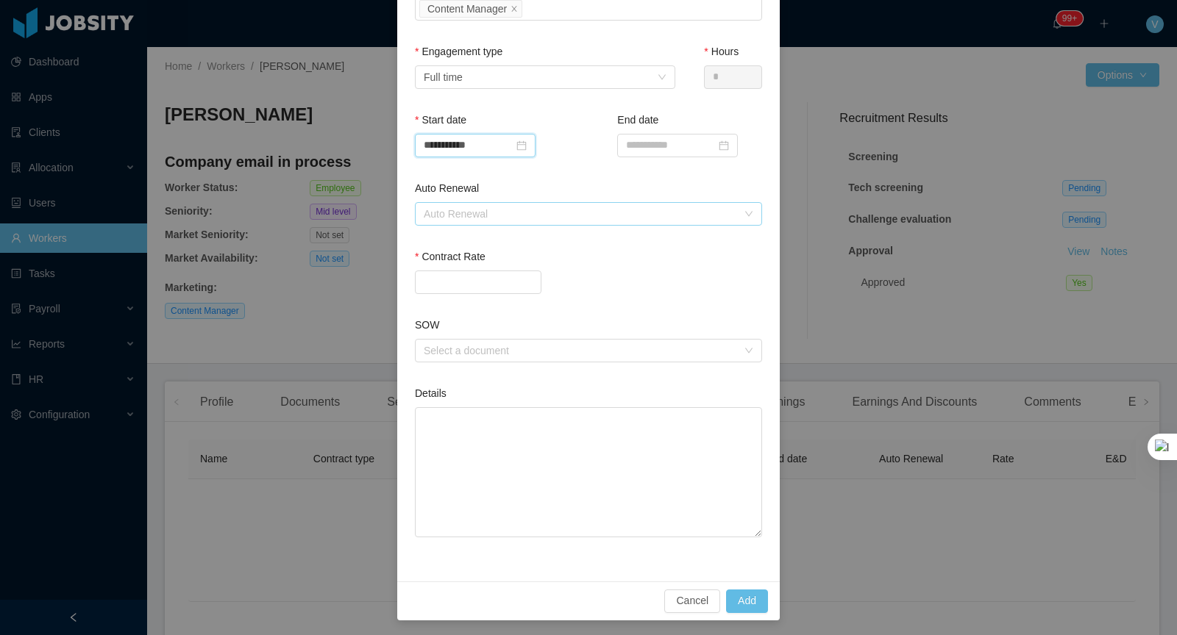
click at [638, 208] on div "Auto Renewal" at bounding box center [580, 214] width 313 height 15
click at [541, 171] on div "**********" at bounding box center [487, 147] width 145 height 68
click at [497, 208] on div "Auto Renewal" at bounding box center [580, 214] width 313 height 15
click at [562, 175] on div "**********" at bounding box center [588, 147] width 347 height 68
click at [458, 277] on input "Contract Rate" at bounding box center [478, 282] width 125 height 22
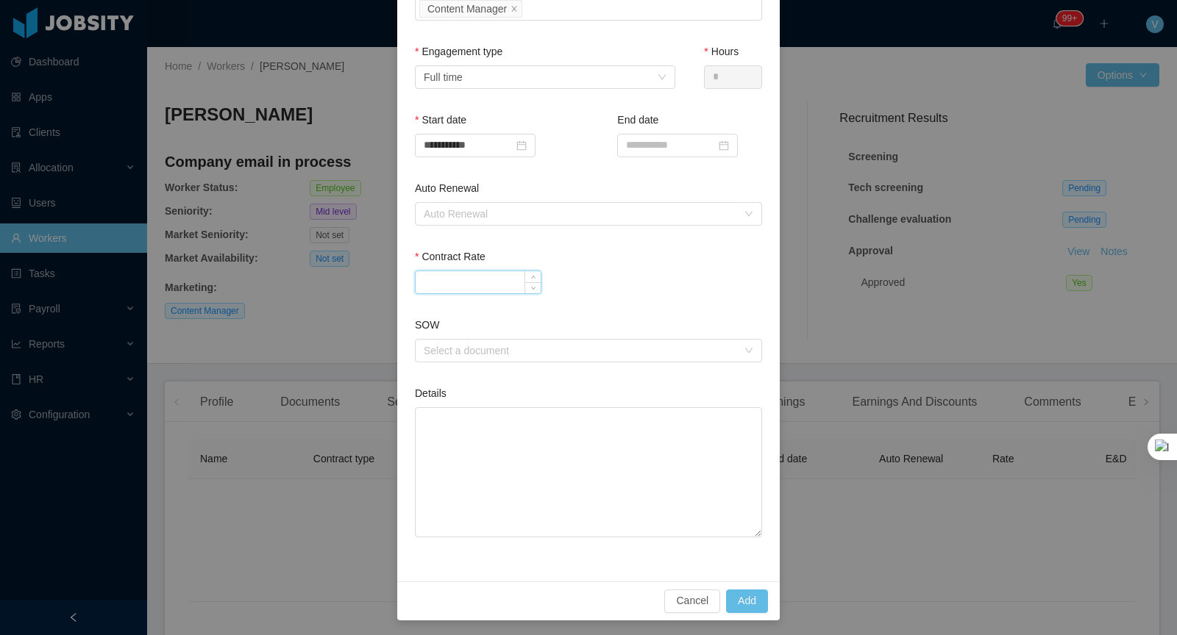
click at [499, 289] on input "Contract Rate" at bounding box center [478, 282] width 125 height 22
paste input "****"
type input "*******"
click at [555, 303] on div "Contract Rate *******" at bounding box center [588, 283] width 347 height 68
click at [746, 606] on button "Add" at bounding box center [747, 602] width 42 height 24
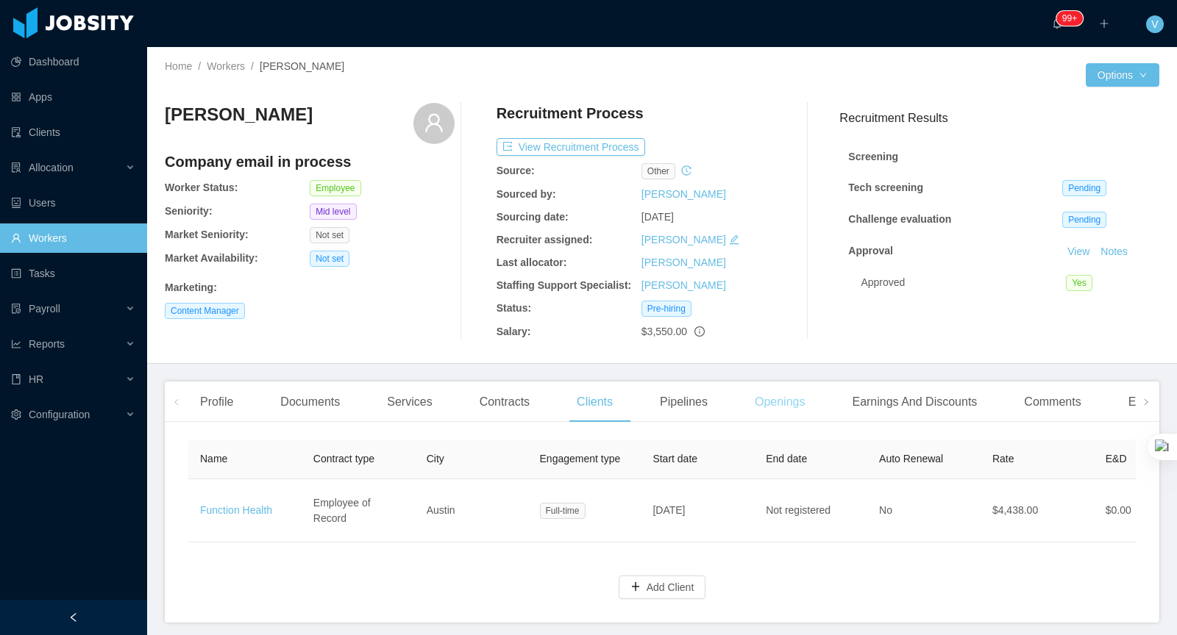
scroll to position [53, 0]
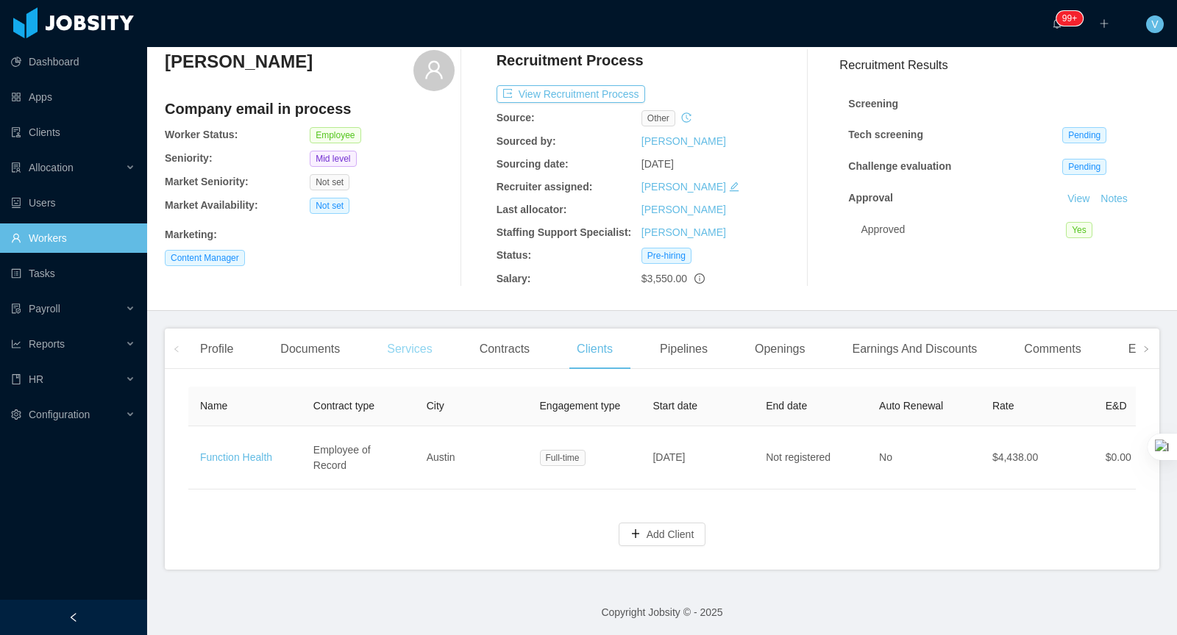
click at [403, 346] on div "Services" at bounding box center [409, 349] width 68 height 41
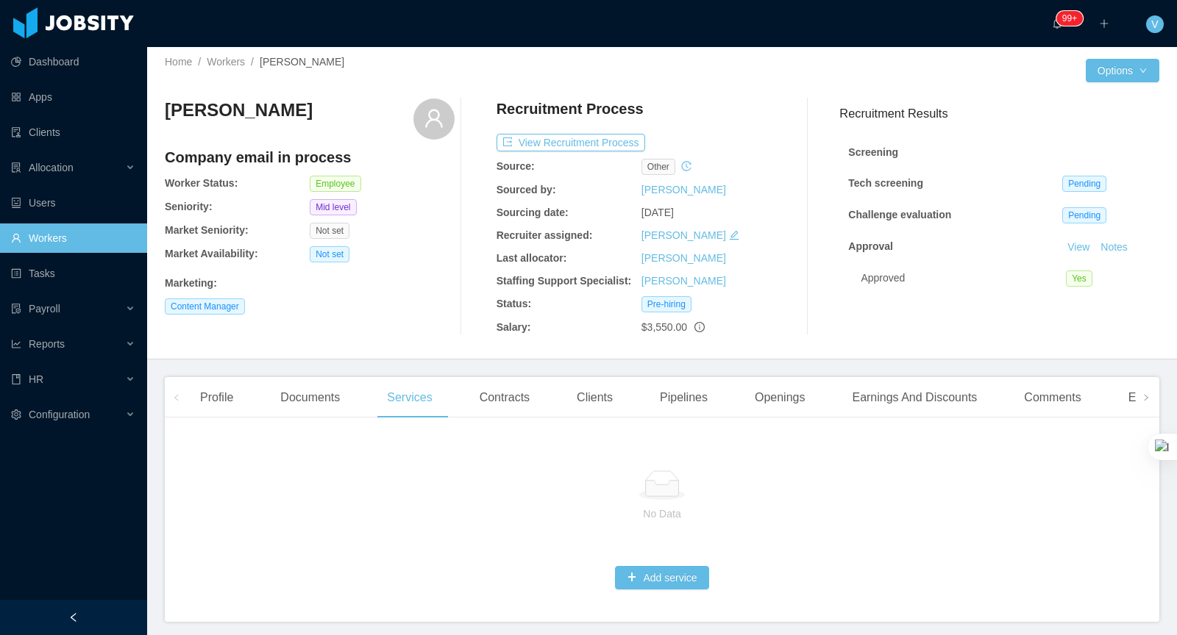
scroll to position [53, 0]
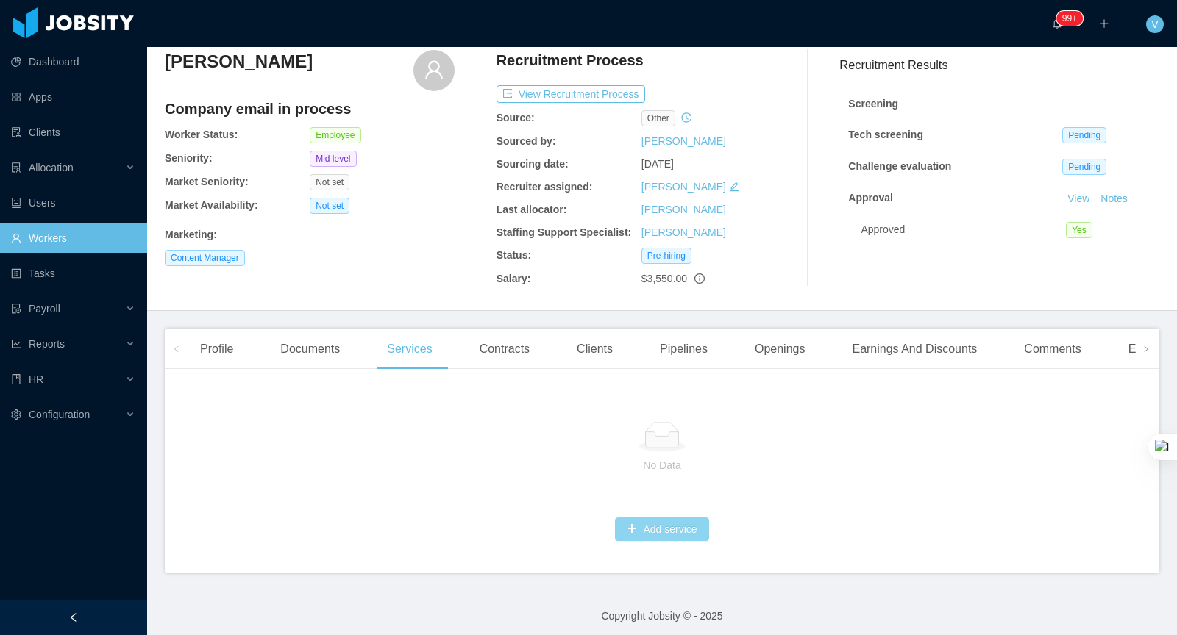
click at [669, 518] on button "Add service" at bounding box center [661, 530] width 93 height 24
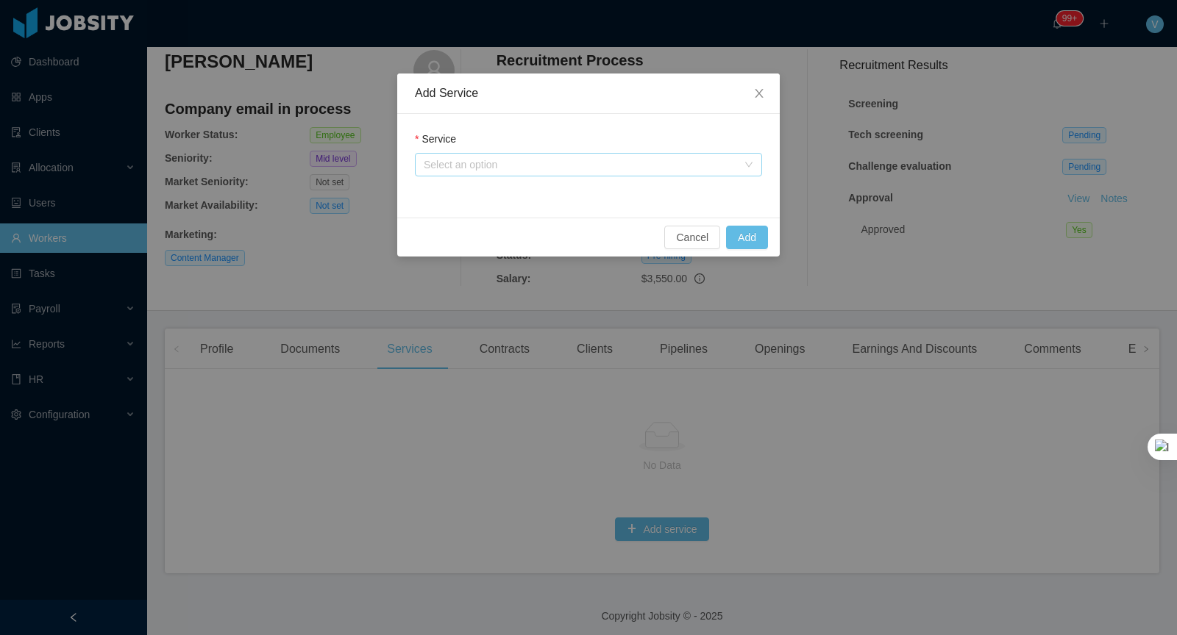
click at [553, 160] on div "Select an option" at bounding box center [580, 164] width 313 height 15
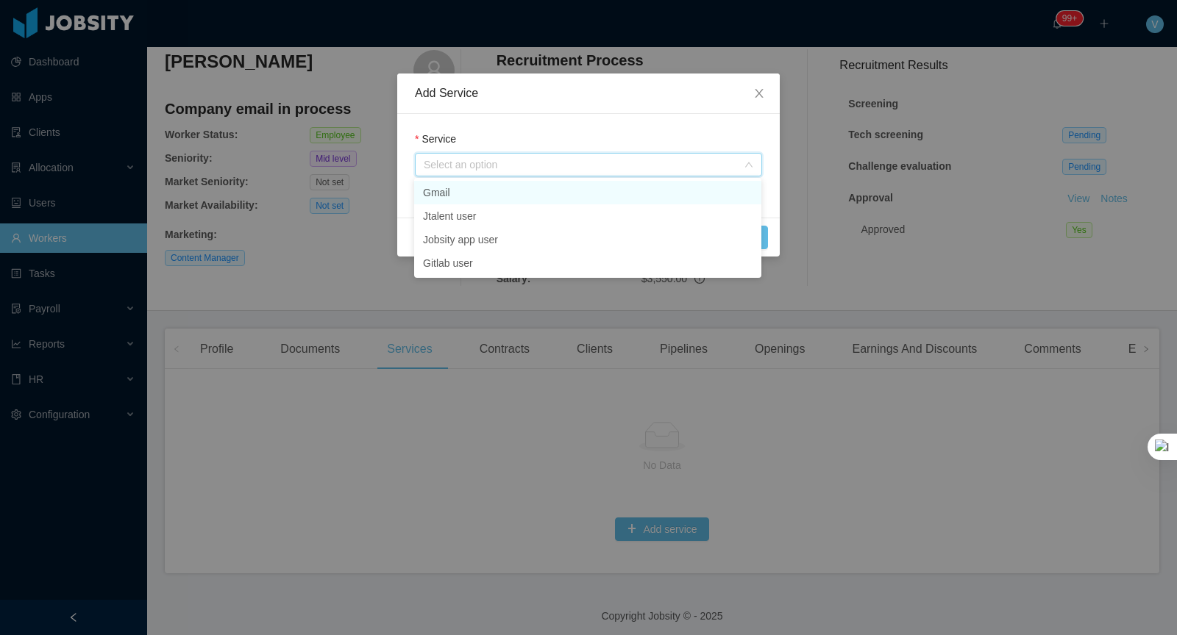
click at [450, 192] on li "Gmail" at bounding box center [587, 193] width 347 height 24
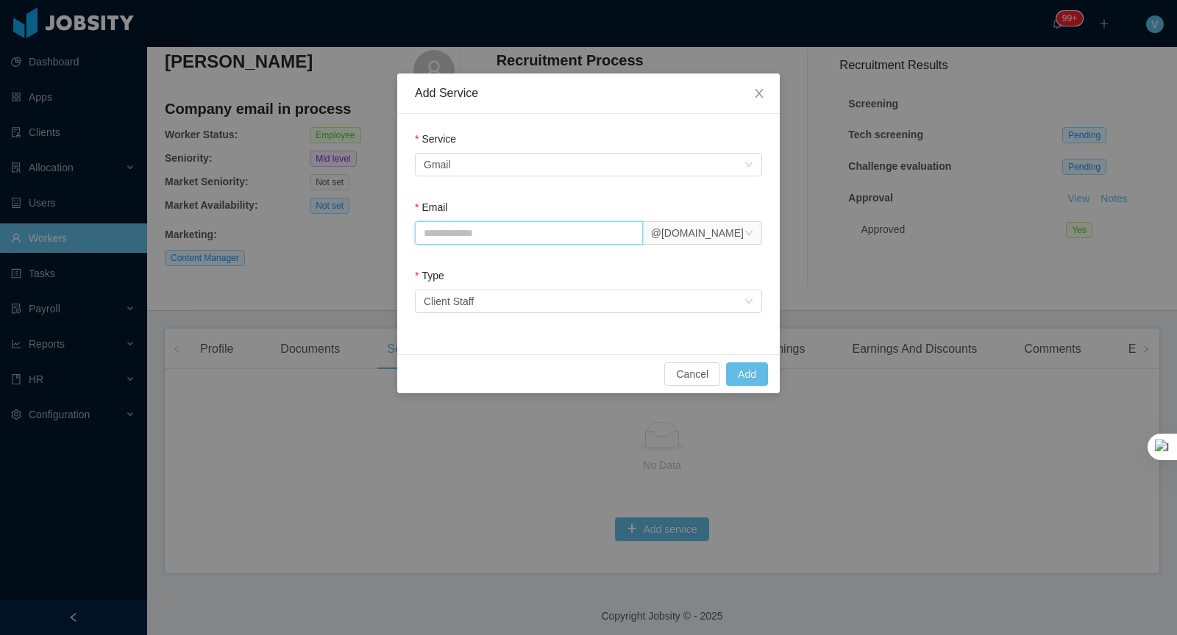
click at [499, 233] on input "Email" at bounding box center [529, 233] width 228 height 24
type input "**********"
click at [589, 261] on form "**********" at bounding box center [588, 226] width 347 height 188
click at [759, 368] on button "Add" at bounding box center [747, 375] width 42 height 24
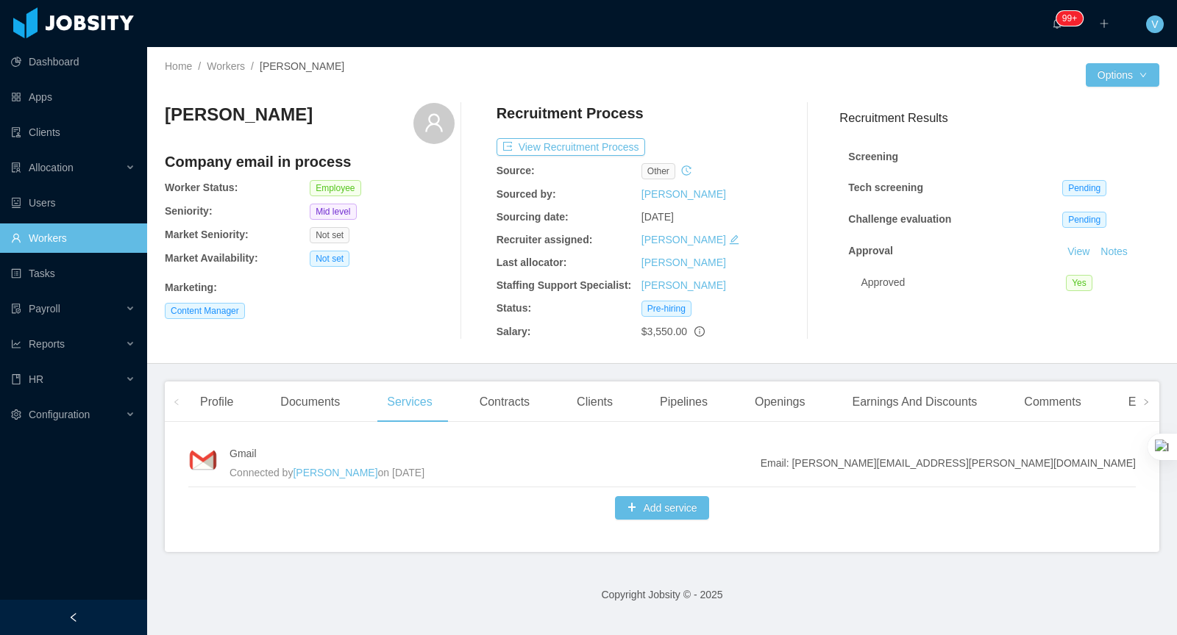
click at [377, 512] on div at bounding box center [401, 508] width 427 height 24
click at [221, 398] on div "Profile" at bounding box center [216, 402] width 57 height 41
